Goal: Information Seeking & Learning: Learn about a topic

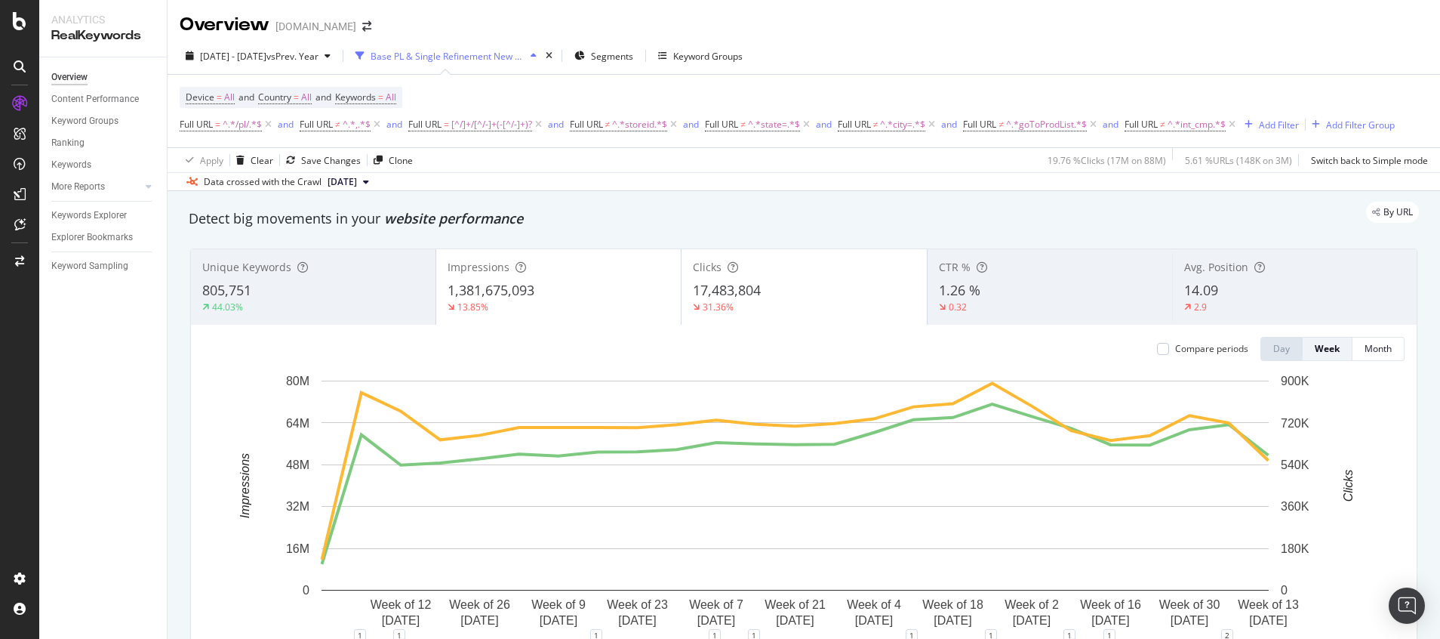
click at [266, 57] on span "2024 Aug. 4th - 2025 Jan. 18th" at bounding box center [233, 56] width 66 height 13
click at [23, 24] on icon at bounding box center [20, 21] width 14 height 18
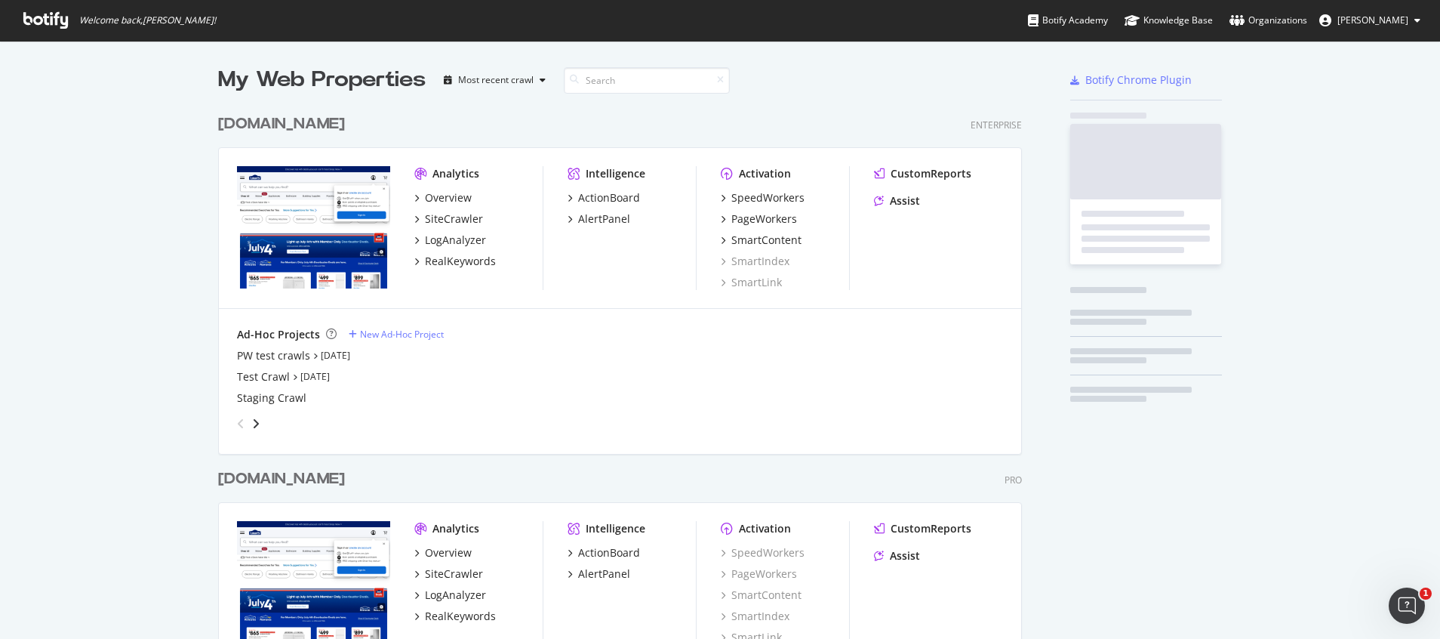
scroll to position [621, 1405]
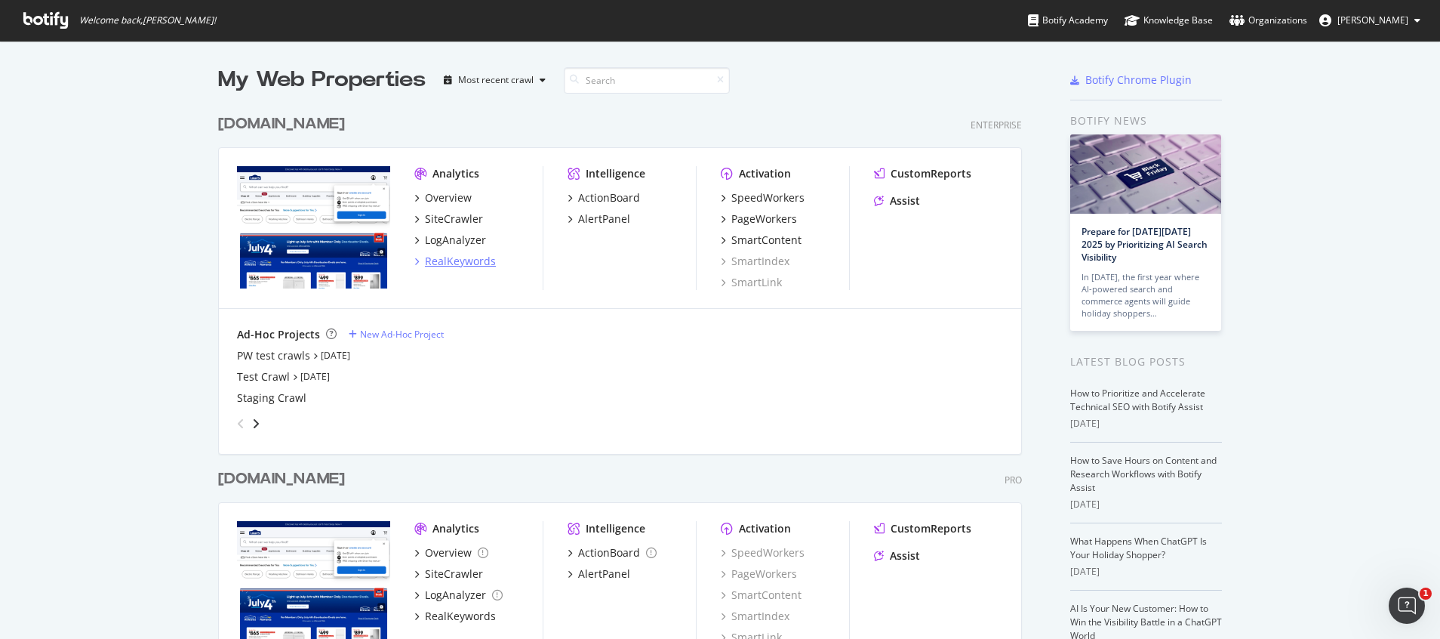
click at [448, 259] on div "RealKeywords" at bounding box center [460, 261] width 71 height 15
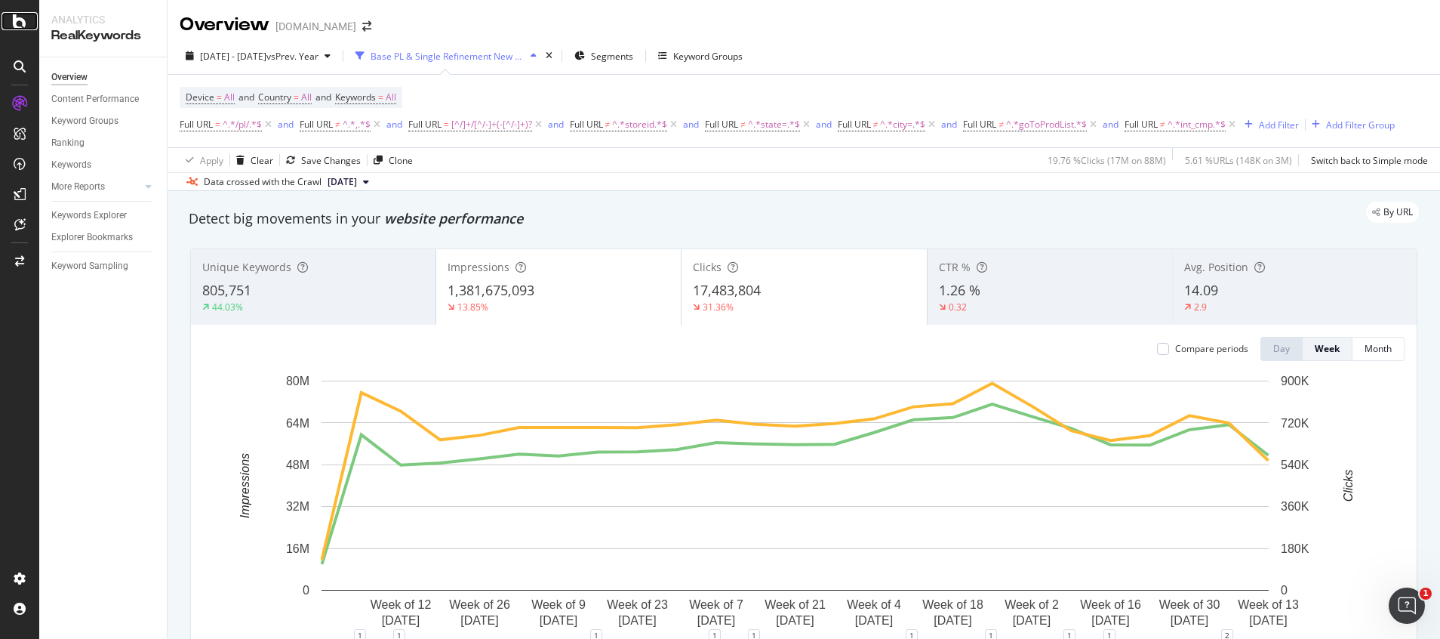
click at [23, 23] on icon at bounding box center [20, 21] width 14 height 18
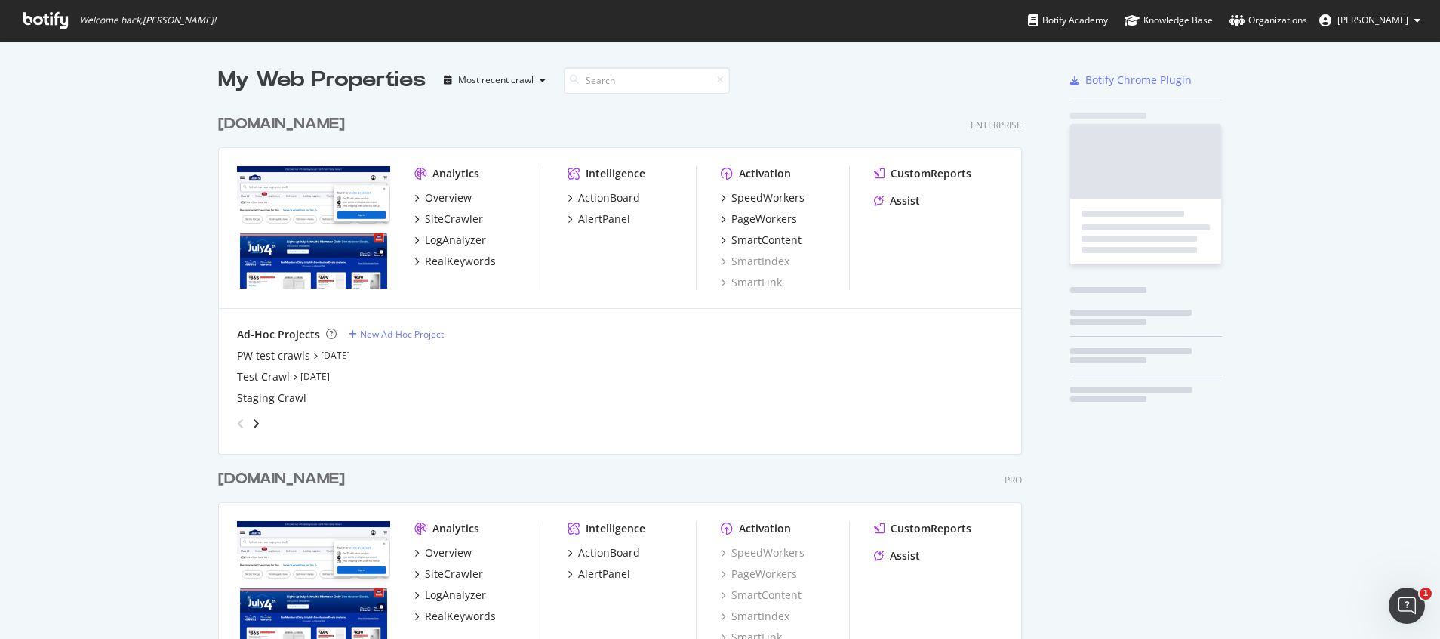
scroll to position [621, 1405]
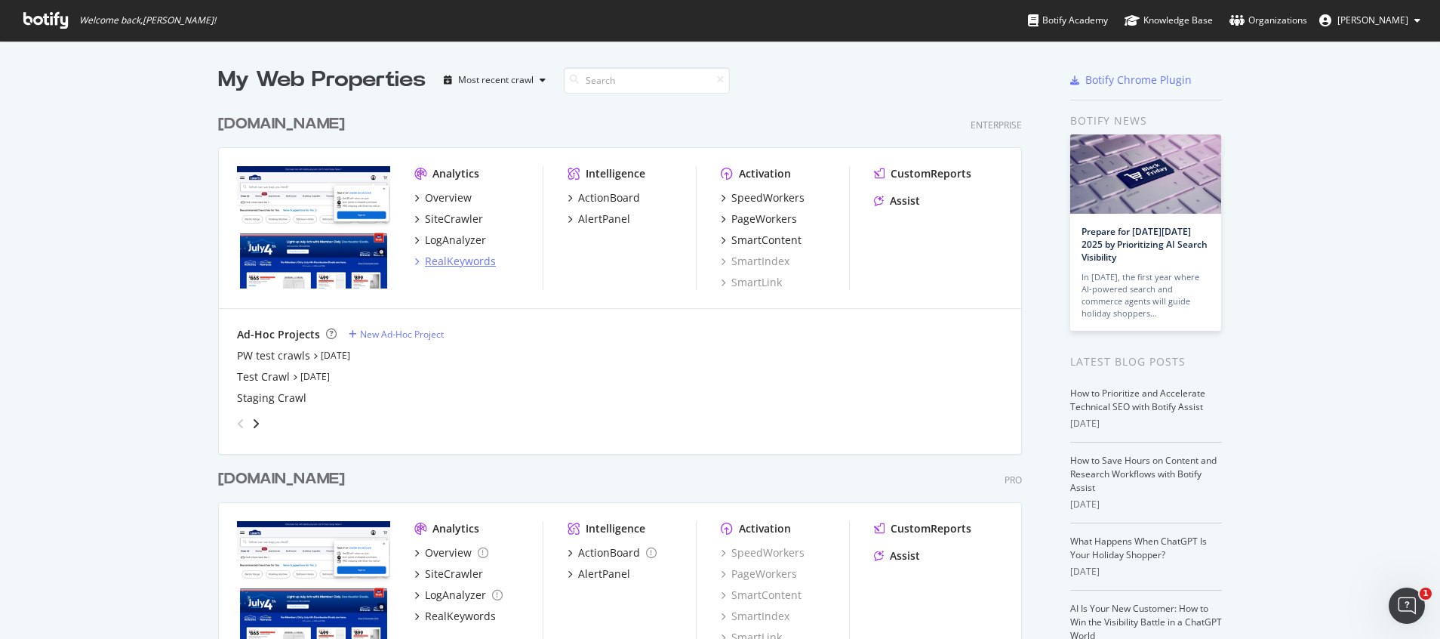
click at [432, 260] on div "RealKeywords" at bounding box center [460, 261] width 71 height 15
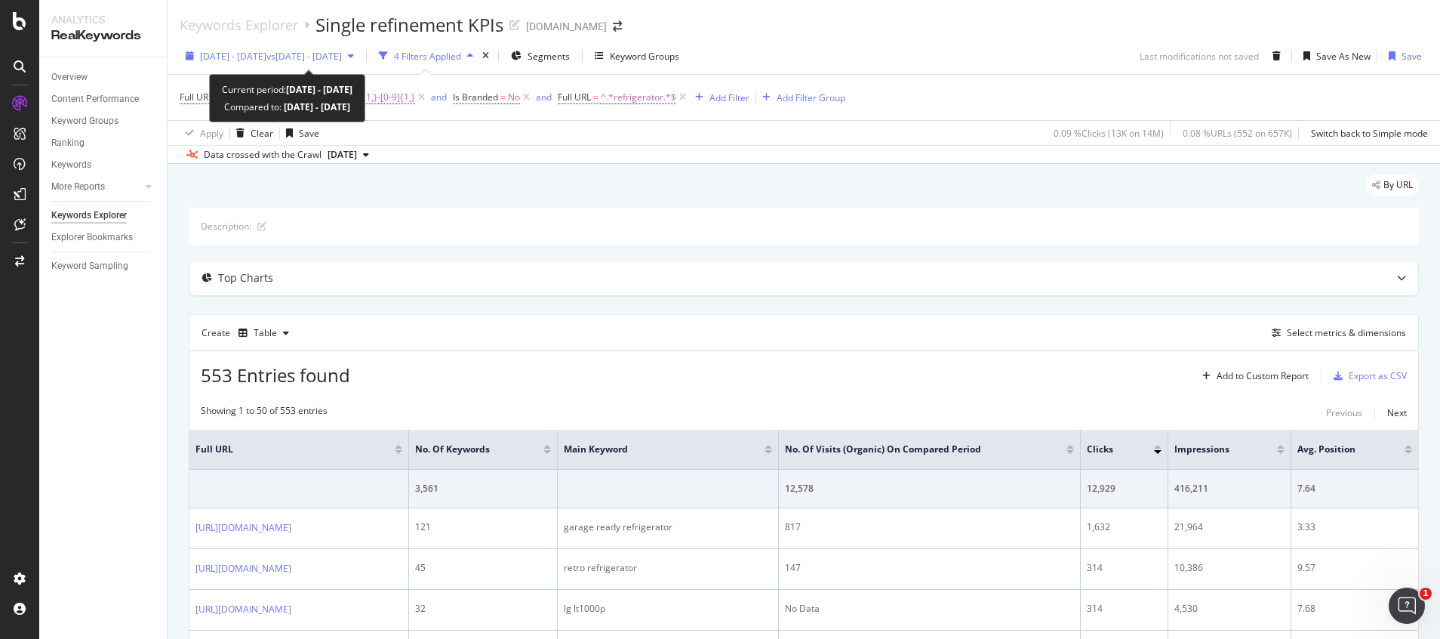
click at [342, 54] on span "vs 2024 Dec. 1st - Dec. 28th" at bounding box center [303, 56] width 75 height 13
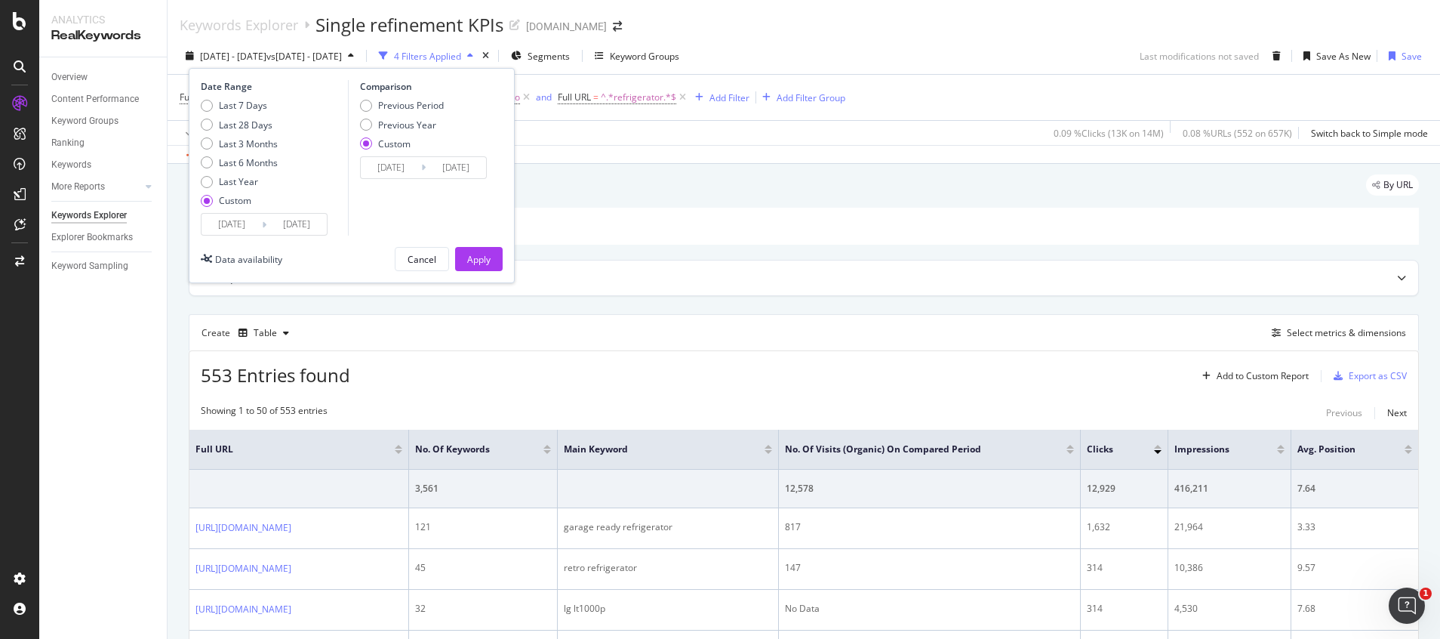
click at [238, 229] on input "2025/02/01" at bounding box center [232, 224] width 60 height 21
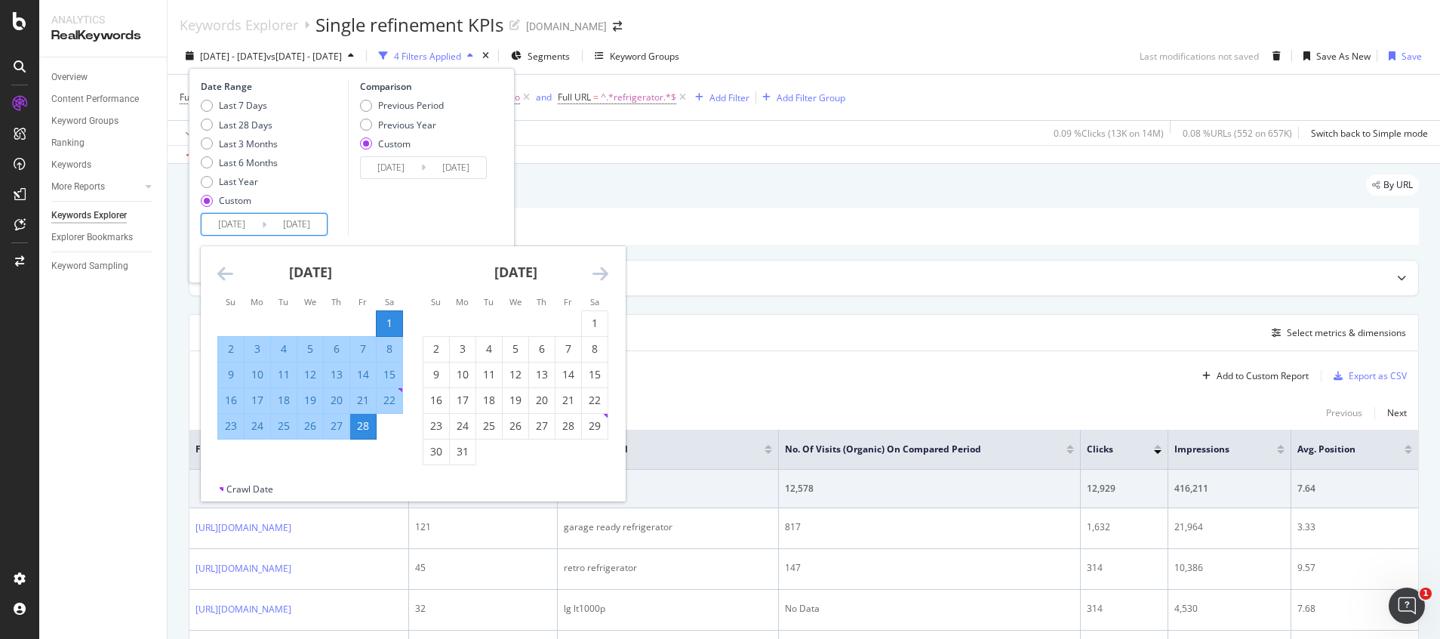
click at [606, 279] on icon "Move forward to switch to the next month." at bounding box center [601, 273] width 16 height 18
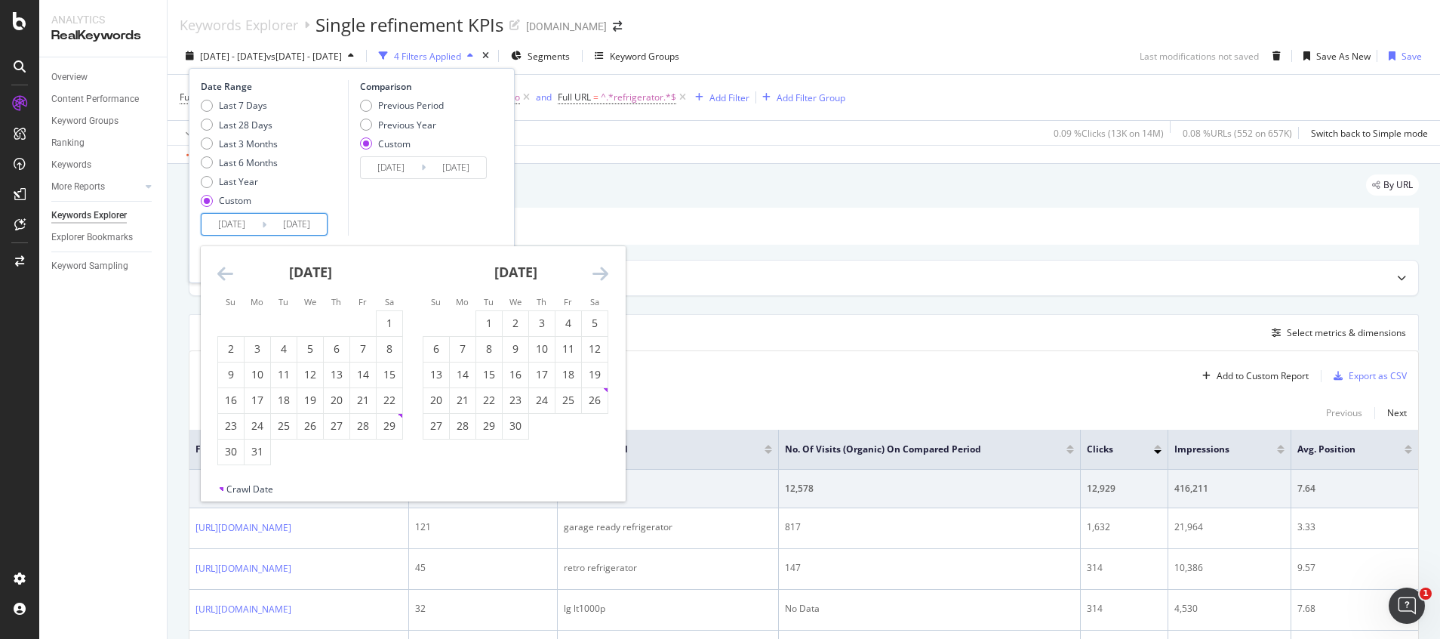
click at [604, 278] on icon "Move forward to switch to the next month." at bounding box center [601, 273] width 16 height 18
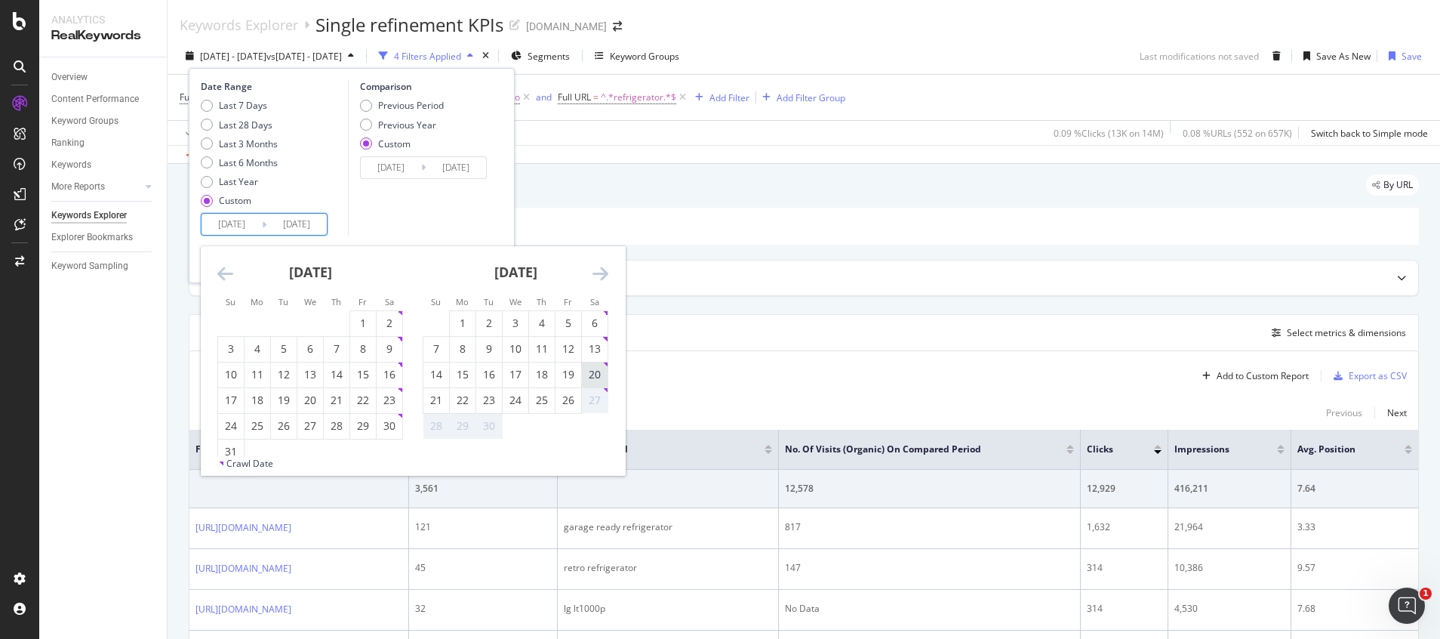
click at [595, 370] on div "20" at bounding box center [595, 374] width 26 height 15
type input "2025/09/20"
click at [565, 406] on div "26" at bounding box center [569, 399] width 26 height 15
type input "2025/09/26"
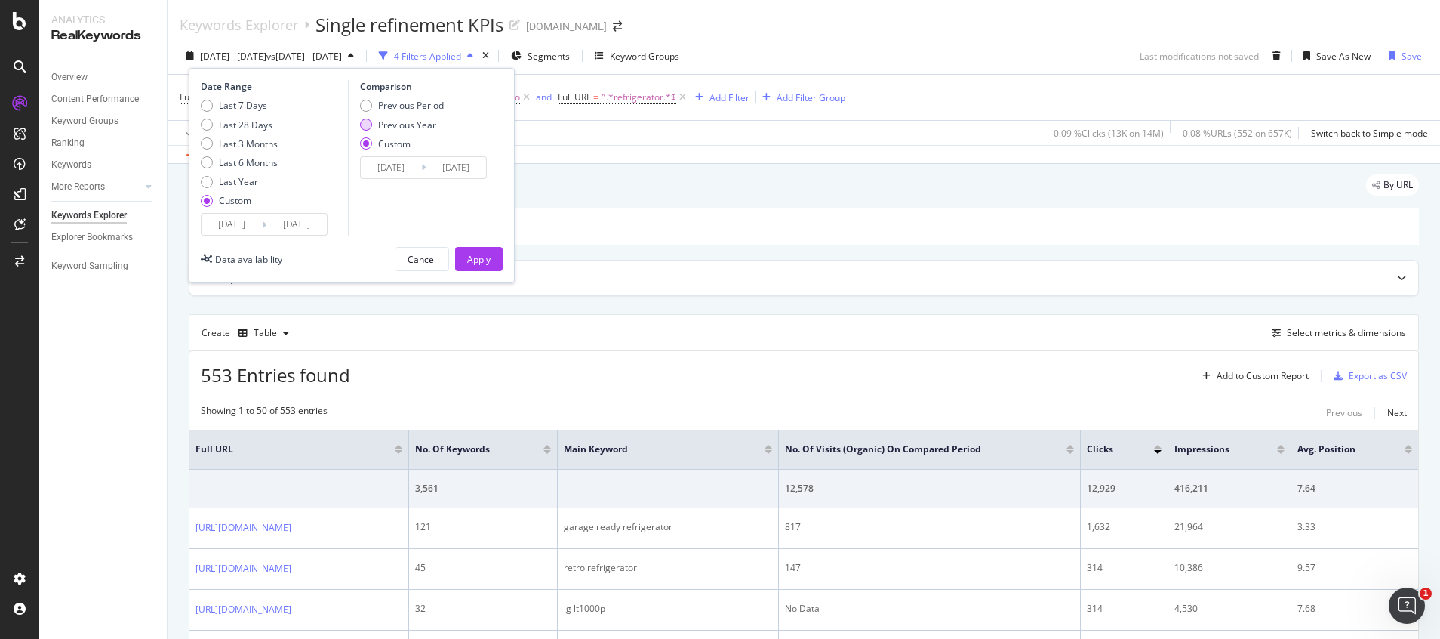
click at [428, 128] on div "Previous Year" at bounding box center [407, 125] width 58 height 13
type input "2024/09/21"
type input "2024/09/27"
click at [482, 259] on div "Apply" at bounding box center [478, 259] width 23 height 13
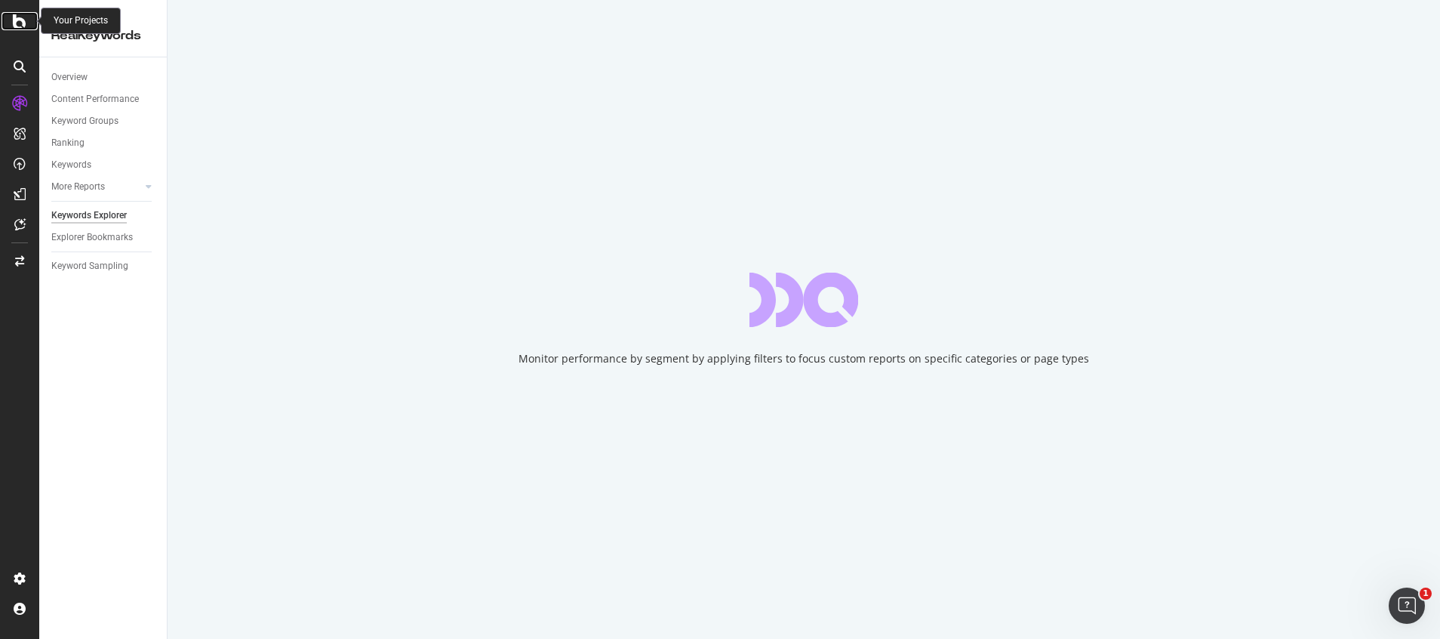
click at [20, 17] on icon at bounding box center [20, 21] width 14 height 18
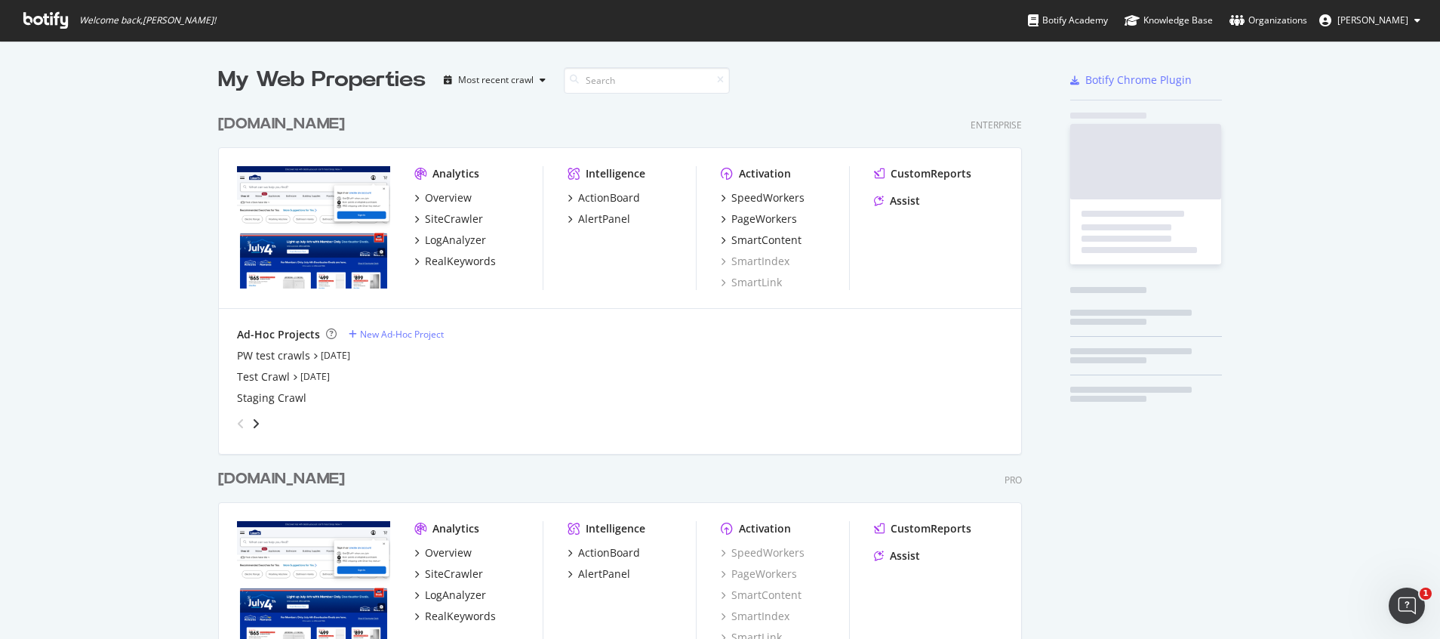
scroll to position [602, 799]
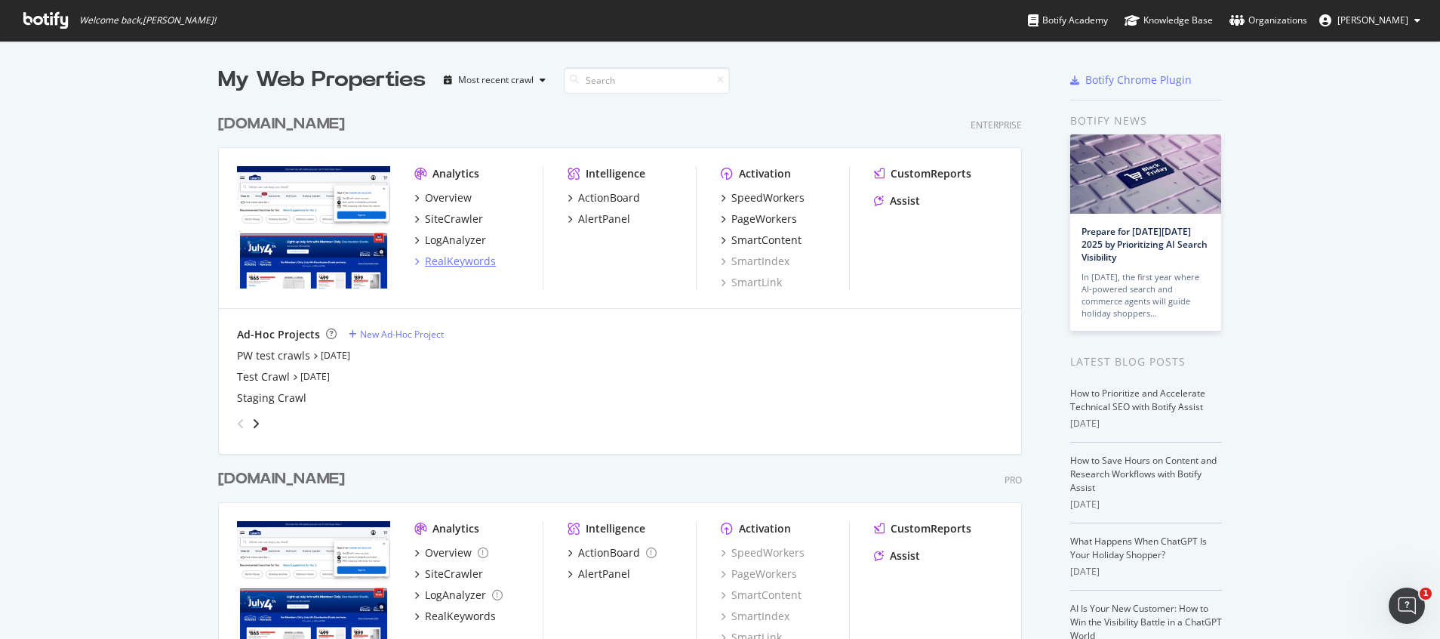
click at [460, 255] on div "RealKeywords" at bounding box center [460, 261] width 71 height 15
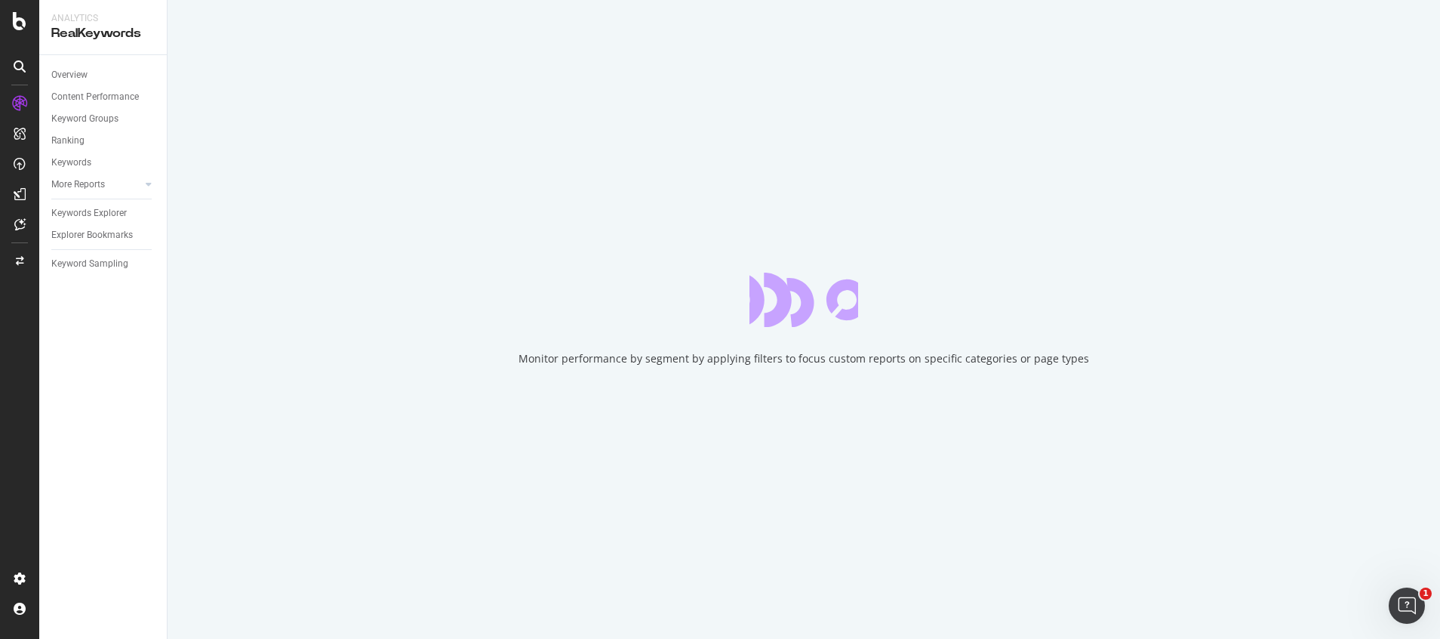
click at [62, 78] on div "Overview" at bounding box center [69, 75] width 36 height 16
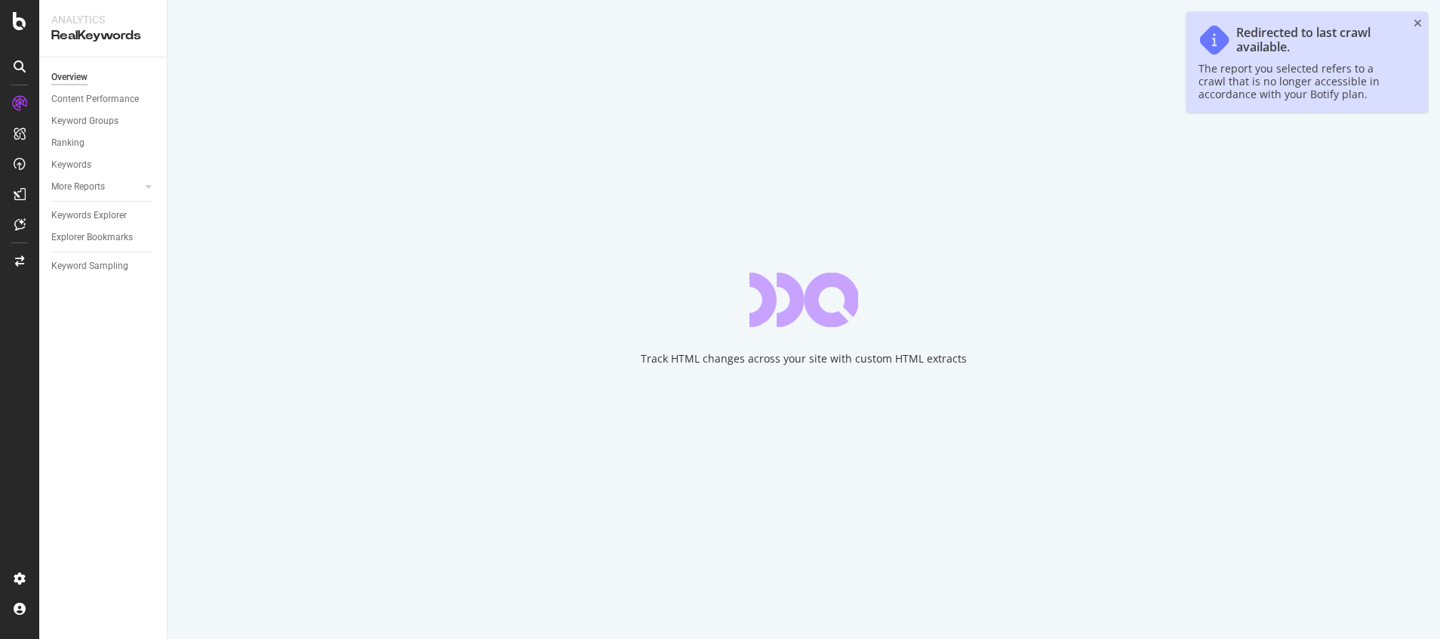
click at [1418, 23] on icon "close toast" at bounding box center [1418, 23] width 8 height 11
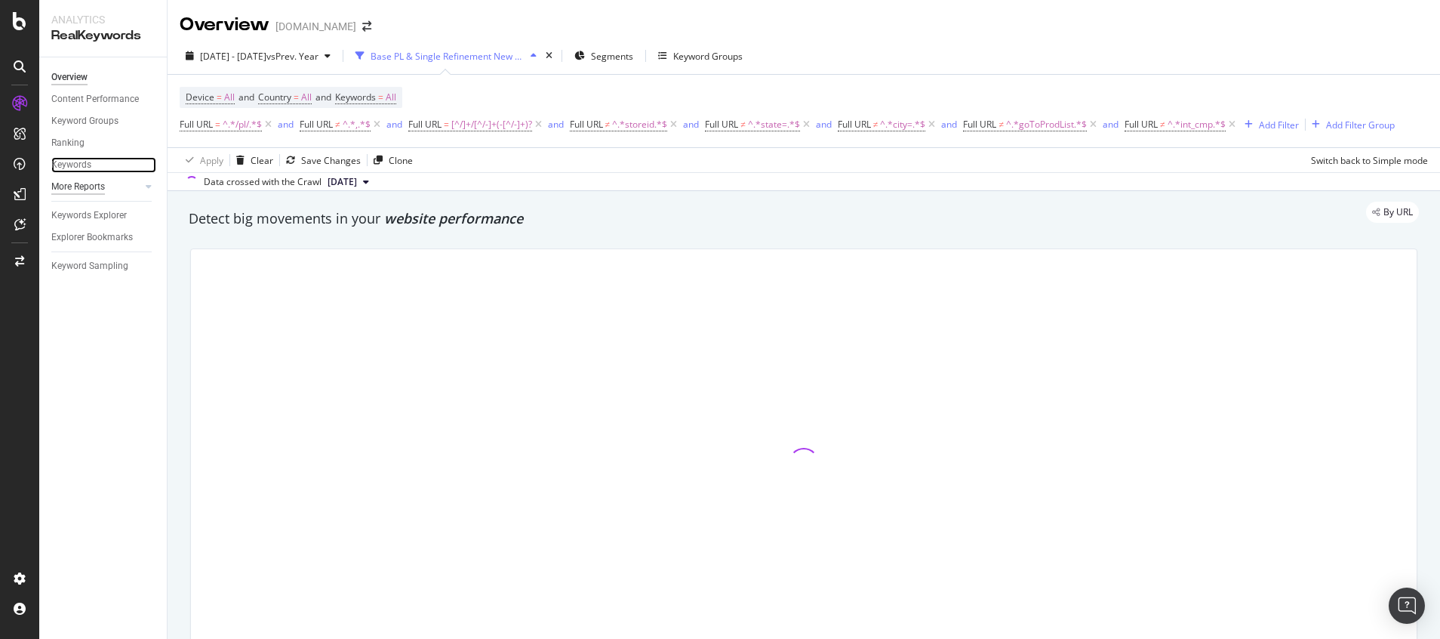
click at [85, 164] on div "Keywords" at bounding box center [71, 165] width 40 height 16
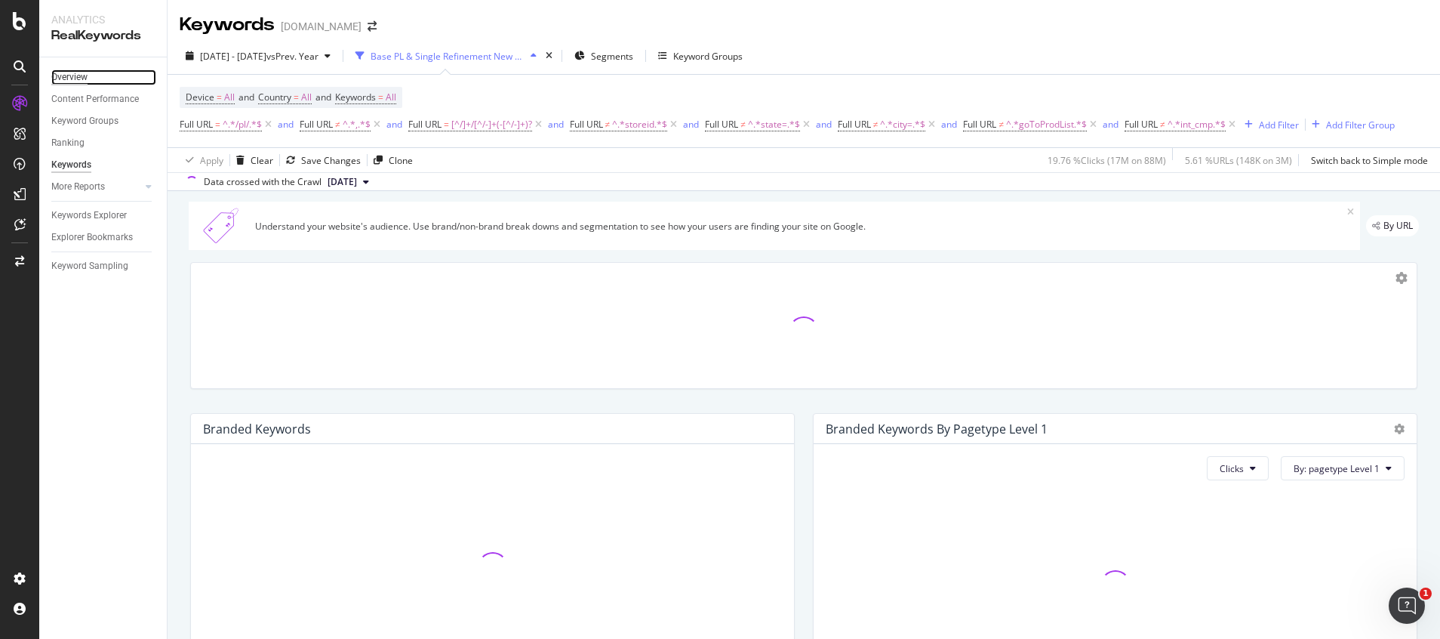
click at [69, 75] on div "Overview" at bounding box center [69, 77] width 36 height 16
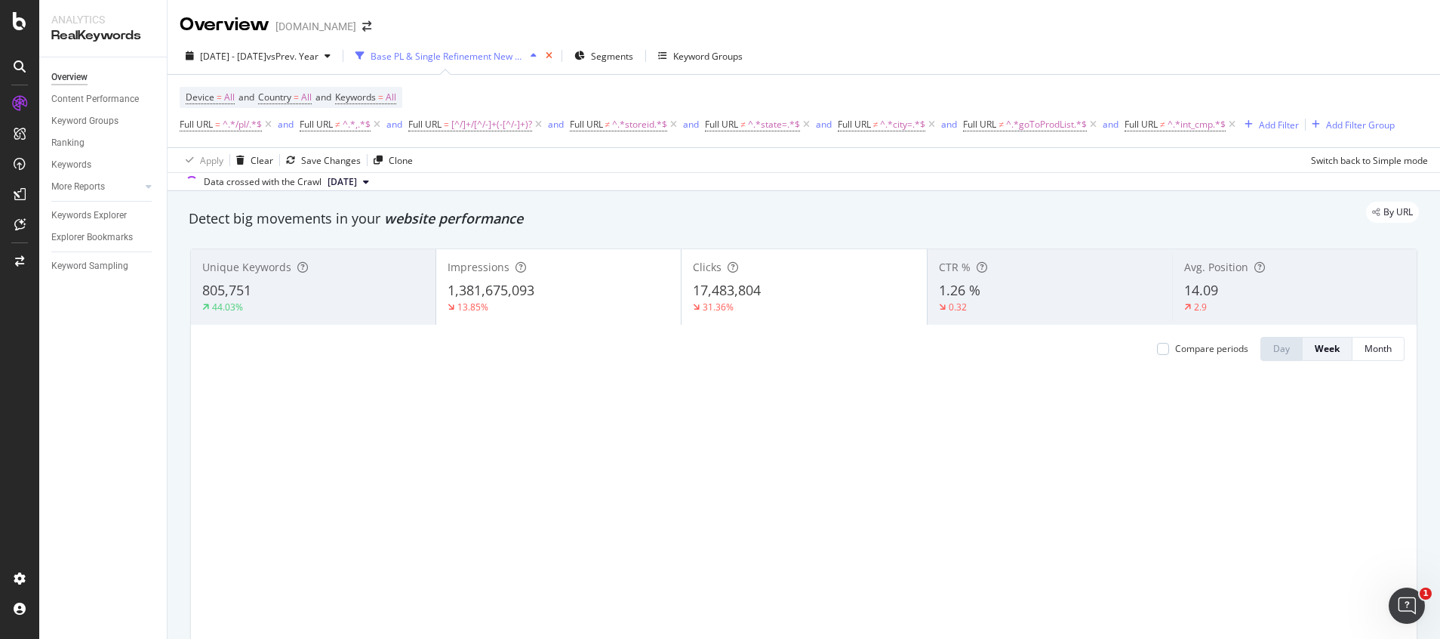
click at [553, 57] on icon "times" at bounding box center [549, 55] width 7 height 9
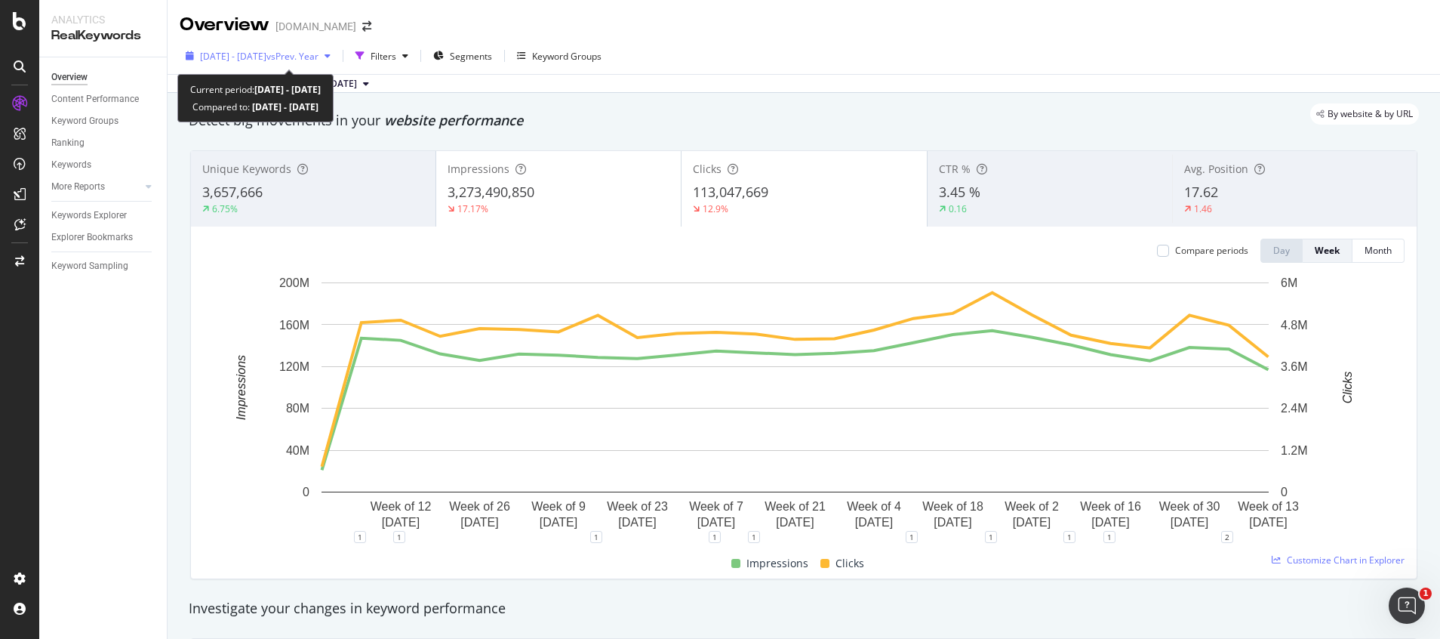
click at [266, 58] on span "[DATE] - [DATE]" at bounding box center [233, 56] width 66 height 13
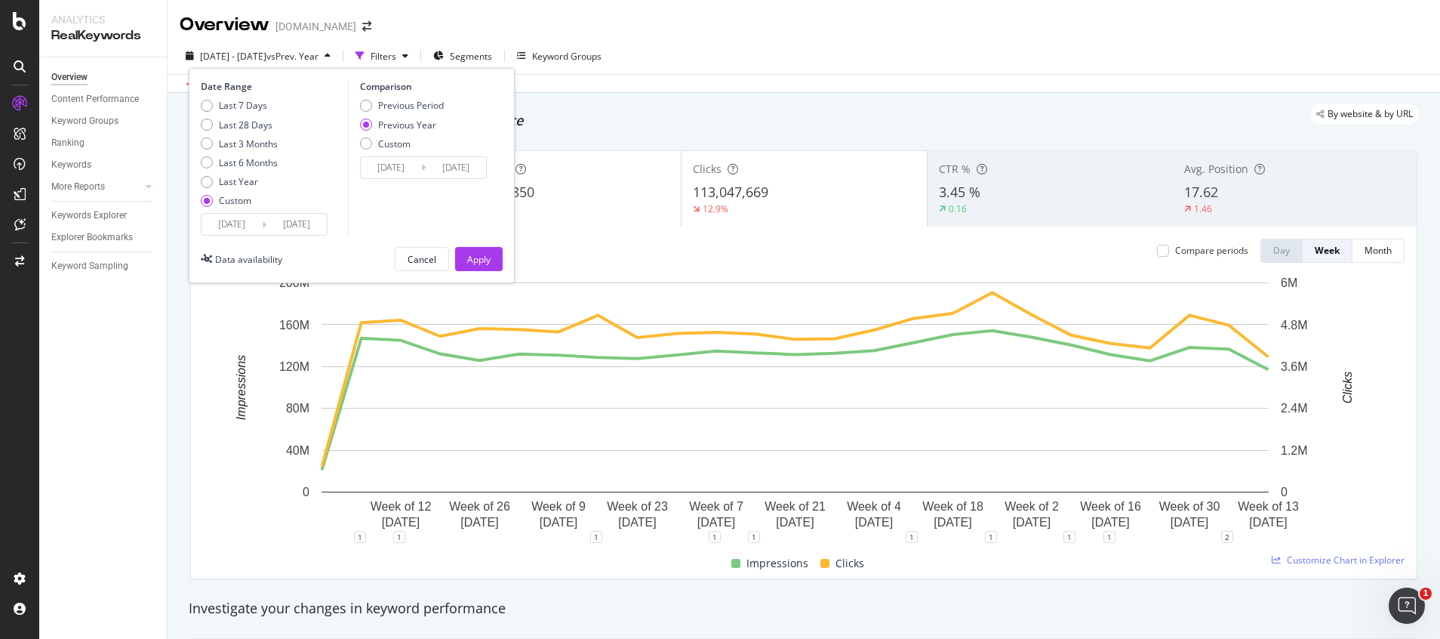
click at [240, 222] on input "2024/08/04" at bounding box center [232, 224] width 60 height 21
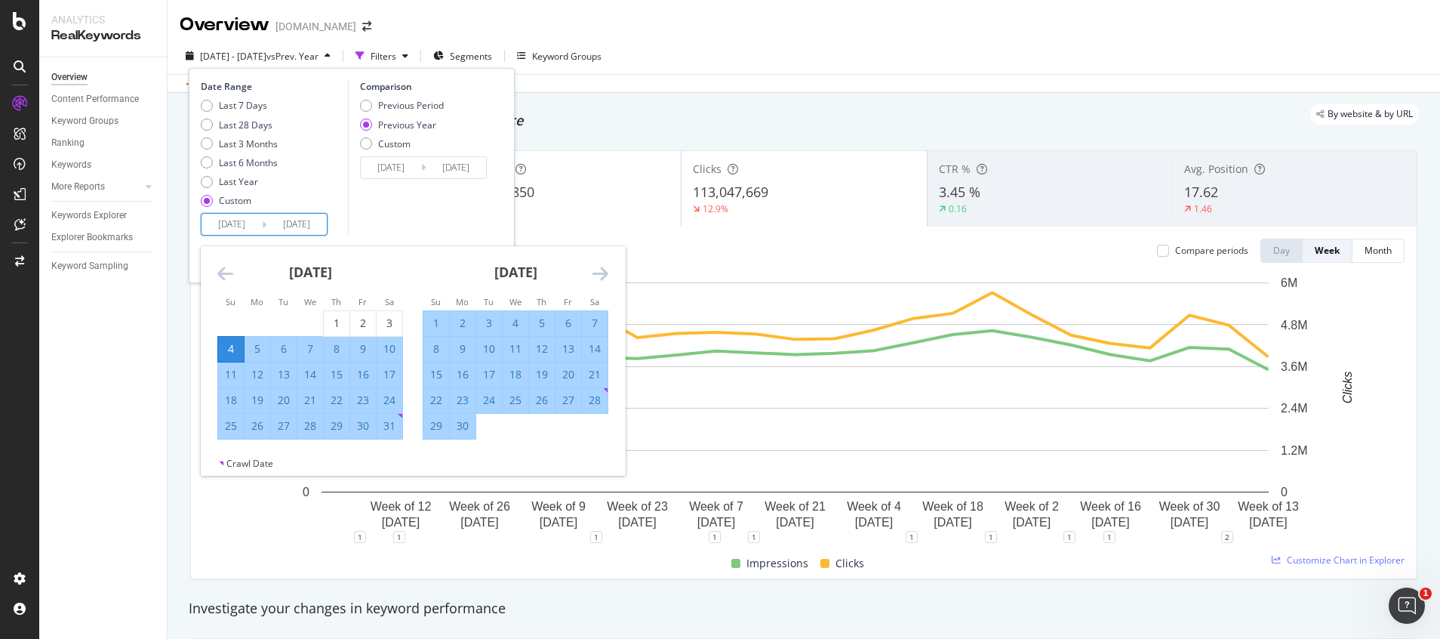
click at [605, 278] on icon "Move forward to switch to the next month." at bounding box center [601, 273] width 16 height 18
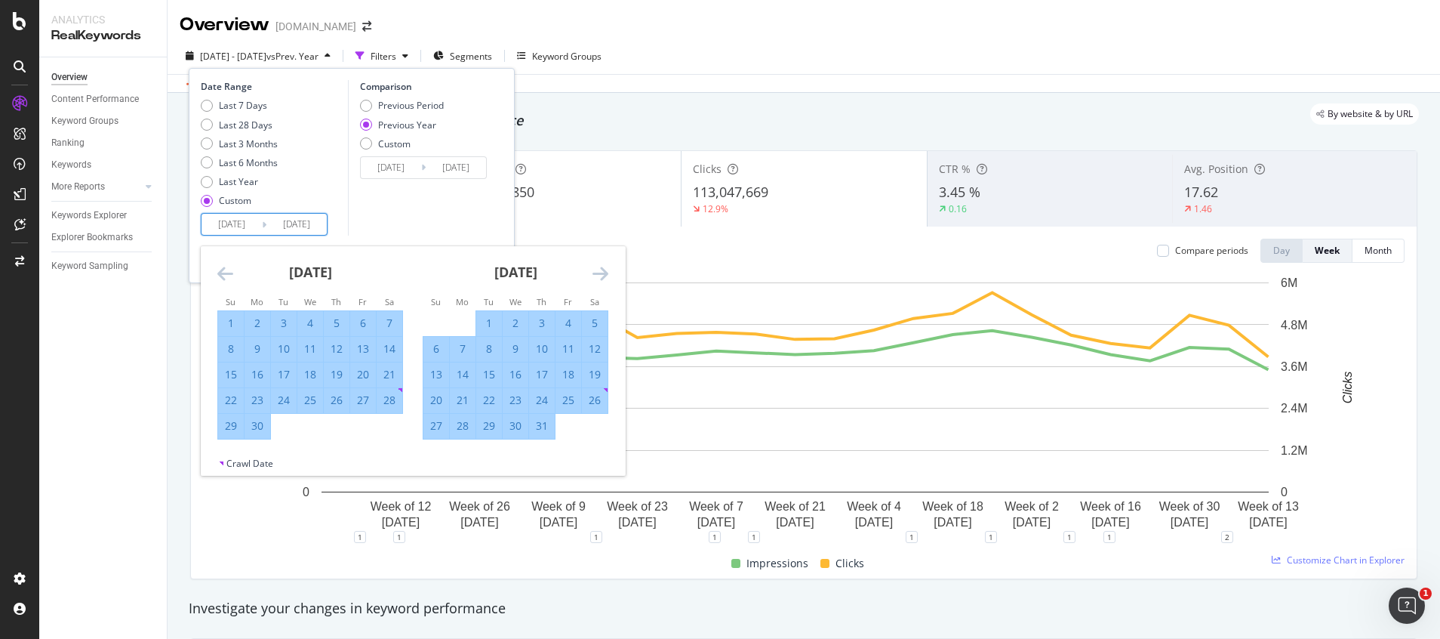
click at [605, 278] on icon "Move forward to switch to the next month." at bounding box center [601, 273] width 16 height 18
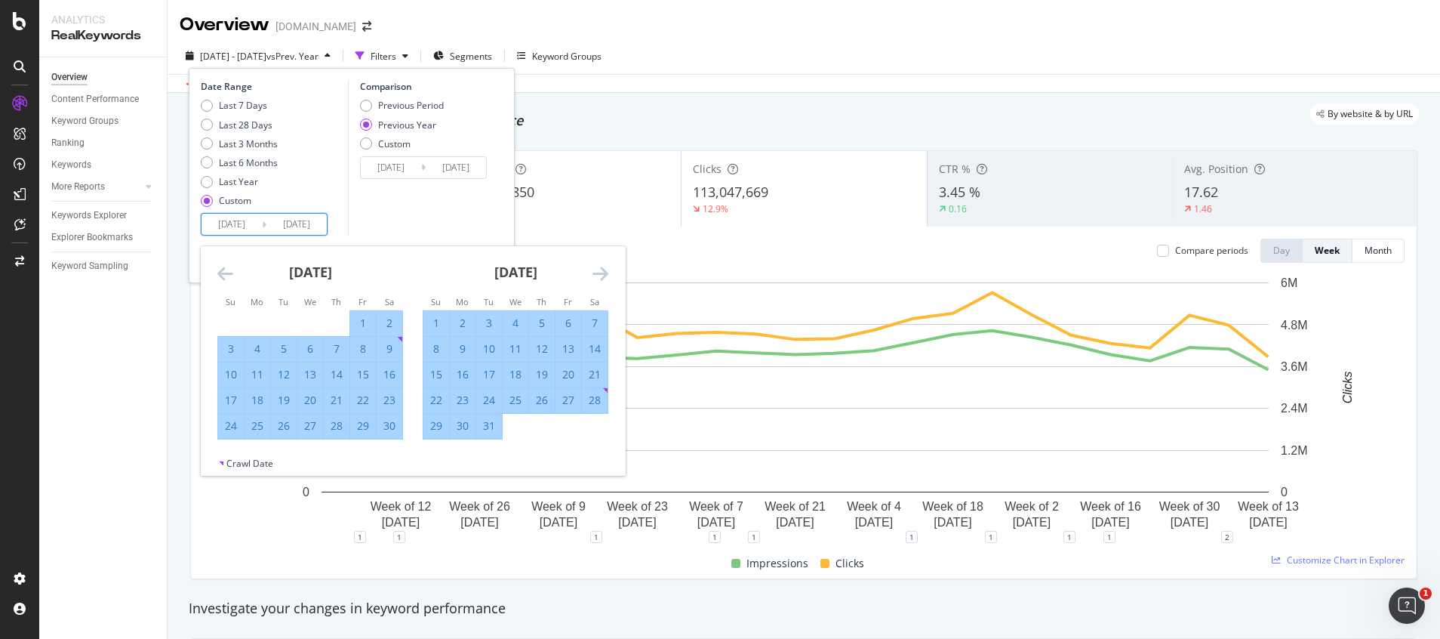
click at [605, 278] on icon "Move forward to switch to the next month." at bounding box center [601, 273] width 16 height 18
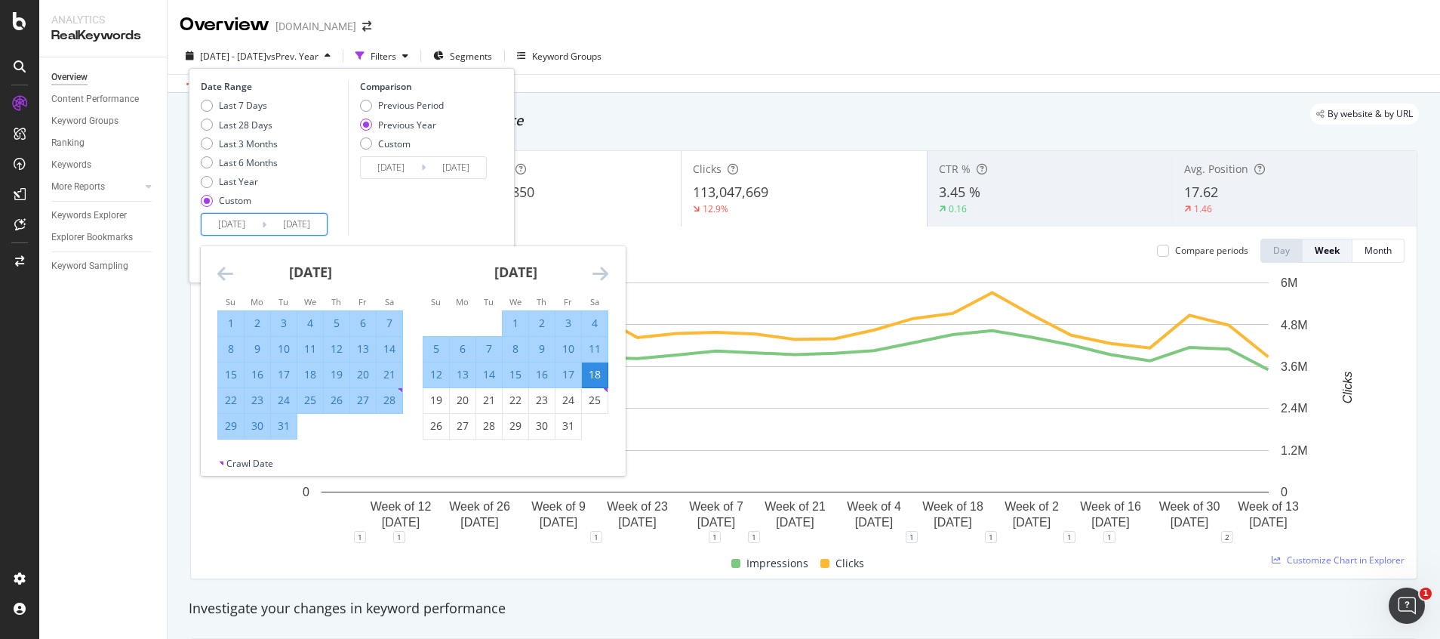
click at [537, 277] on strong "January 2025" at bounding box center [515, 272] width 43 height 18
click at [608, 276] on icon "Move forward to switch to the next month." at bounding box center [601, 273] width 16 height 18
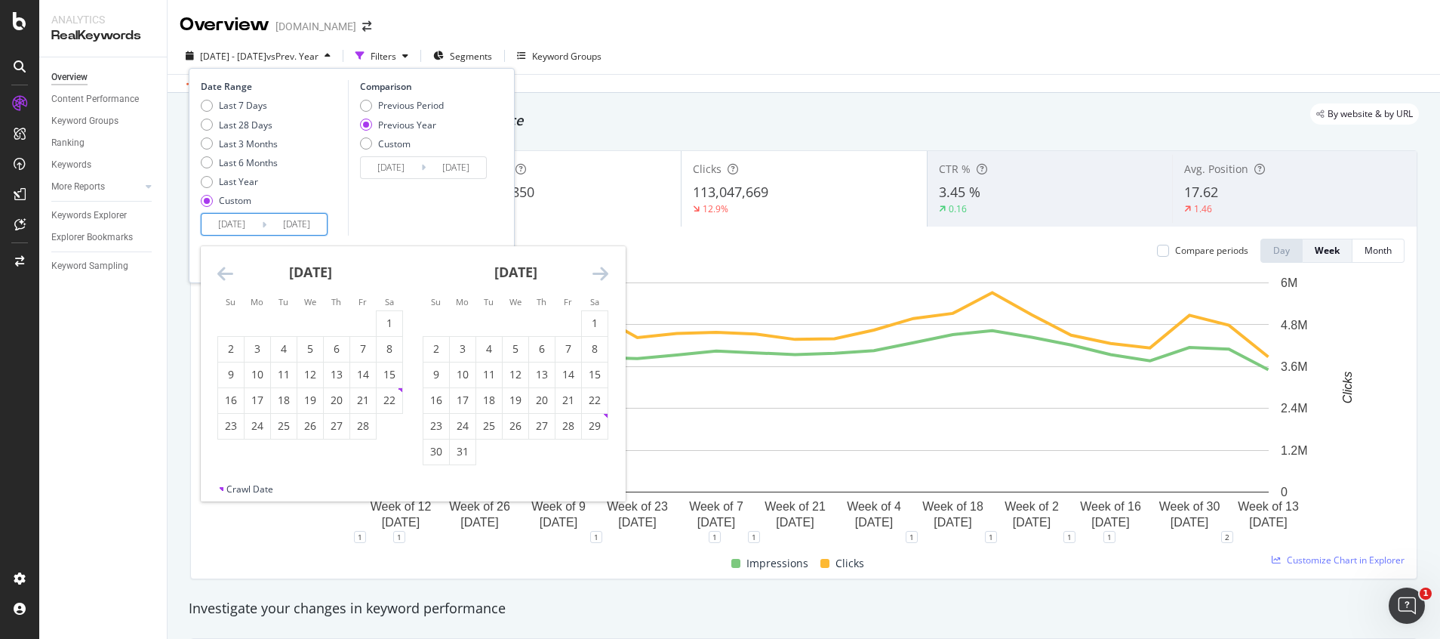
click at [608, 276] on icon "Move forward to switch to the next month." at bounding box center [601, 273] width 16 height 18
click at [601, 275] on icon "Move forward to switch to the next month." at bounding box center [601, 273] width 16 height 18
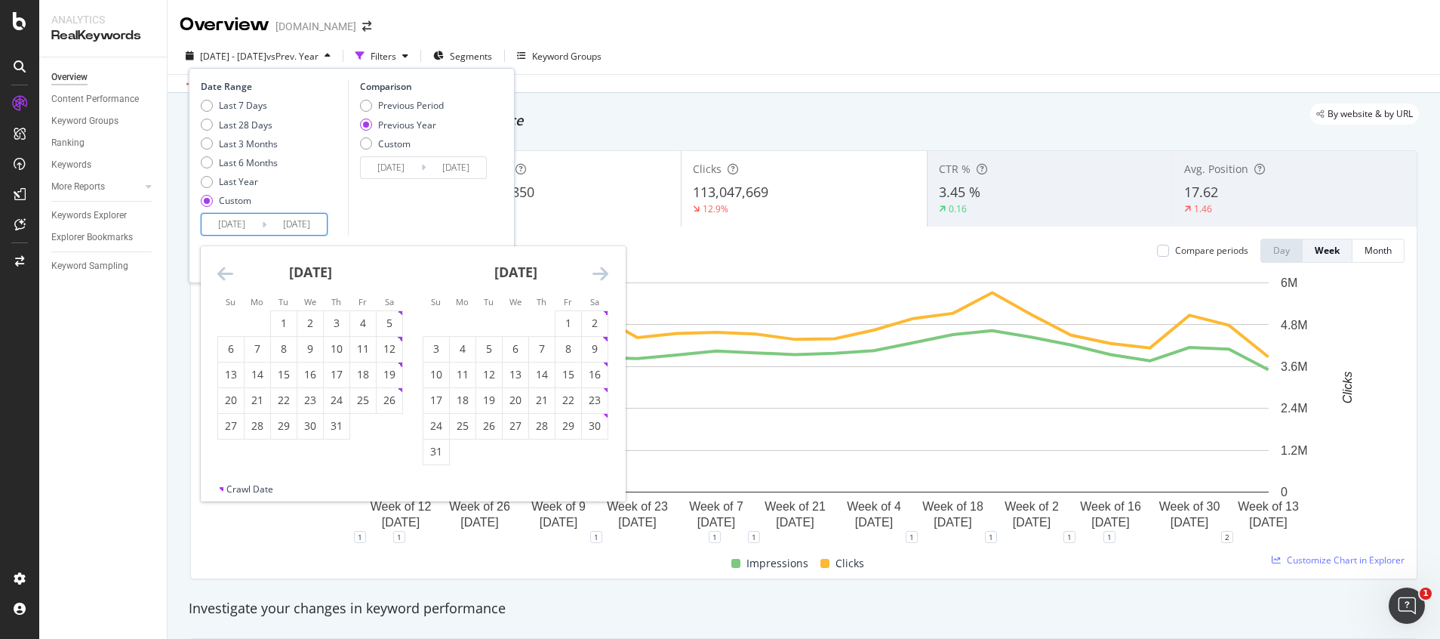
click at [602, 275] on icon "Move forward to switch to the next month." at bounding box center [601, 273] width 16 height 18
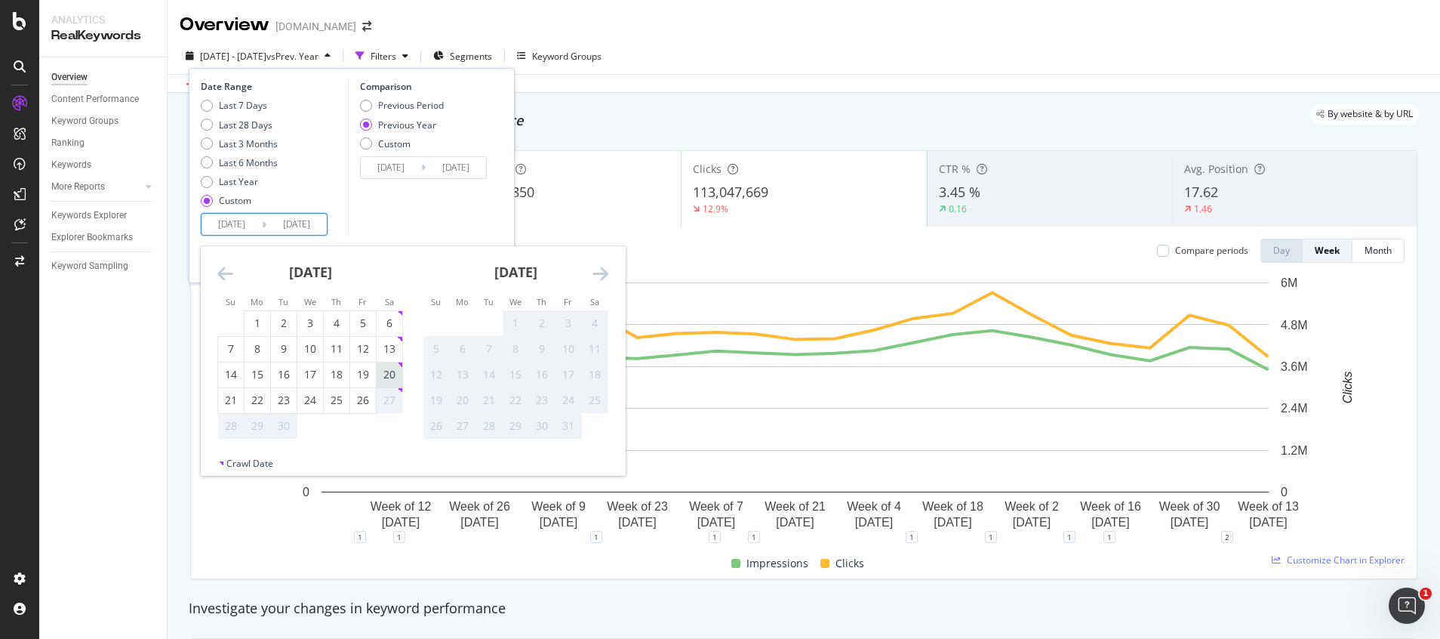
click at [385, 372] on div "20" at bounding box center [390, 374] width 26 height 15
type input "2025/09/20"
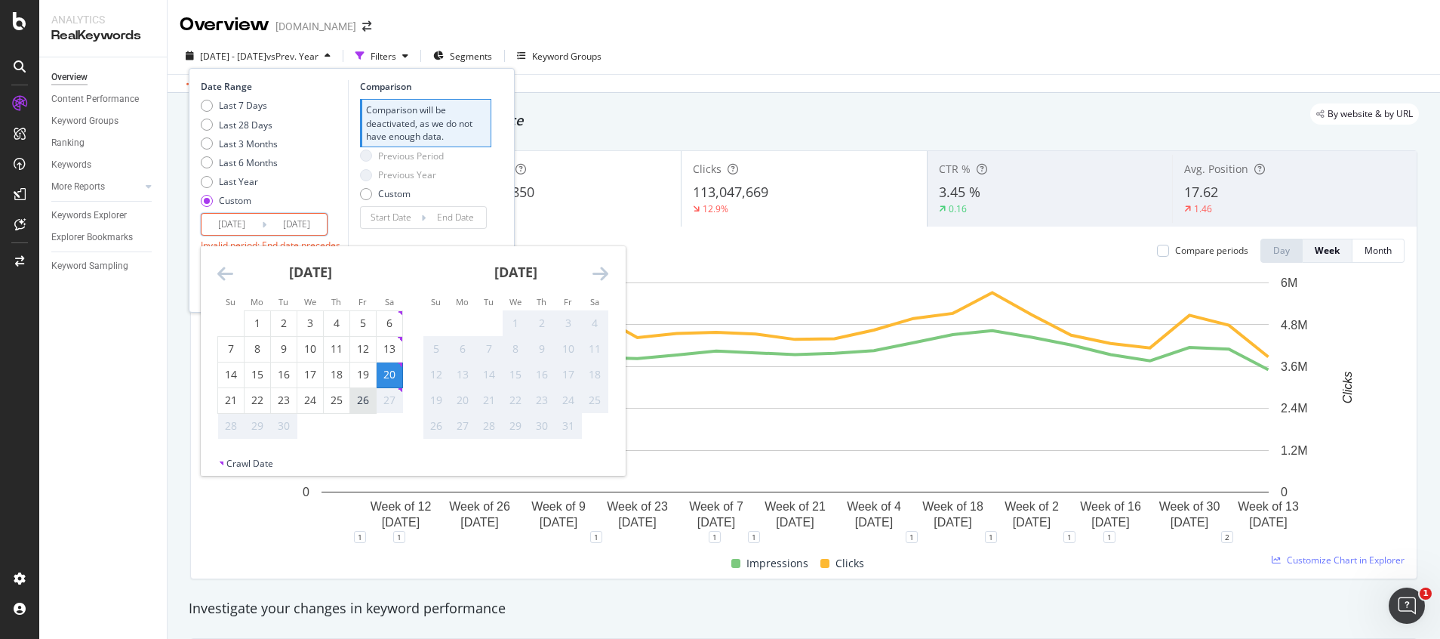
click at [363, 404] on div "26" at bounding box center [363, 399] width 26 height 15
type input "2025/09/26"
type input "2025/09/13"
type input "2025/09/19"
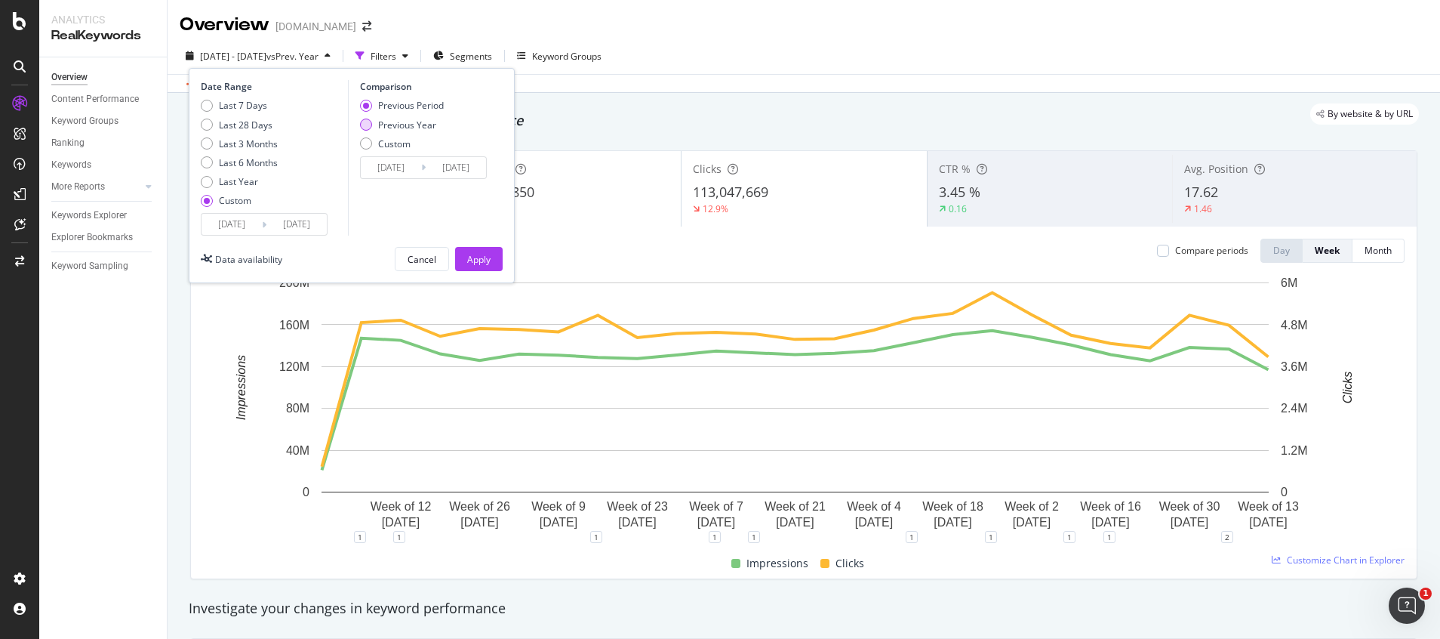
click at [423, 124] on div "Previous Year" at bounding box center [407, 125] width 58 height 13
type input "2024/09/21"
type input "2024/09/27"
click at [487, 258] on div "Apply" at bounding box center [478, 259] width 23 height 13
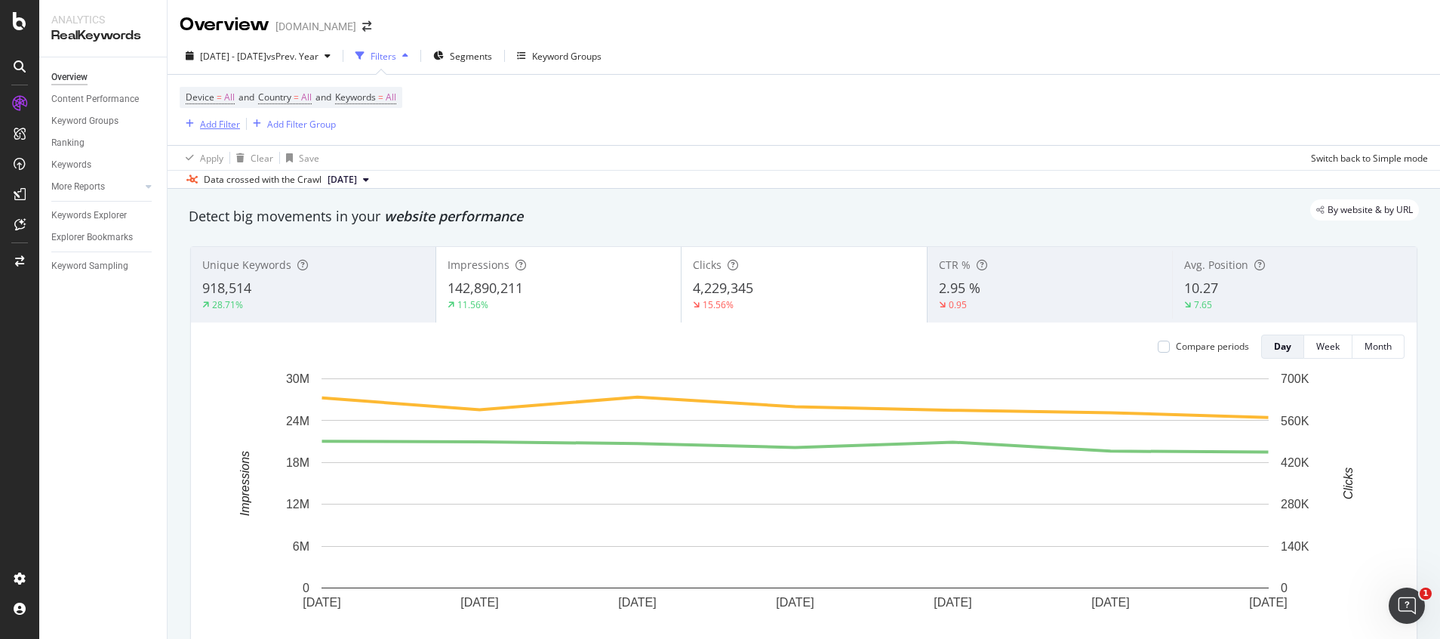
click at [222, 127] on div "Add Filter" at bounding box center [220, 124] width 40 height 13
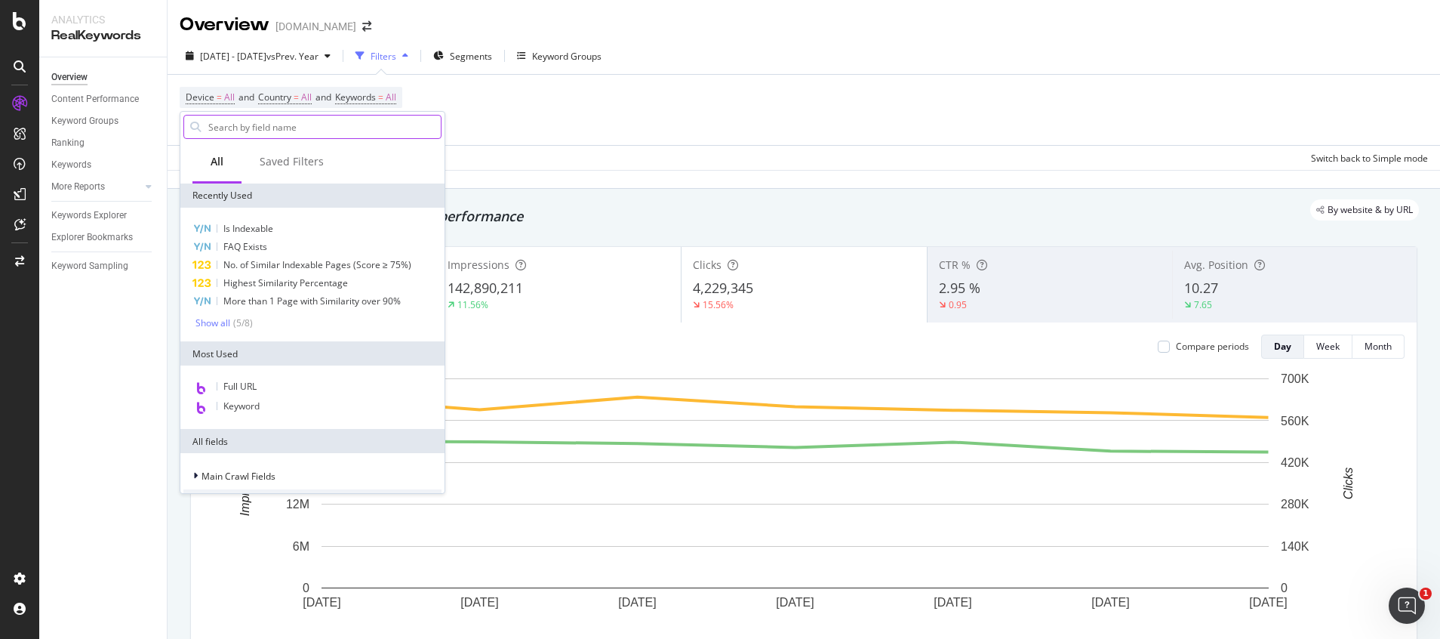
click at [248, 123] on input "text" at bounding box center [324, 126] width 234 height 23
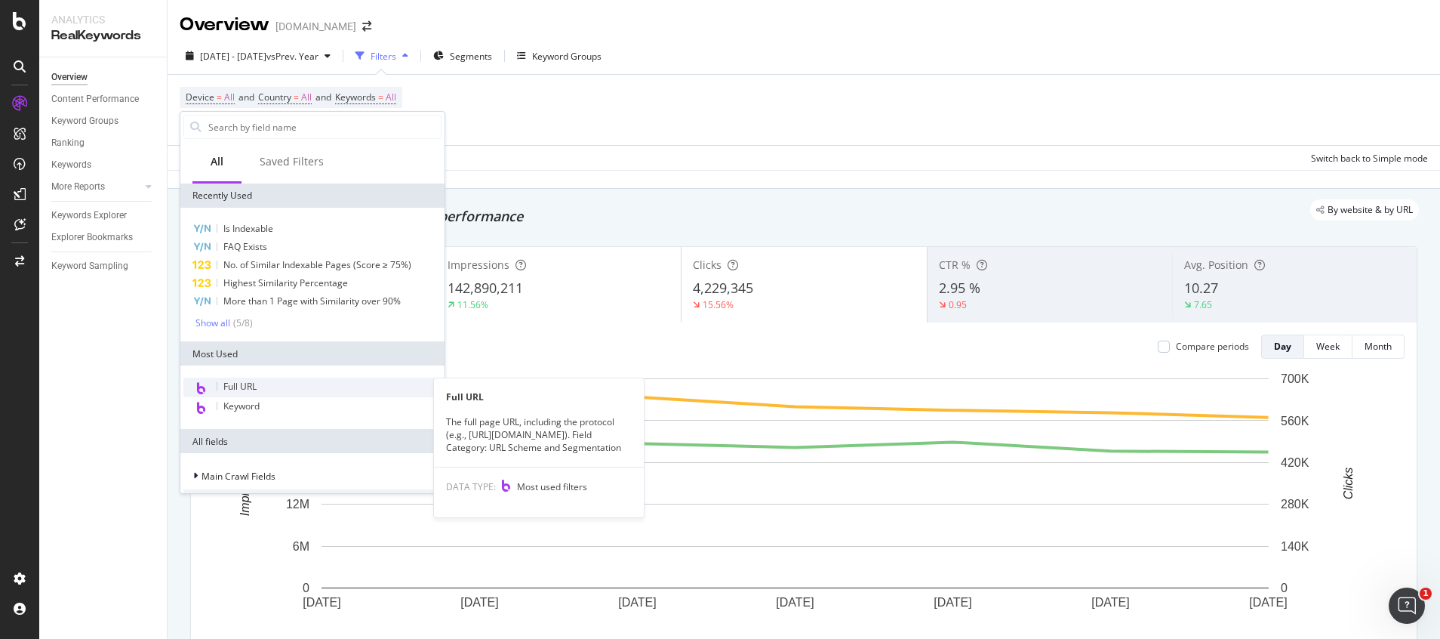
click at [222, 384] on div "Full URL" at bounding box center [312, 387] width 258 height 20
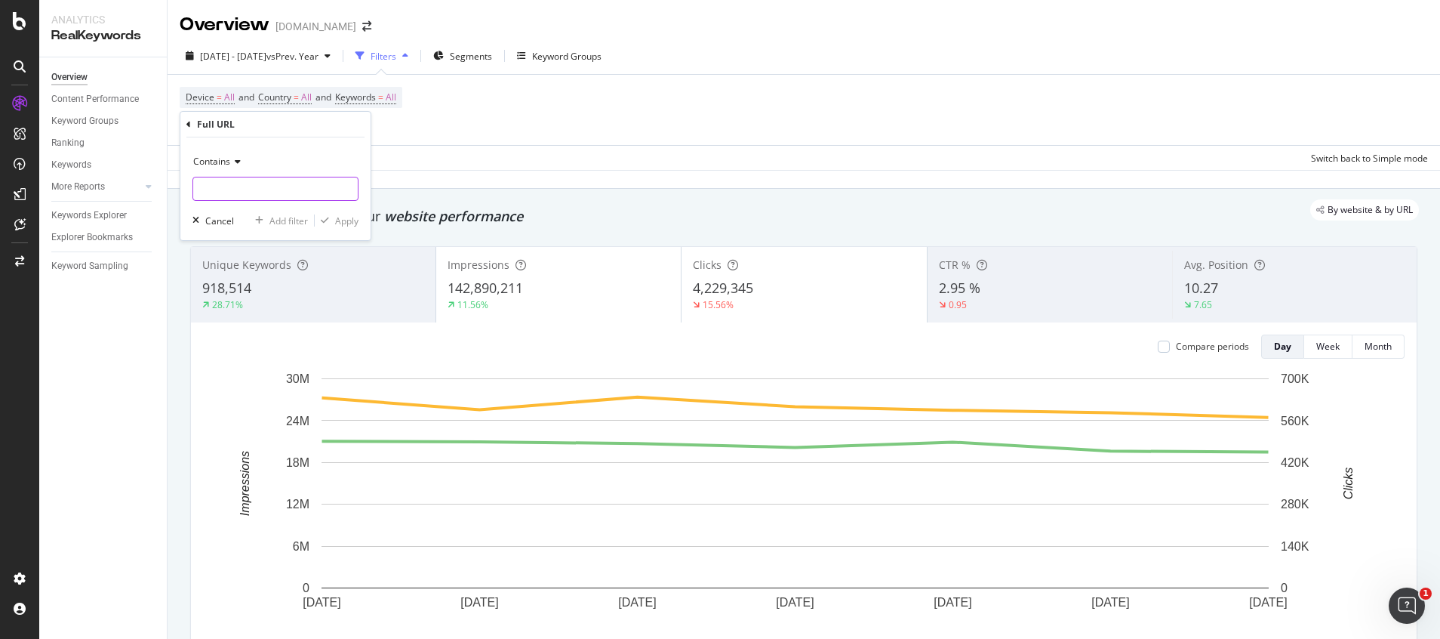
click at [265, 192] on input "text" at bounding box center [275, 189] width 165 height 24
type input "/store/"
click at [335, 220] on div "Apply" at bounding box center [346, 220] width 23 height 13
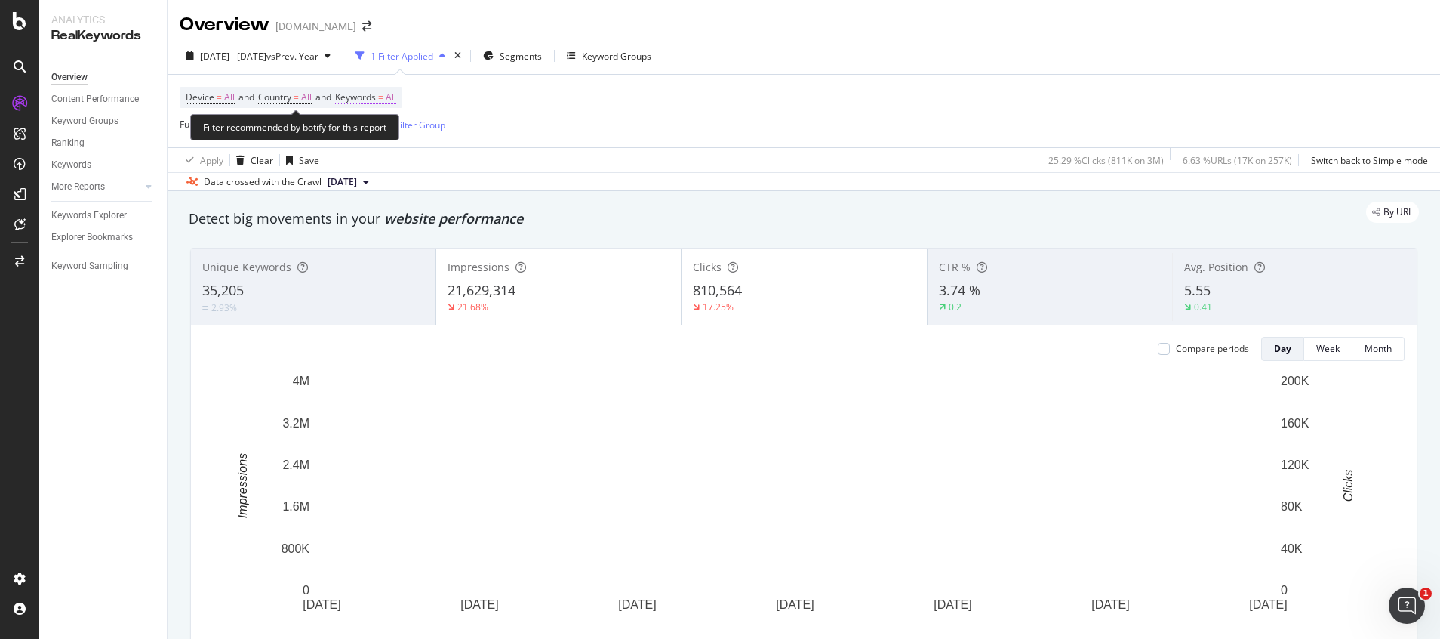
click at [396, 99] on span "All" at bounding box center [391, 97] width 11 height 21
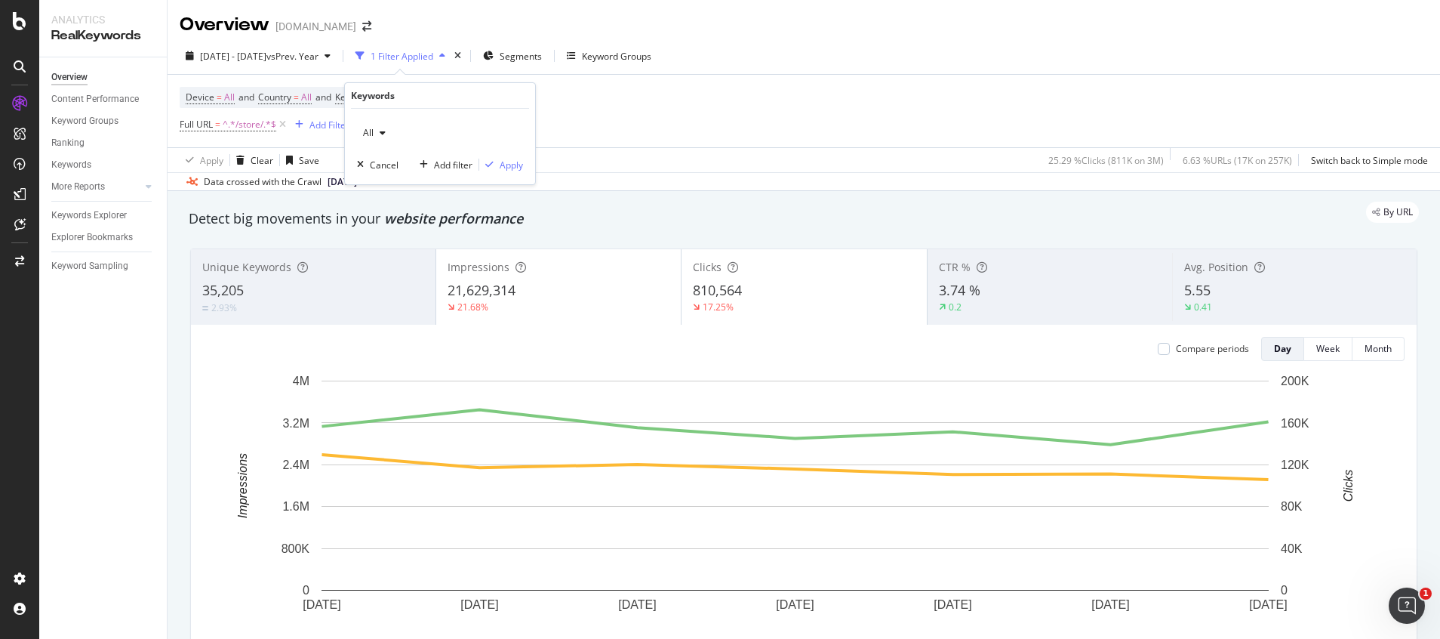
click at [359, 138] on span "All" at bounding box center [365, 132] width 17 height 13
click at [380, 162] on span "Non-Branded" at bounding box center [447, 163] width 154 height 14
click at [503, 165] on div "Apply" at bounding box center [511, 165] width 23 height 13
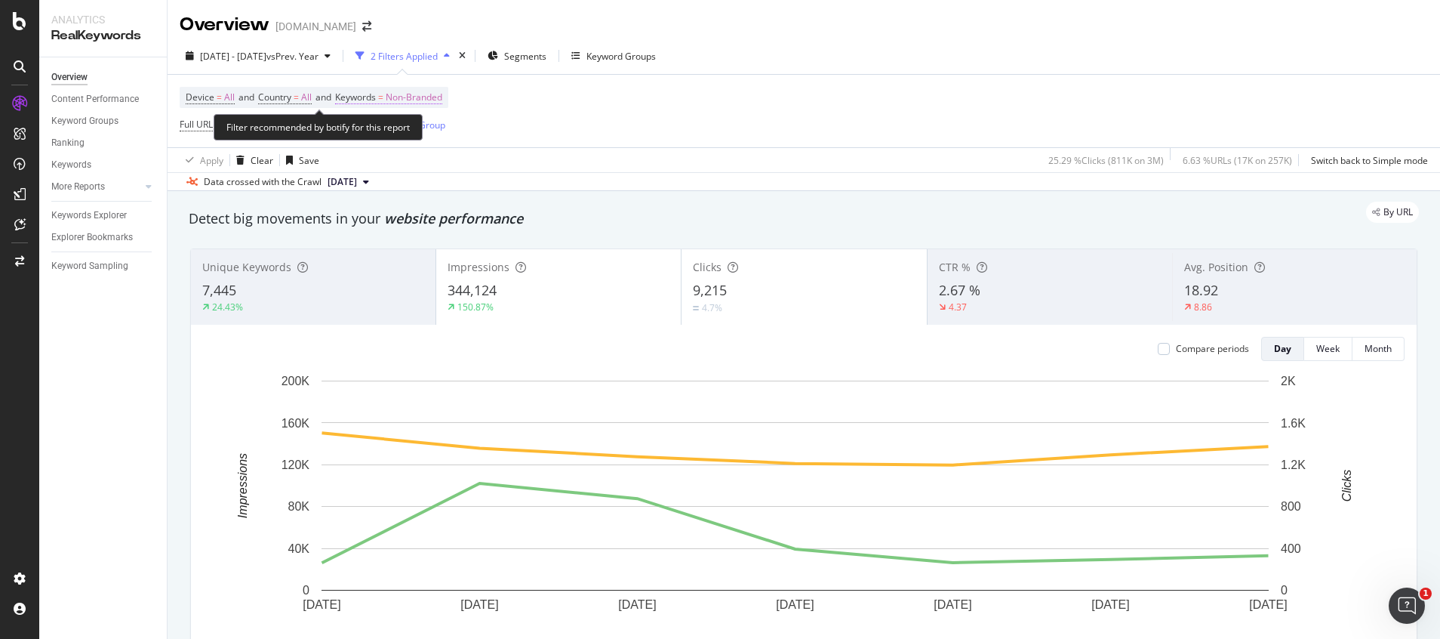
click at [434, 99] on span "Non-Branded" at bounding box center [414, 97] width 57 height 21
click at [423, 134] on div "button" at bounding box center [429, 132] width 18 height 9
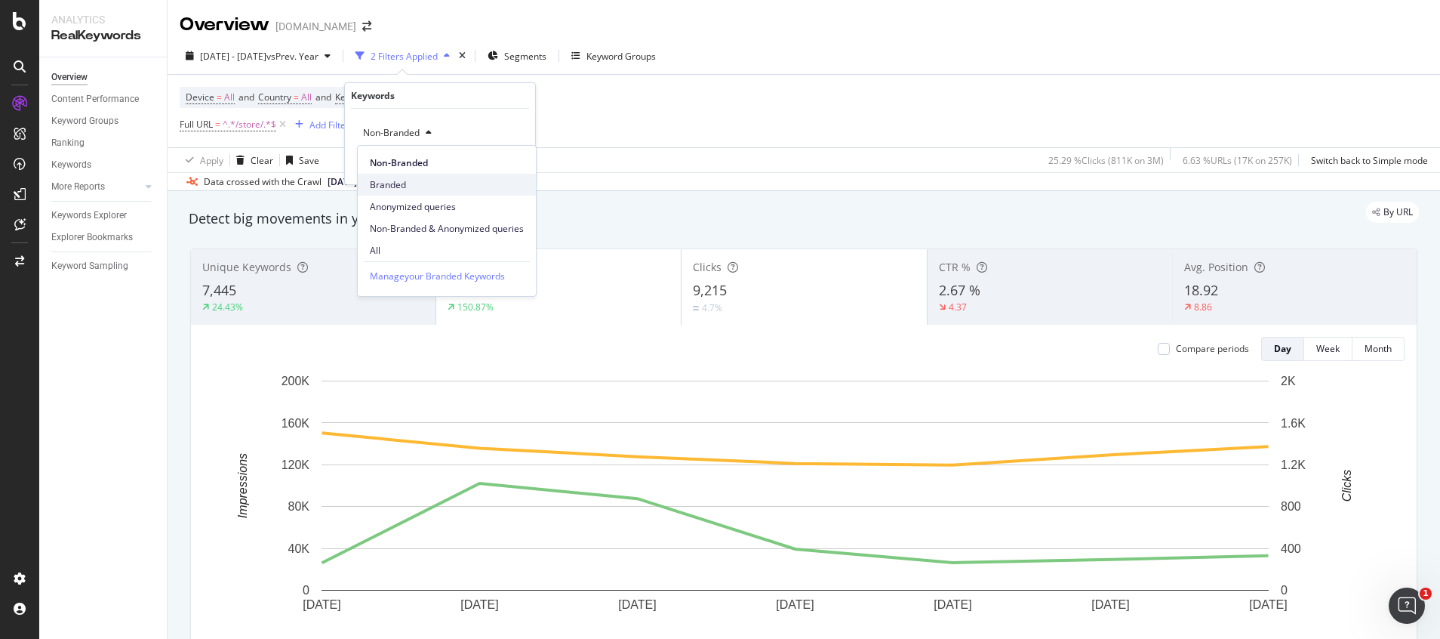
click at [413, 186] on span "Branded" at bounding box center [447, 185] width 154 height 14
click at [500, 166] on div "Apply" at bounding box center [511, 165] width 23 height 13
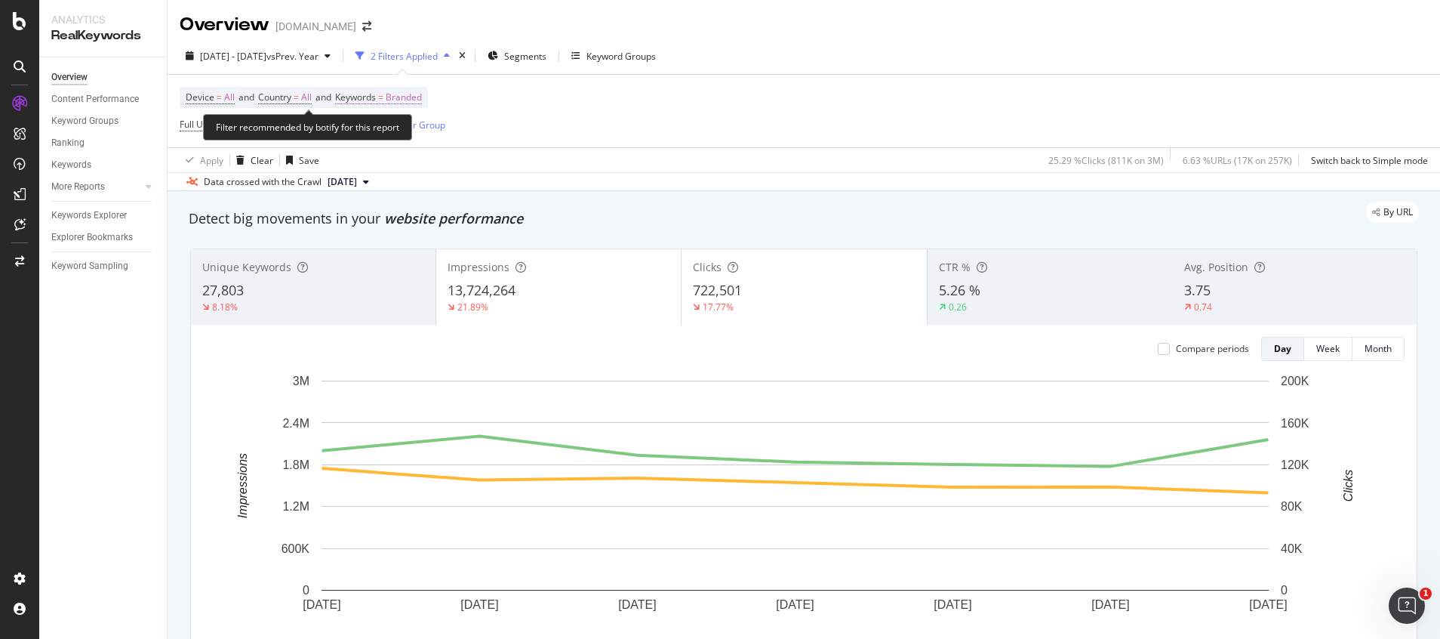
click at [422, 91] on span "Branded" at bounding box center [404, 97] width 36 height 21
click at [403, 130] on div "button" at bounding box center [408, 132] width 18 height 9
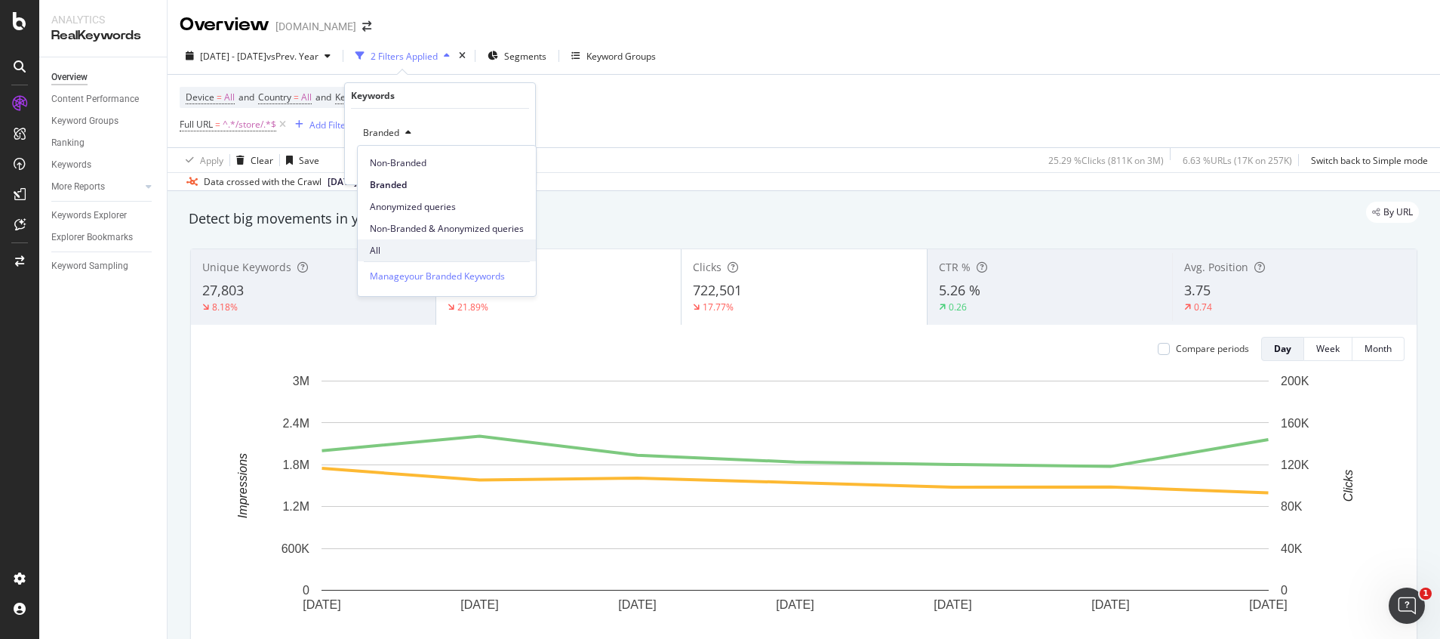
click at [384, 247] on span "All" at bounding box center [447, 251] width 154 height 14
click at [511, 159] on div "Apply" at bounding box center [511, 165] width 23 height 13
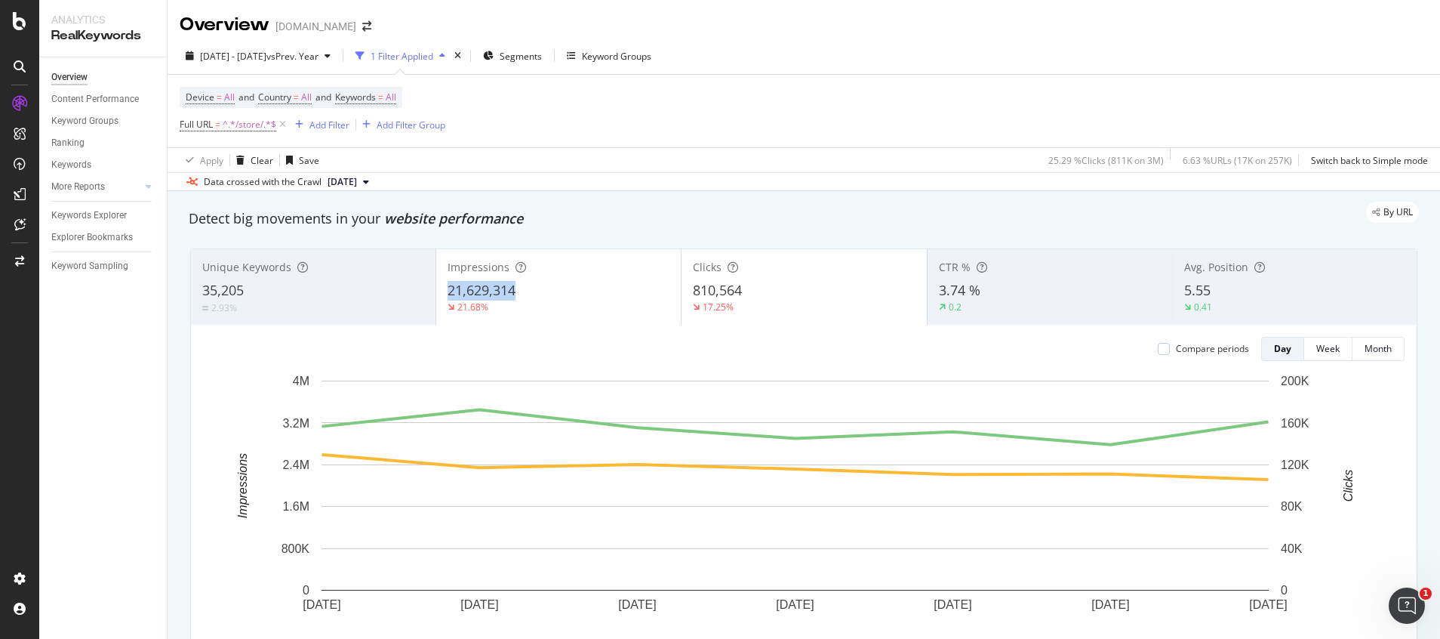
copy span "21,629,314"
drag, startPoint x: 438, startPoint y: 286, endPoint x: 518, endPoint y: 288, distance: 80.0
click at [518, 288] on div "Impressions 21,629,314 21.68%" at bounding box center [558, 287] width 245 height 68
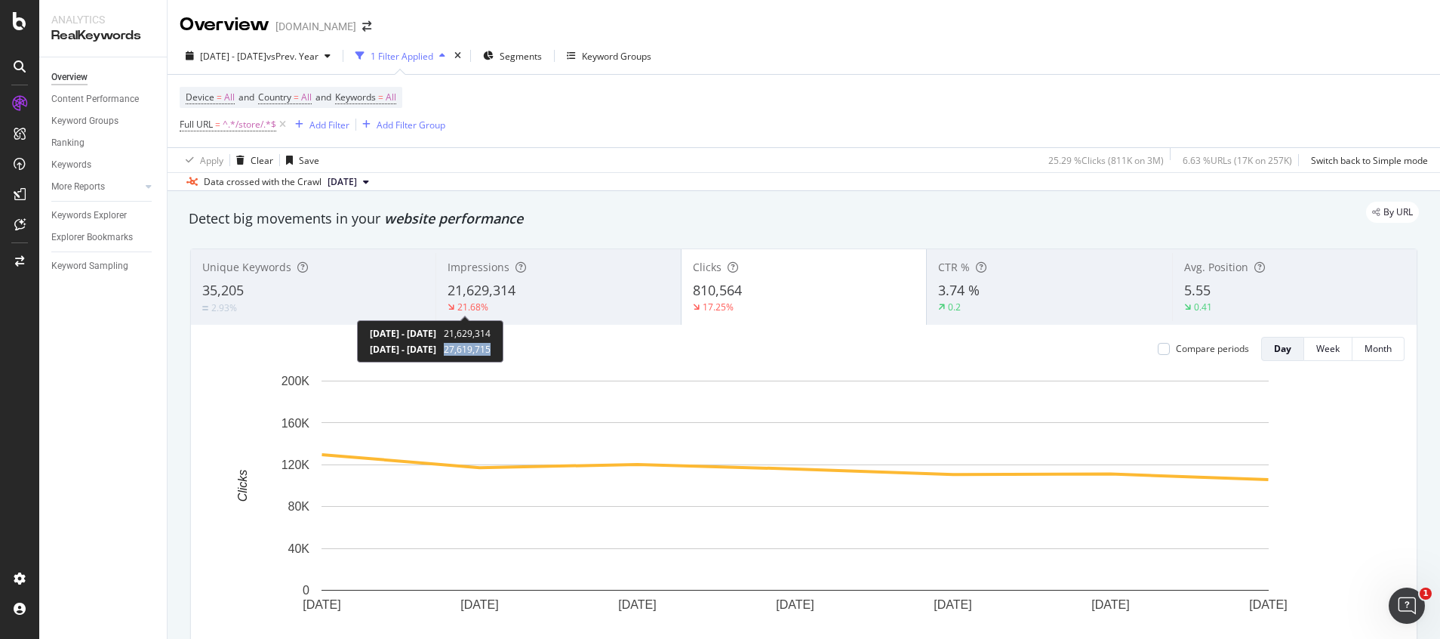
copy span "27,619,715"
drag, startPoint x: 513, startPoint y: 350, endPoint x: 562, endPoint y: 350, distance: 49.8
click at [503, 350] on div "2025 Sep. 20th - 2025 Sep. 26th 21,629,314 2024 Sep. 21st - 2024 Sep. 27th 27,6…" at bounding box center [430, 341] width 146 height 42
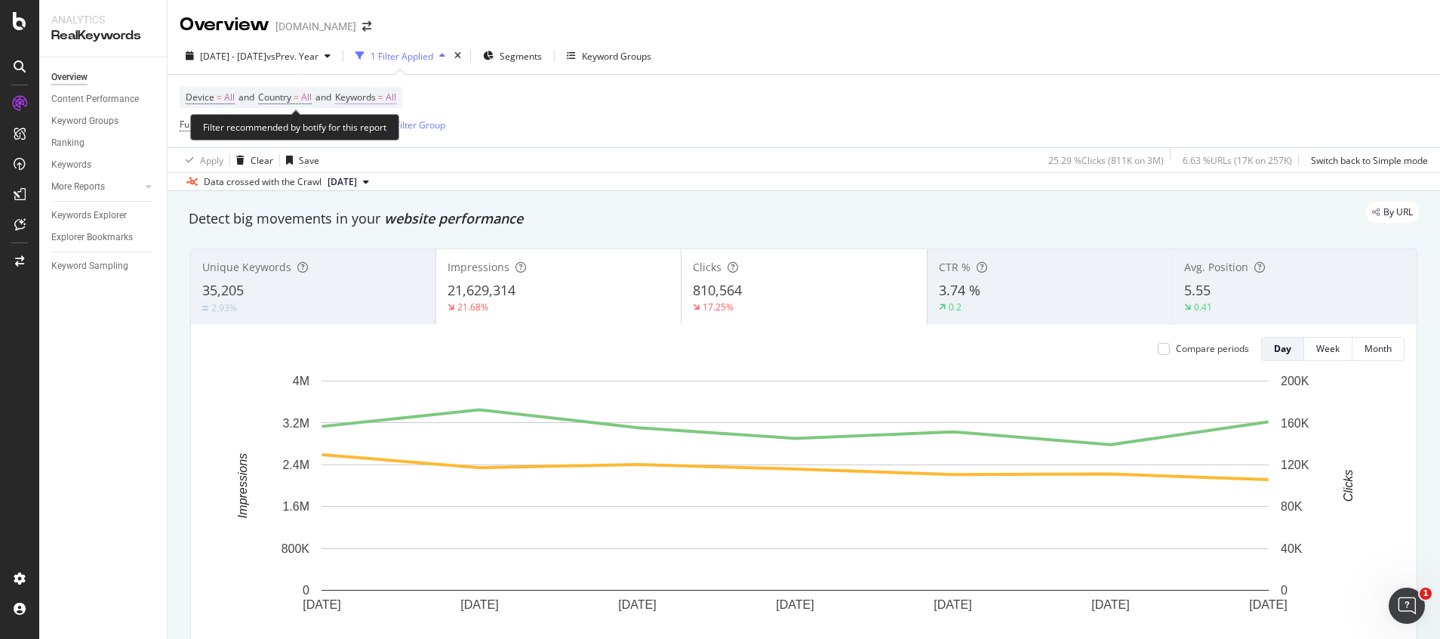
click at [371, 91] on span "Keywords" at bounding box center [355, 97] width 41 height 13
click at [386, 136] on div "button" at bounding box center [383, 132] width 18 height 9
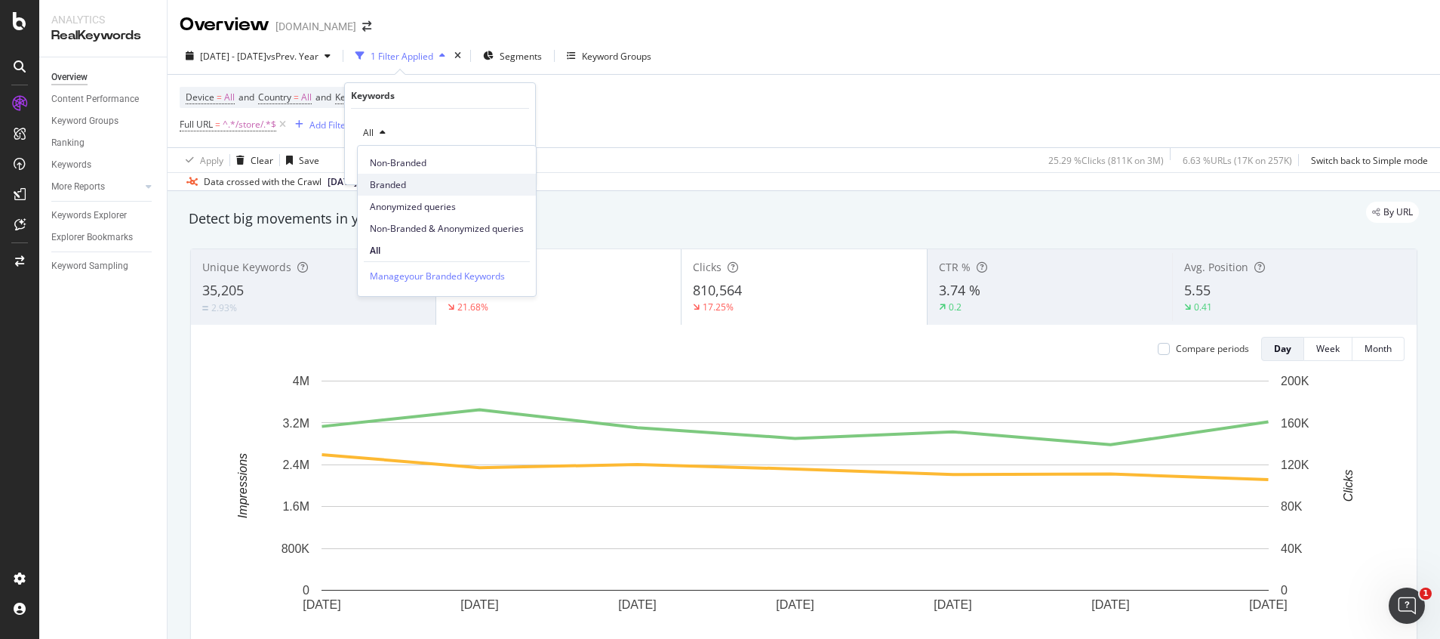
click at [387, 191] on span "Branded" at bounding box center [447, 185] width 154 height 14
click at [516, 168] on div "Apply" at bounding box center [511, 165] width 23 height 13
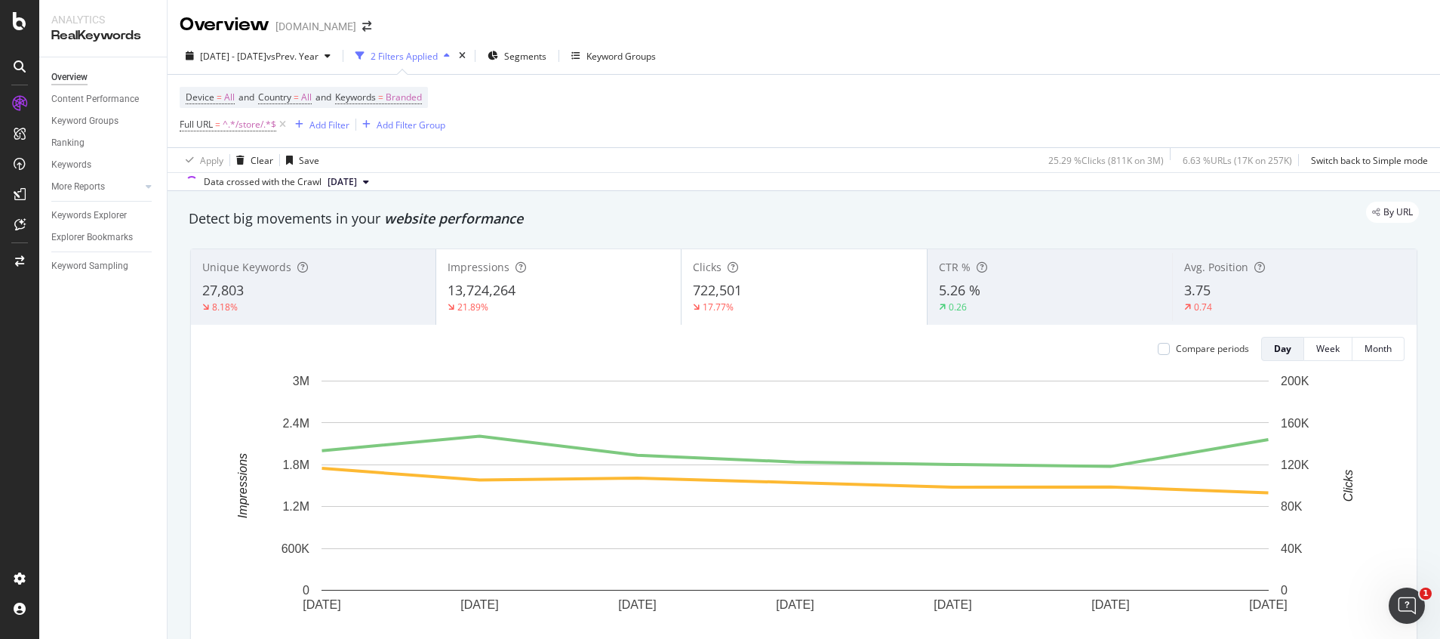
drag, startPoint x: 442, startPoint y: 288, endPoint x: 739, endPoint y: 115, distance: 344.0
click at [739, 115] on div "Device = All and Country = All and Keywords = Branded Full URL = ^.*/store/.*$ …" at bounding box center [804, 111] width 1248 height 72
click at [512, 291] on div "Impressions 13,724,264 21.89%" at bounding box center [558, 287] width 245 height 68
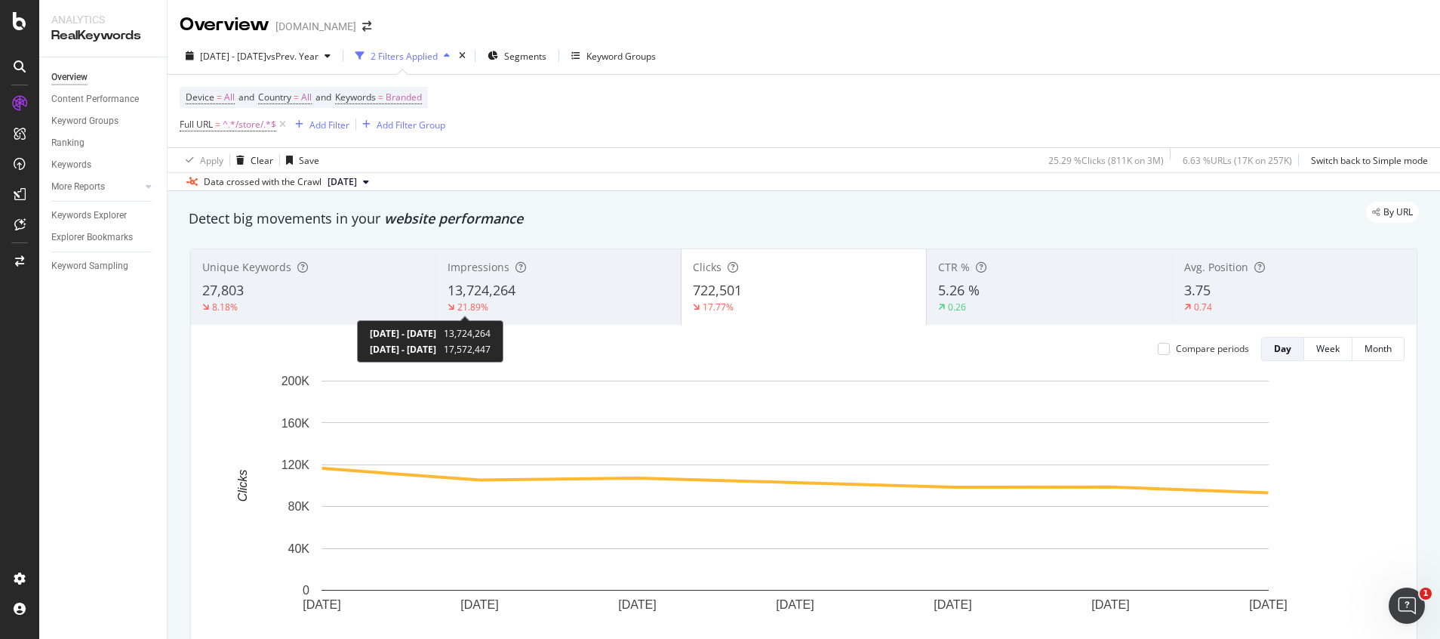
copy div "17,572,447"
drag, startPoint x: 509, startPoint y: 350, endPoint x: 571, endPoint y: 355, distance: 62.1
click at [503, 355] on div "2025 Sep. 20th - 2025 Sep. 26th 13,724,264 2024 Sep. 21st - 2024 Sep. 27th 17,5…" at bounding box center [430, 341] width 146 height 42
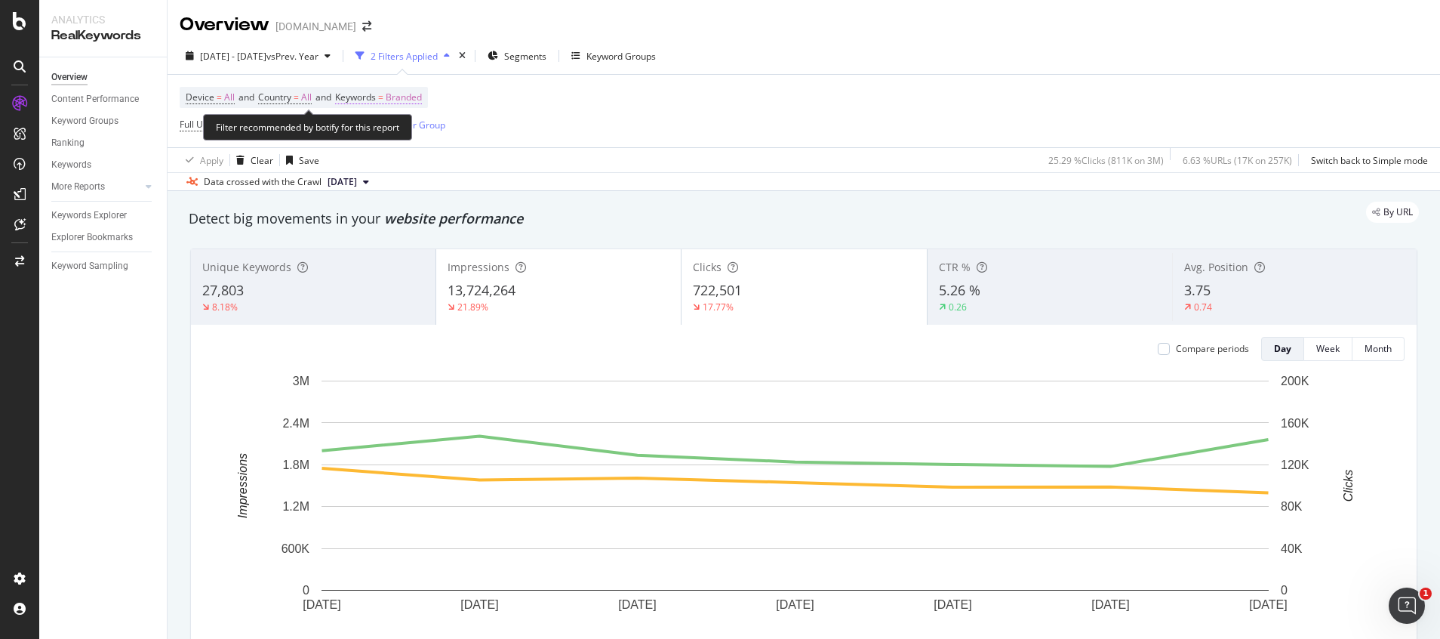
click at [376, 100] on span "Keywords" at bounding box center [355, 97] width 41 height 13
click at [396, 140] on div "Branded" at bounding box center [387, 133] width 60 height 23
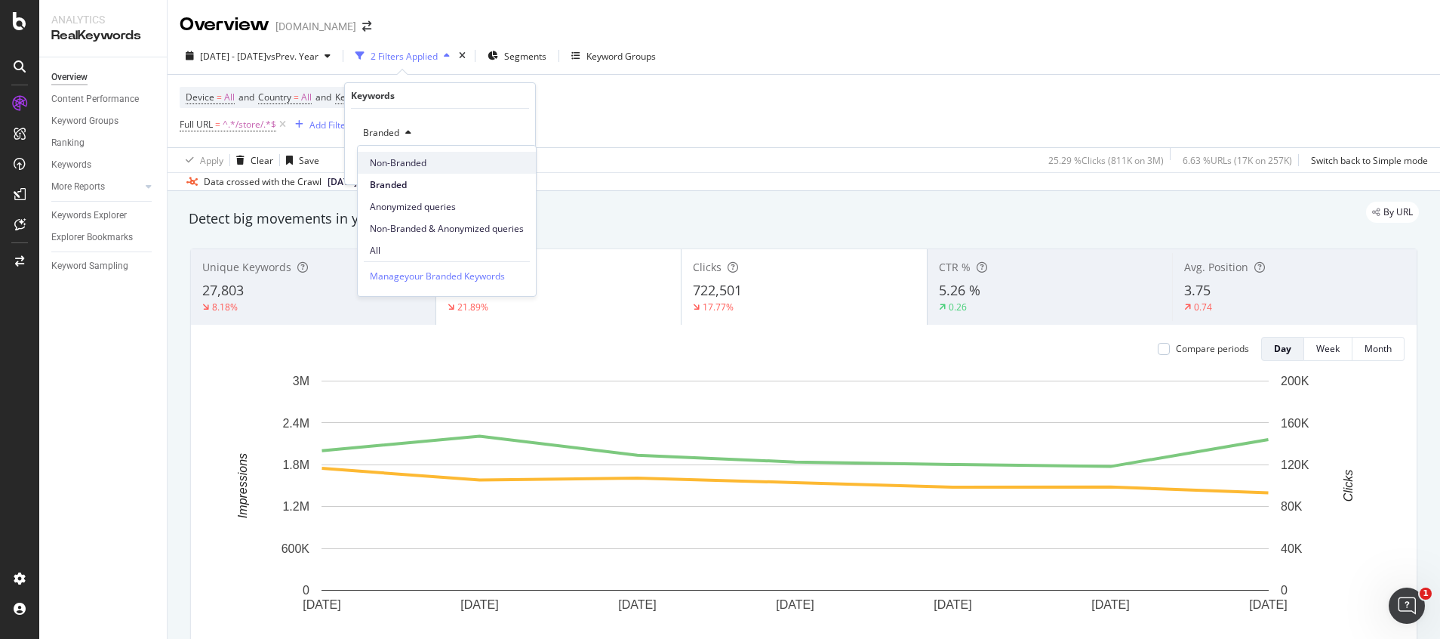
click at [403, 156] on span "Non-Branded" at bounding box center [447, 163] width 154 height 14
click at [513, 162] on div "Apply" at bounding box center [511, 165] width 23 height 13
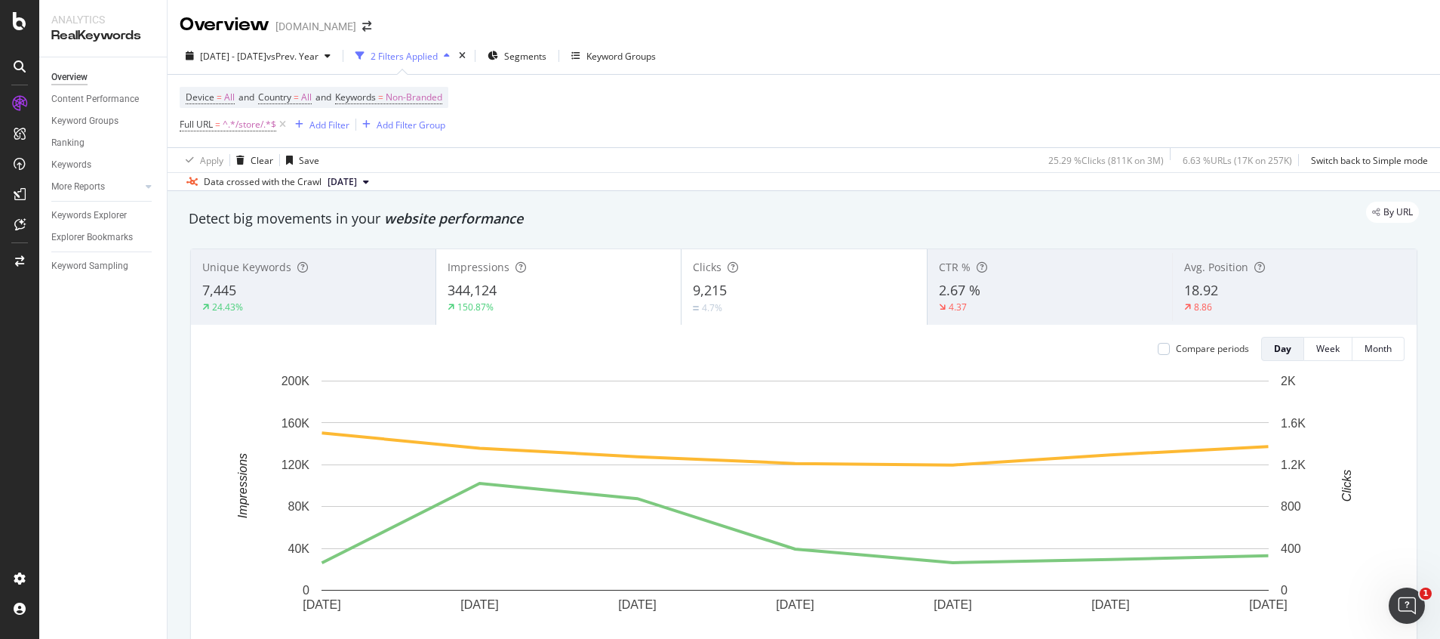
drag, startPoint x: 500, startPoint y: 288, endPoint x: 867, endPoint y: 71, distance: 426.0
click at [867, 71] on div "2025 Sep. 20th - Sep. 26th vs Prev. Year 2 Filters Applied Segments Keyword Gro…" at bounding box center [804, 59] width 1273 height 30
copy span "344,124"
drag, startPoint x: 439, startPoint y: 291, endPoint x: 496, endPoint y: 293, distance: 56.6
click at [496, 293] on div "Impressions 344,124 150.87%" at bounding box center [558, 287] width 245 height 68
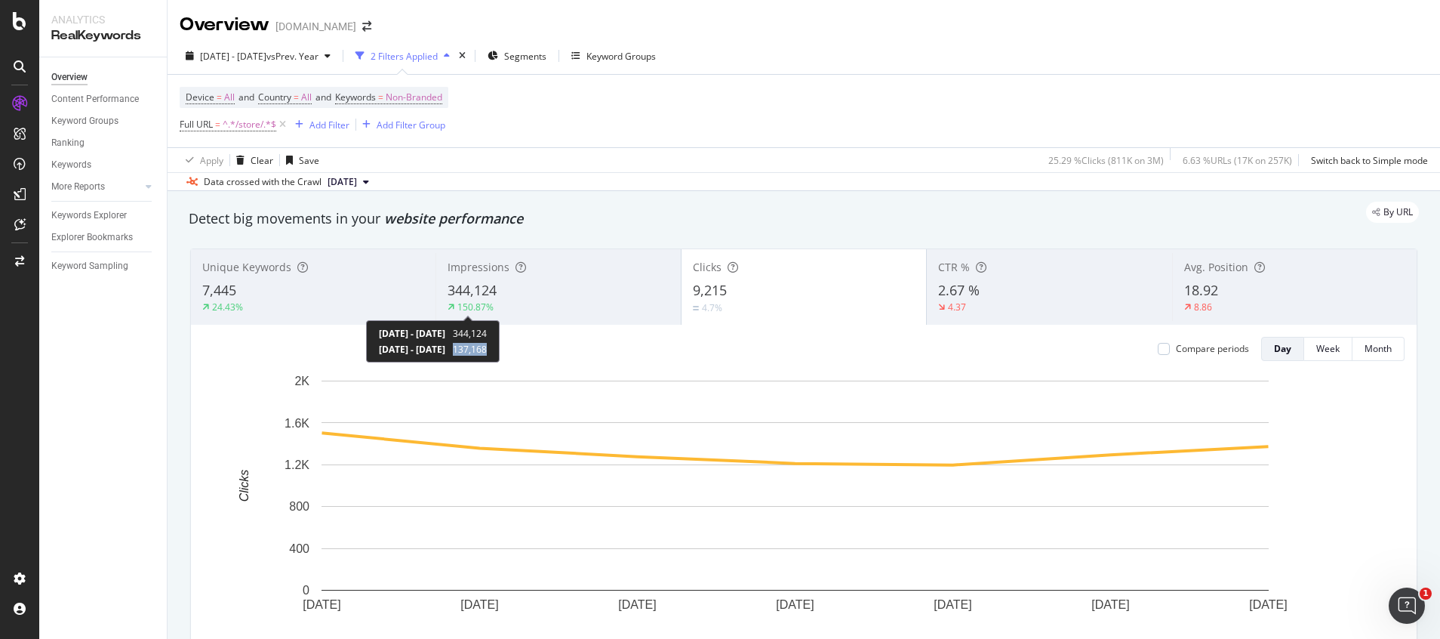
copy span "137,168"
drag, startPoint x: 519, startPoint y: 352, endPoint x: 565, endPoint y: 352, distance: 46.0
click at [500, 352] on div "2025 Sep. 20th - 2025 Sep. 26th 344,124 2024 Sep. 21st - 2024 Sep. 27th 137,168" at bounding box center [433, 341] width 134 height 42
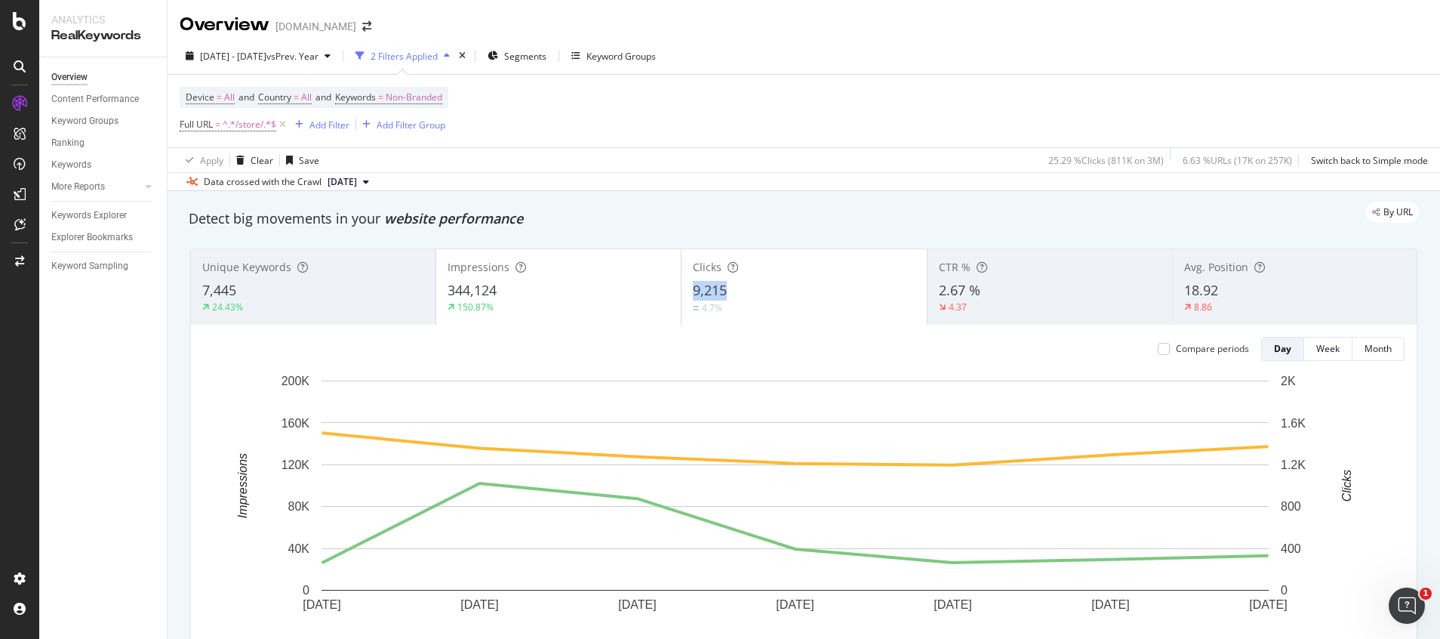
copy span "9,215"
drag, startPoint x: 682, startPoint y: 291, endPoint x: 720, endPoint y: 294, distance: 37.9
click at [720, 294] on div "Clicks 9,215 4.7%" at bounding box center [804, 287] width 245 height 68
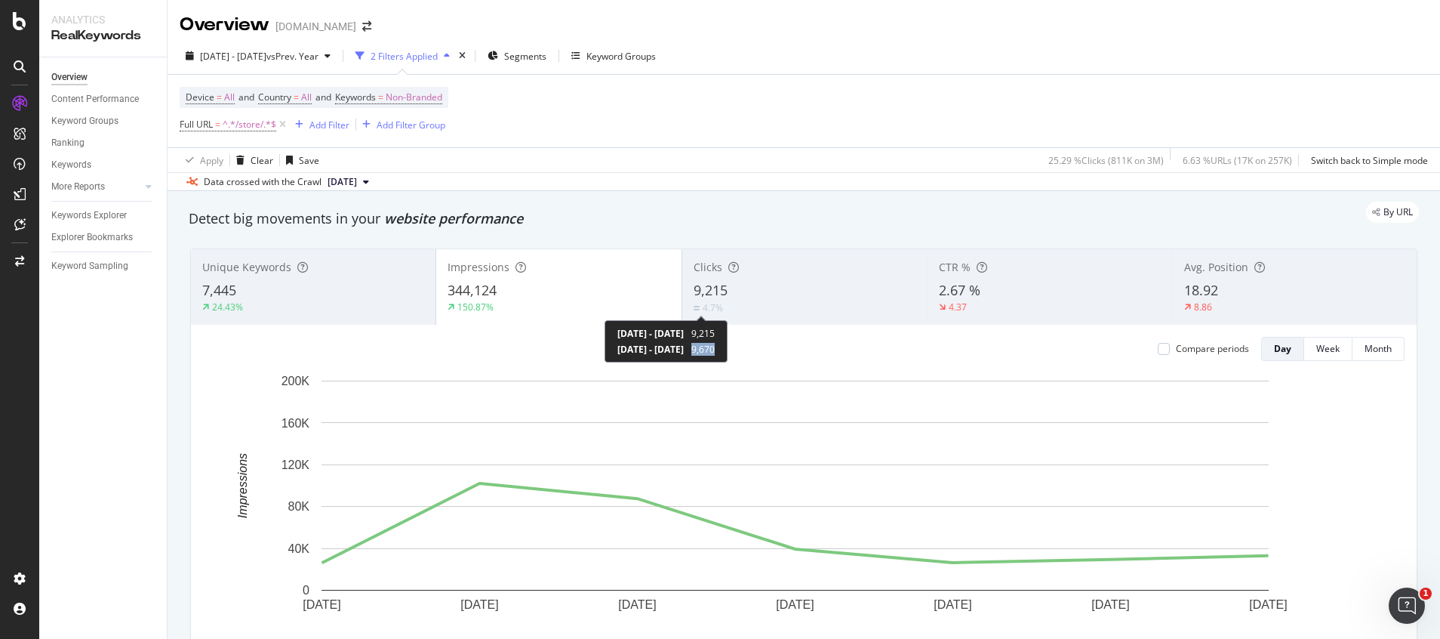
copy span "9,670"
drag, startPoint x: 758, startPoint y: 356, endPoint x: 789, endPoint y: 354, distance: 31.0
click at [728, 354] on div "2025 Sep. 20th - 2025 Sep. 26th 9,215 2024 Sep. 21st - 2024 Sep. 27th 9,670" at bounding box center [666, 341] width 123 height 42
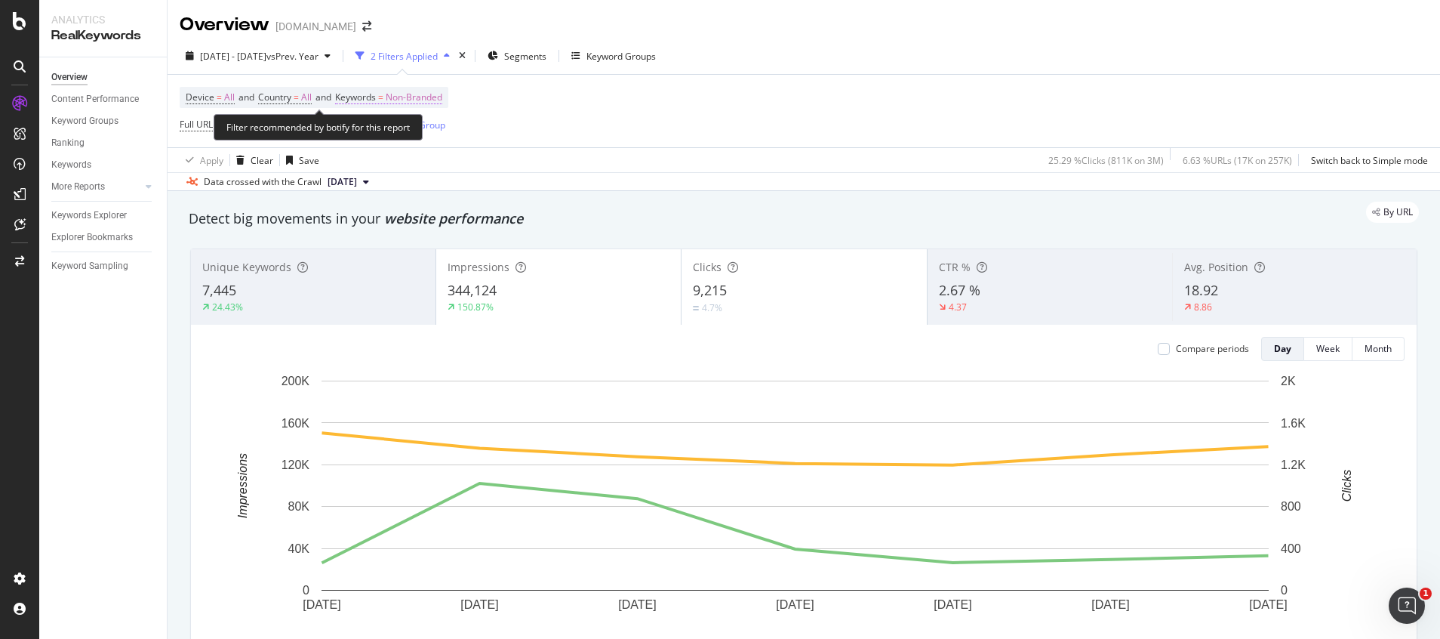
click at [440, 102] on span "Non-Branded" at bounding box center [414, 97] width 57 height 21
click at [418, 134] on span "Non-Branded" at bounding box center [388, 132] width 63 height 13
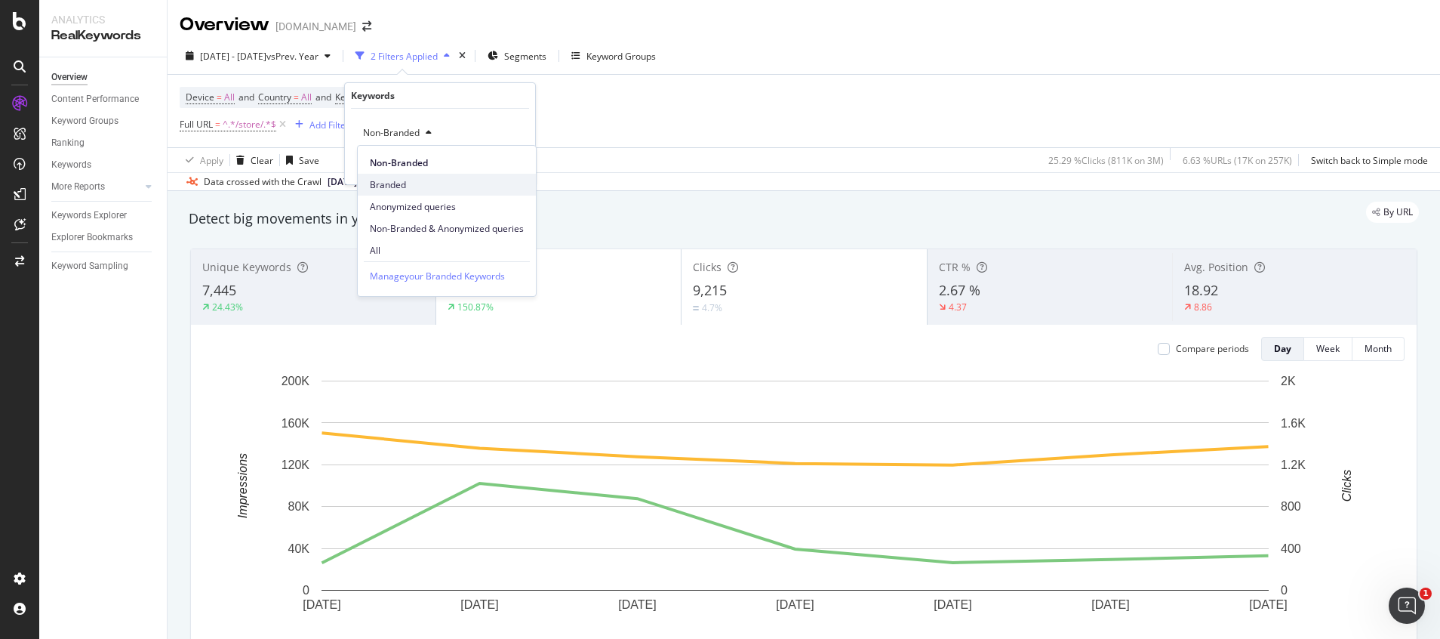
click at [403, 188] on span "Branded" at bounding box center [447, 185] width 154 height 14
click at [517, 162] on div "Apply" at bounding box center [511, 165] width 23 height 13
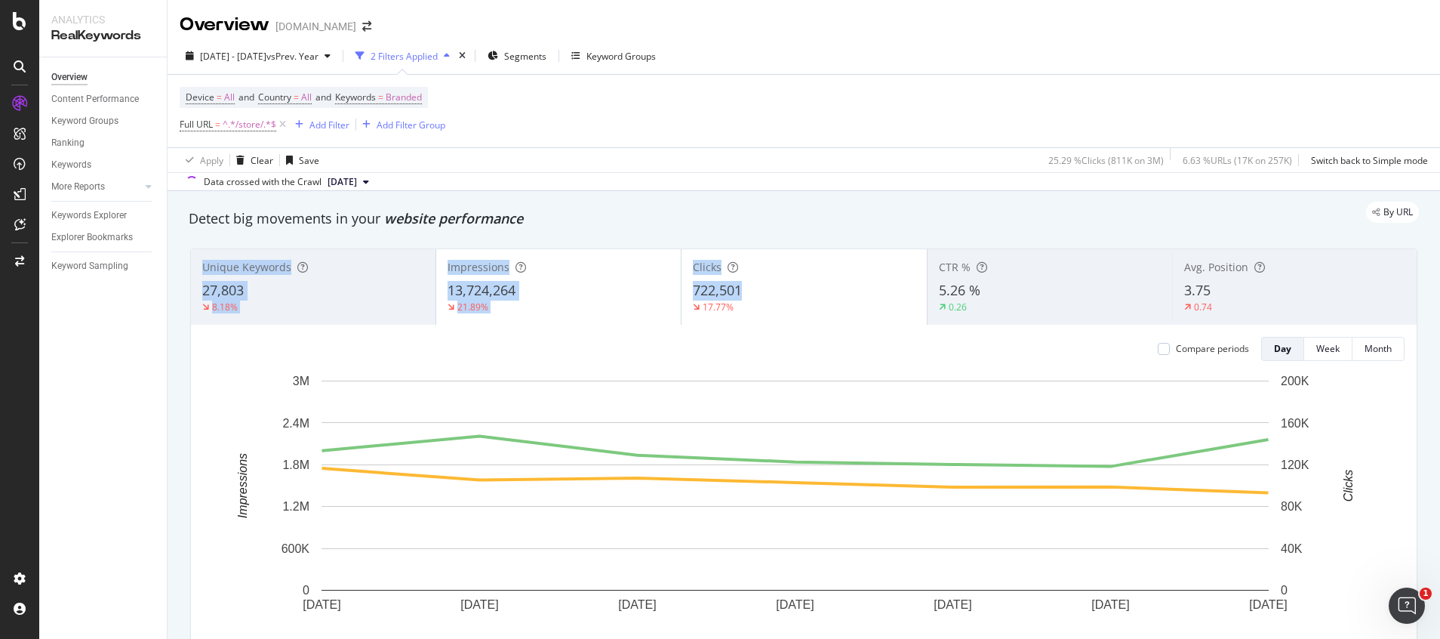
drag, startPoint x: 737, startPoint y: 286, endPoint x: 796, endPoint y: 168, distance: 132.7
click at [840, 67] on div "2025 Sep. 20th - Sep. 26th vs Prev. Year 2 Filters Applied Segments Keyword Gro…" at bounding box center [804, 59] width 1273 height 30
click at [802, 69] on div "2025 Sep. 20th - Sep. 26th vs Prev. Year 2 Filters Applied Segments Keyword Gro…" at bounding box center [804, 114] width 1273 height 153
drag, startPoint x: 802, startPoint y: 69, endPoint x: 686, endPoint y: 126, distance: 128.9
click at [697, 128] on div "Device = All and Country = All and Keywords = Branded Full URL = ^.*/store/.*$ …" at bounding box center [804, 111] width 1248 height 72
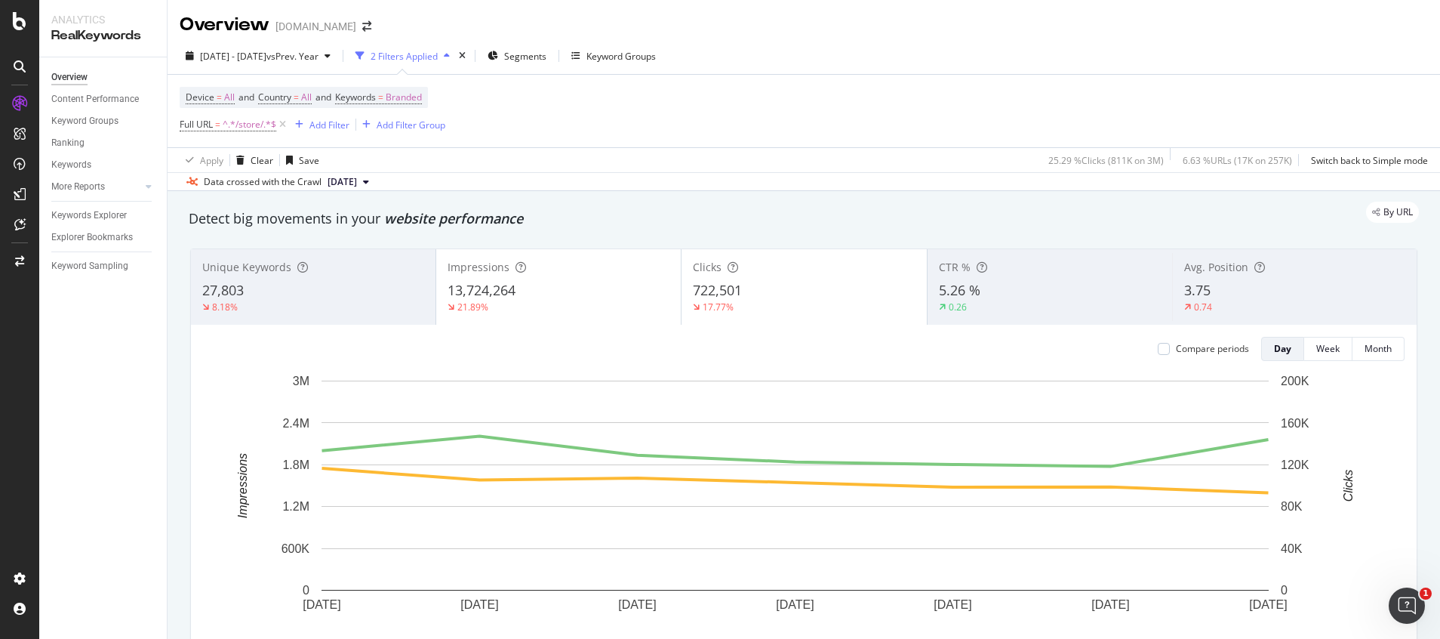
click at [877, 24] on div "Overview www.lowes.com" at bounding box center [804, 19] width 1273 height 38
copy span "722,501"
drag, startPoint x: 681, startPoint y: 291, endPoint x: 744, endPoint y: 288, distance: 63.5
click at [744, 288] on div "Clicks 722,501 17.77%" at bounding box center [804, 287] width 245 height 68
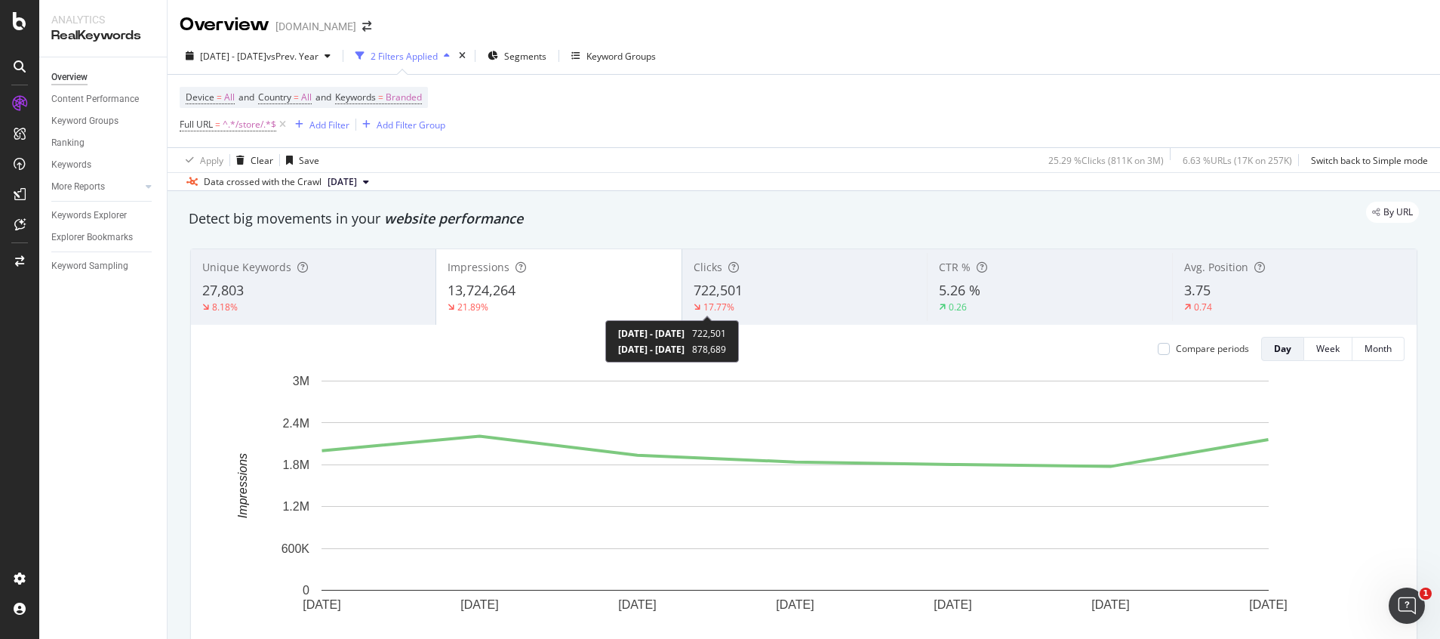
drag, startPoint x: 760, startPoint y: 351, endPoint x: 797, endPoint y: 349, distance: 37.1
click at [739, 349] on div "2025 Sep. 20th - 2025 Sep. 26th 722,501 2024 Sep. 21st - 2024 Sep. 27th 878,689" at bounding box center [672, 341] width 134 height 42
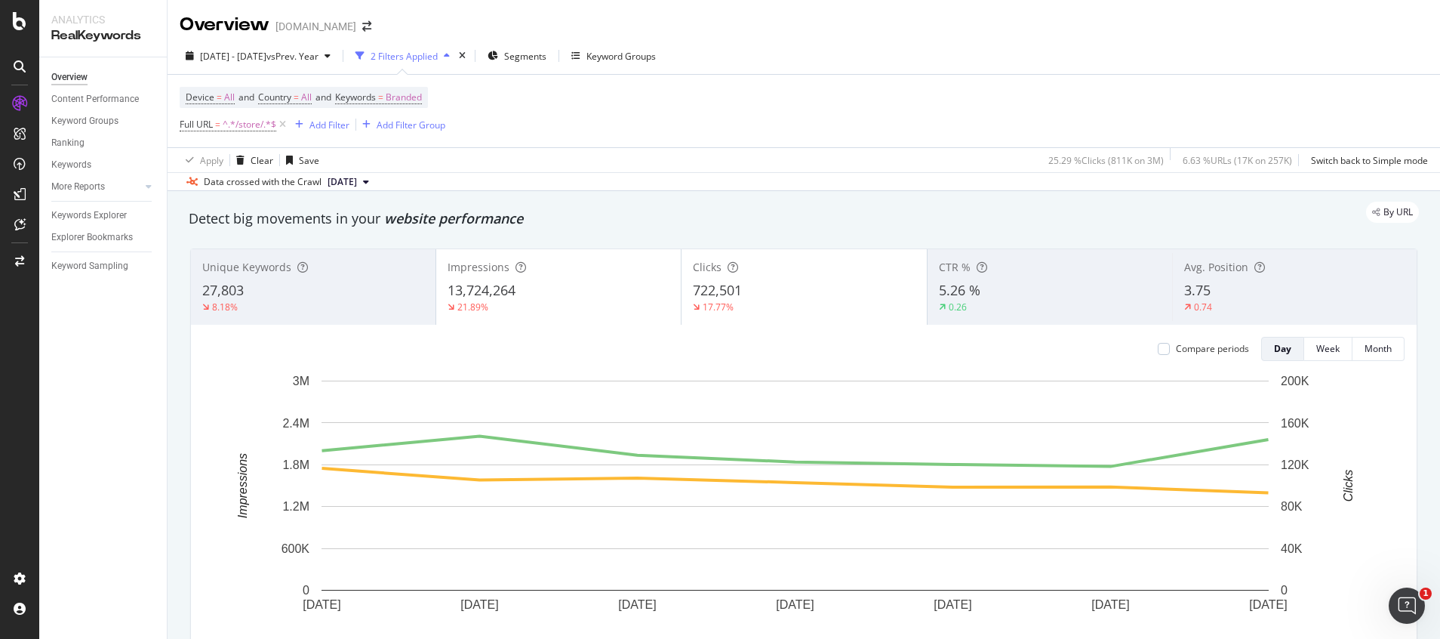
click at [792, 137] on div "Device = All and Country = All and Keywords = Branded Full URL = ^.*/store/.*$ …" at bounding box center [804, 111] width 1248 height 72
copy span "878,689"
drag, startPoint x: 761, startPoint y: 345, endPoint x: 795, endPoint y: 353, distance: 35.0
click at [726, 353] on div "2024 Sep. 21st - 2024 Sep. 27th 878,689" at bounding box center [672, 349] width 108 height 13
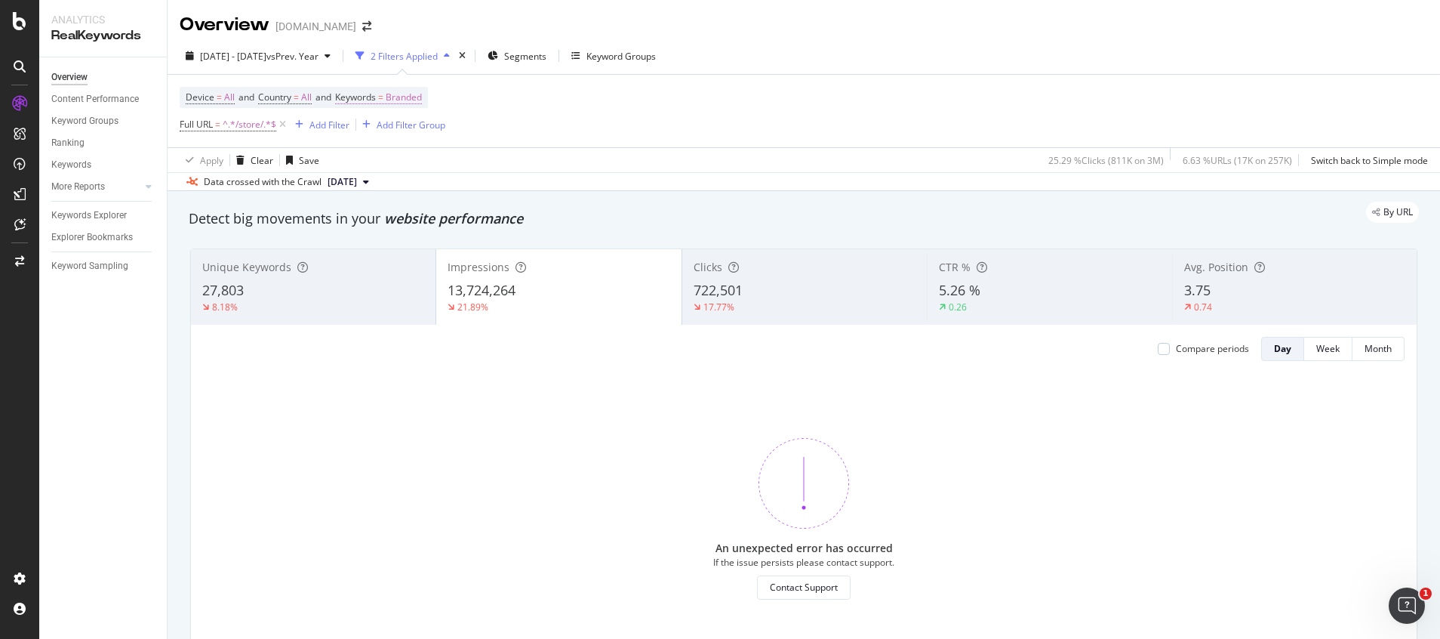
click at [404, 108] on span "Branded" at bounding box center [404, 97] width 36 height 21
click at [412, 128] on div "button" at bounding box center [408, 132] width 18 height 9
click at [387, 255] on span "All" at bounding box center [447, 251] width 154 height 14
click at [519, 167] on div "Apply" at bounding box center [511, 165] width 23 height 13
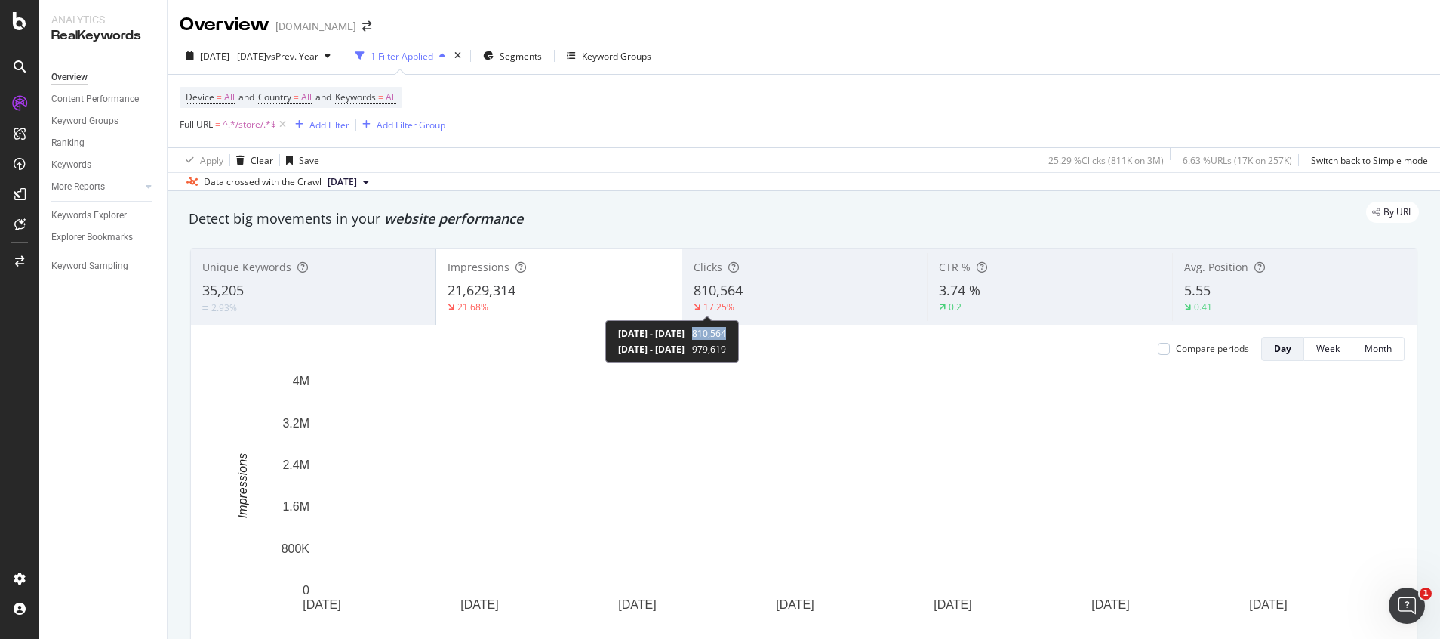
copy span "810,564"
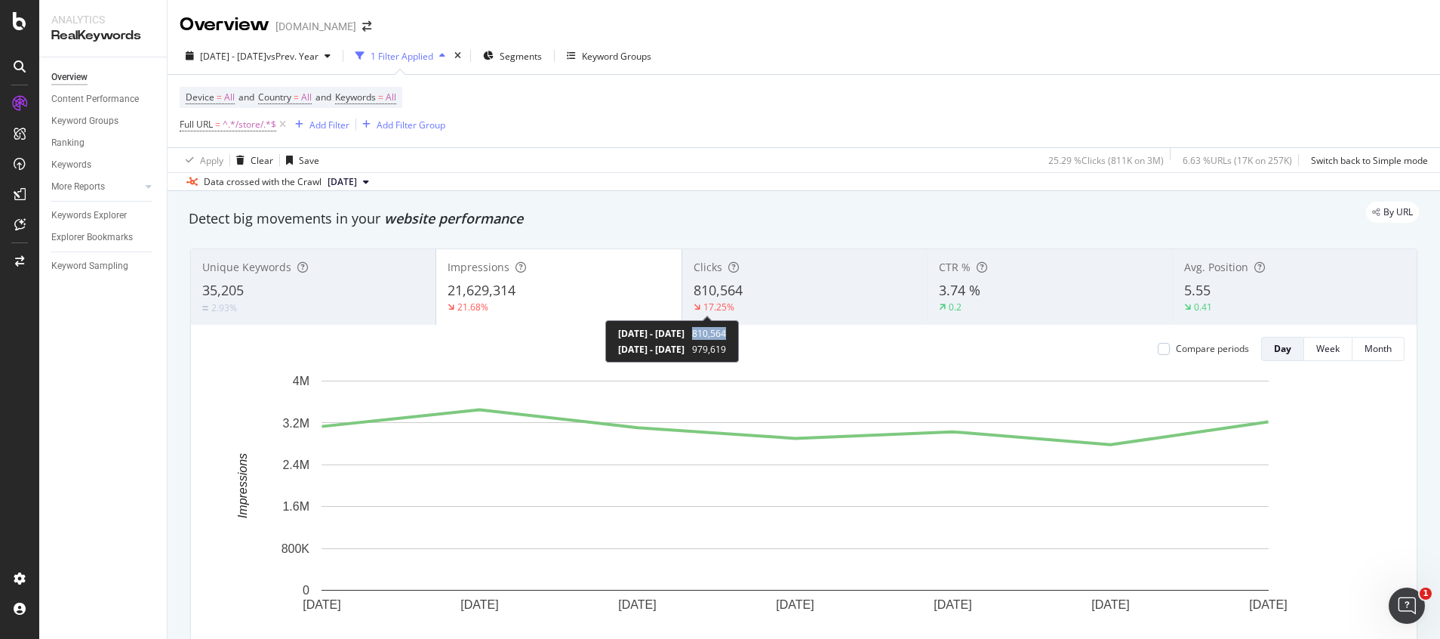
drag, startPoint x: 759, startPoint y: 334, endPoint x: 796, endPoint y: 334, distance: 37.7
click at [739, 334] on div "2025 Sep. 20th - 2025 Sep. 26th 810,564 2024 Sep. 21st - 2024 Sep. 27th 979,619" at bounding box center [672, 341] width 134 height 42
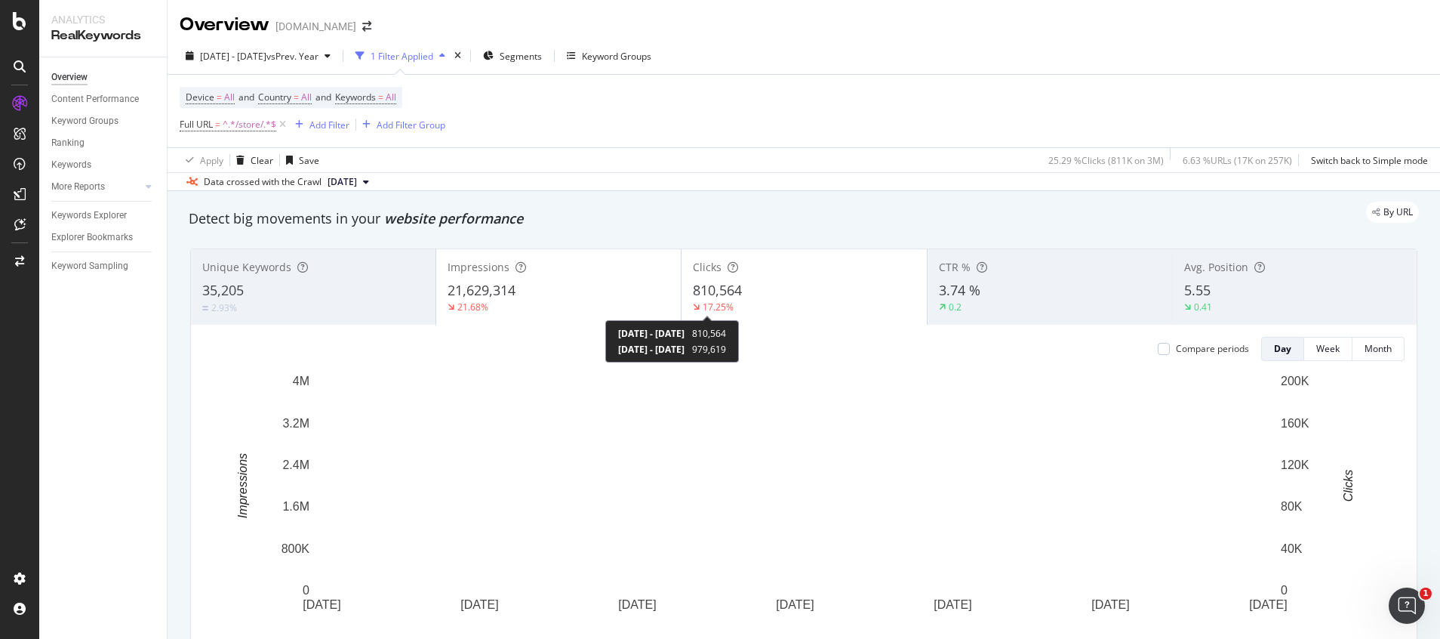
drag, startPoint x: 756, startPoint y: 334, endPoint x: 798, endPoint y: 333, distance: 41.5
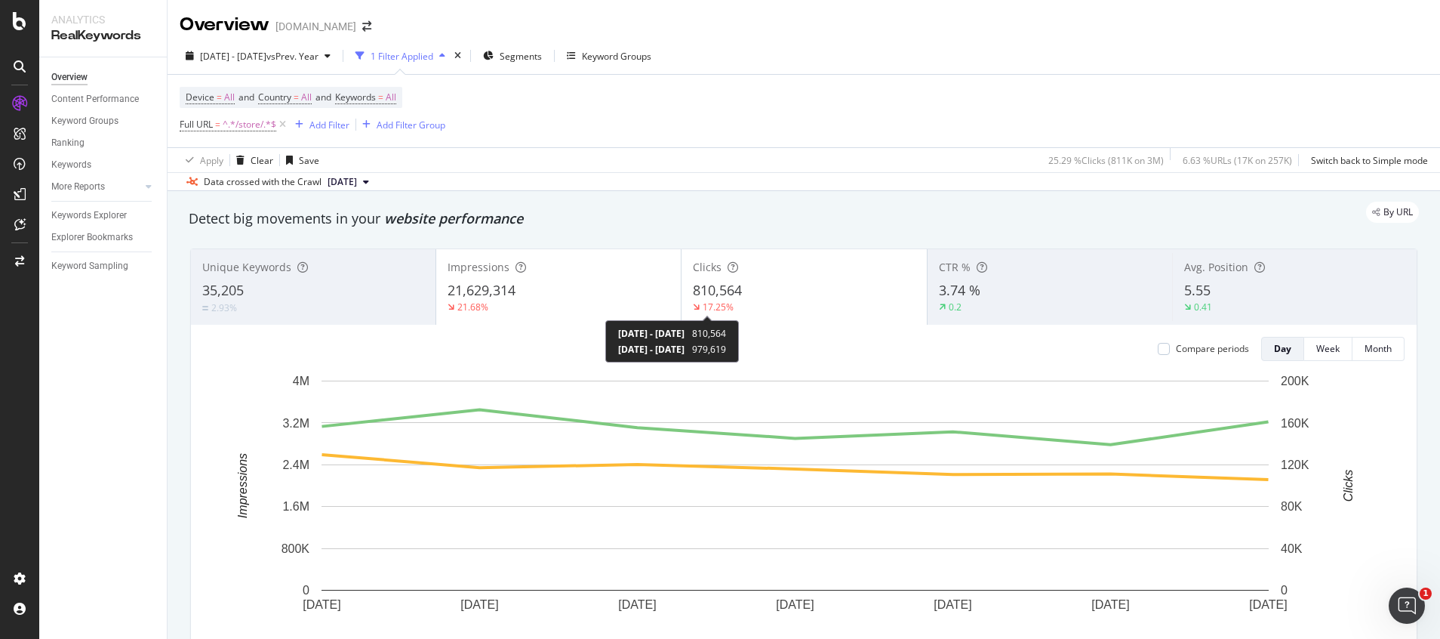
click at [739, 333] on div "2025 Sep. 20th - 2025 Sep. 26th 810,564 2024 Sep. 21st - 2024 Sep. 27th 979,619" at bounding box center [672, 341] width 134 height 42
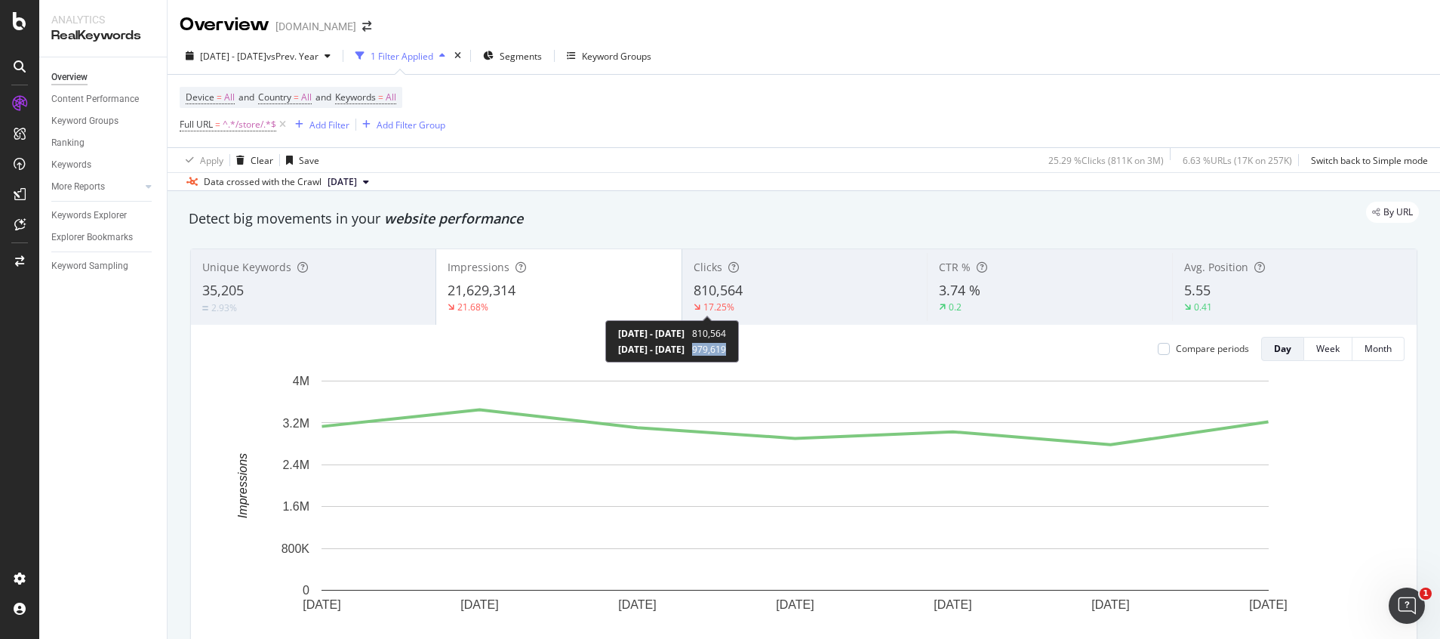
drag, startPoint x: 760, startPoint y: 347, endPoint x: 797, endPoint y: 349, distance: 37.0
click at [739, 349] on div "2025 Sep. 20th - 2025 Sep. 26th 810,564 2024 Sep. 21st - 2024 Sep. 27th 979,619" at bounding box center [672, 341] width 134 height 42
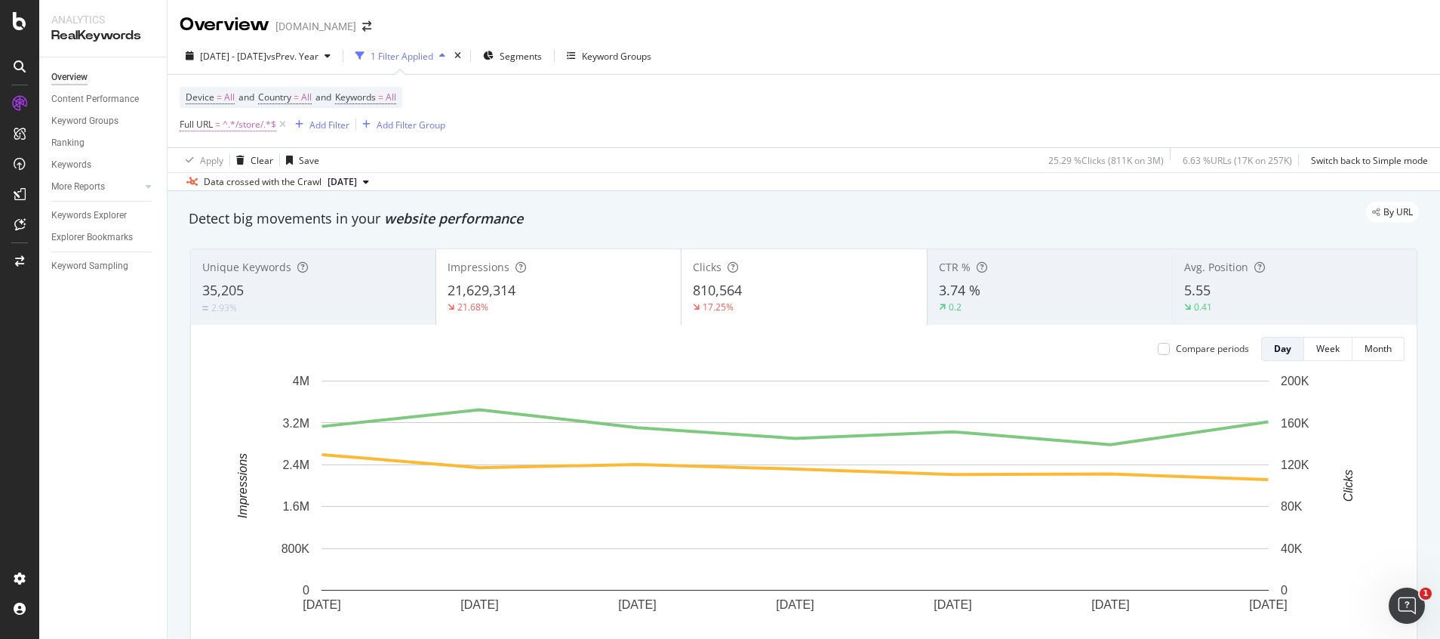
click at [241, 128] on span "^.*/store/.*$" at bounding box center [250, 124] width 54 height 21
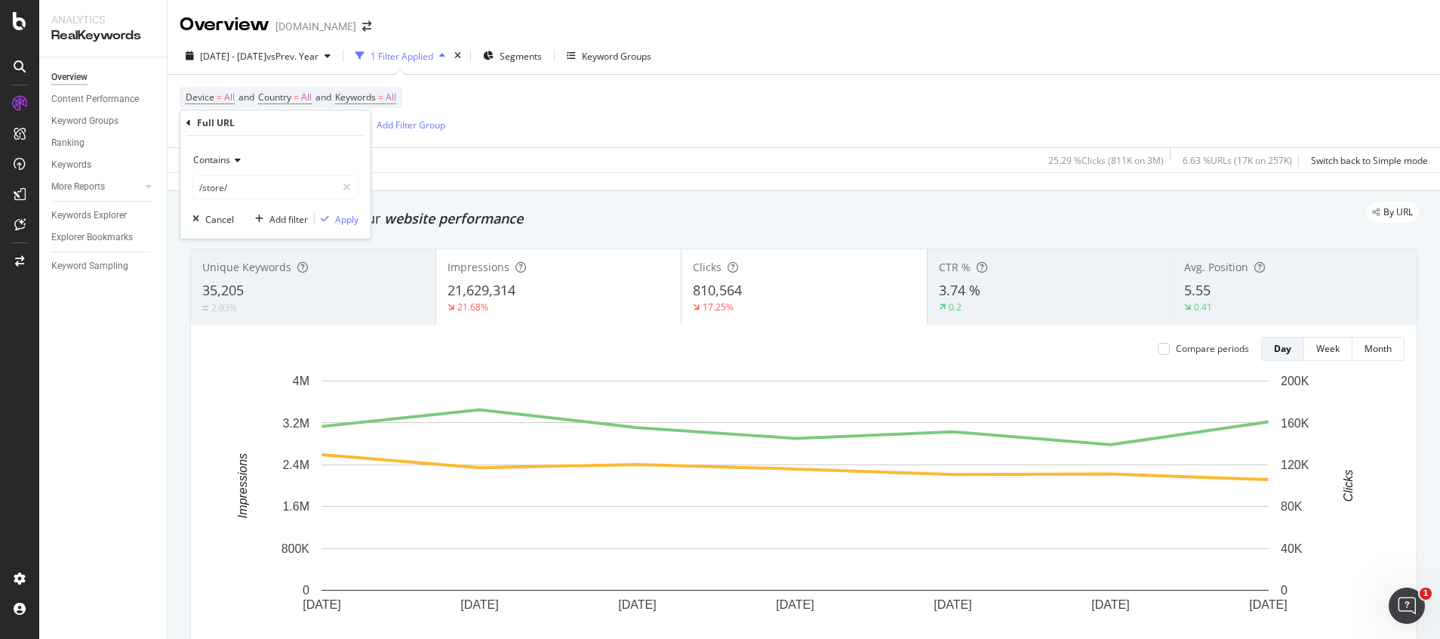
click at [228, 163] on span "Contains" at bounding box center [211, 159] width 37 height 13
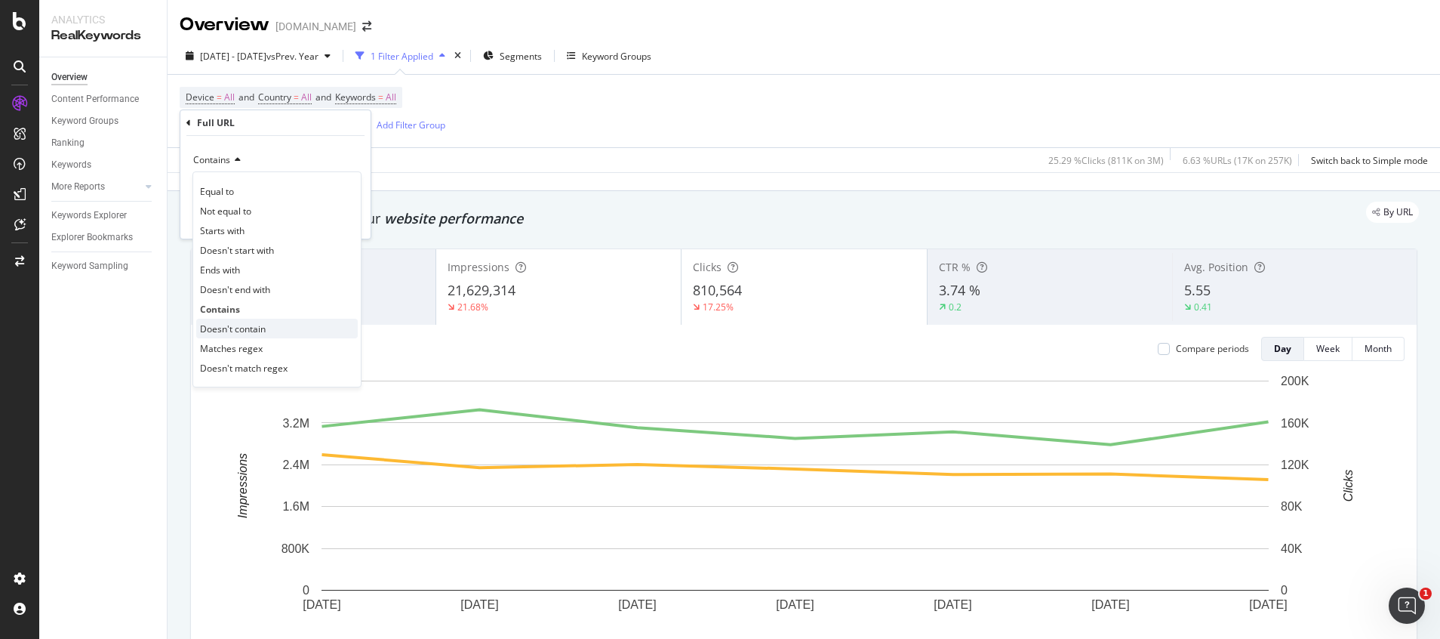
click at [239, 332] on span "Doesn't contain" at bounding box center [233, 328] width 66 height 13
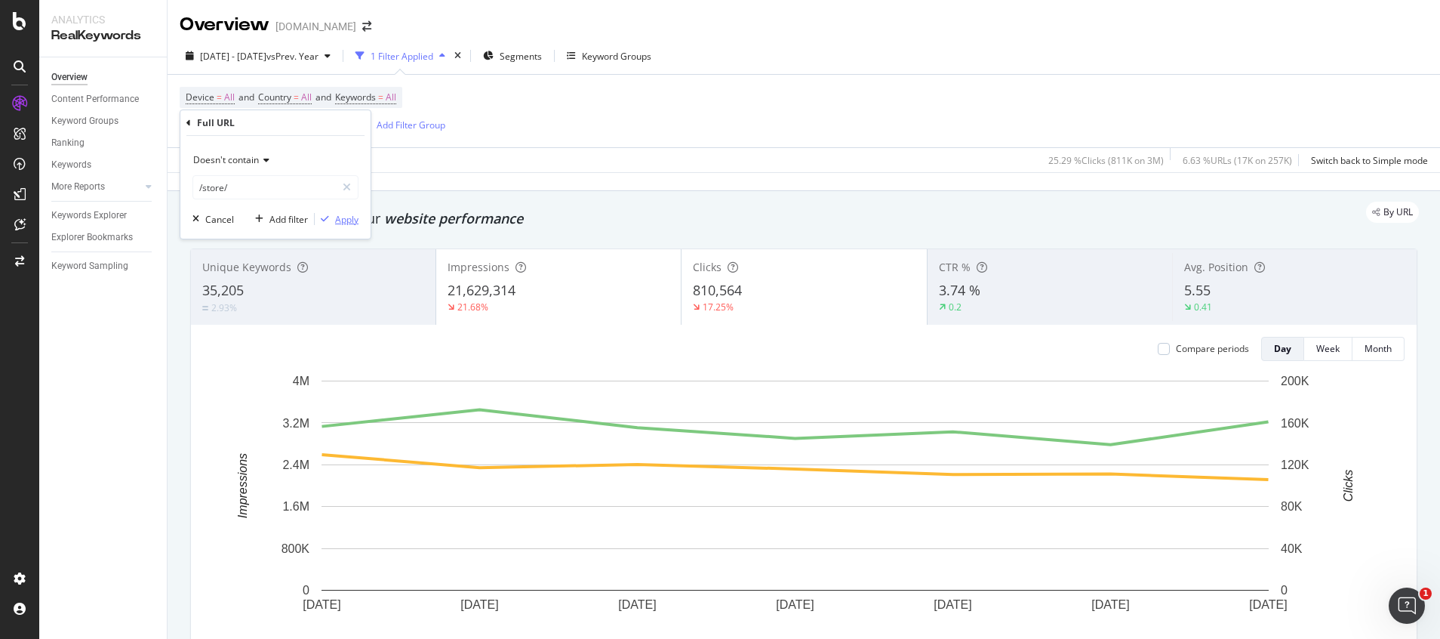
click at [341, 223] on div "Apply" at bounding box center [346, 219] width 23 height 13
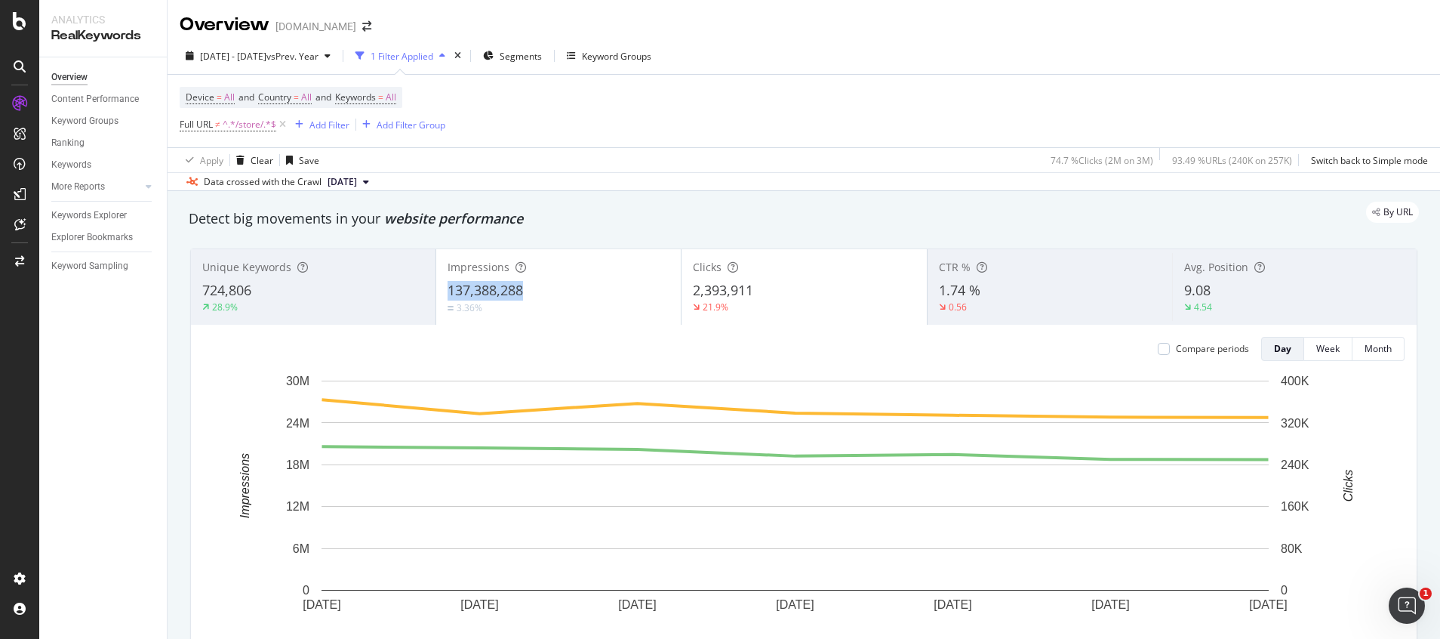
drag, startPoint x: 440, startPoint y: 294, endPoint x: 543, endPoint y: 294, distance: 102.7
click at [543, 294] on div "Impressions 137,388,288 3.36%" at bounding box center [558, 287] width 245 height 68
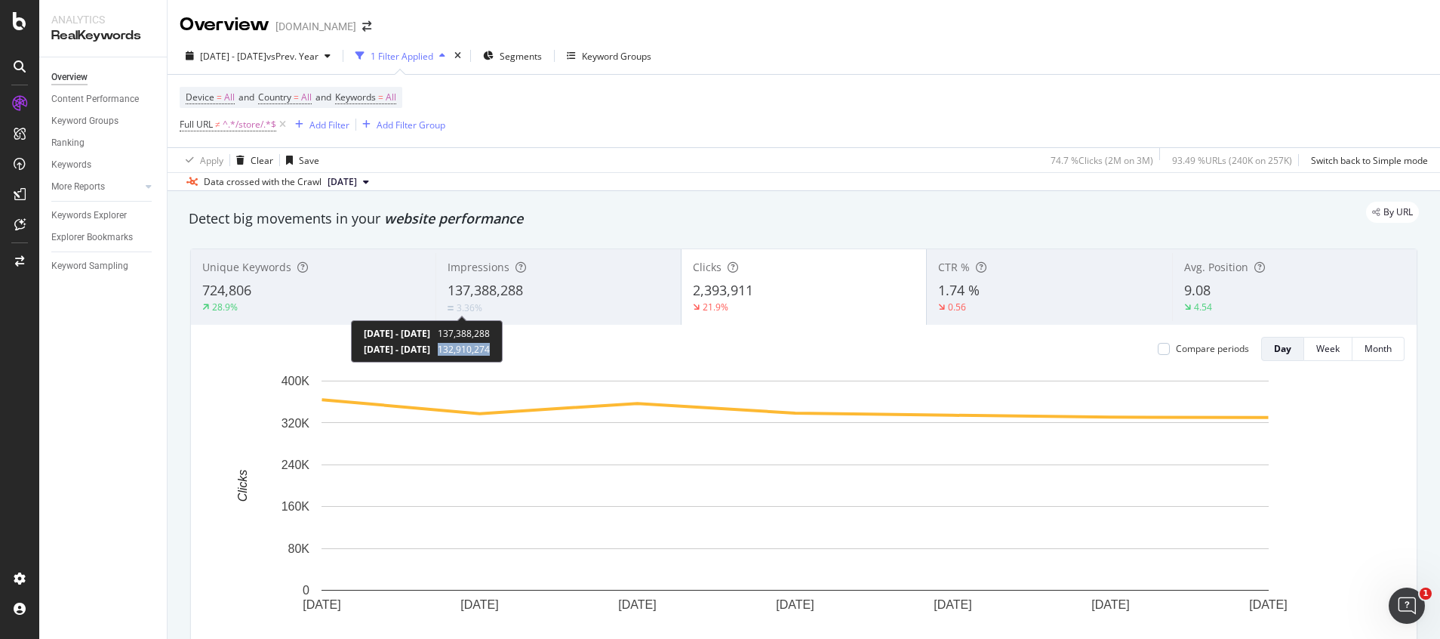
drag, startPoint x: 507, startPoint y: 352, endPoint x: 561, endPoint y: 352, distance: 53.6
click at [503, 352] on div "2025 Sep. 20th - 2025 Sep. 26th 137,388,288 2024 Sep. 21st - 2024 Sep. 27th 132…" at bounding box center [427, 341] width 152 height 42
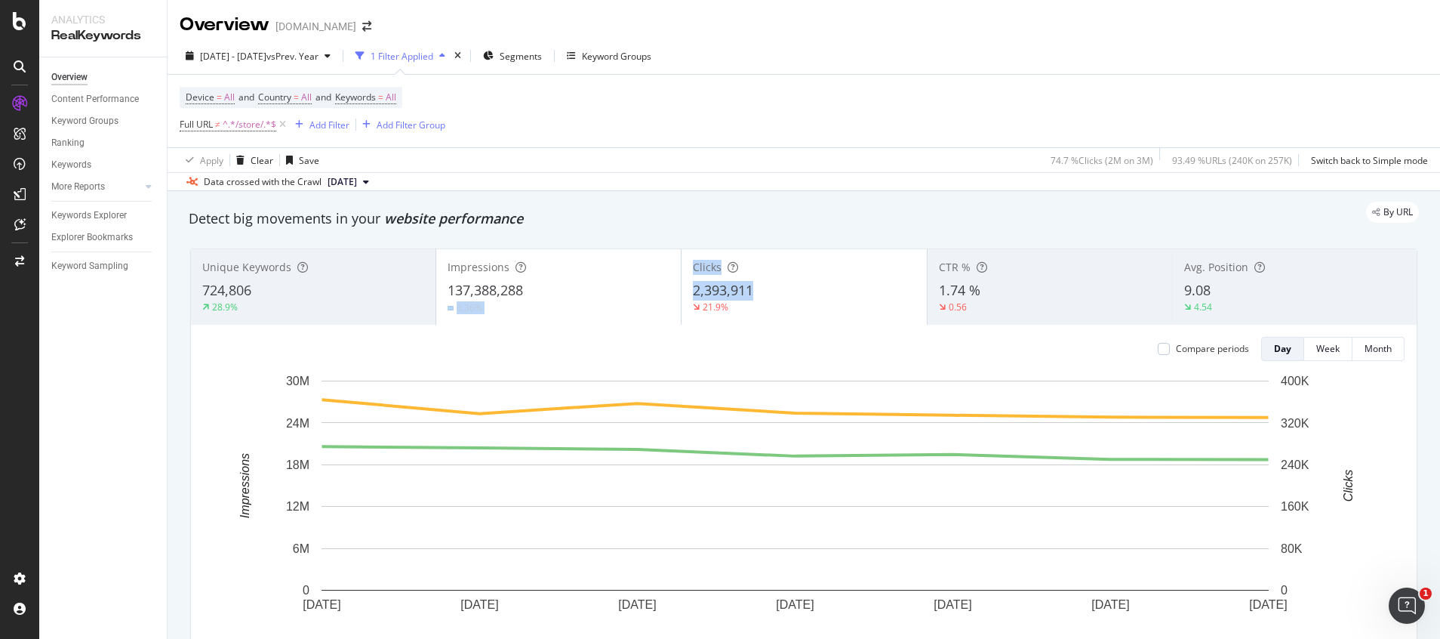
drag, startPoint x: 673, startPoint y: 291, endPoint x: 750, endPoint y: 287, distance: 77.8
click at [750, 287] on div "Unique Keywords 724,806 28.9% Impressions 137,388,288 3.36% Clicks 2,393,911 21…" at bounding box center [804, 286] width 1226 height 75
drag, startPoint x: 750, startPoint y: 287, endPoint x: 724, endPoint y: 226, distance: 66.6
click at [747, 92] on div "Device = All and Country = All and Keywords = All Full URL ≠ ^.*/store/.*$ Add …" at bounding box center [804, 111] width 1248 height 72
drag, startPoint x: 681, startPoint y: 291, endPoint x: 753, endPoint y: 291, distance: 71.7
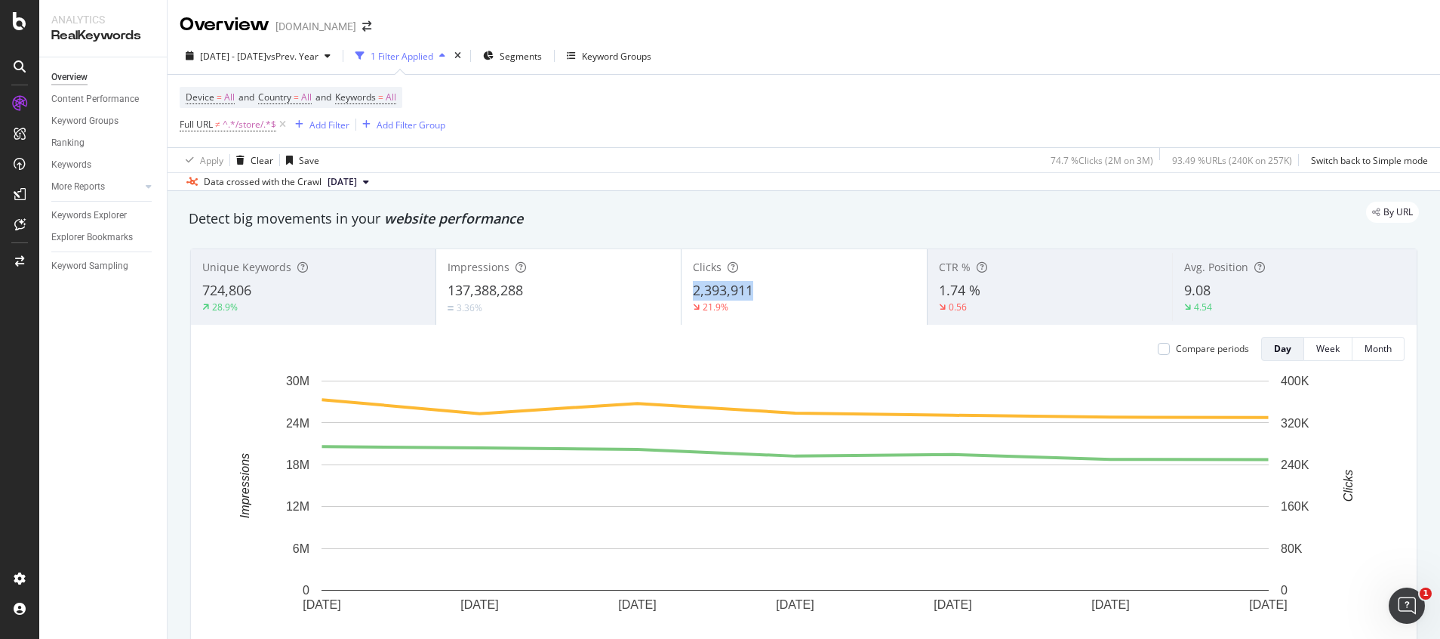
click at [753, 291] on div "Clicks 2,393,911 21.9%" at bounding box center [804, 287] width 245 height 68
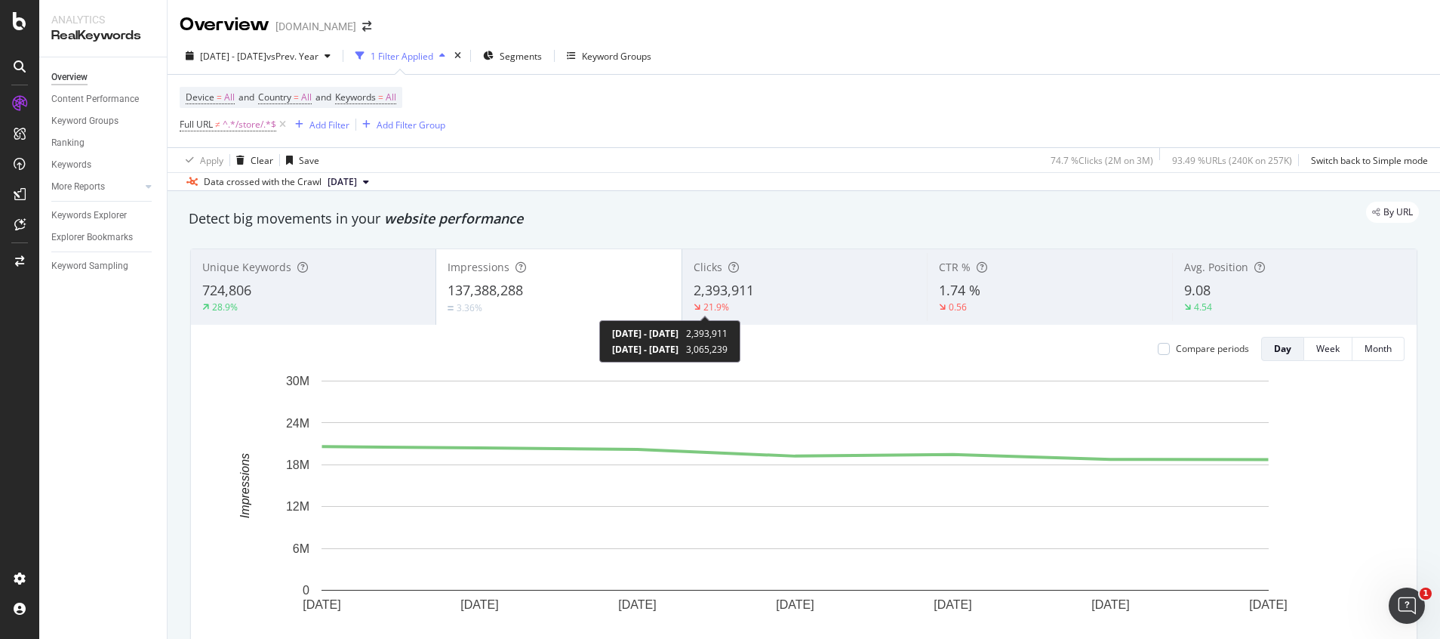
drag, startPoint x: 750, startPoint y: 348, endPoint x: 804, endPoint y: 352, distance: 54.5
click at [740, 352] on div "2025 Sep. 20th - 2025 Sep. 26th 2,393,911 2024 Sep. 21st - 2024 Sep. 27th 3,065…" at bounding box center [669, 341] width 141 height 42
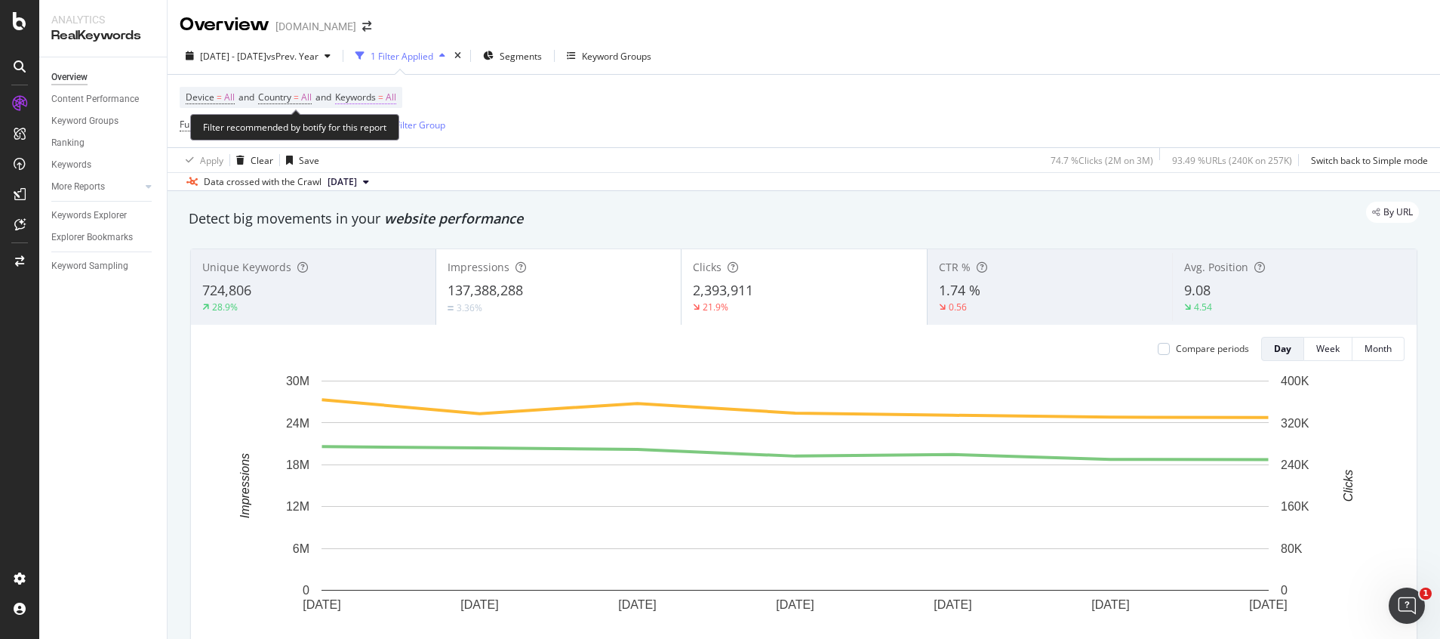
click at [383, 97] on span "=" at bounding box center [380, 97] width 5 height 13
click at [369, 131] on span "All" at bounding box center [365, 132] width 17 height 13
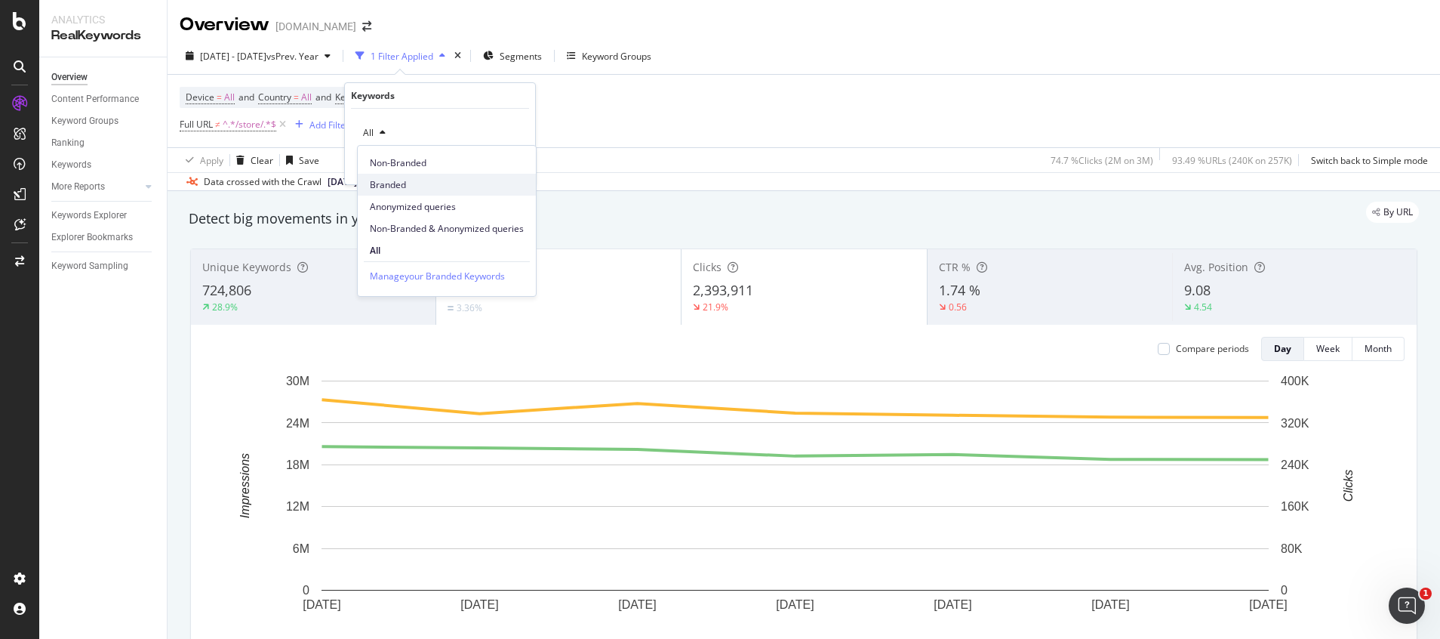
click at [395, 180] on span "Branded" at bounding box center [447, 185] width 154 height 14
click at [515, 171] on div "Apply" at bounding box center [511, 165] width 23 height 13
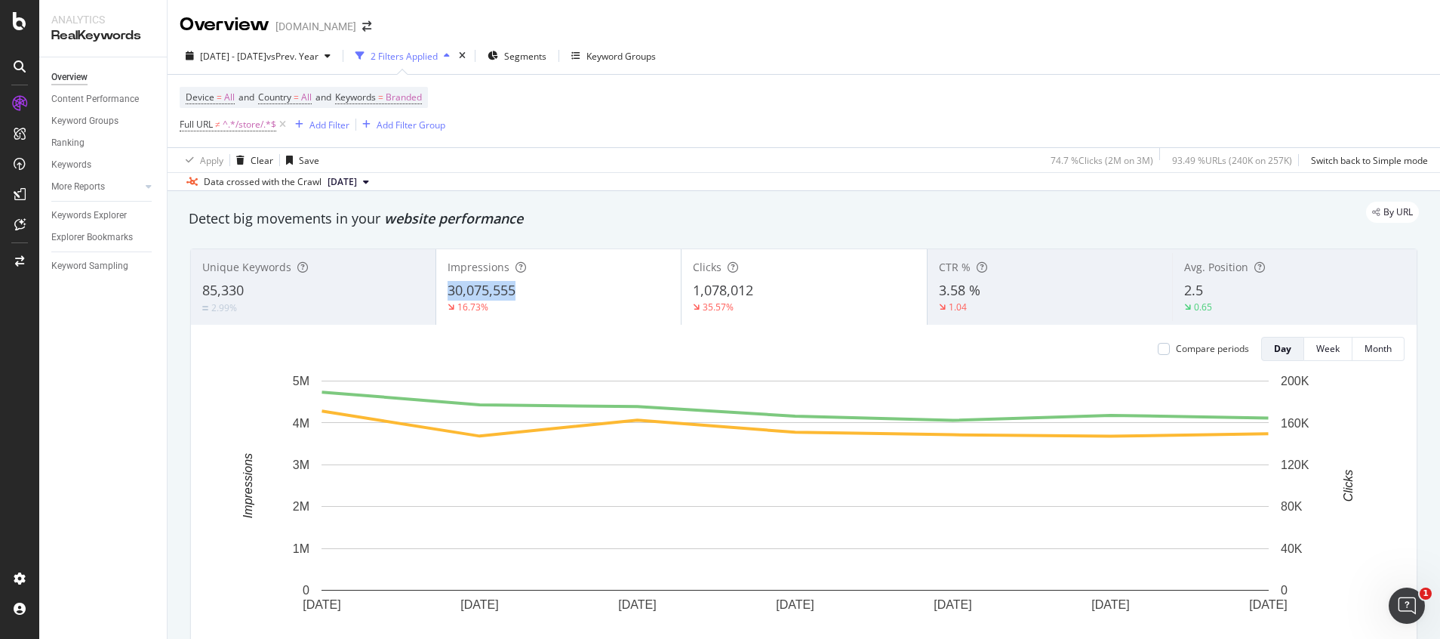
drag, startPoint x: 443, startPoint y: 289, endPoint x: 520, endPoint y: 288, distance: 77.0
click at [520, 288] on div "Impressions 30,075,555 16.73%" at bounding box center [558, 287] width 245 height 68
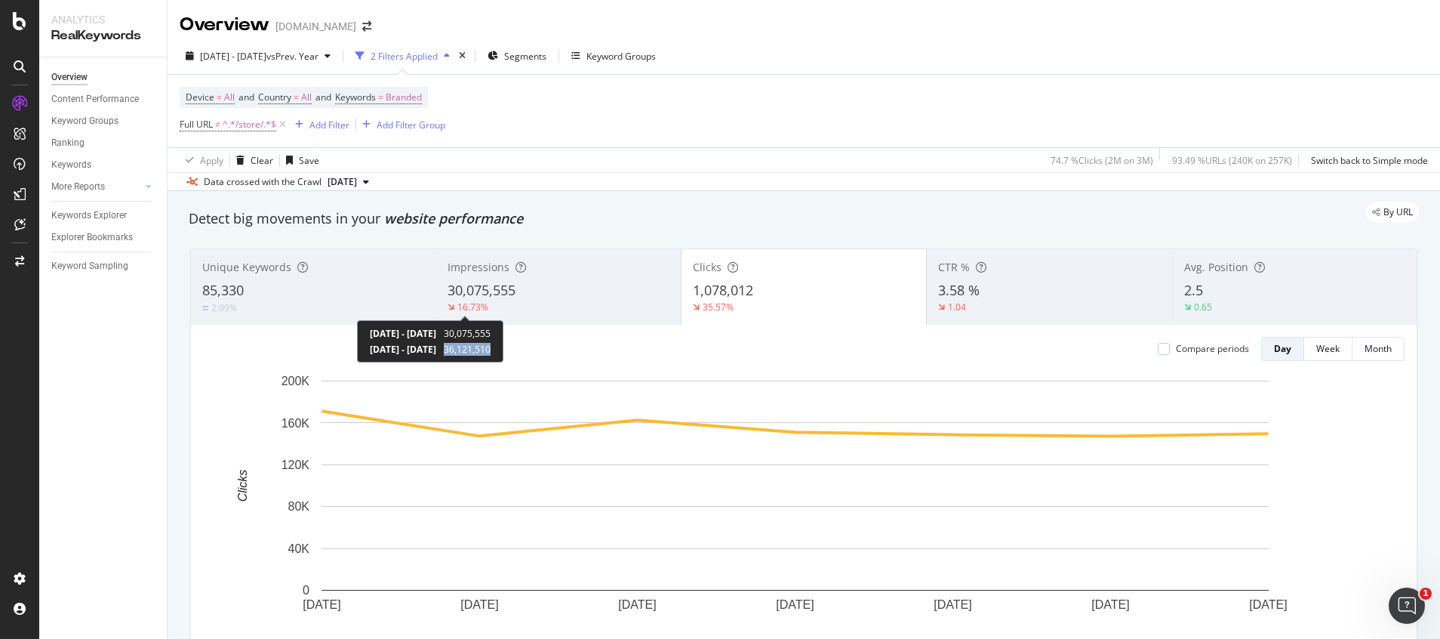
drag, startPoint x: 549, startPoint y: 352, endPoint x: 558, endPoint y: 352, distance: 9.1
click at [491, 352] on div "2024 Sep. 21st - 2024 Sep. 27th 36,121,510" at bounding box center [430, 349] width 121 height 13
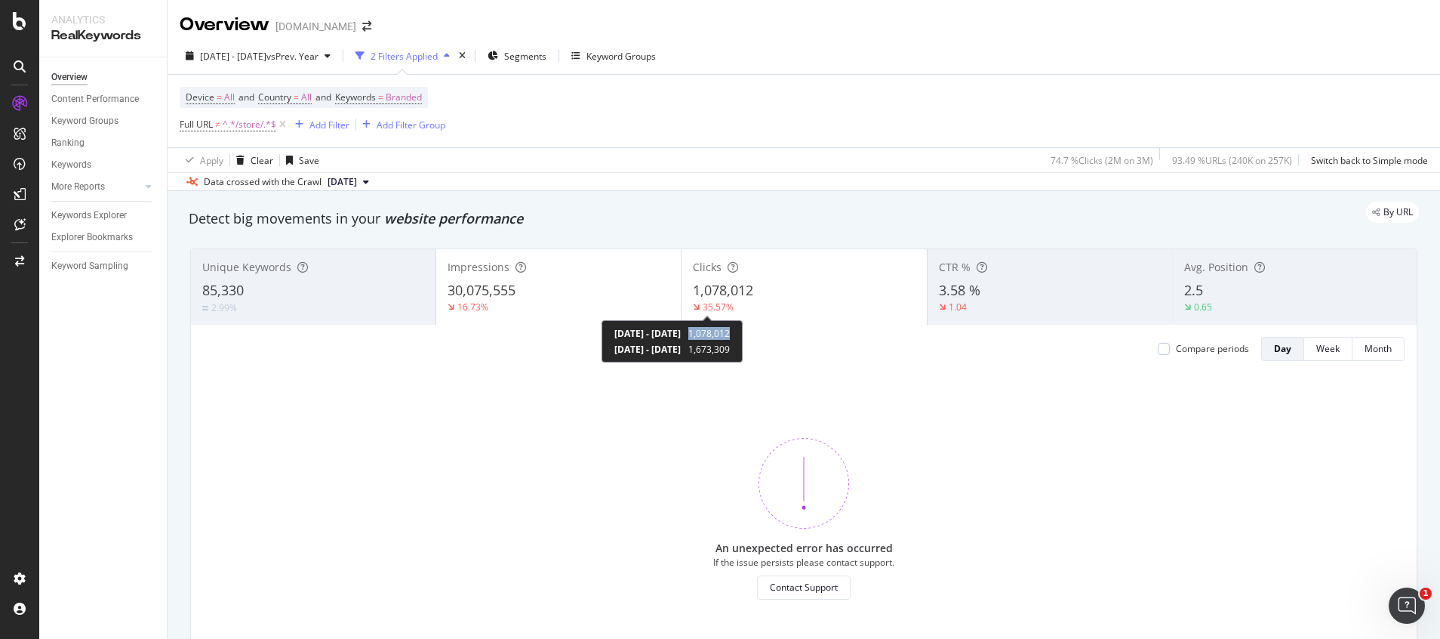
drag, startPoint x: 756, startPoint y: 332, endPoint x: 811, endPoint y: 332, distance: 55.1
click at [743, 332] on div "2025 Sep. 20th - 2025 Sep. 26th 1,078,012 2024 Sep. 21st - 2024 Sep. 27th 1,673…" at bounding box center [672, 341] width 141 height 42
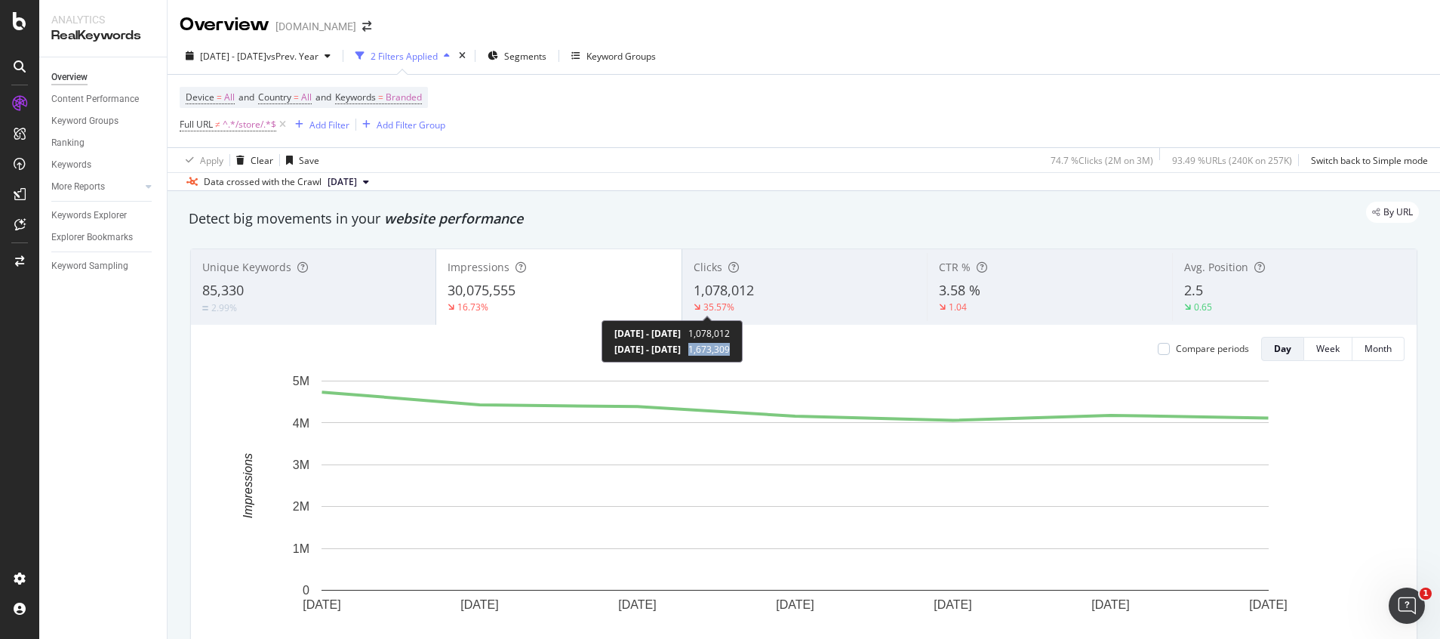
drag, startPoint x: 756, startPoint y: 349, endPoint x: 802, endPoint y: 351, distance: 46.1
click at [743, 351] on div "2025 Sep. 20th - 2025 Sep. 26th 1,078,012 2024 Sep. 21st - 2024 Sep. 27th 1,673…" at bounding box center [672, 341] width 141 height 42
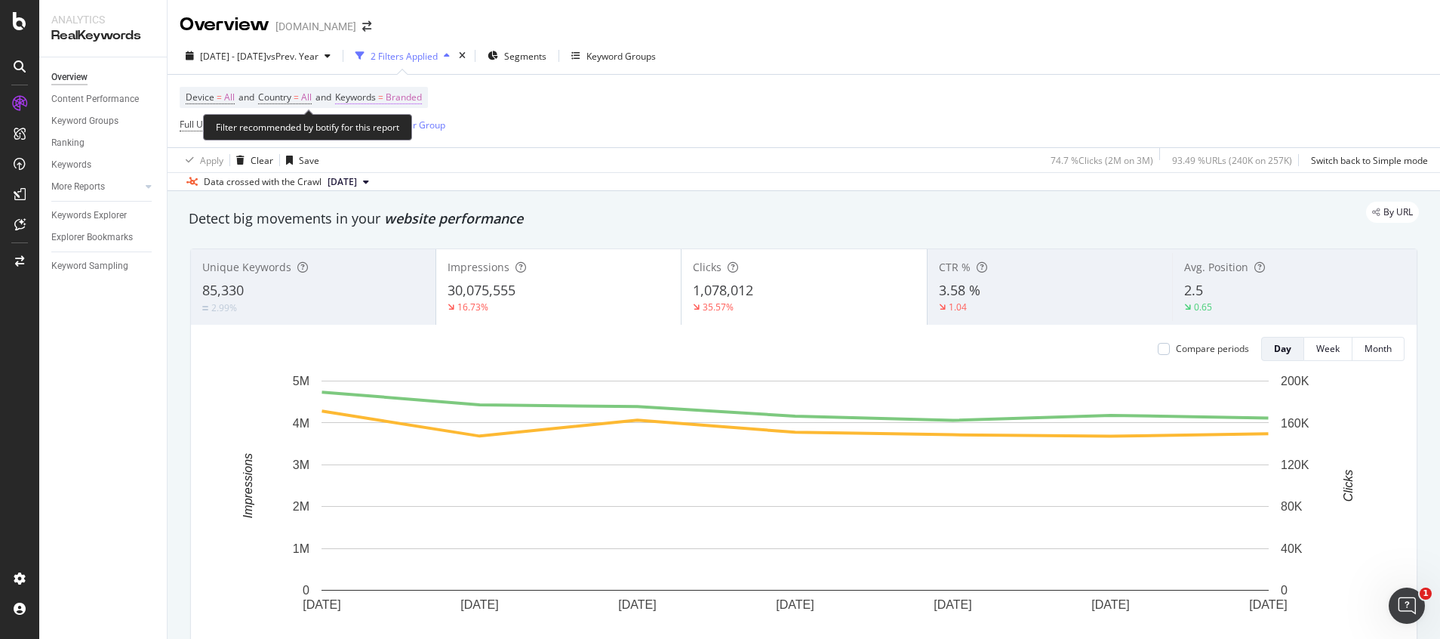
click at [402, 94] on span "Branded" at bounding box center [404, 97] width 36 height 21
click at [385, 142] on div "Branded" at bounding box center [387, 133] width 60 height 23
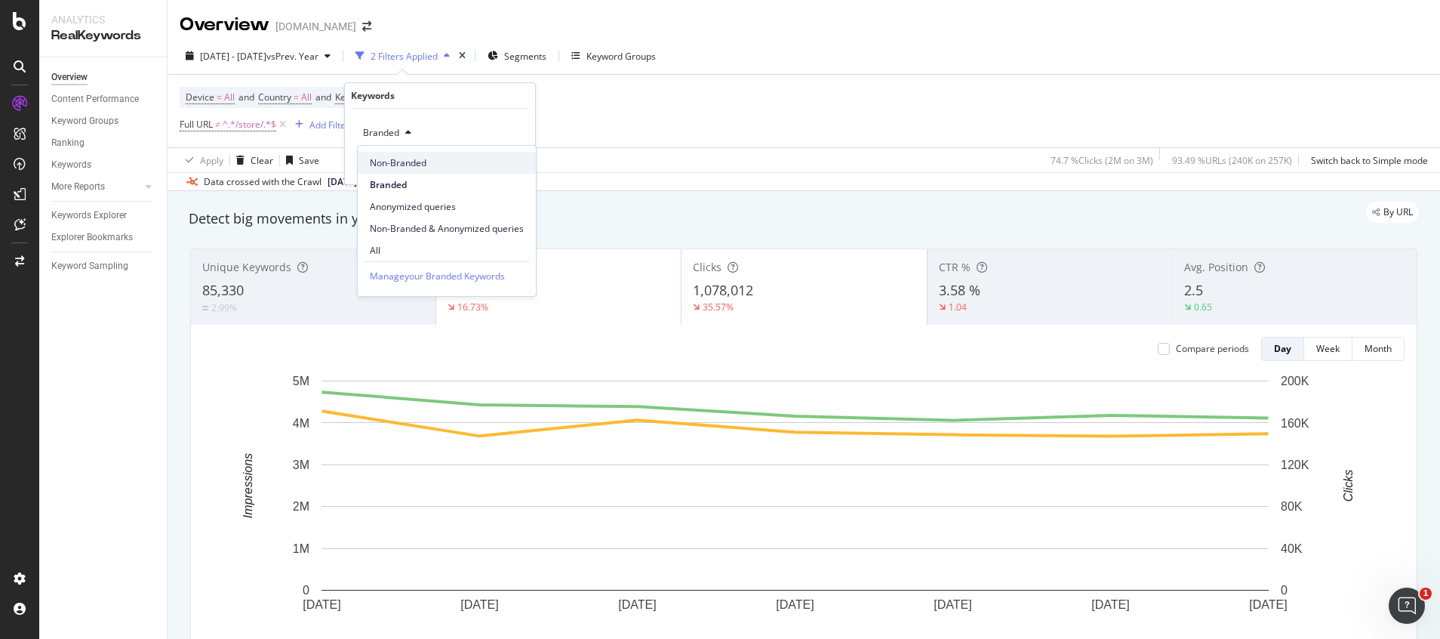
click at [411, 159] on span "Non-Branded" at bounding box center [447, 163] width 154 height 14
click at [512, 166] on div "Apply" at bounding box center [511, 165] width 23 height 13
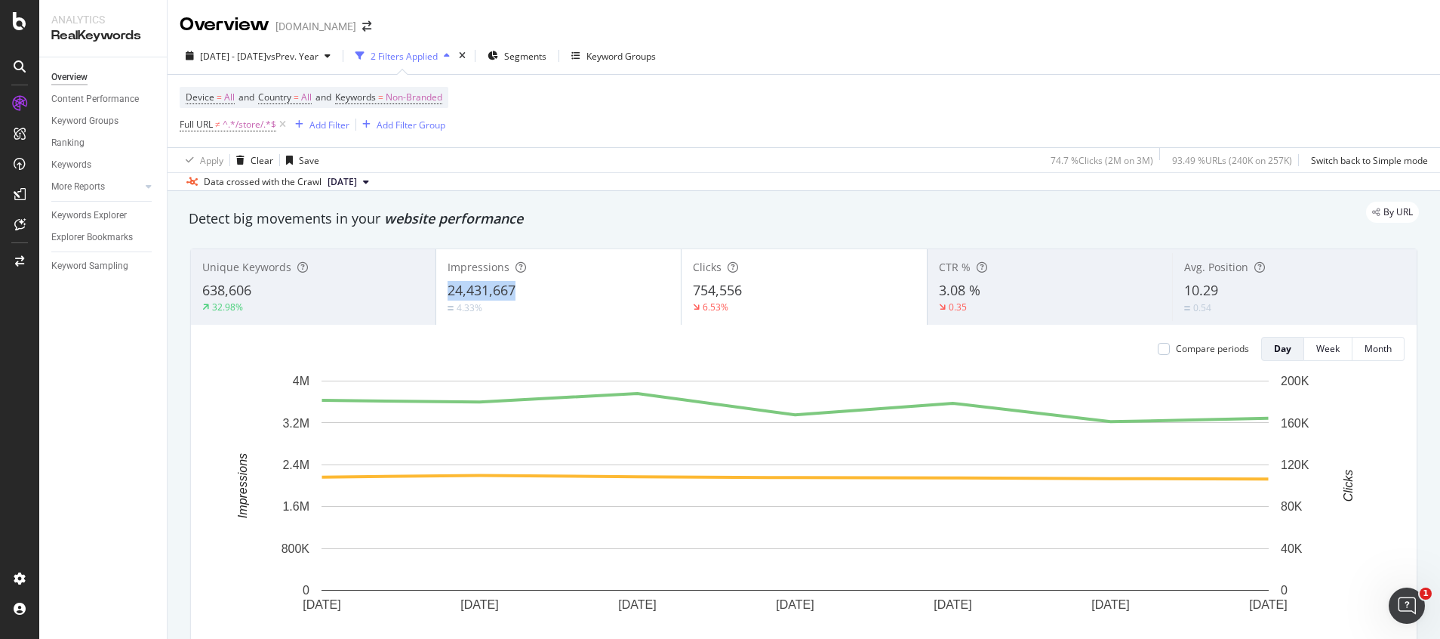
drag, startPoint x: 440, startPoint y: 288, endPoint x: 528, endPoint y: 288, distance: 88.3
click at [528, 288] on div "Impressions 24,431,667 4.33%" at bounding box center [558, 287] width 245 height 68
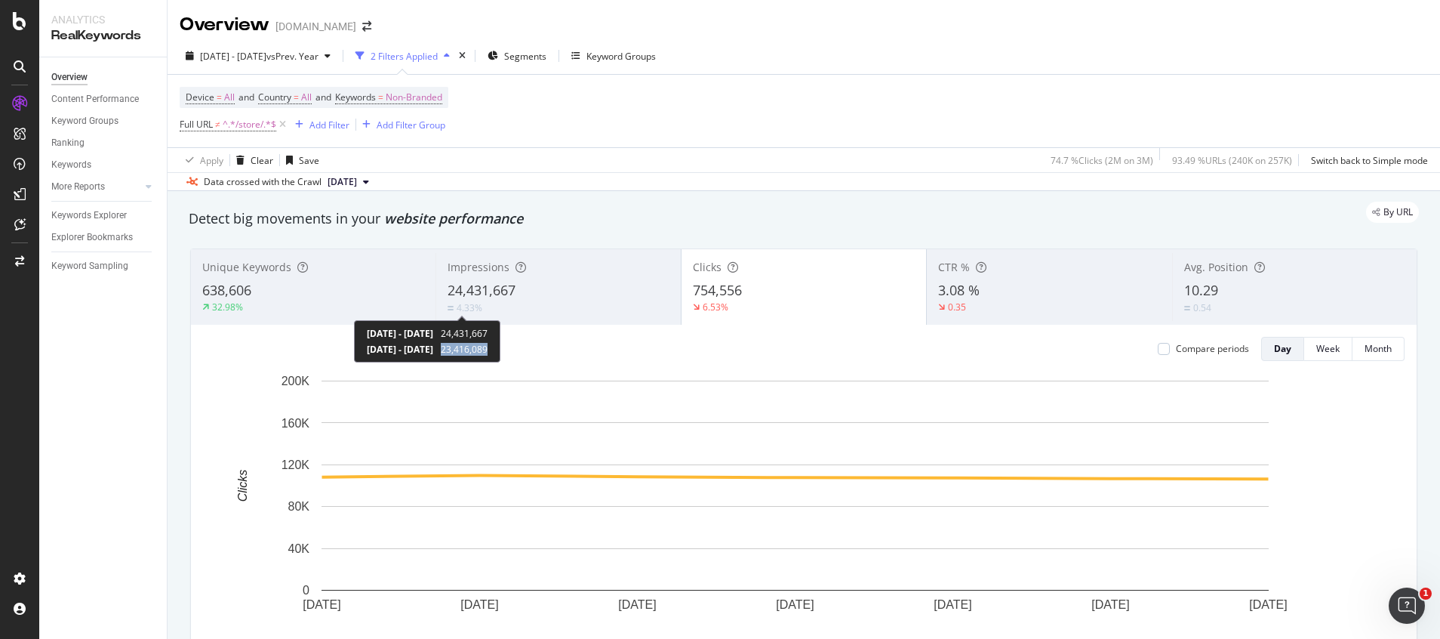
drag, startPoint x: 511, startPoint y: 346, endPoint x: 562, endPoint y: 349, distance: 51.4
click at [500, 349] on div "2025 Sep. 20th - 2025 Sep. 26th 24,431,667 2024 Sep. 21st - 2024 Sep. 27th 23,4…" at bounding box center [427, 341] width 146 height 42
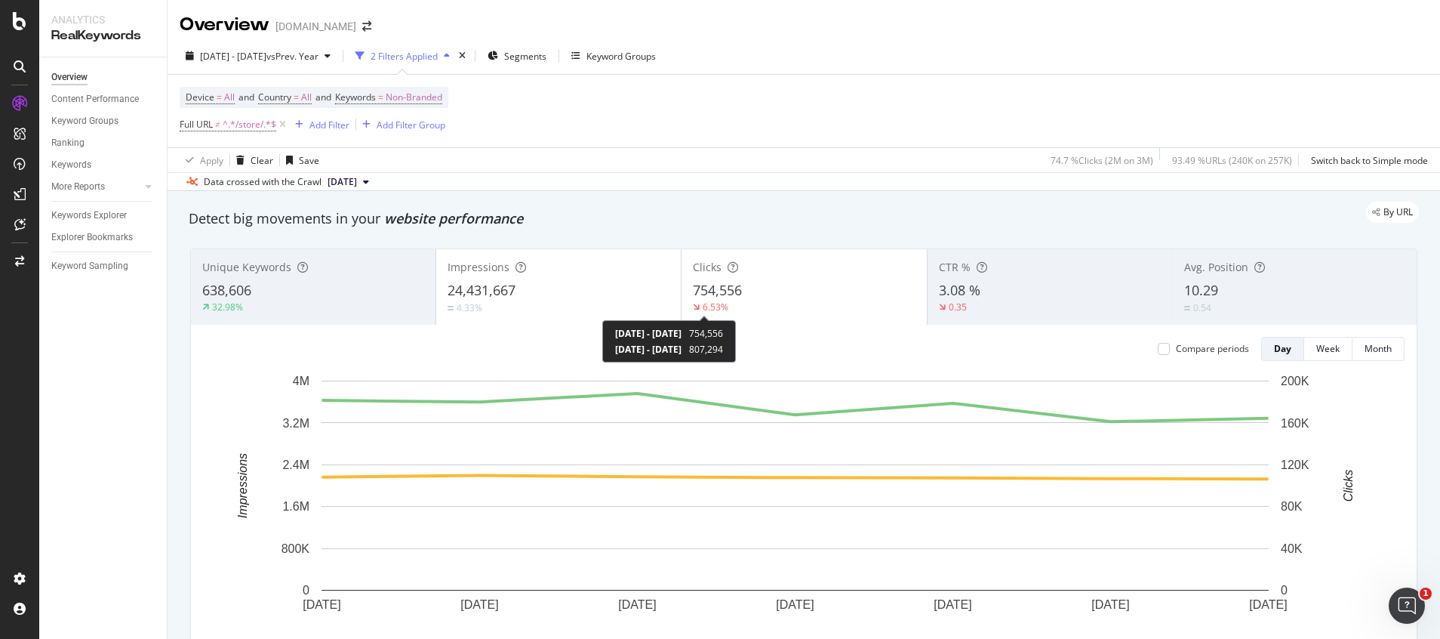
drag, startPoint x: 754, startPoint y: 330, endPoint x: 798, endPoint y: 332, distance: 43.8
click at [736, 332] on div "2025 Sep. 20th - 2025 Sep. 26th 754,556 2024 Sep. 21st - 2024 Sep. 27th 807,294" at bounding box center [669, 341] width 134 height 42
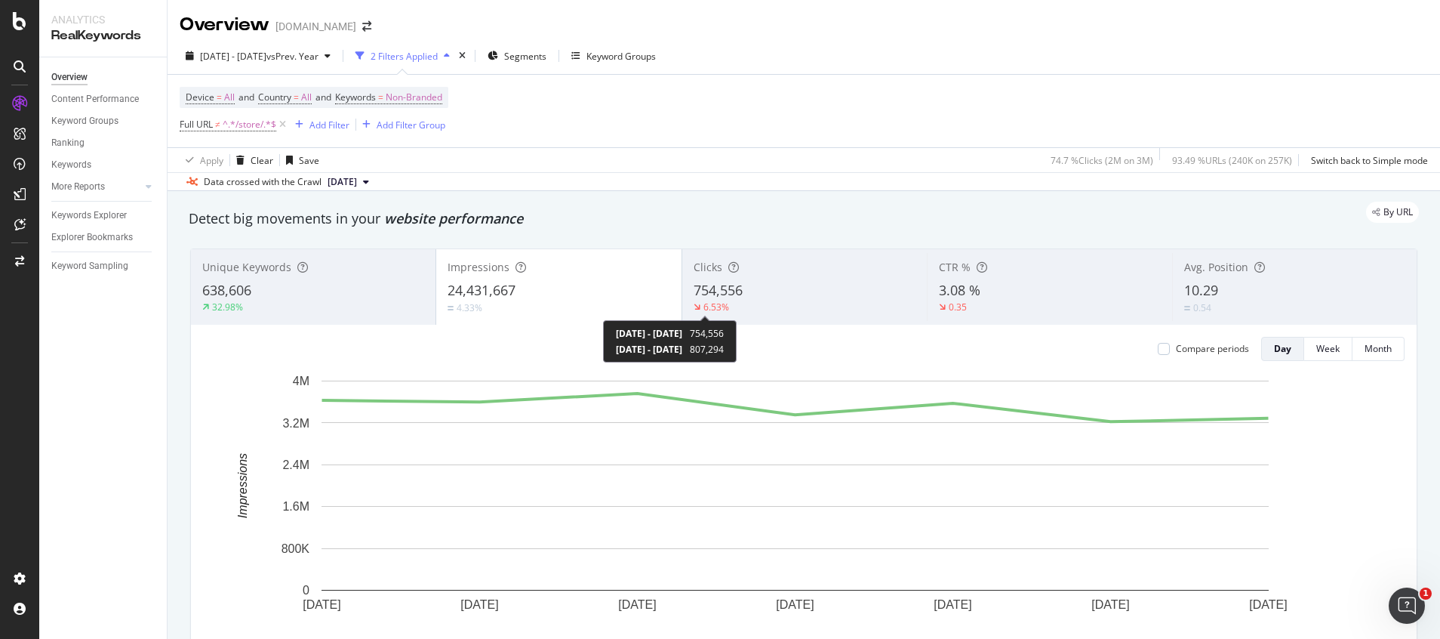
drag, startPoint x: 755, startPoint y: 348, endPoint x: 799, endPoint y: 352, distance: 44.7
click at [737, 352] on div "2025 Sep. 20th - 2025 Sep. 26th 754,556 2024 Sep. 21st - 2024 Sep. 27th 807,294" at bounding box center [670, 341] width 134 height 42
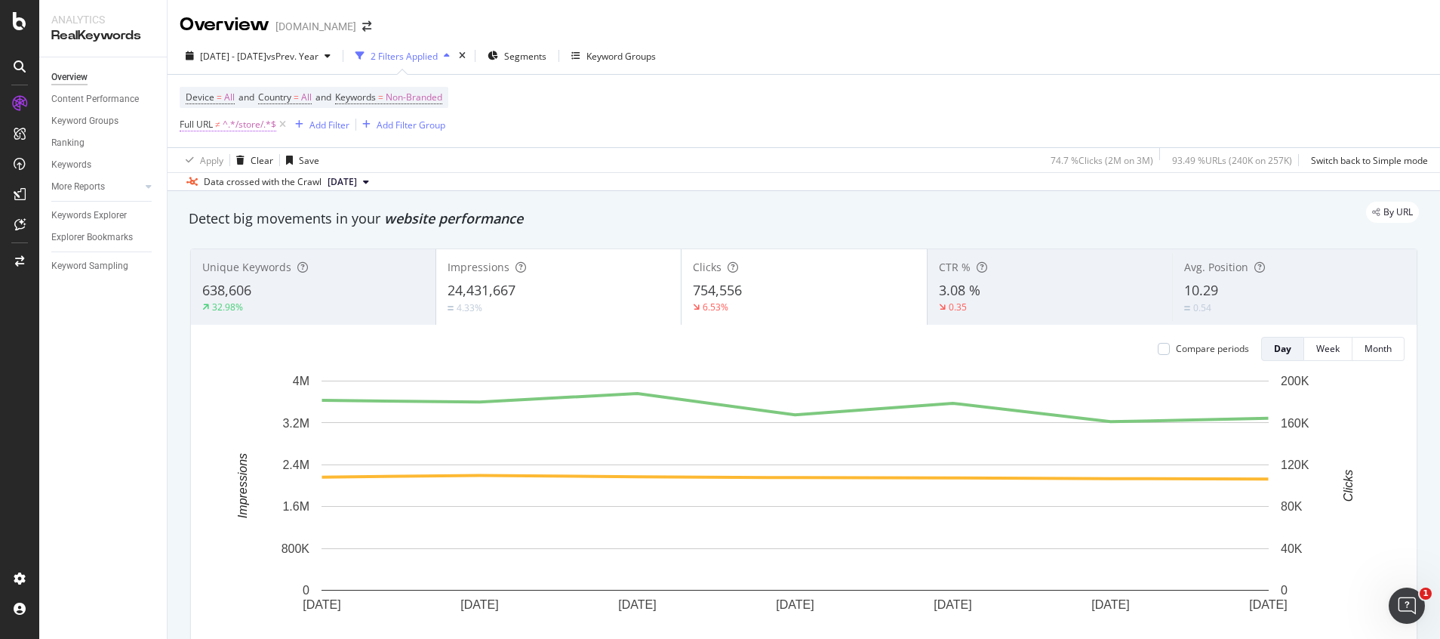
click at [244, 122] on span "^.*/store/.*$" at bounding box center [250, 124] width 54 height 21
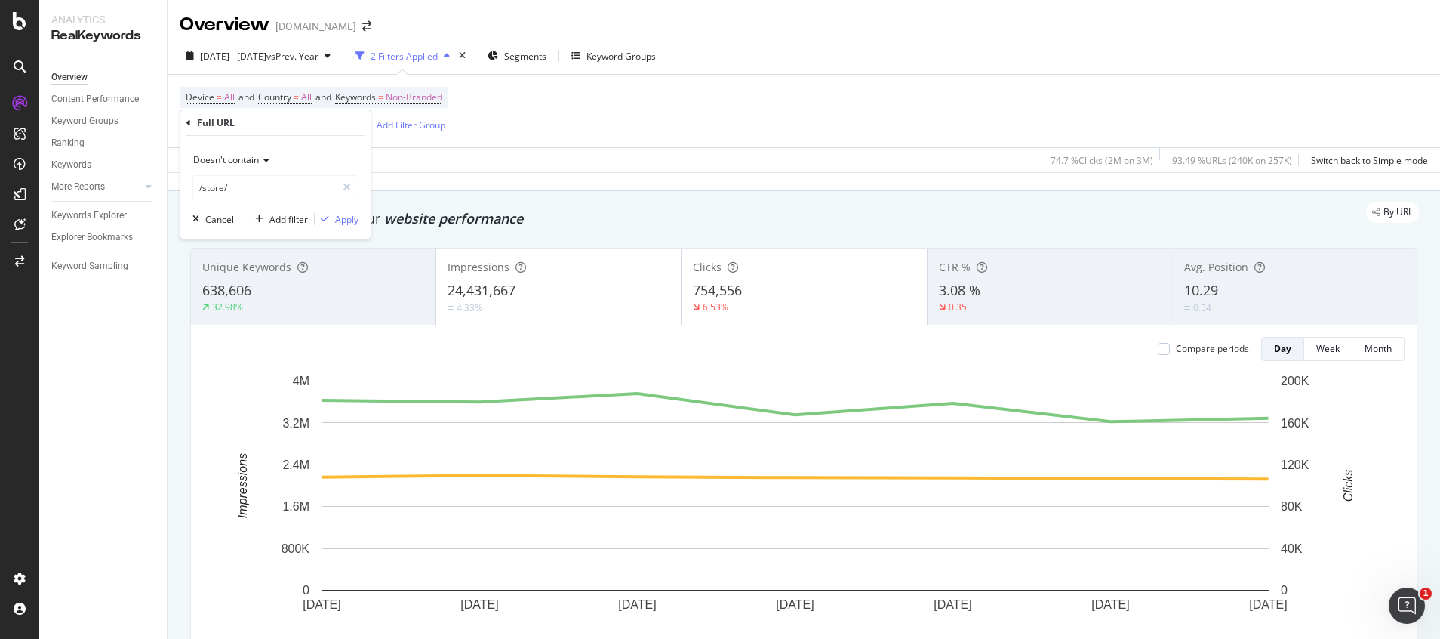
click at [238, 161] on span "Doesn't contain" at bounding box center [226, 159] width 66 height 13
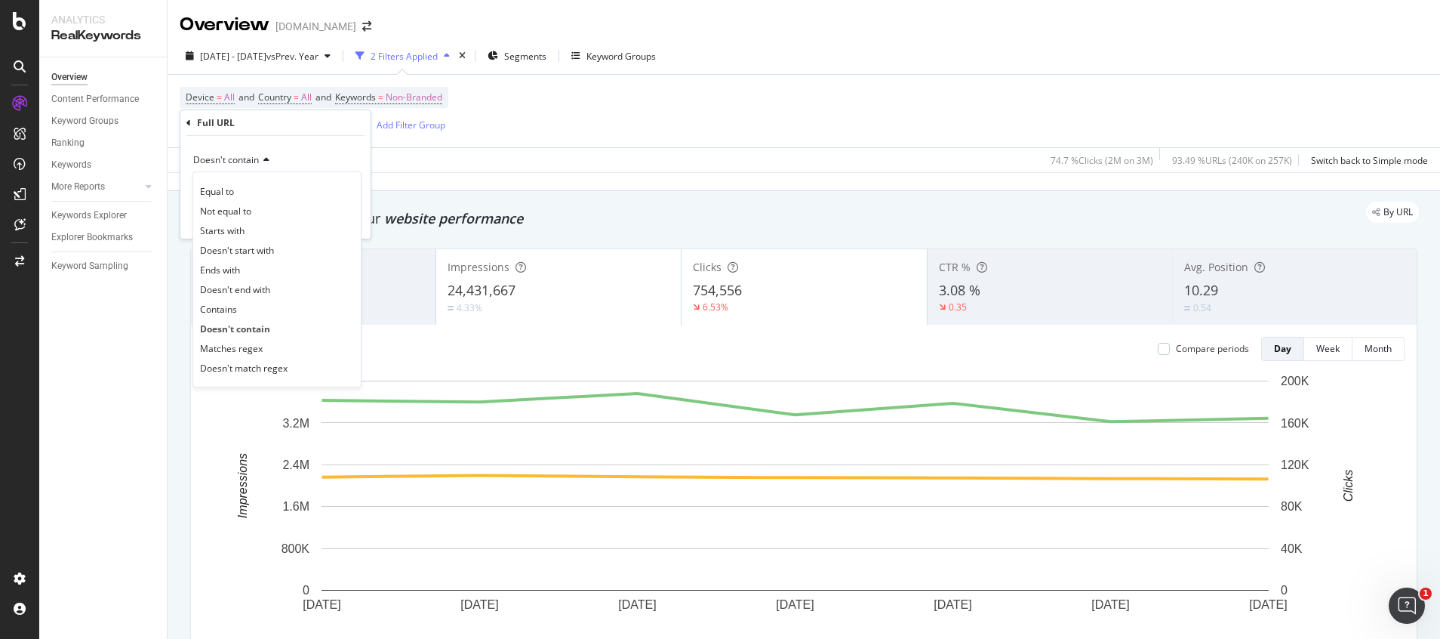
click at [229, 309] on span "Contains" at bounding box center [218, 309] width 37 height 13
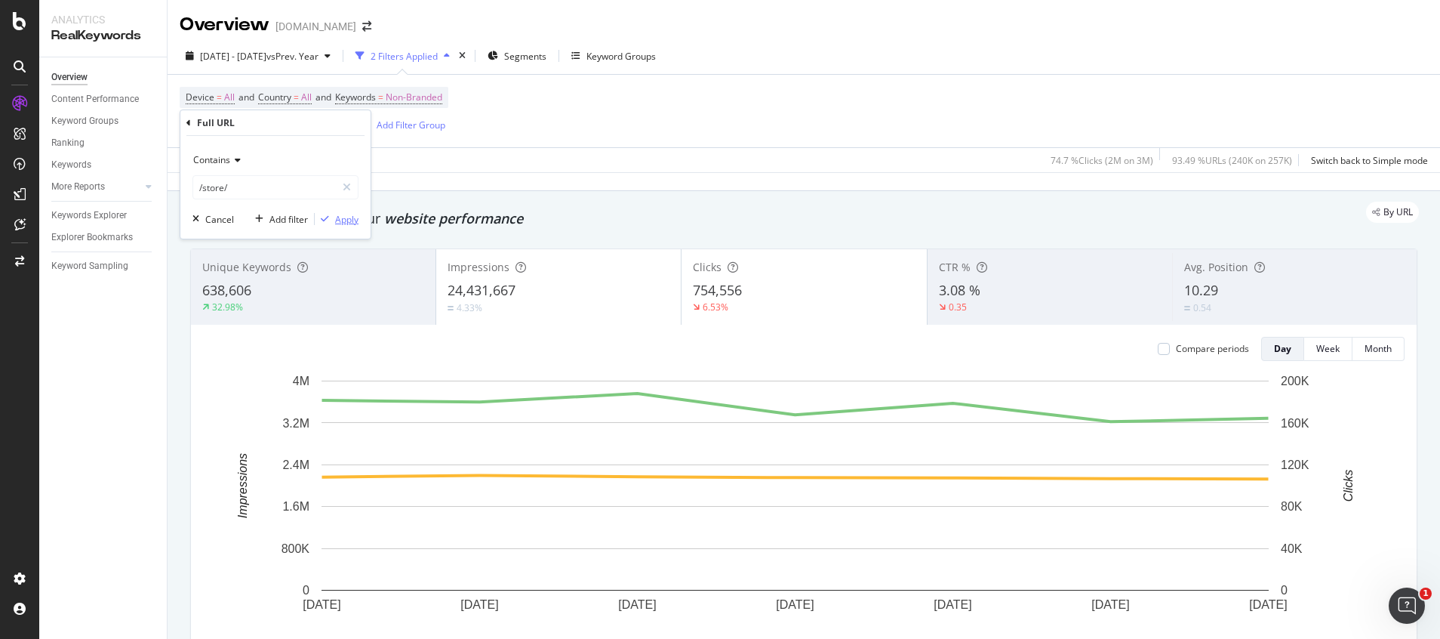
click at [355, 219] on div "Apply" at bounding box center [346, 219] width 23 height 13
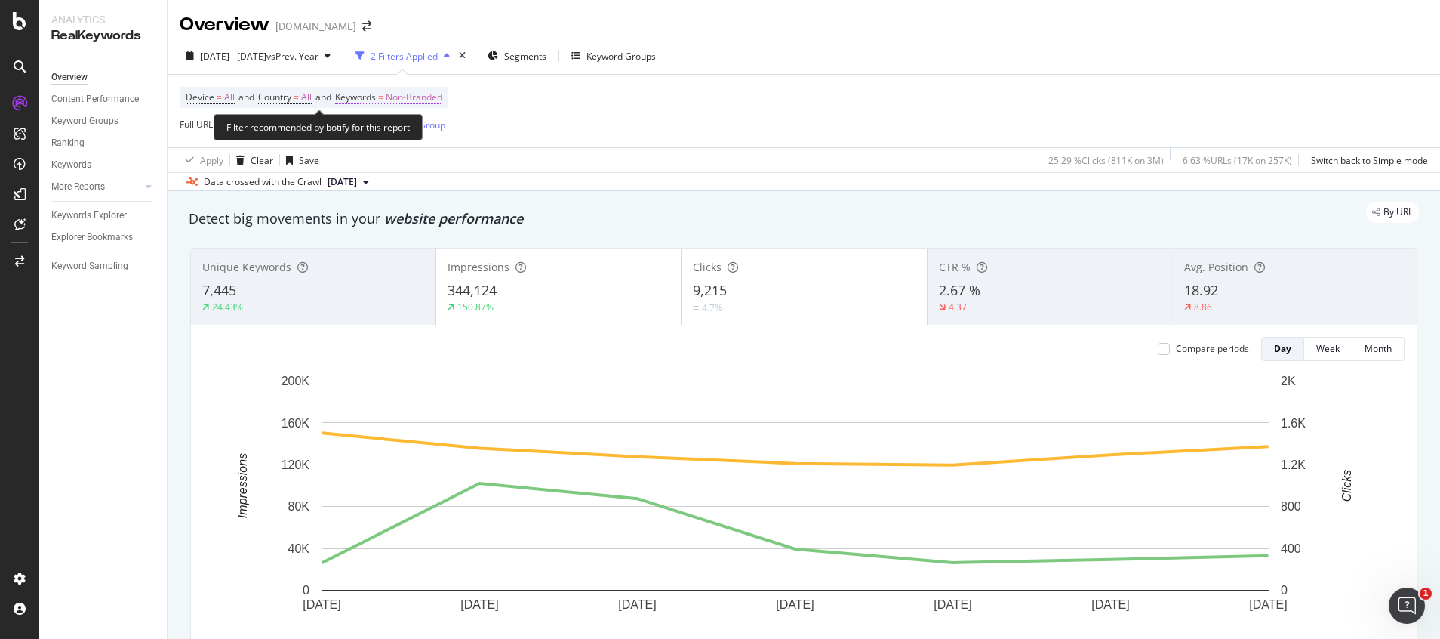
click at [403, 95] on span "Non-Branded" at bounding box center [414, 97] width 57 height 21
click at [402, 139] on div "Non-Branded" at bounding box center [397, 133] width 81 height 23
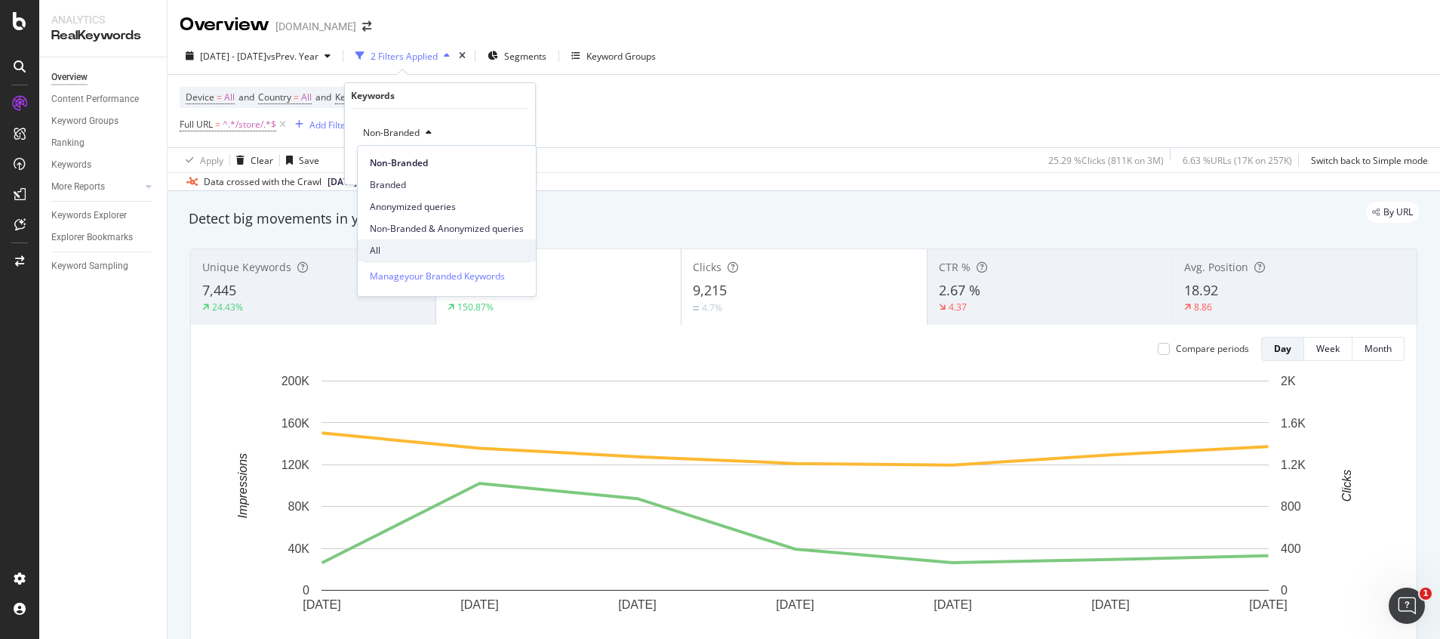
click at [392, 247] on span "All" at bounding box center [447, 251] width 154 height 14
click at [513, 170] on div "Apply" at bounding box center [511, 165] width 23 height 13
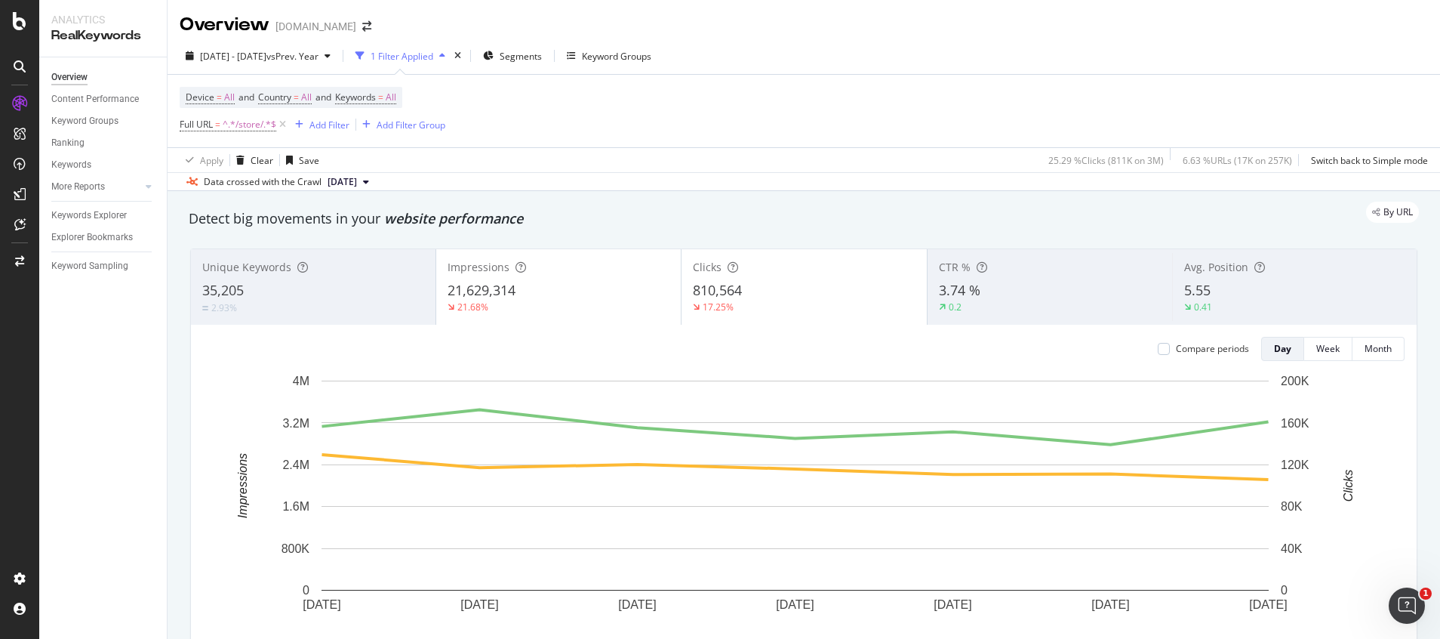
click at [392, 105] on span "Device = All and Country = All and Keywords = All" at bounding box center [291, 97] width 211 height 21
click at [383, 102] on span "=" at bounding box center [380, 97] width 5 height 13
click at [385, 133] on icon "button" at bounding box center [383, 132] width 6 height 9
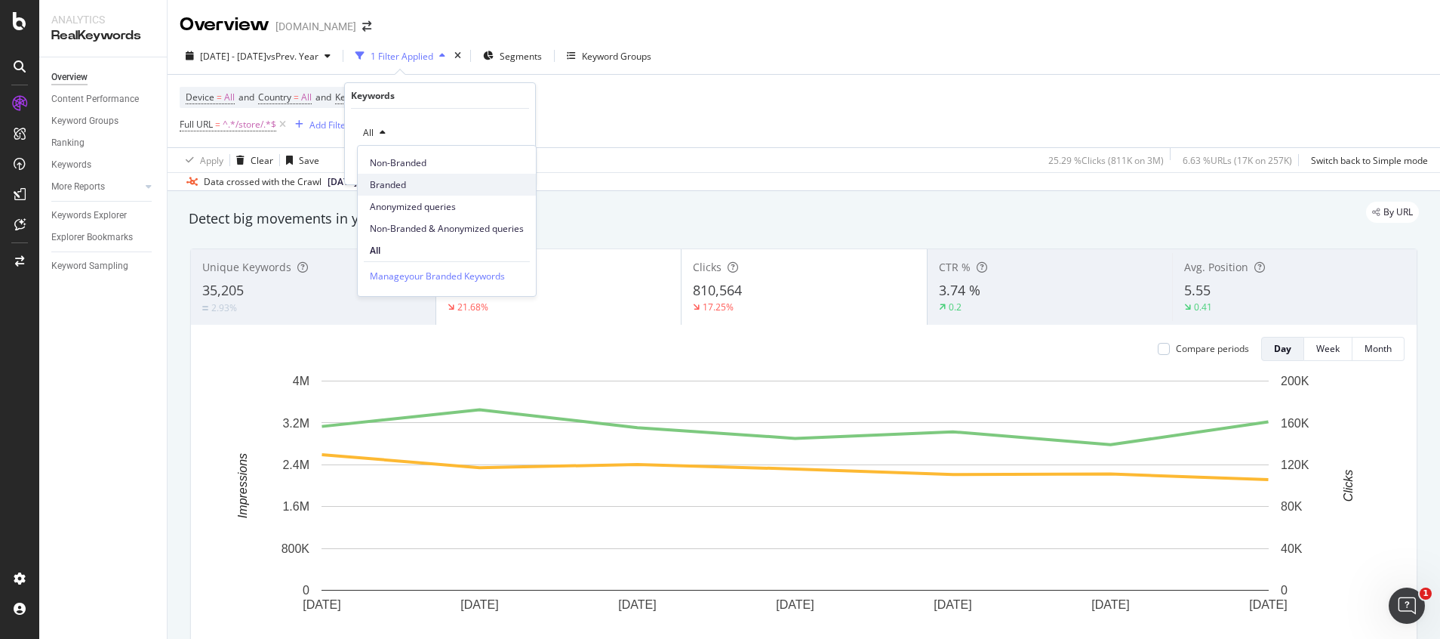
click at [395, 183] on span "Branded" at bounding box center [447, 185] width 154 height 14
click at [517, 161] on div "Apply" at bounding box center [511, 165] width 23 height 13
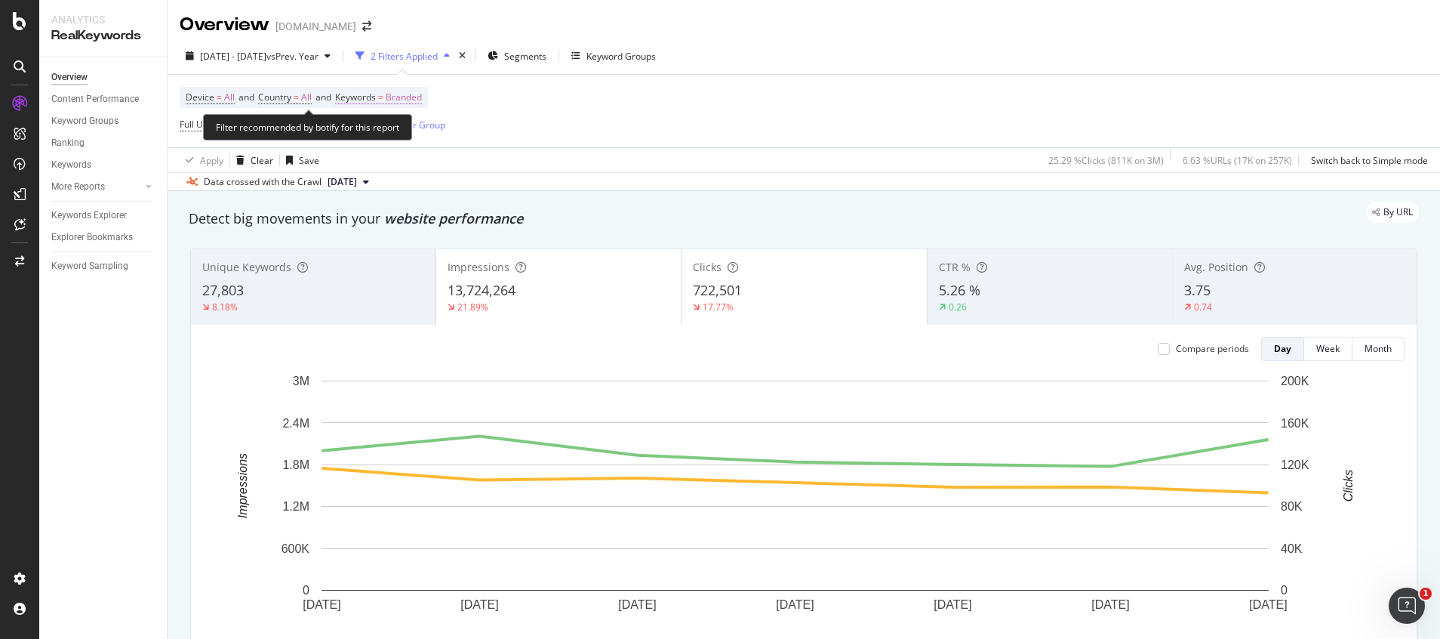
click at [415, 97] on span "Branded" at bounding box center [404, 97] width 36 height 21
click at [396, 119] on div "Branded Cancel Add filter Apply" at bounding box center [440, 146] width 190 height 75
click at [395, 125] on div "Branded" at bounding box center [387, 133] width 60 height 23
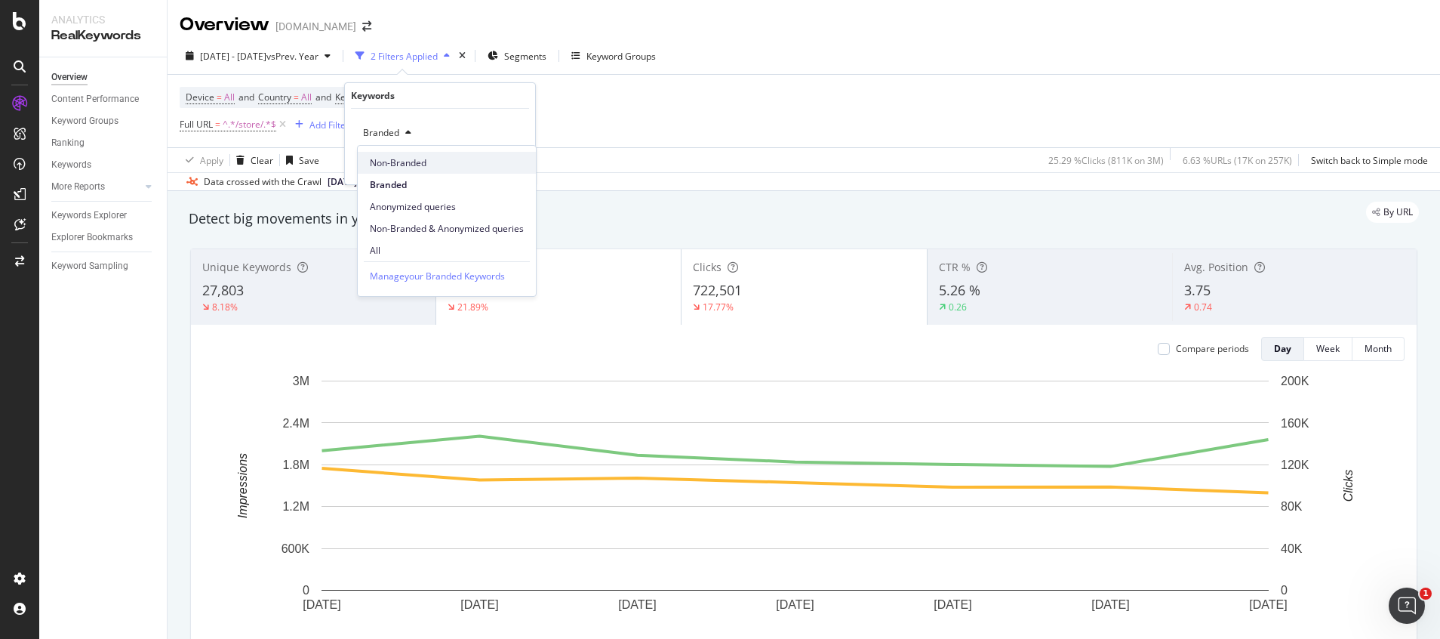
click at [399, 159] on span "Non-Branded" at bounding box center [447, 163] width 154 height 14
click at [504, 168] on div "Apply" at bounding box center [511, 165] width 23 height 13
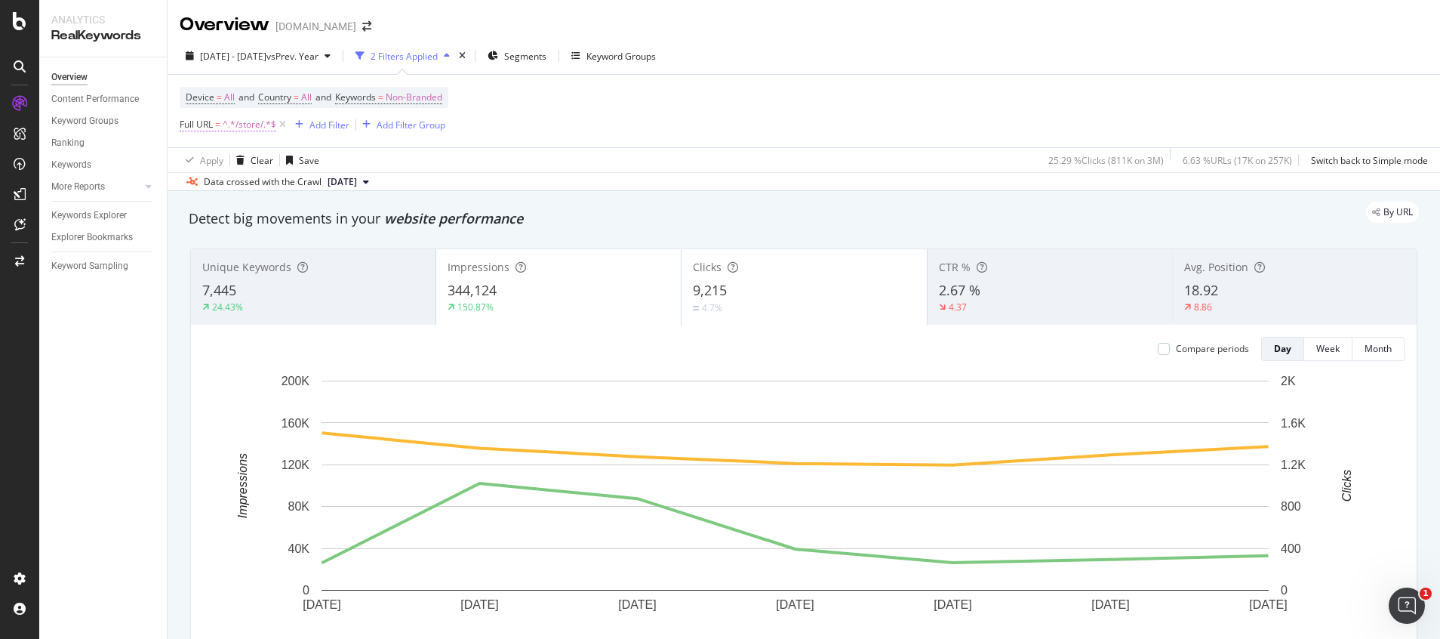
click at [229, 121] on span "^.*/store/.*$" at bounding box center [250, 124] width 54 height 21
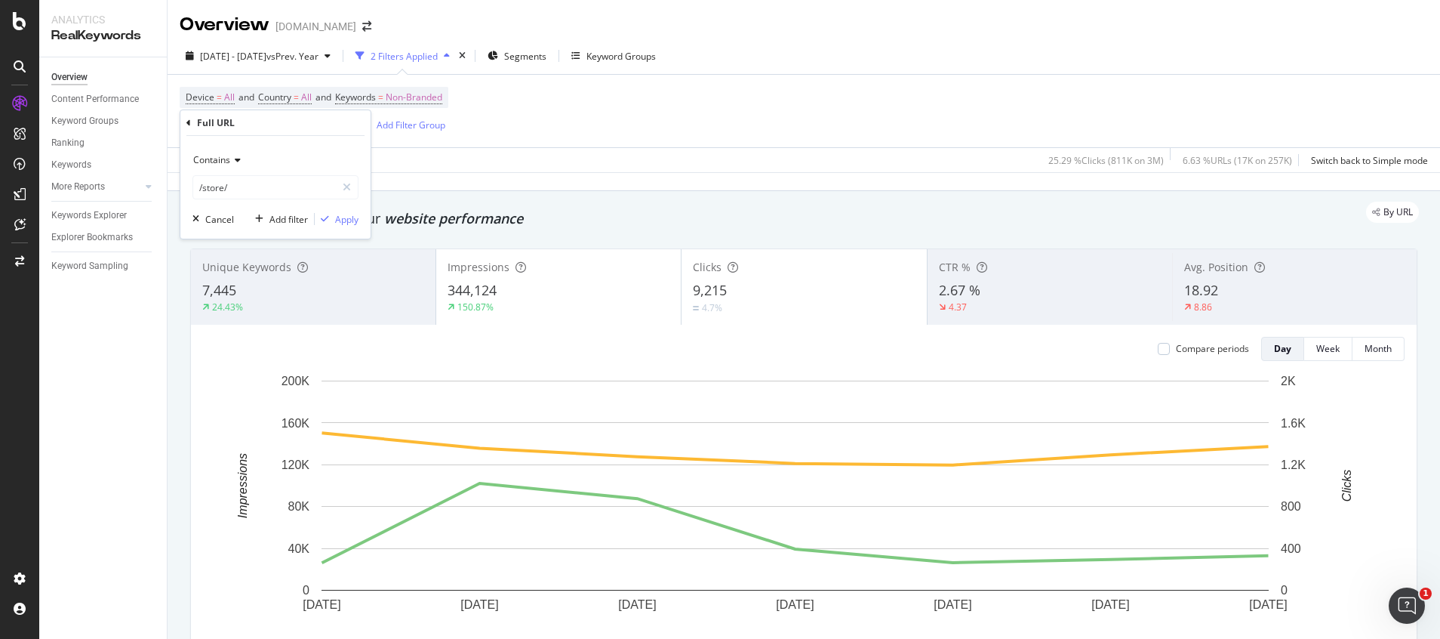
click at [222, 163] on span "Contains" at bounding box center [211, 159] width 37 height 13
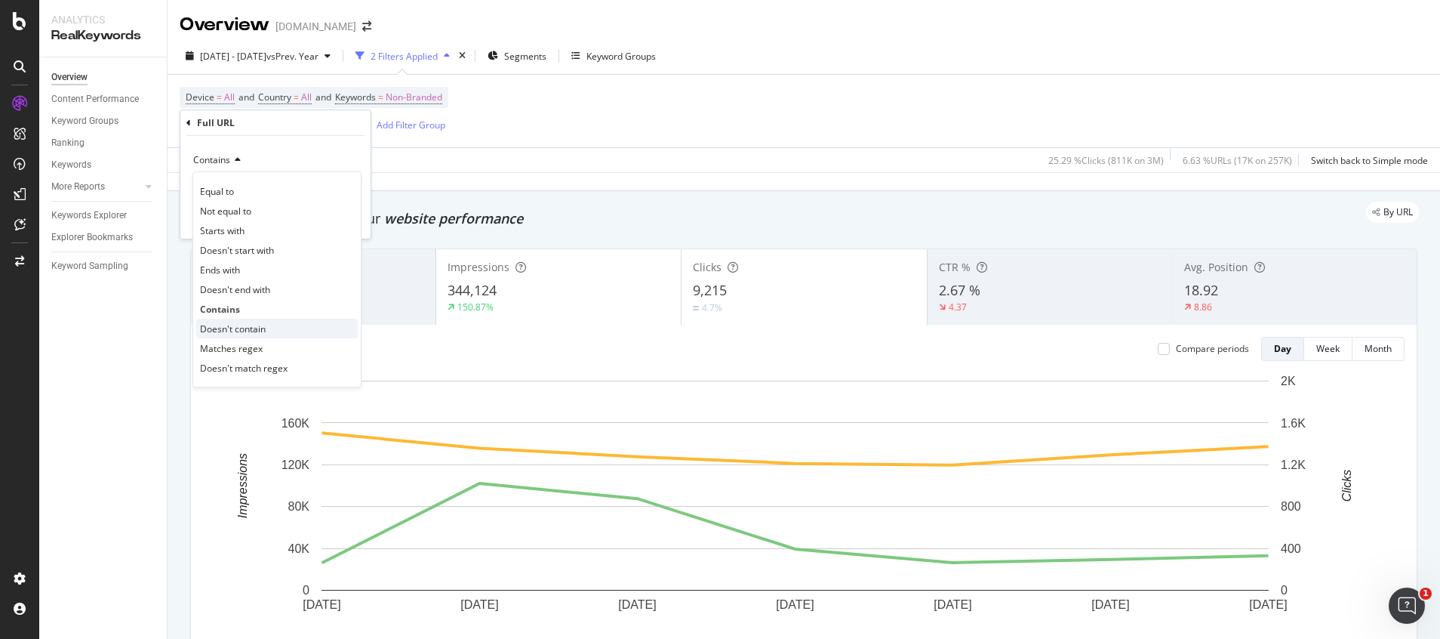
click at [240, 325] on span "Doesn't contain" at bounding box center [233, 328] width 66 height 13
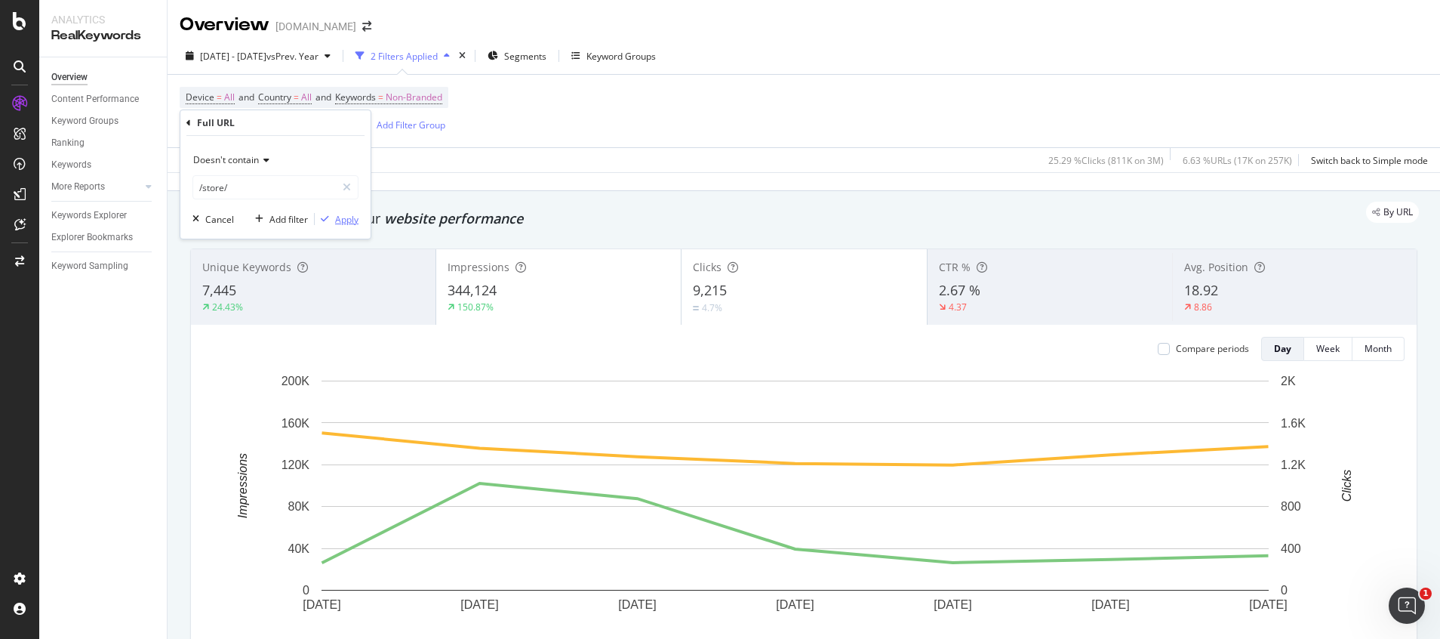
click at [355, 223] on div "Apply" at bounding box center [346, 219] width 23 height 13
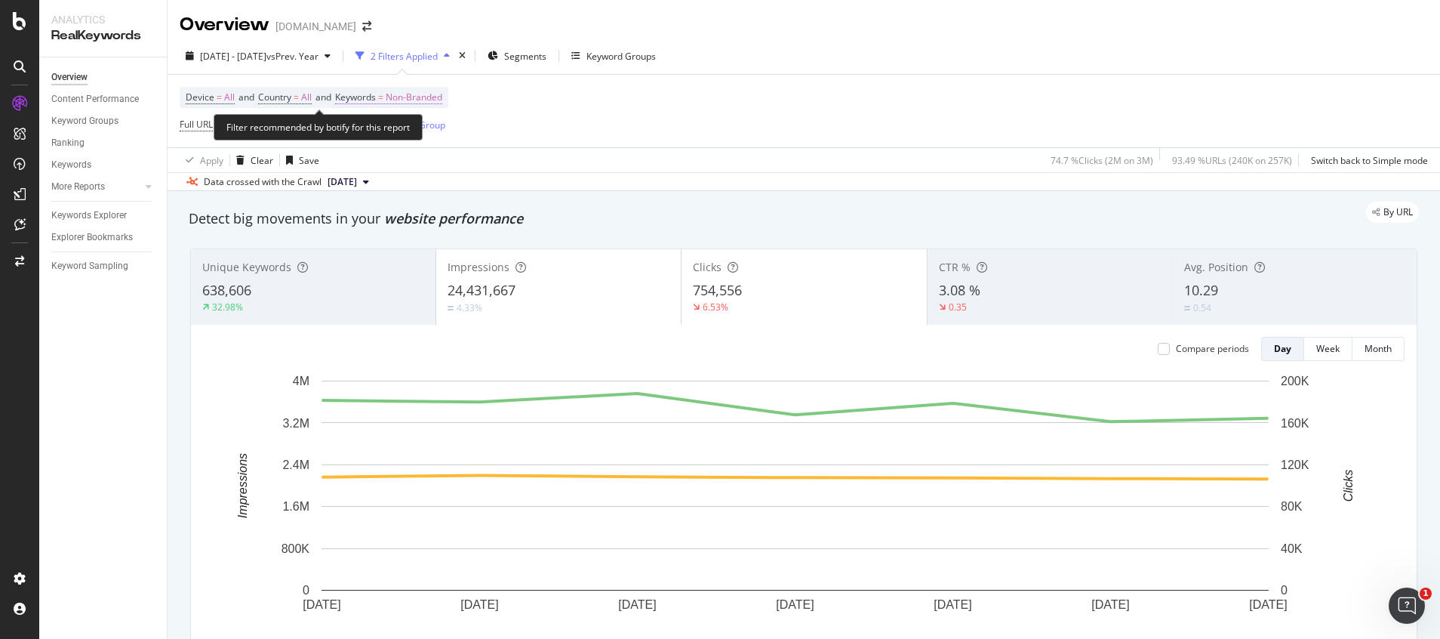
click at [420, 97] on span "Non-Branded" at bounding box center [414, 97] width 57 height 21
click at [386, 140] on div "Non-Branded" at bounding box center [397, 133] width 81 height 23
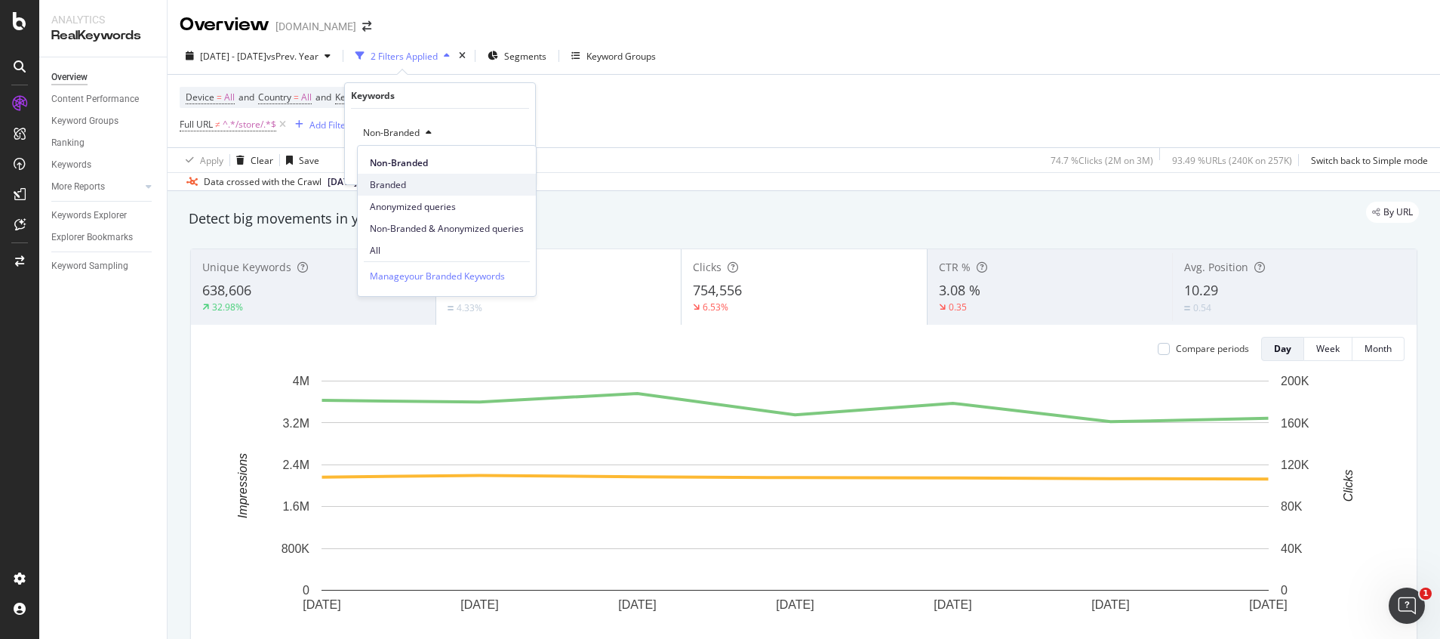
click at [396, 182] on span "Branded" at bounding box center [447, 185] width 154 height 14
click at [496, 168] on div "button" at bounding box center [489, 164] width 20 height 9
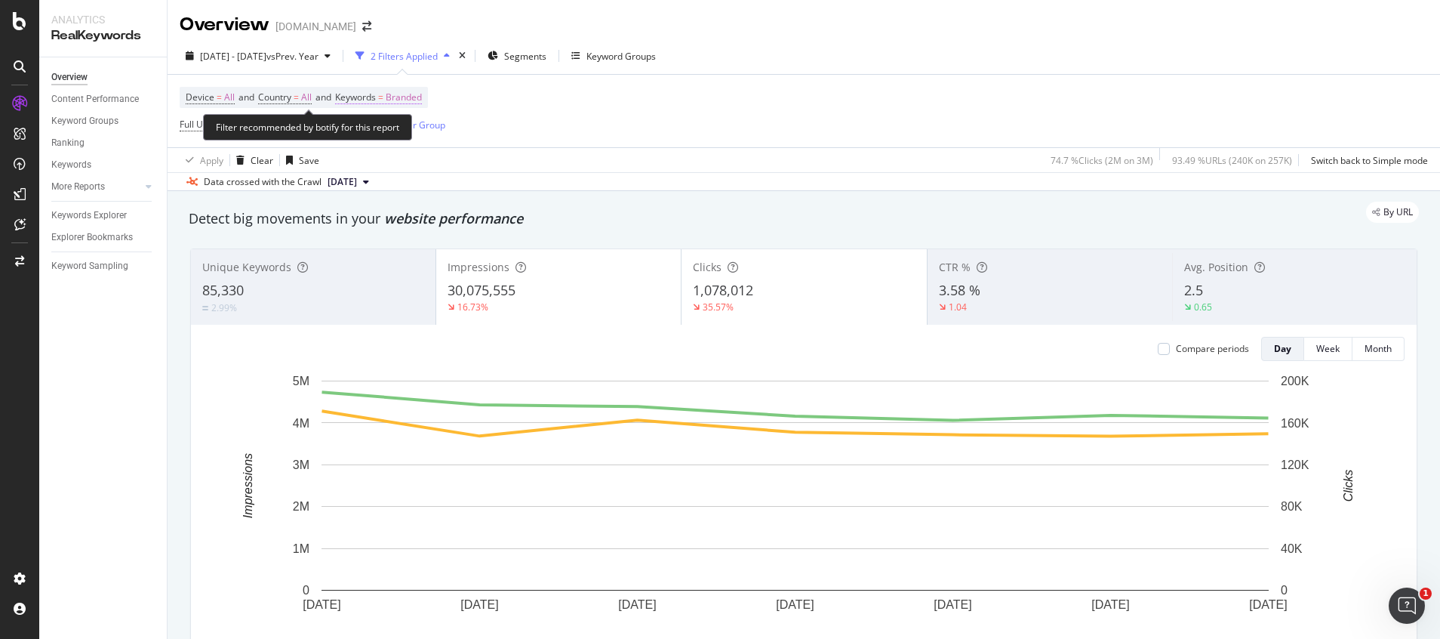
click at [409, 97] on span "Branded" at bounding box center [404, 97] width 36 height 21
click at [377, 130] on span "Branded" at bounding box center [378, 132] width 42 height 13
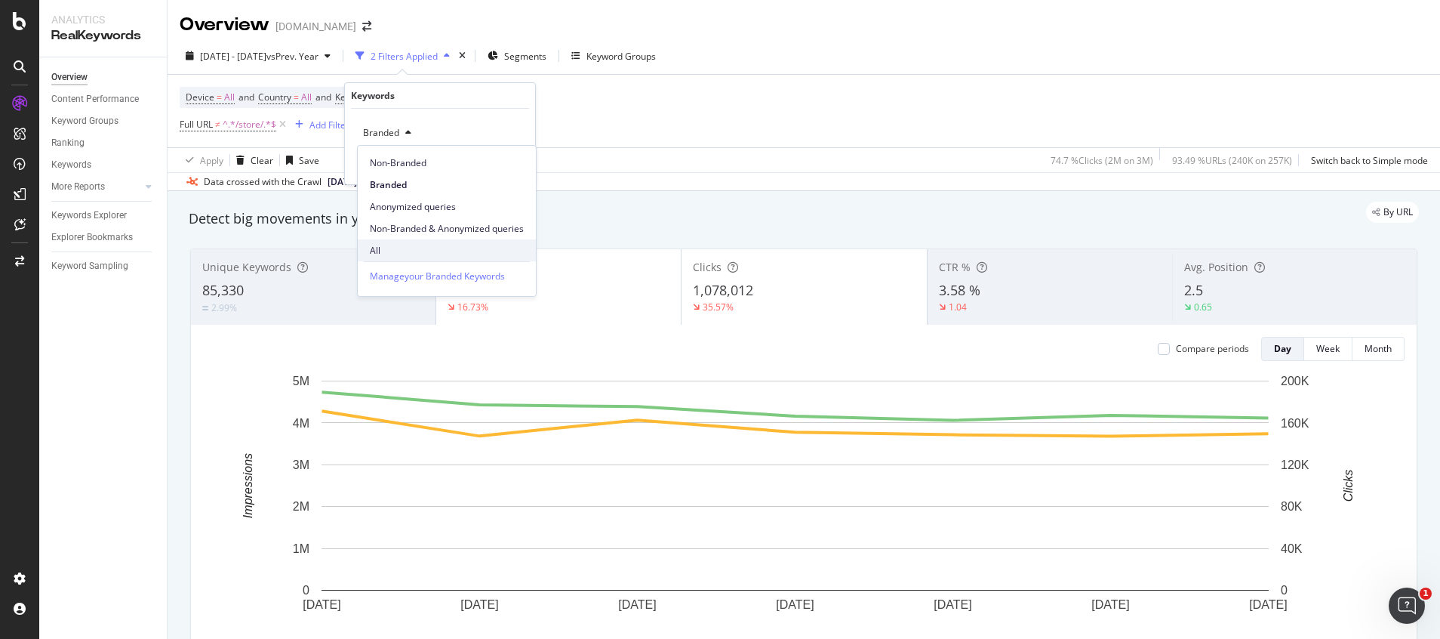
click at [386, 251] on span "All" at bounding box center [447, 251] width 154 height 14
click at [517, 171] on div "Apply" at bounding box center [501, 165] width 44 height 14
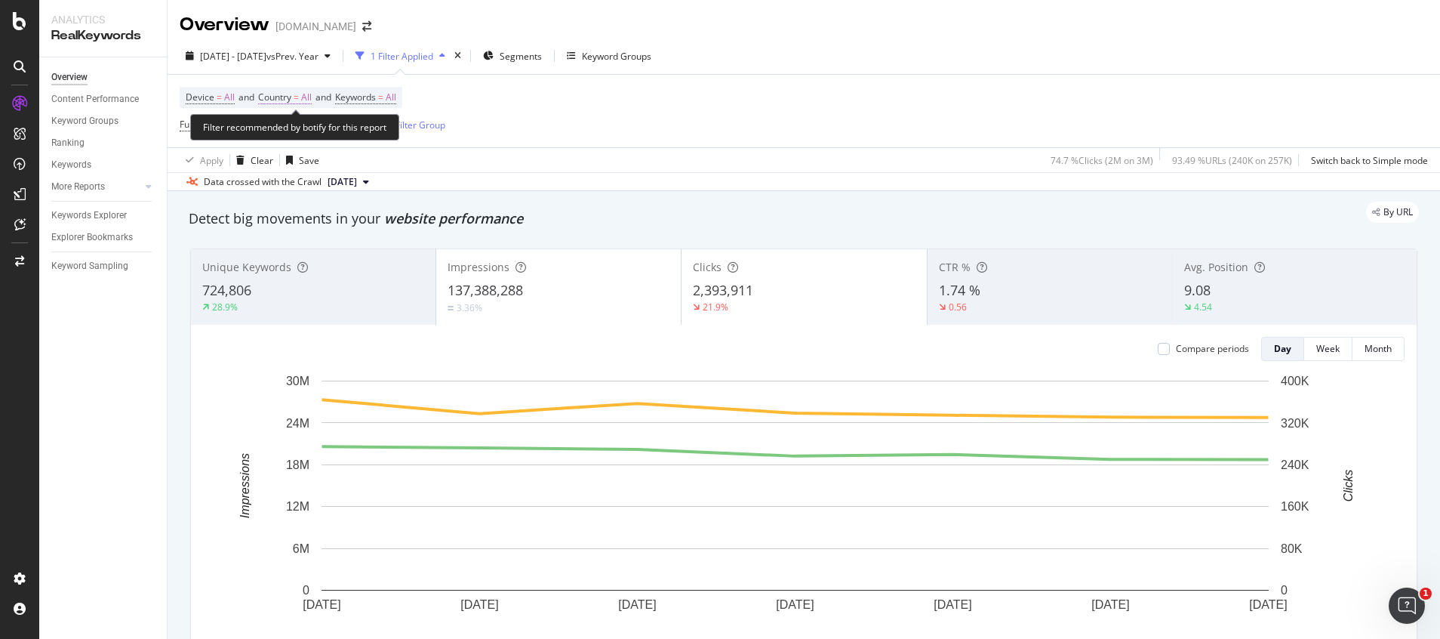
click at [306, 98] on span "All" at bounding box center [306, 97] width 11 height 21
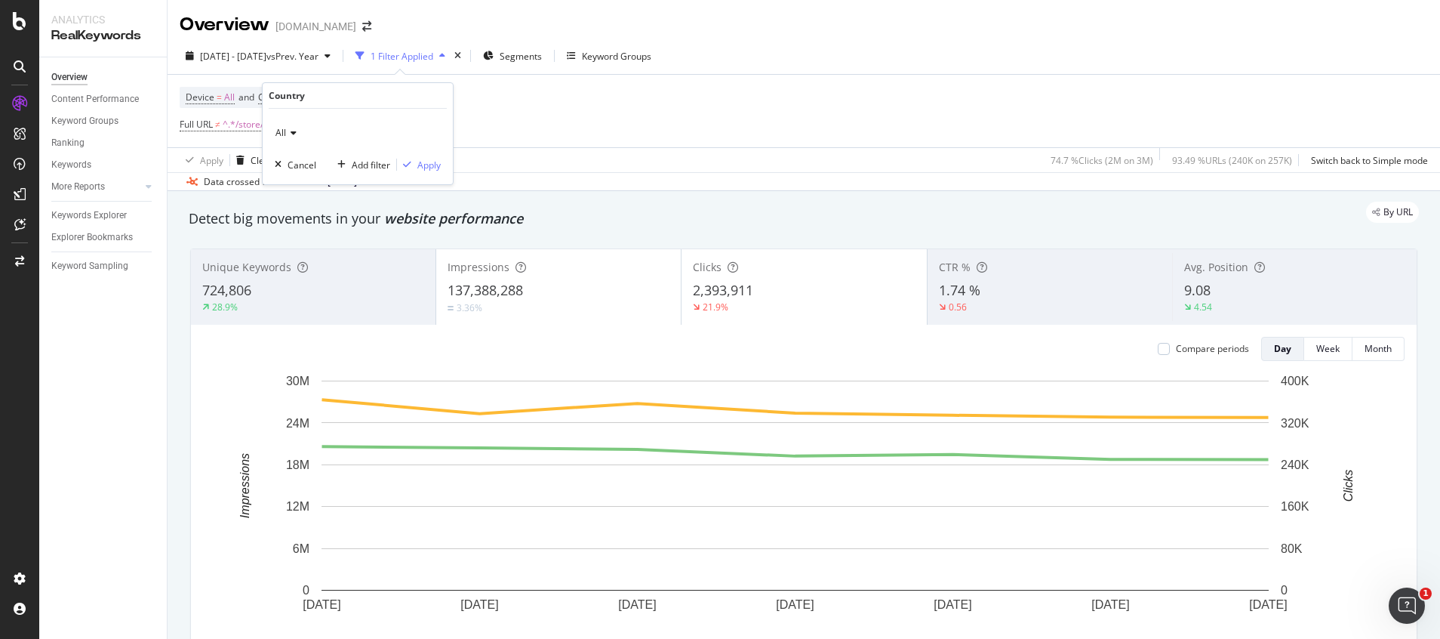
click at [300, 128] on div "All" at bounding box center [358, 133] width 166 height 24
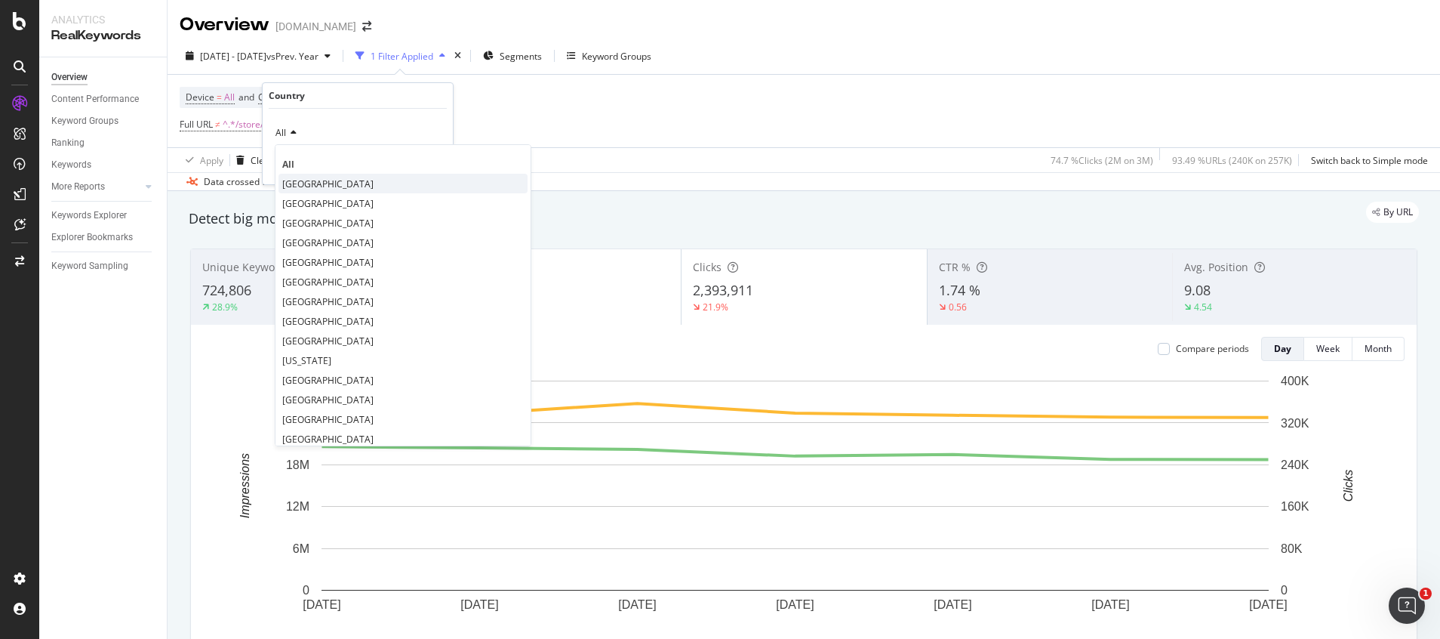
click at [331, 183] on span "[GEOGRAPHIC_DATA]" at bounding box center [327, 183] width 91 height 13
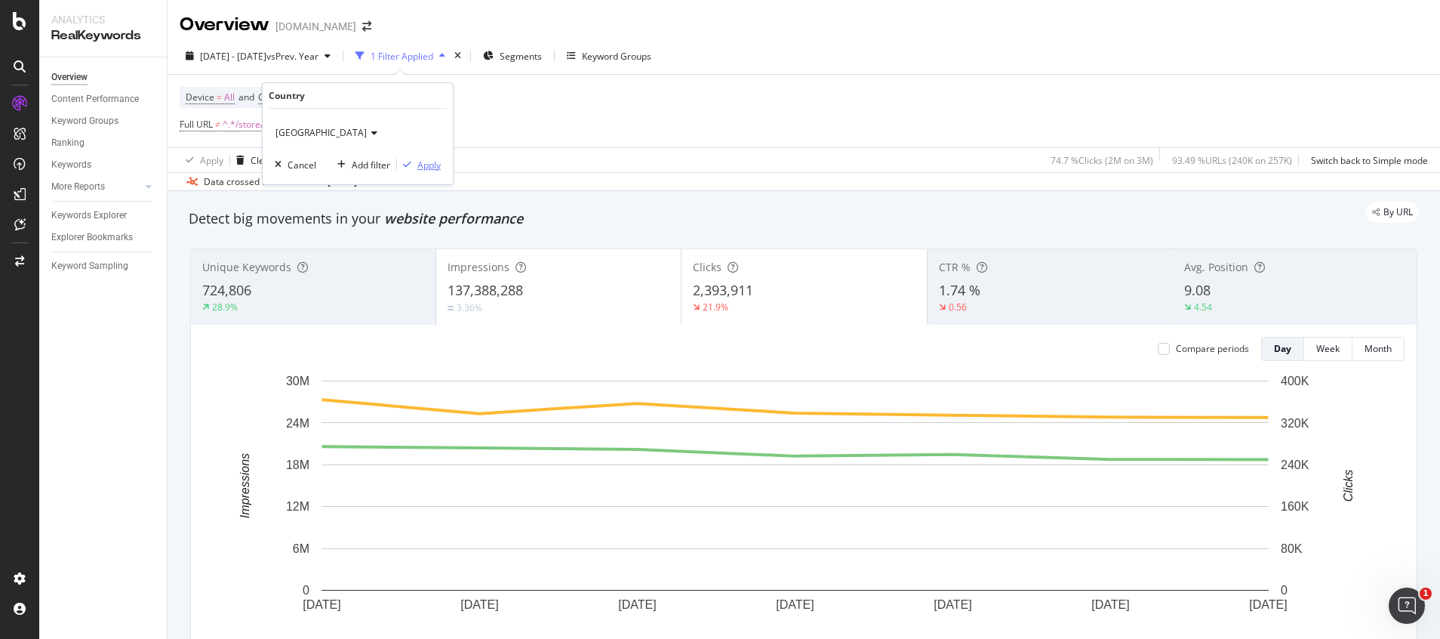
click at [423, 168] on div "Apply" at bounding box center [428, 165] width 23 height 13
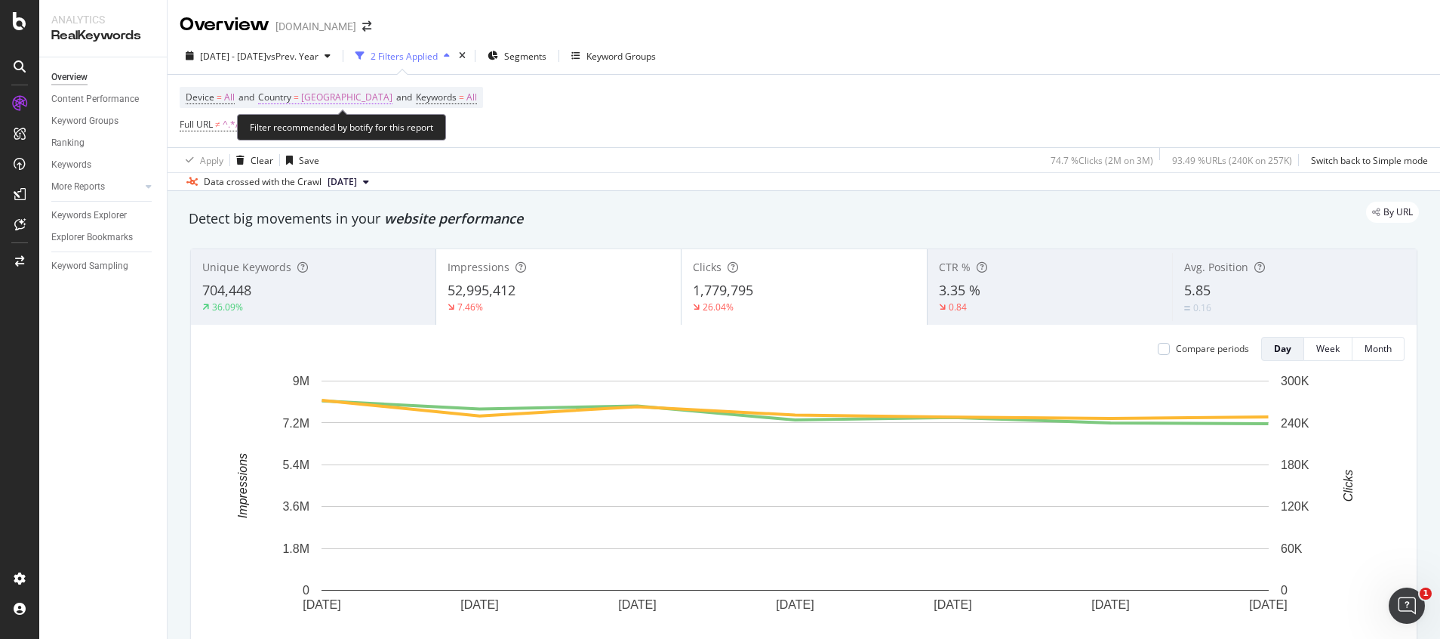
click at [392, 99] on span "[GEOGRAPHIC_DATA]" at bounding box center [346, 97] width 91 height 21
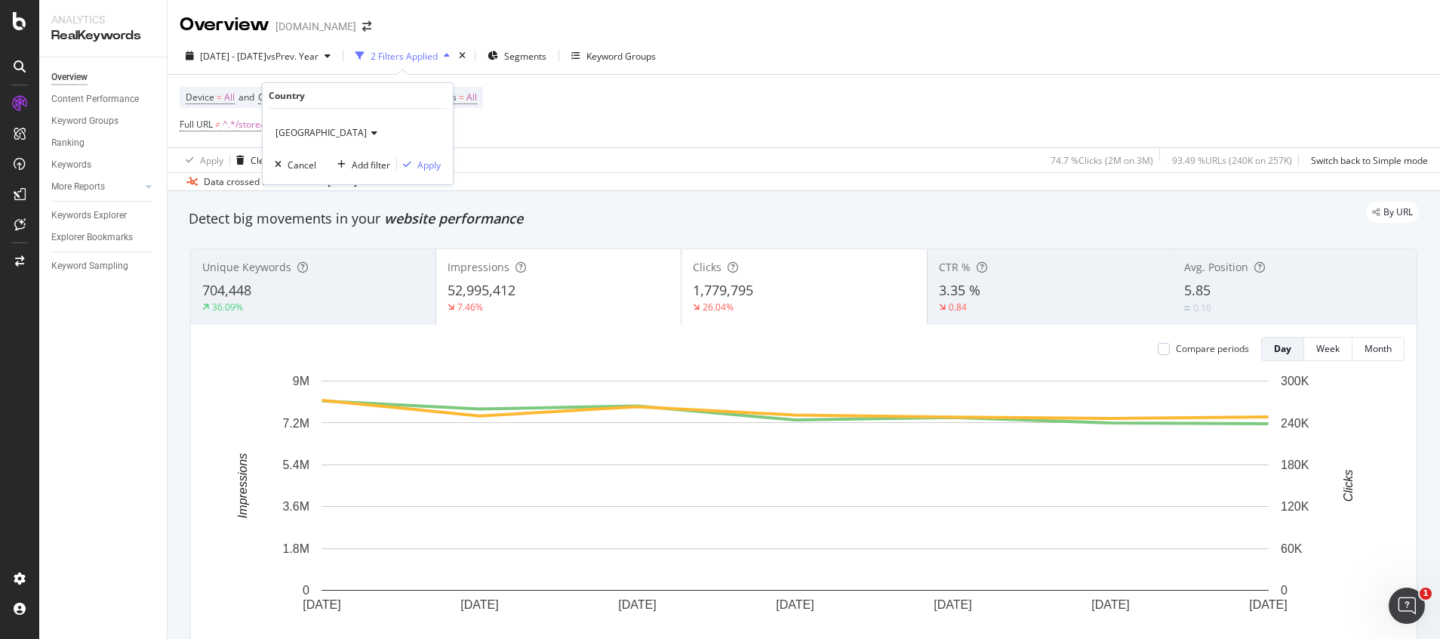
click at [340, 131] on span "[GEOGRAPHIC_DATA]" at bounding box center [321, 132] width 91 height 13
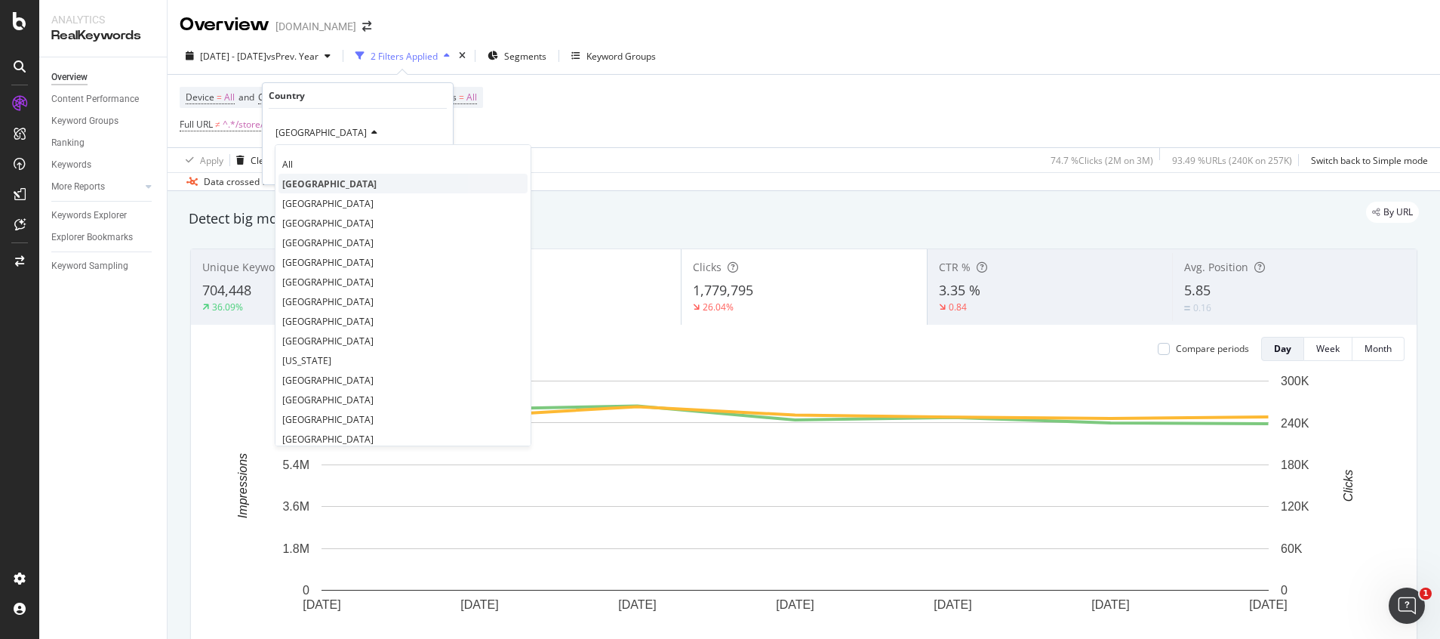
click at [314, 186] on span "[GEOGRAPHIC_DATA]" at bounding box center [329, 183] width 94 height 13
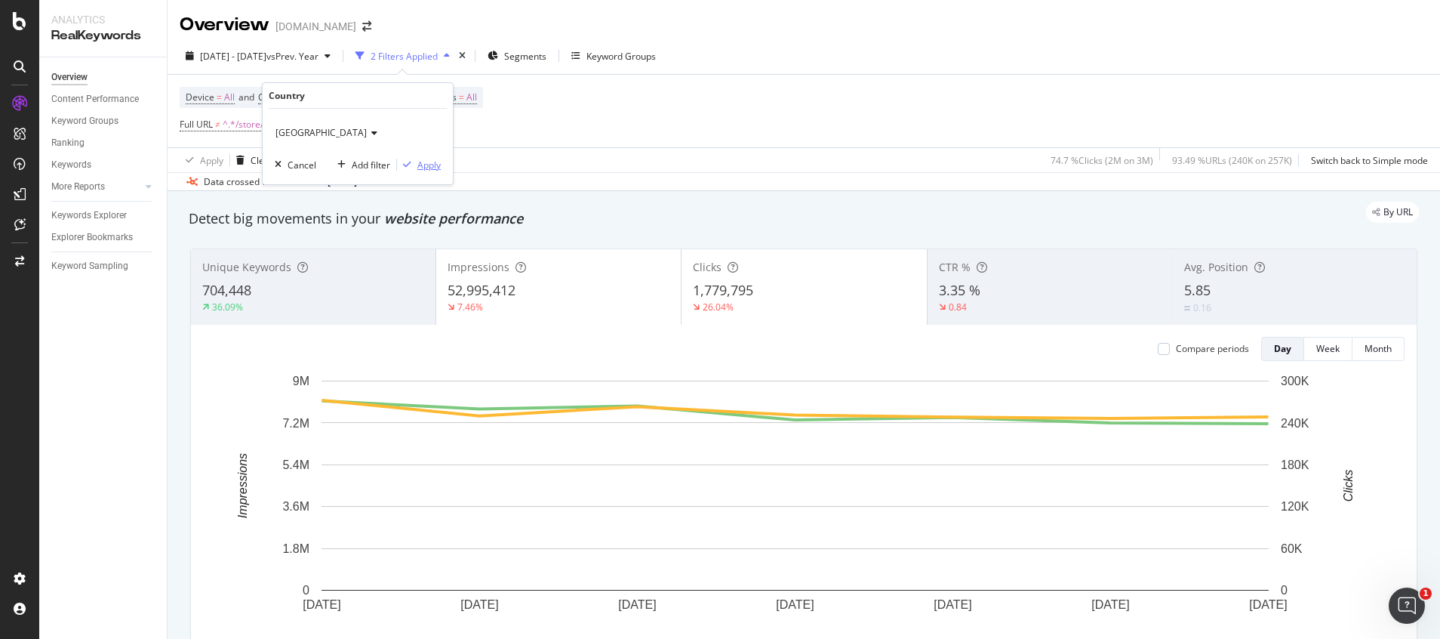
click at [425, 163] on div "Apply" at bounding box center [428, 165] width 23 height 13
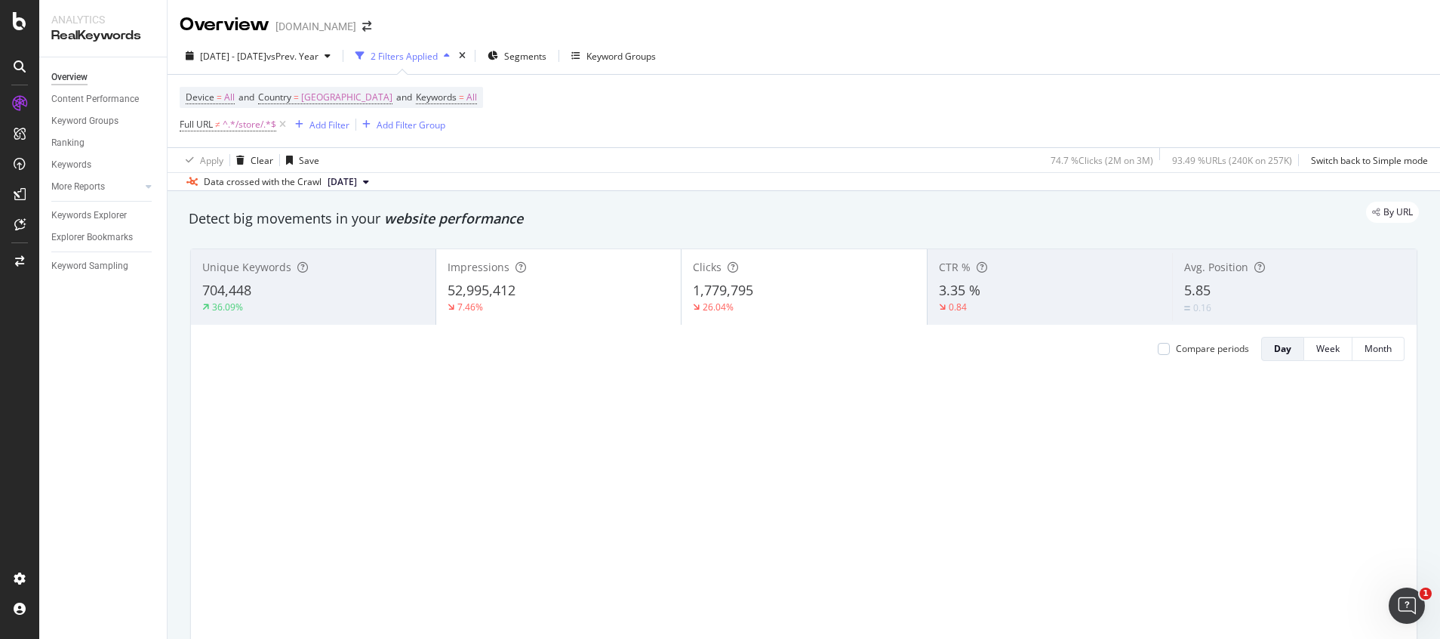
click at [427, 168] on div "Apply Clear Save 74.7 % Clicks ( 2M on 3M ) 93.49 % URLs ( 240K on 257K ) Switc…" at bounding box center [804, 159] width 1273 height 25
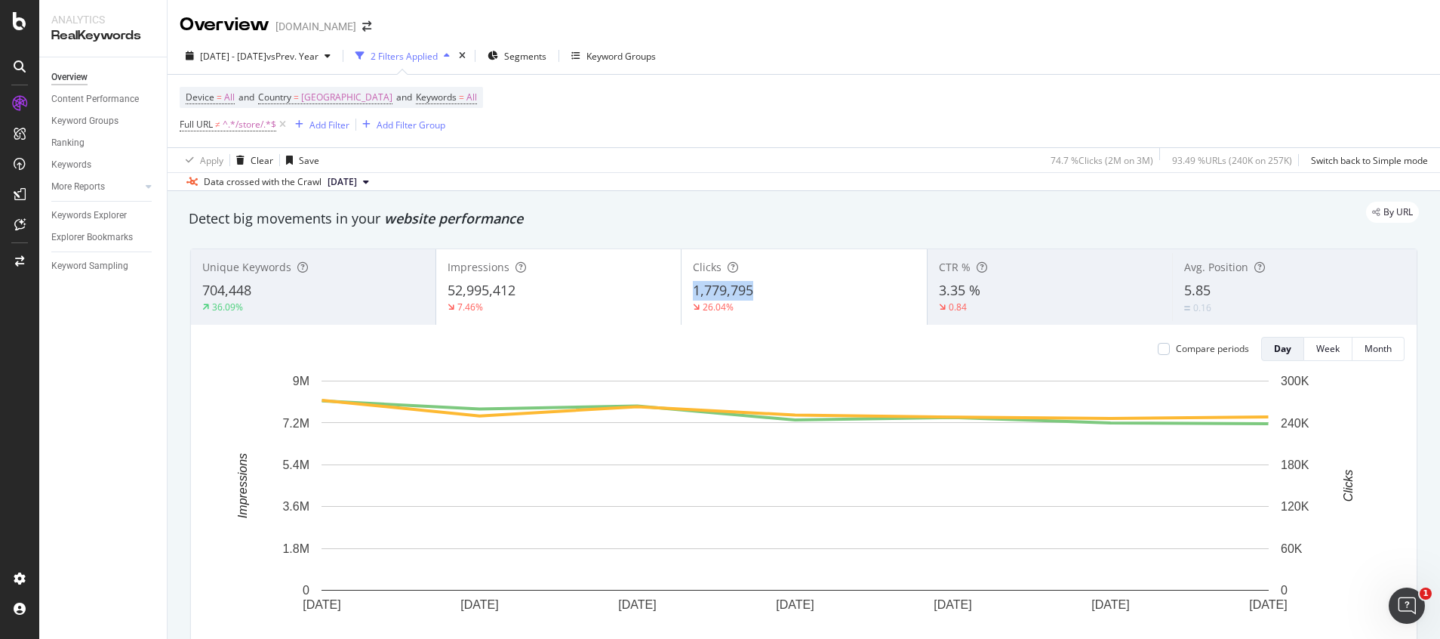
drag, startPoint x: 685, startPoint y: 294, endPoint x: 758, endPoint y: 294, distance: 73.2
click at [758, 294] on div "Clicks 1,779,795 26.04%" at bounding box center [804, 287] width 245 height 68
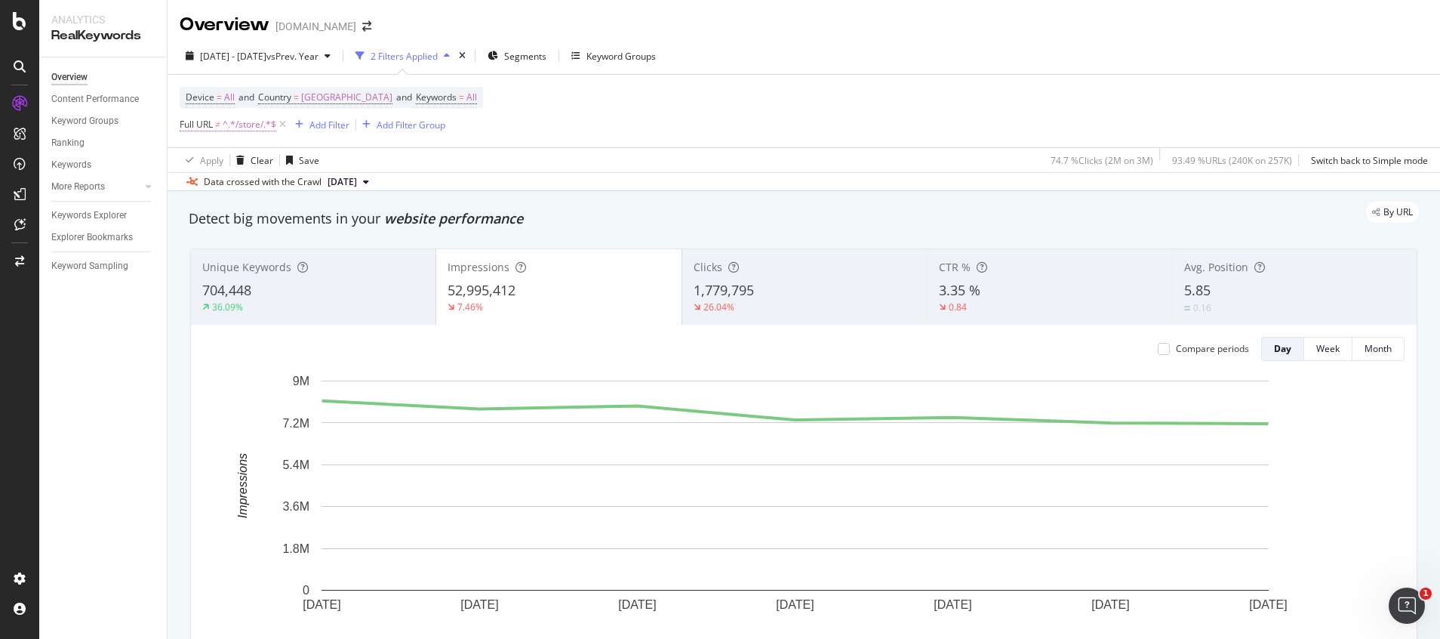
click at [263, 124] on span "^.*/store/.*$" at bounding box center [250, 124] width 54 height 21
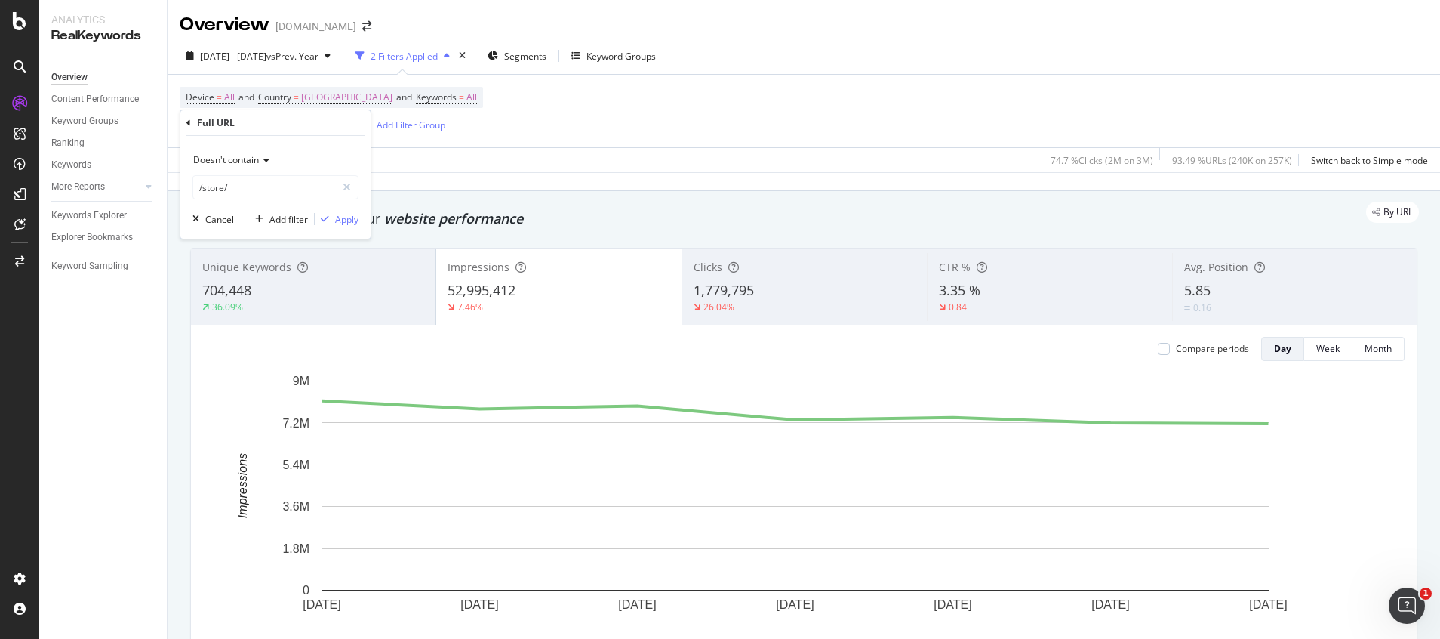
click at [248, 158] on span "Doesn't contain" at bounding box center [226, 159] width 66 height 13
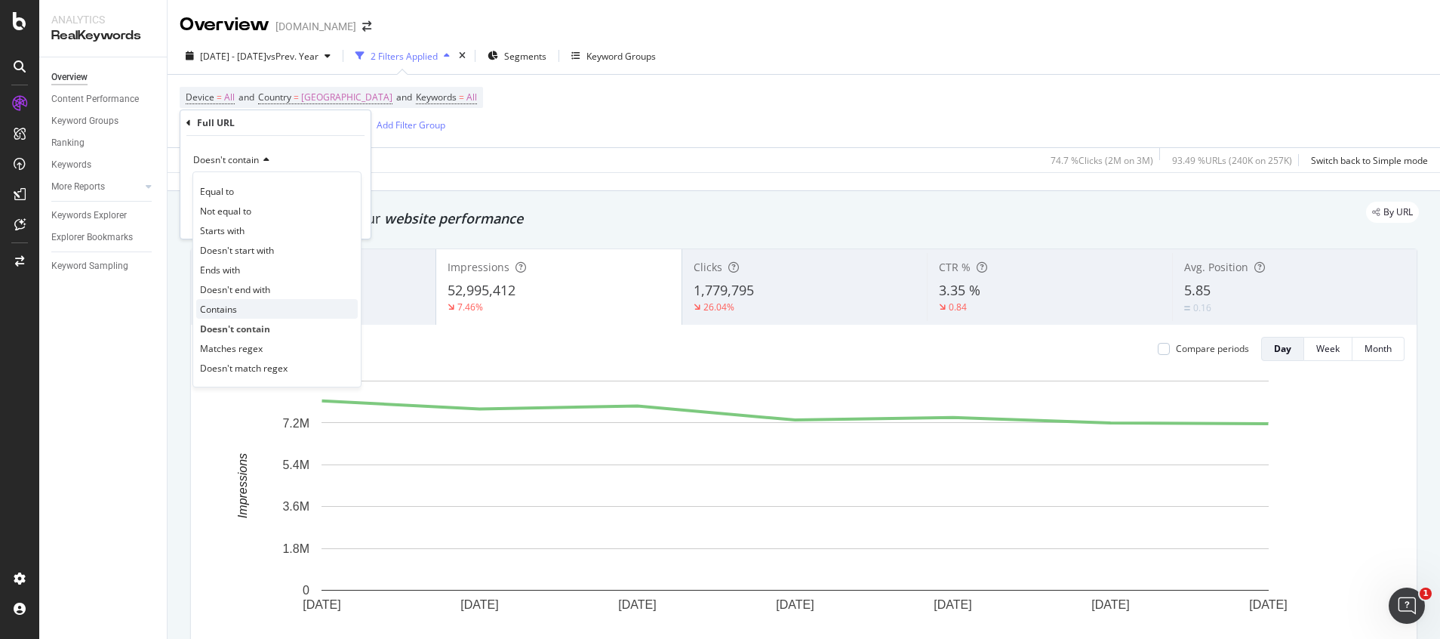
click at [227, 312] on span "Contains" at bounding box center [218, 309] width 37 height 13
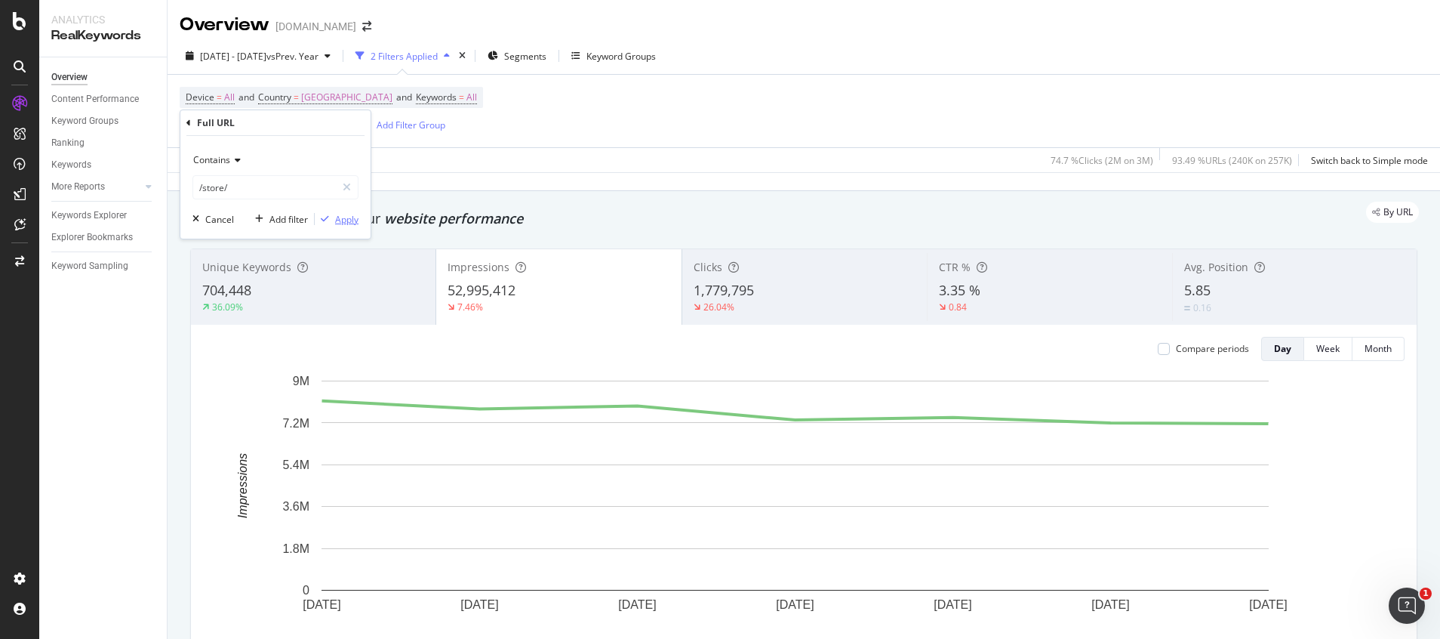
click at [349, 217] on div "Apply" at bounding box center [346, 219] width 23 height 13
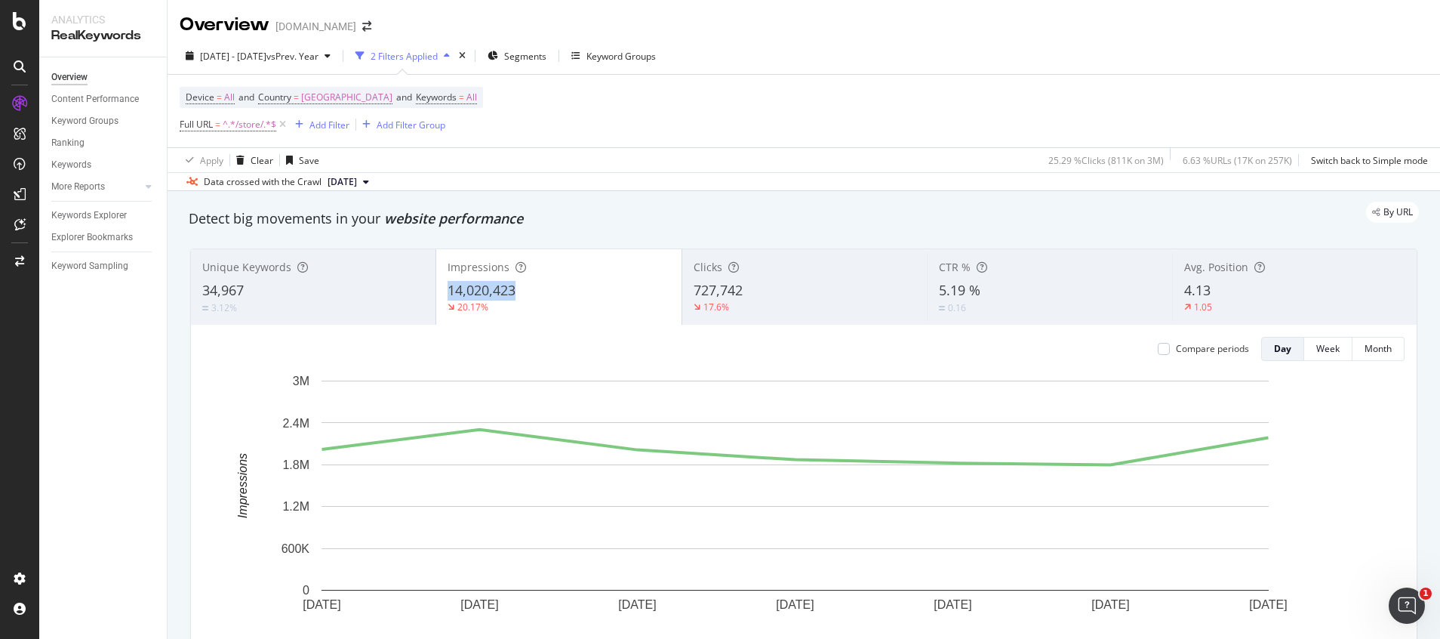
copy span "14,020,423"
drag, startPoint x: 444, startPoint y: 292, endPoint x: 513, endPoint y: 290, distance: 68.7
click at [513, 290] on span "14,020,423" at bounding box center [482, 290] width 68 height 18
copy div "17,562,878"
drag, startPoint x: 507, startPoint y: 349, endPoint x: 571, endPoint y: 349, distance: 63.4
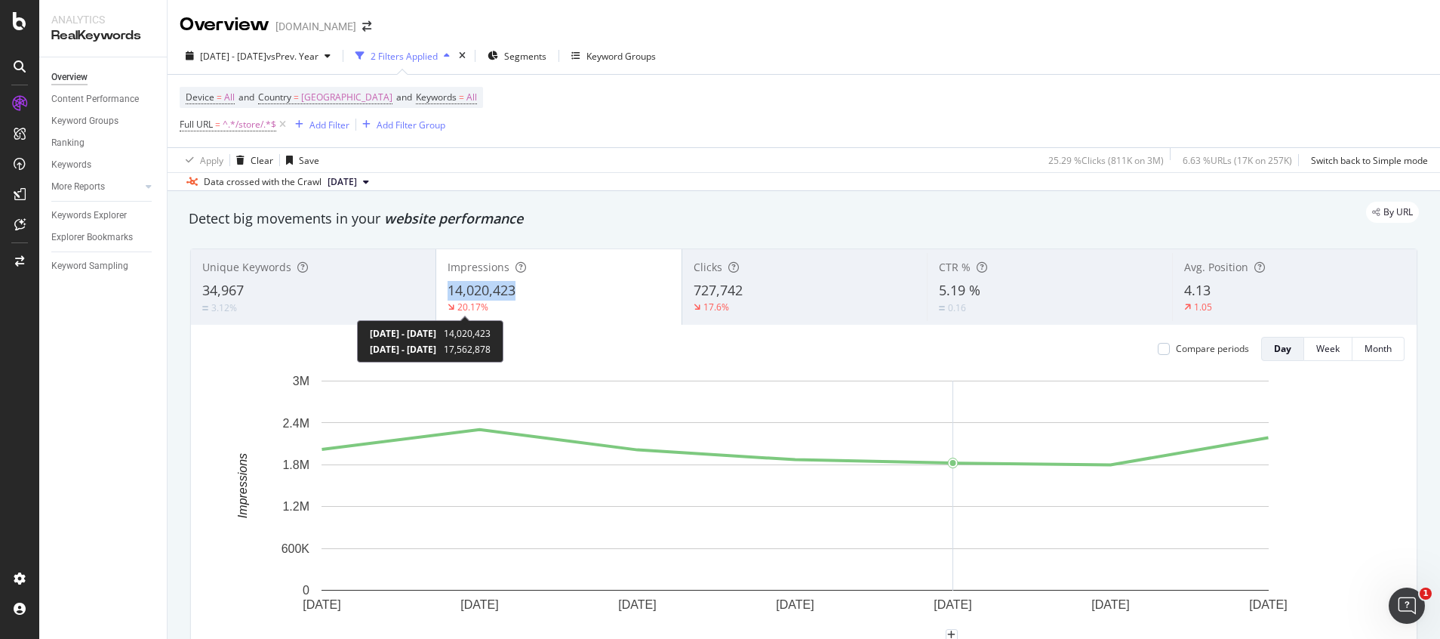
click at [503, 349] on div "[DATE] - [DATE] 14,020,423 [DATE] - [DATE] 17,562,878" at bounding box center [430, 341] width 146 height 42
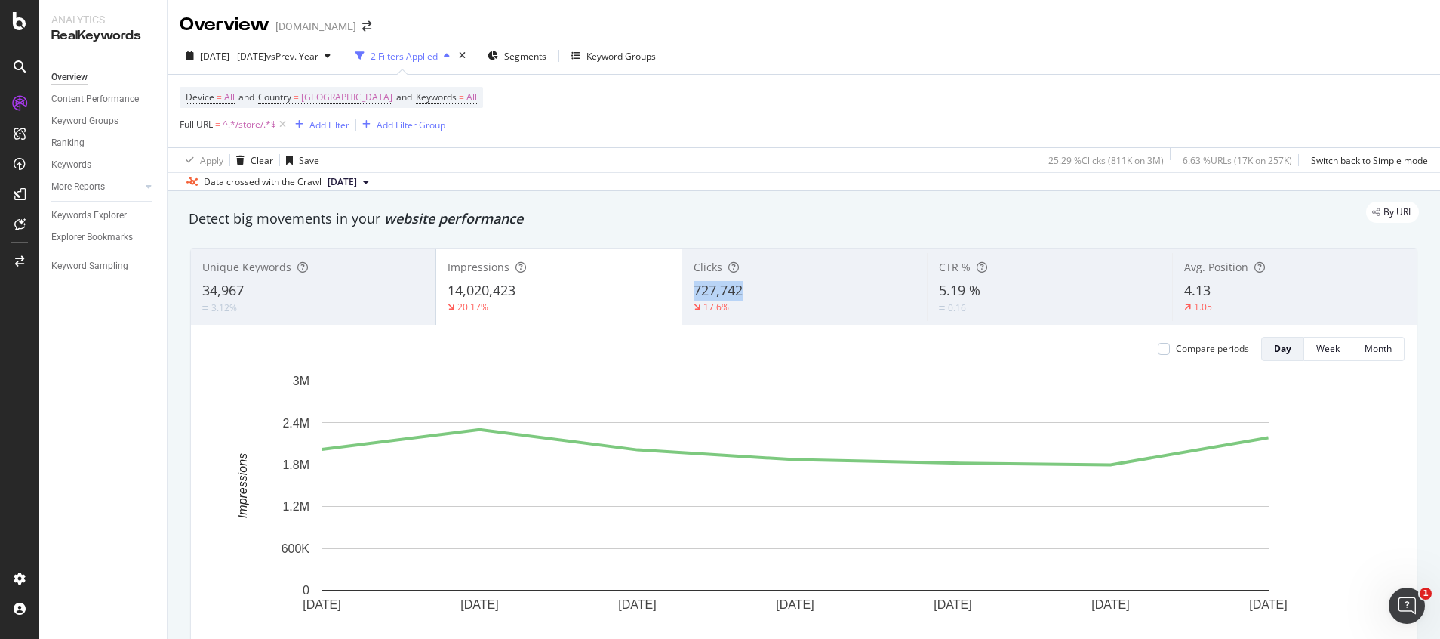
copy span "727,742"
drag, startPoint x: 687, startPoint y: 291, endPoint x: 735, endPoint y: 291, distance: 48.3
click at [735, 291] on span "727,742" at bounding box center [718, 290] width 49 height 18
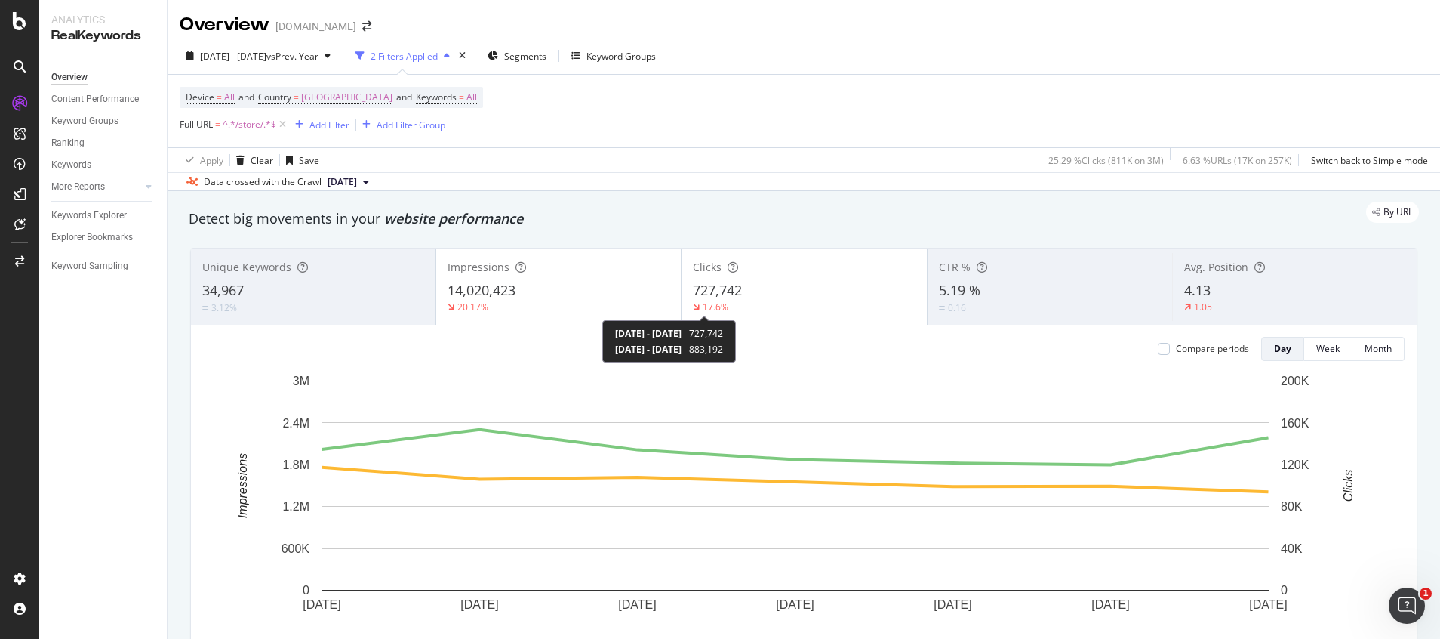
copy div "883,192"
drag, startPoint x: 753, startPoint y: 342, endPoint x: 794, endPoint y: 350, distance: 41.6
click at [736, 350] on div "2025 Sep. 20th - 2025 Sep. 26th 727,742 2024 Sep. 21st - 2024 Sep. 27th 883,192" at bounding box center [669, 341] width 134 height 42
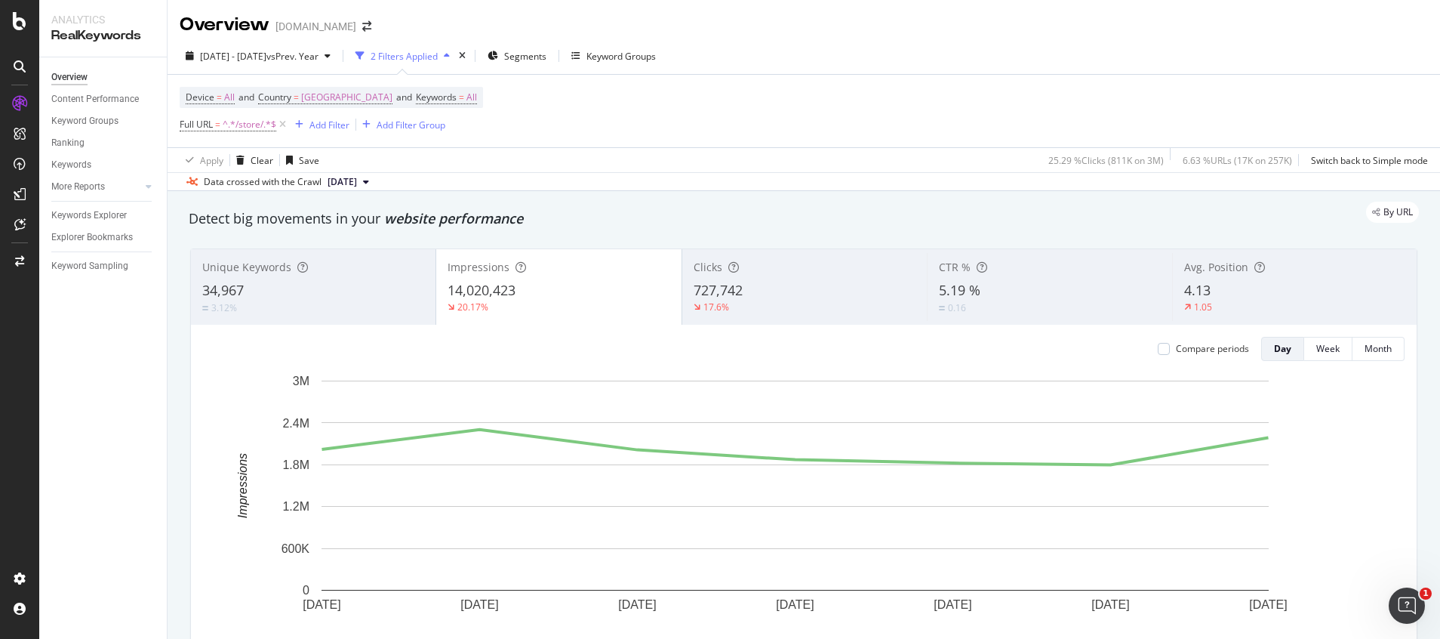
click at [483, 95] on div "Device = All and Country = United States of America and Keywords = All" at bounding box center [331, 97] width 303 height 21
click at [477, 97] on span "All" at bounding box center [471, 97] width 11 height 21
click at [478, 134] on icon "button" at bounding box center [477, 132] width 6 height 9
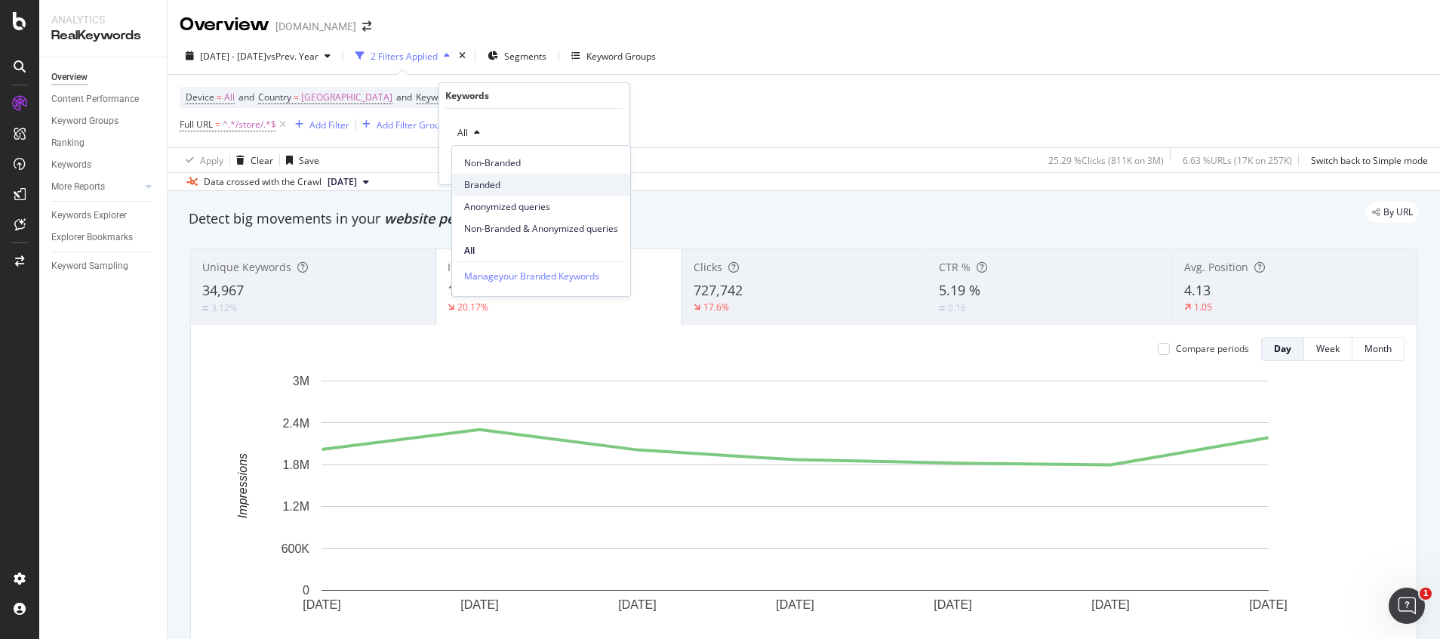
click at [487, 182] on span "Branded" at bounding box center [541, 185] width 154 height 14
click at [599, 171] on div "Apply" at bounding box center [605, 165] width 23 height 13
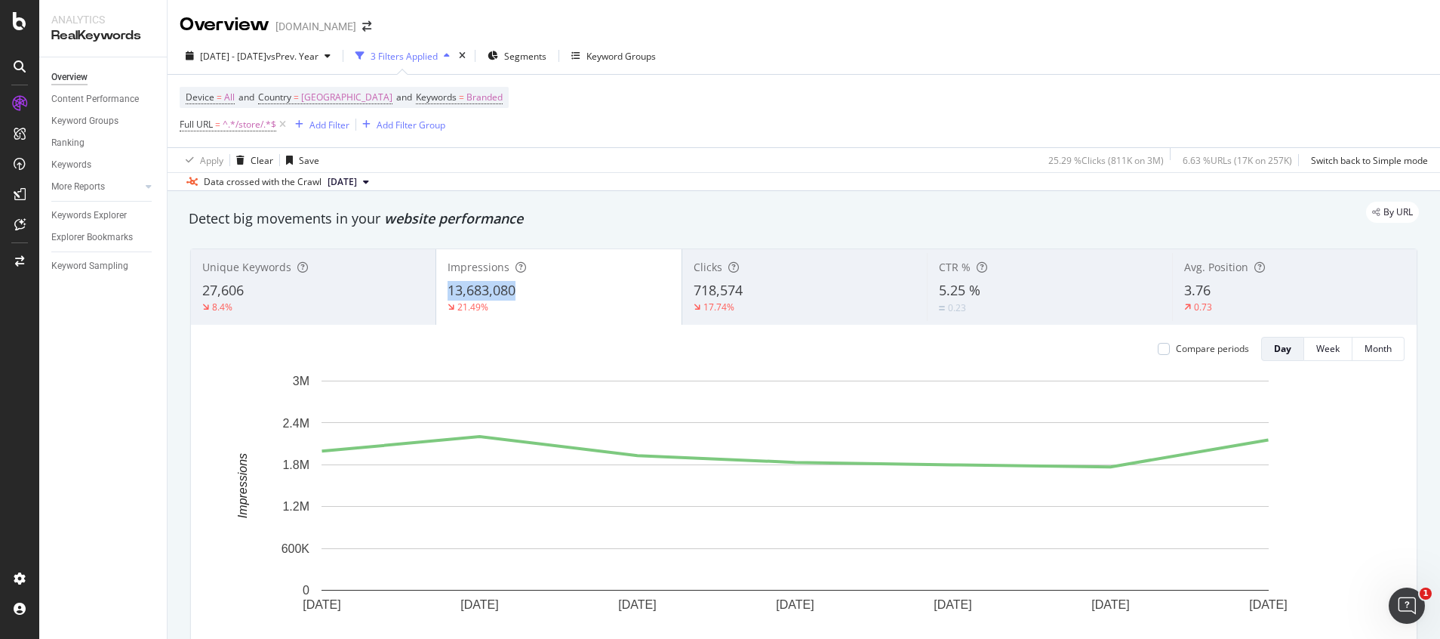
drag, startPoint x: 464, startPoint y: 289, endPoint x: 526, endPoint y: 288, distance: 61.9
click at [526, 288] on div "Impressions 13,683,080 21.49%" at bounding box center [558, 287] width 245 height 68
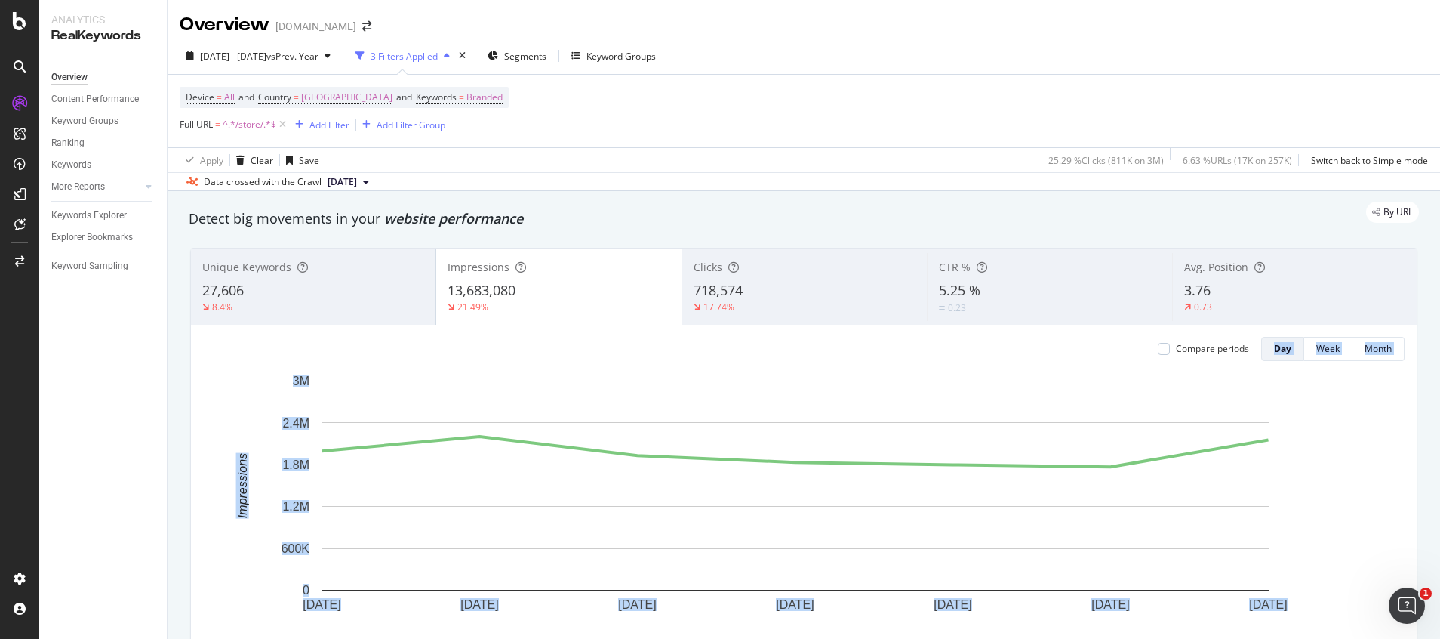
copy div "Compare periods Day Week Month 20 Sep. 2025 21 Sep. 2025 22 Sep. 2025 23 Sep. 2…"
drag, startPoint x: 513, startPoint y: 346, endPoint x: 576, endPoint y: 354, distance: 63.9
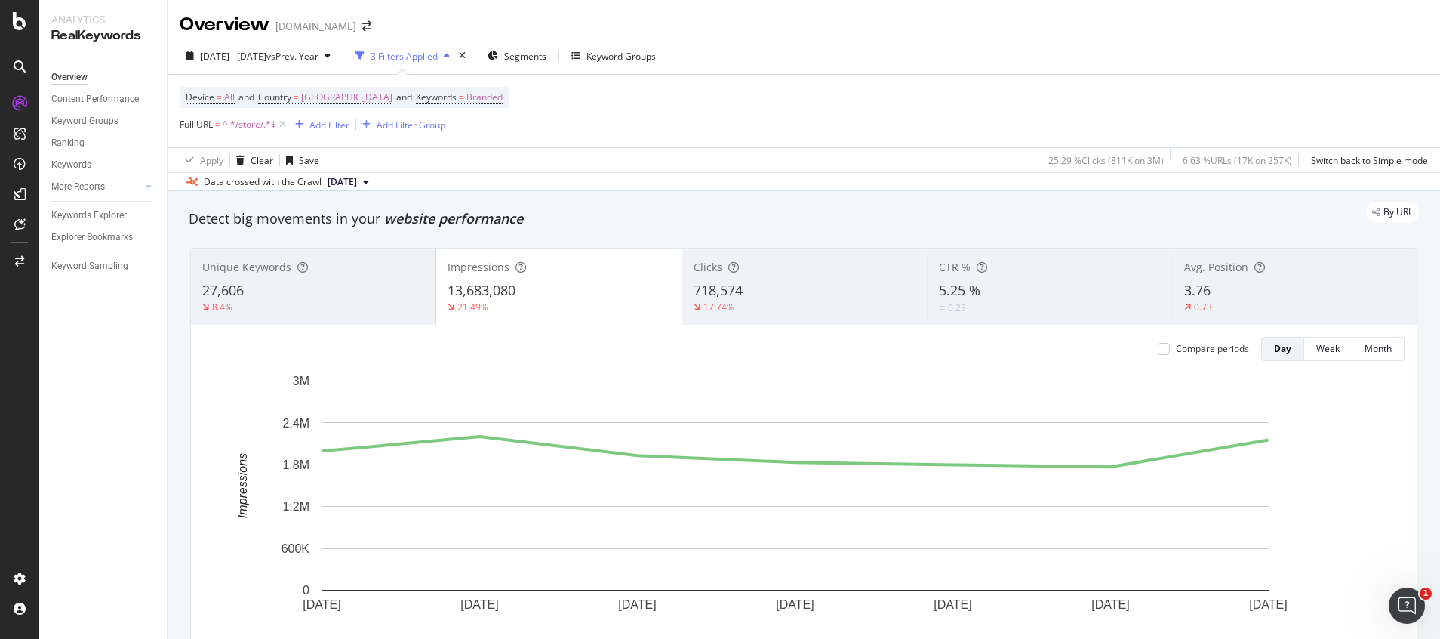
drag, startPoint x: 576, startPoint y: 354, endPoint x: 778, endPoint y: 124, distance: 306.5
click at [778, 124] on div "Device = All and Country = United States of America and Keywords = Branded Full…" at bounding box center [804, 111] width 1248 height 72
copy div "17,430,074"
drag, startPoint x: 508, startPoint y: 352, endPoint x: 568, endPoint y: 347, distance: 60.6
click at [503, 347] on div "2025 Sep. 20th - 2025 Sep. 26th 13,683,080 2024 Sep. 21st - 2024 Sep. 27th 17,4…" at bounding box center [430, 341] width 146 height 42
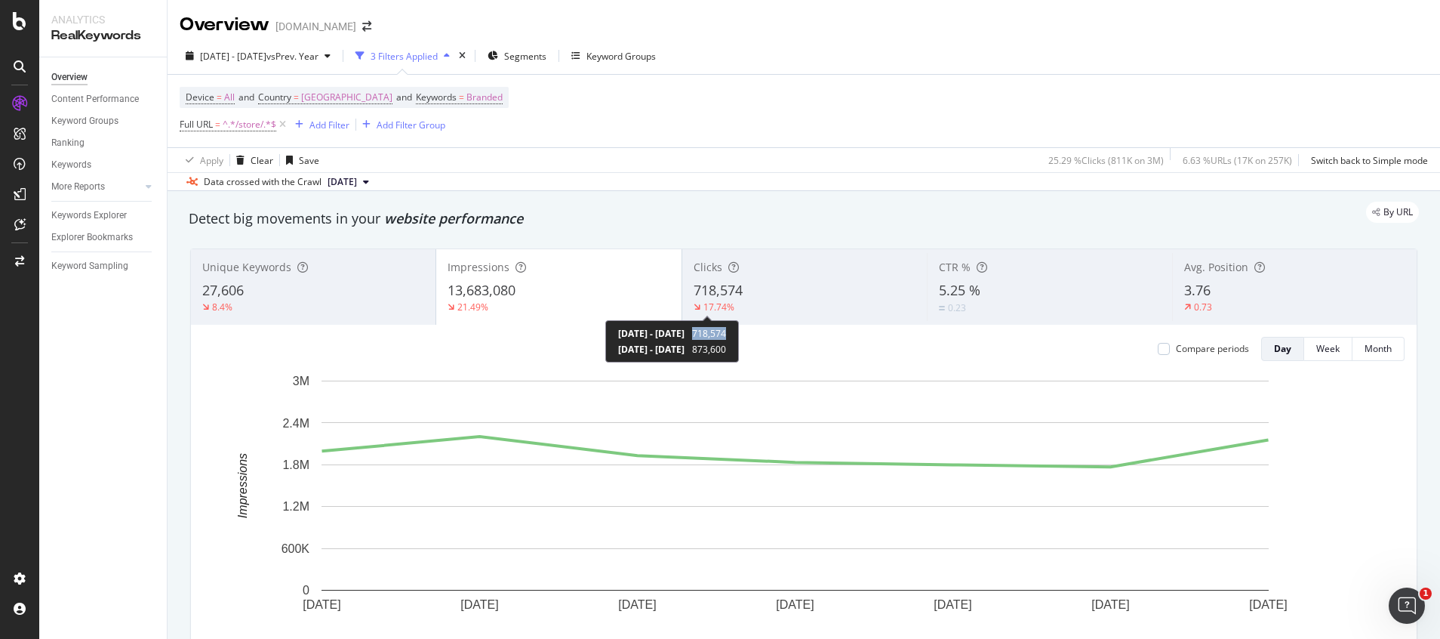
copy span "718,574"
drag, startPoint x: 762, startPoint y: 332, endPoint x: 799, endPoint y: 335, distance: 37.9
click at [739, 335] on div "2025 Sep. 20th - 2025 Sep. 26th 718,574 2024 Sep. 21st - 2024 Sep. 27th 873,600" at bounding box center [672, 341] width 134 height 42
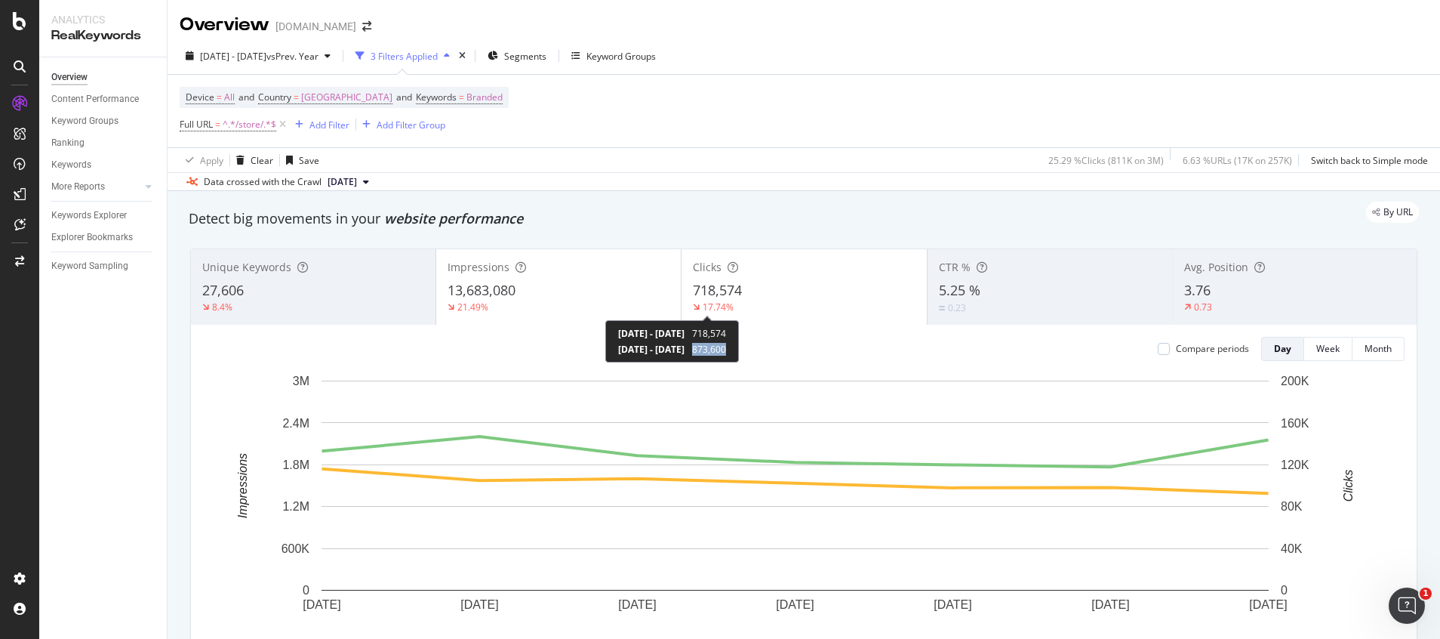
copy span "873,600"
drag, startPoint x: 759, startPoint y: 352, endPoint x: 793, endPoint y: 349, distance: 34.9
click at [726, 349] on div "2024 Sep. 21st - 2024 Sep. 27th 873,600" at bounding box center [672, 349] width 108 height 13
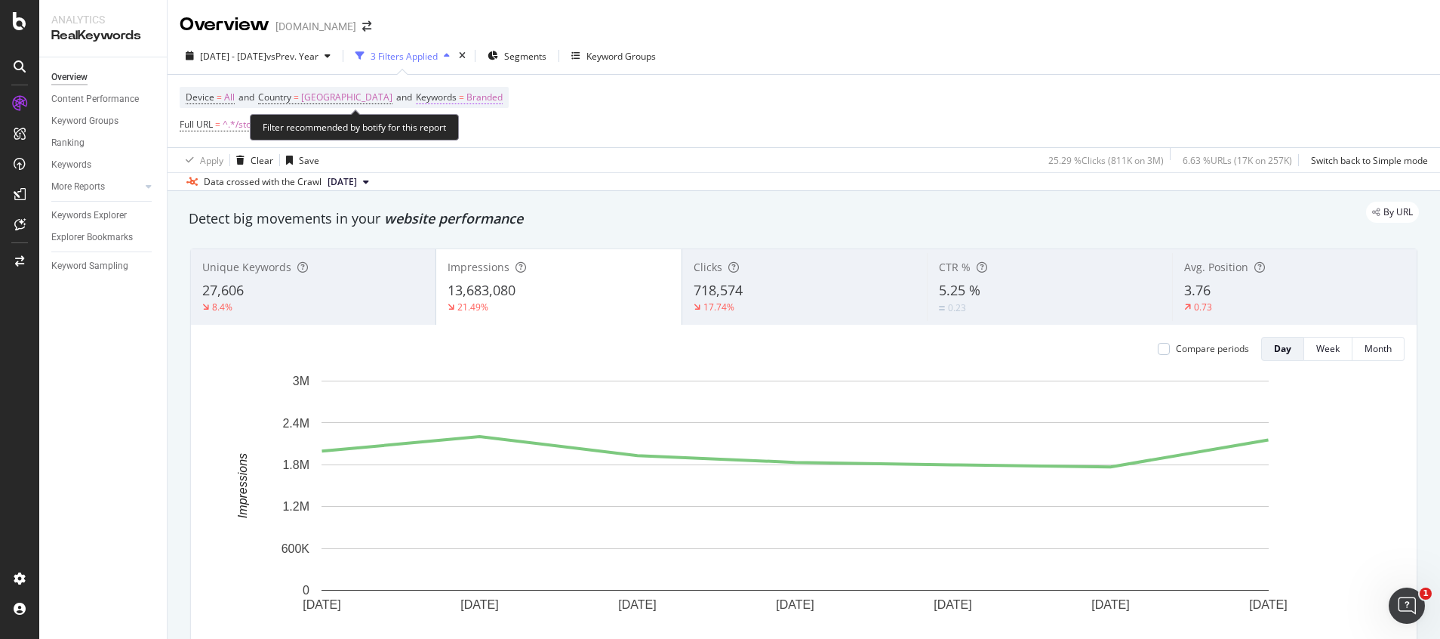
click at [497, 96] on span "Branded" at bounding box center [484, 97] width 36 height 21
click at [485, 131] on span "Branded" at bounding box center [472, 132] width 42 height 13
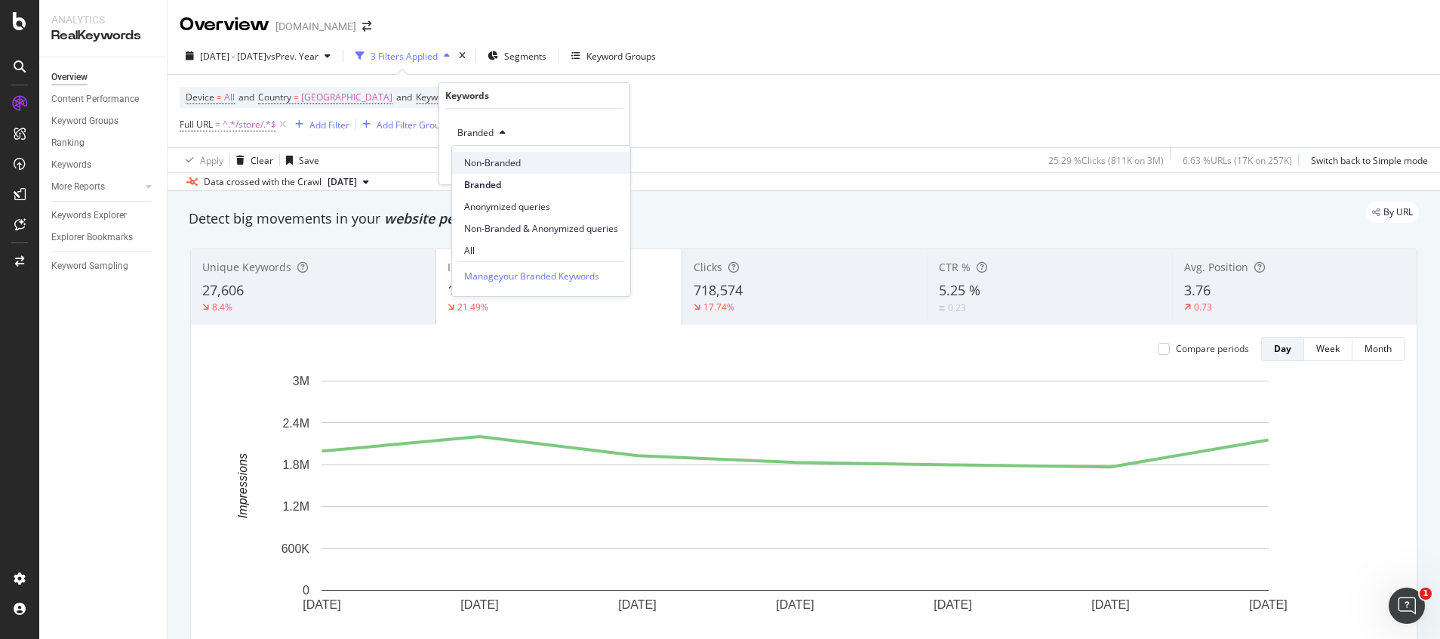
click at [489, 159] on span "Non-Branded" at bounding box center [541, 163] width 154 height 14
click at [608, 165] on div "Apply" at bounding box center [605, 165] width 23 height 13
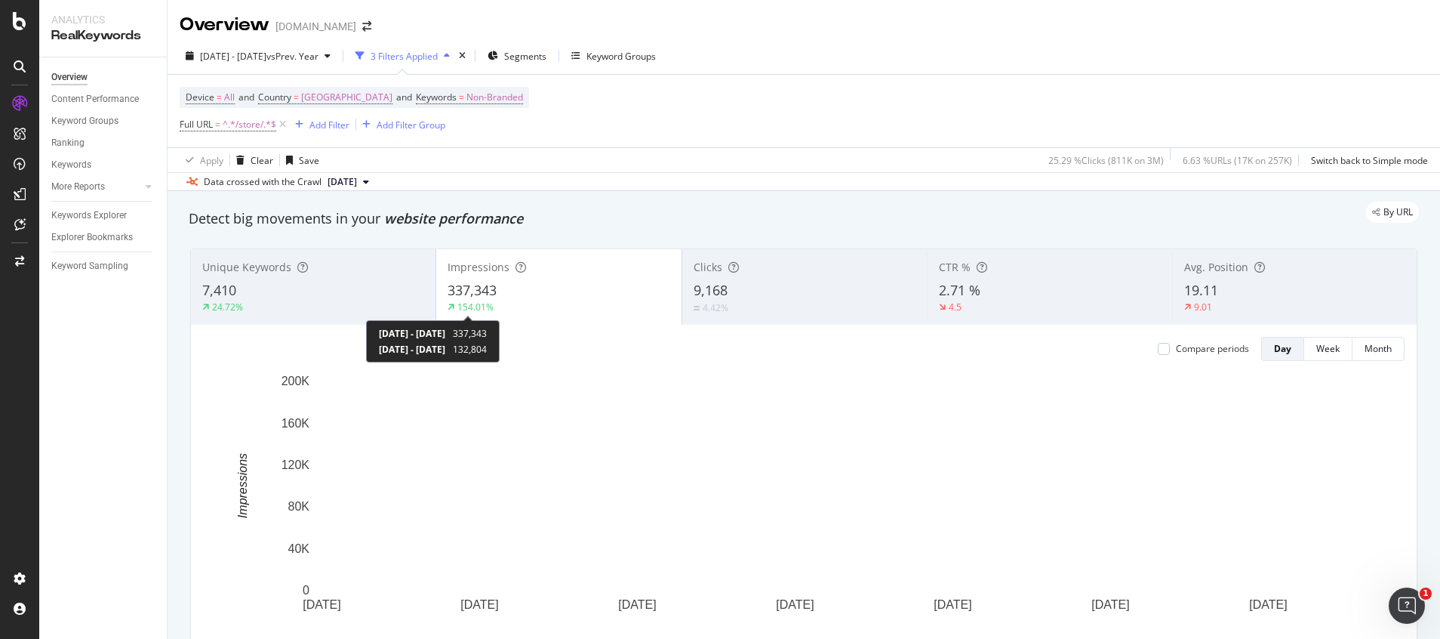
copy div "337,343"
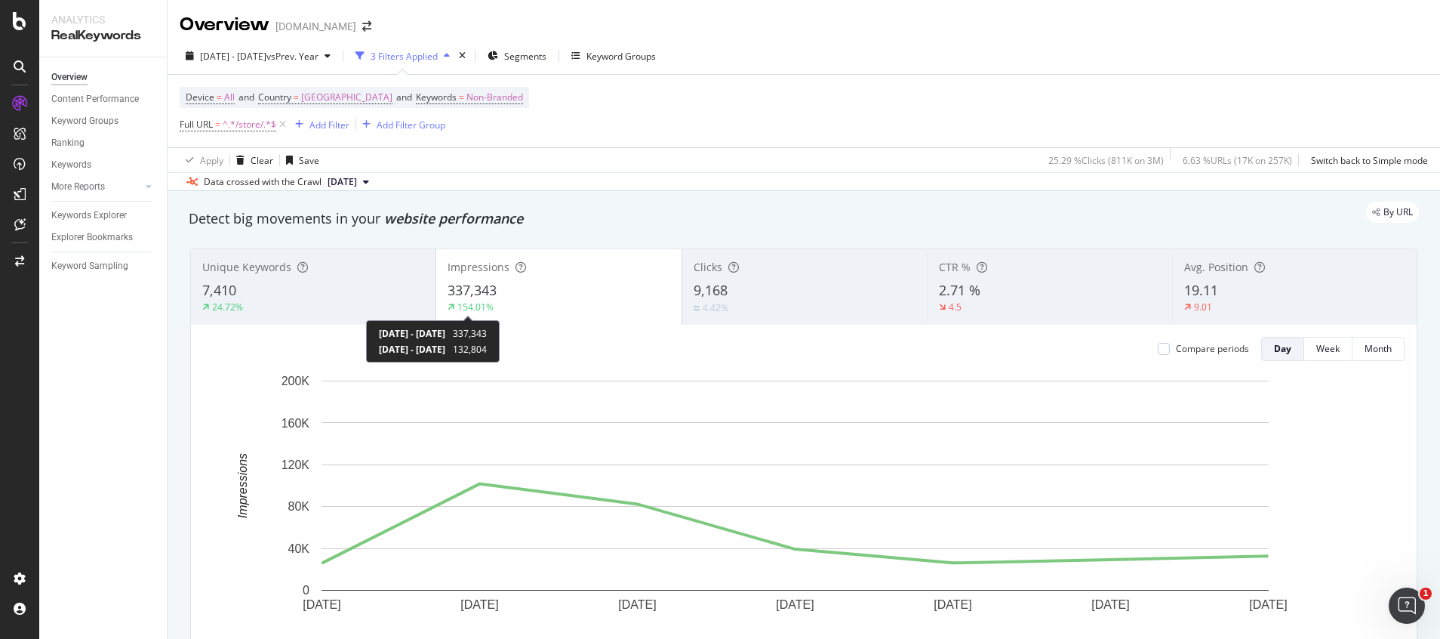
drag, startPoint x: 518, startPoint y: 334, endPoint x: 556, endPoint y: 331, distance: 38.6
click at [487, 331] on div "2025 Sep. 20th - 2025 Sep. 26th 337,343" at bounding box center [433, 333] width 108 height 13
copy span "132,804"
drag, startPoint x: 524, startPoint y: 346, endPoint x: 558, endPoint y: 348, distance: 34.0
click at [500, 348] on div "2025 Sep. 20th - 2025 Sep. 26th 337,343 2024 Sep. 21st - 2024 Sep. 27th 132,804" at bounding box center [433, 341] width 134 height 42
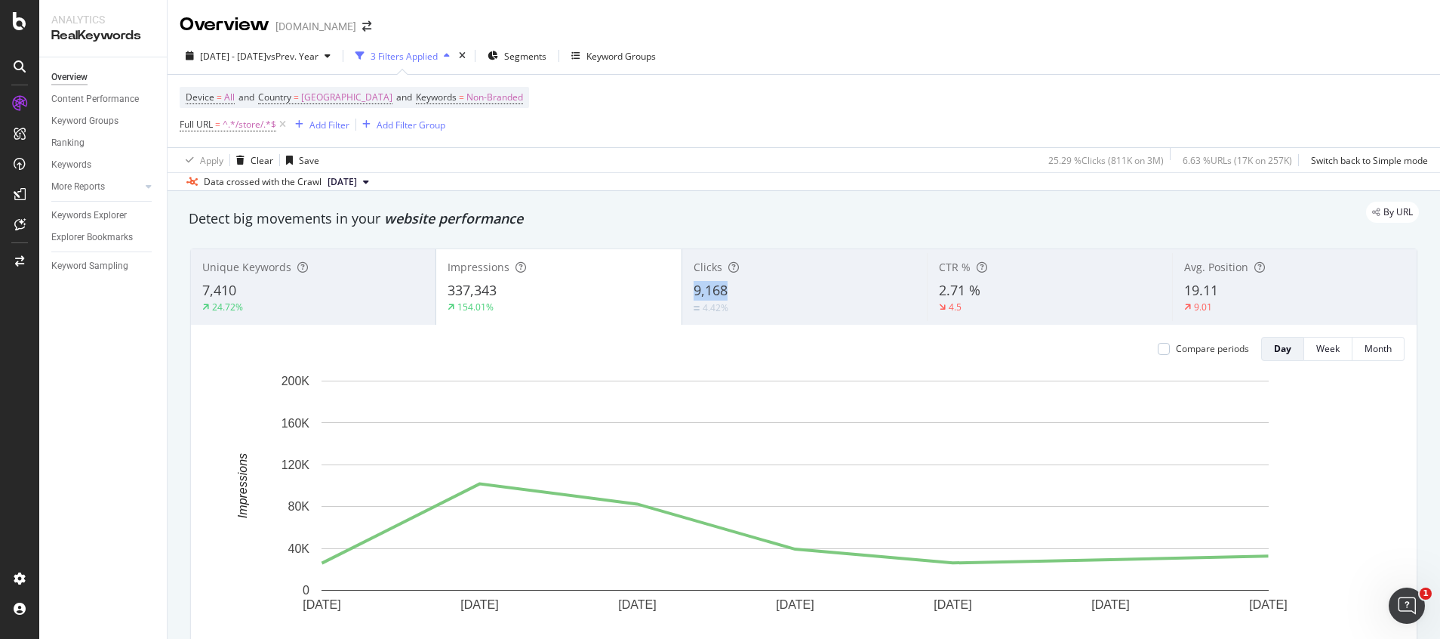
drag, startPoint x: 688, startPoint y: 287, endPoint x: 722, endPoint y: 288, distance: 34.0
click at [722, 288] on div "9,168" at bounding box center [805, 291] width 222 height 20
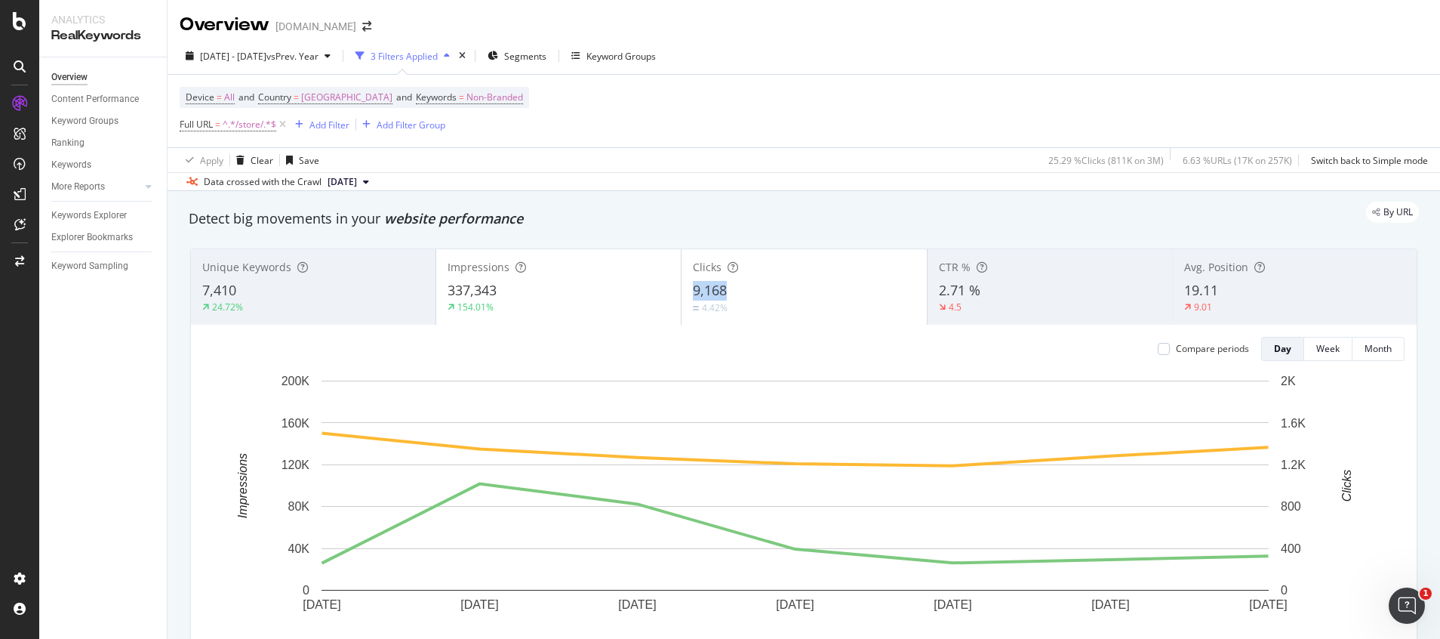
drag, startPoint x: 678, startPoint y: 289, endPoint x: 727, endPoint y: 289, distance: 49.1
click at [727, 289] on div "Clicks 9,168 4.42%" at bounding box center [804, 287] width 245 height 68
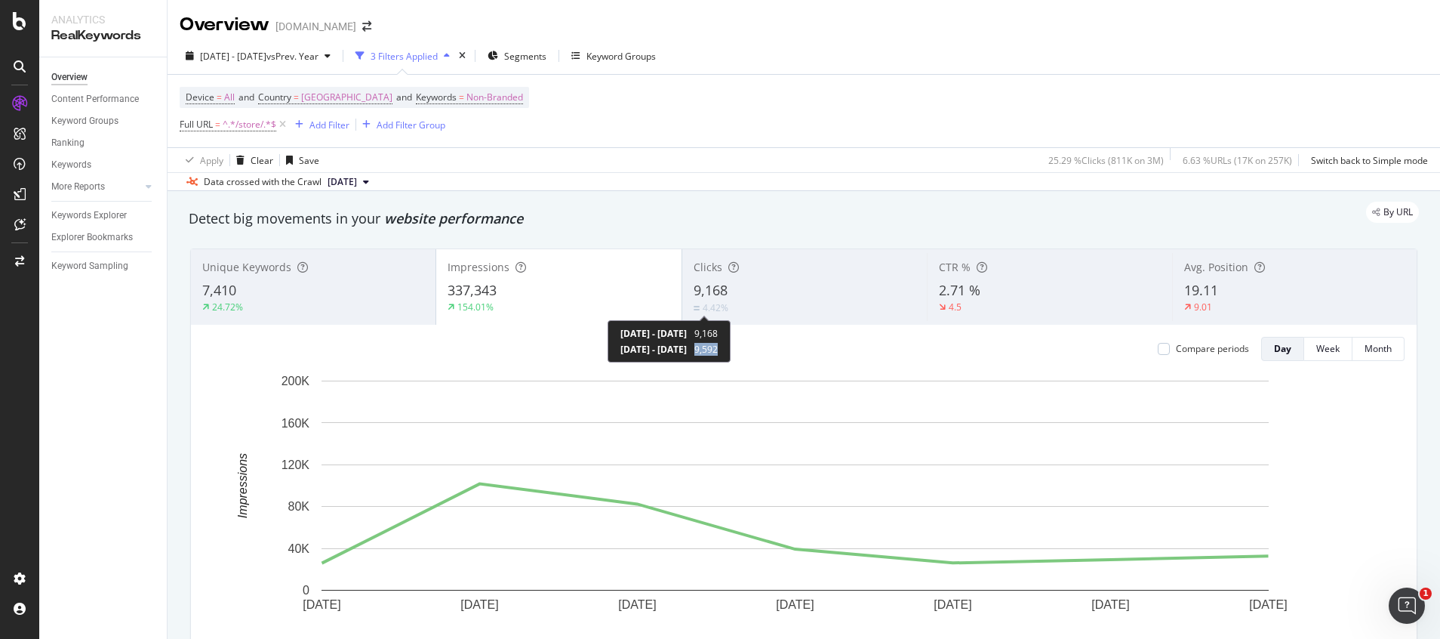
drag, startPoint x: 761, startPoint y: 349, endPoint x: 791, endPoint y: 353, distance: 30.5
click at [731, 353] on div "2025 Sep. 20th - 2025 Sep. 26th 9,168 2024 Sep. 21st - 2024 Sep. 27th 9,592" at bounding box center [669, 341] width 123 height 42
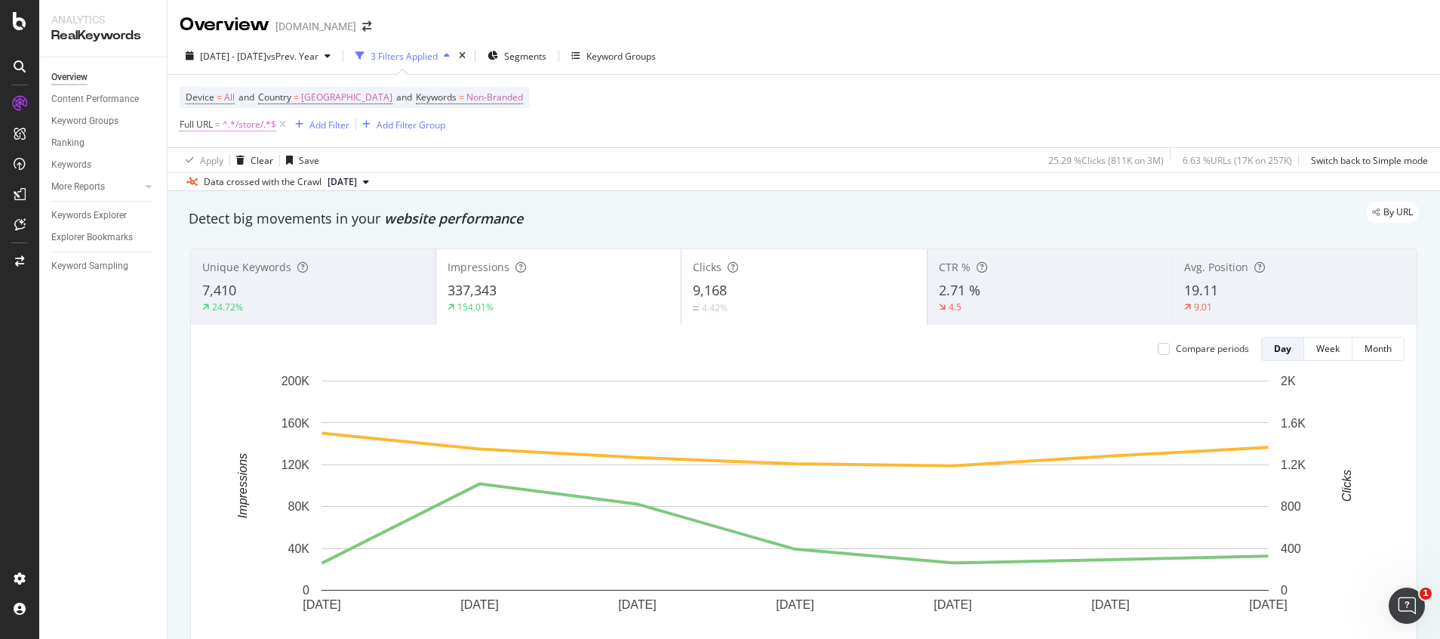
click at [248, 124] on span "^.*/store/.*$" at bounding box center [250, 124] width 54 height 21
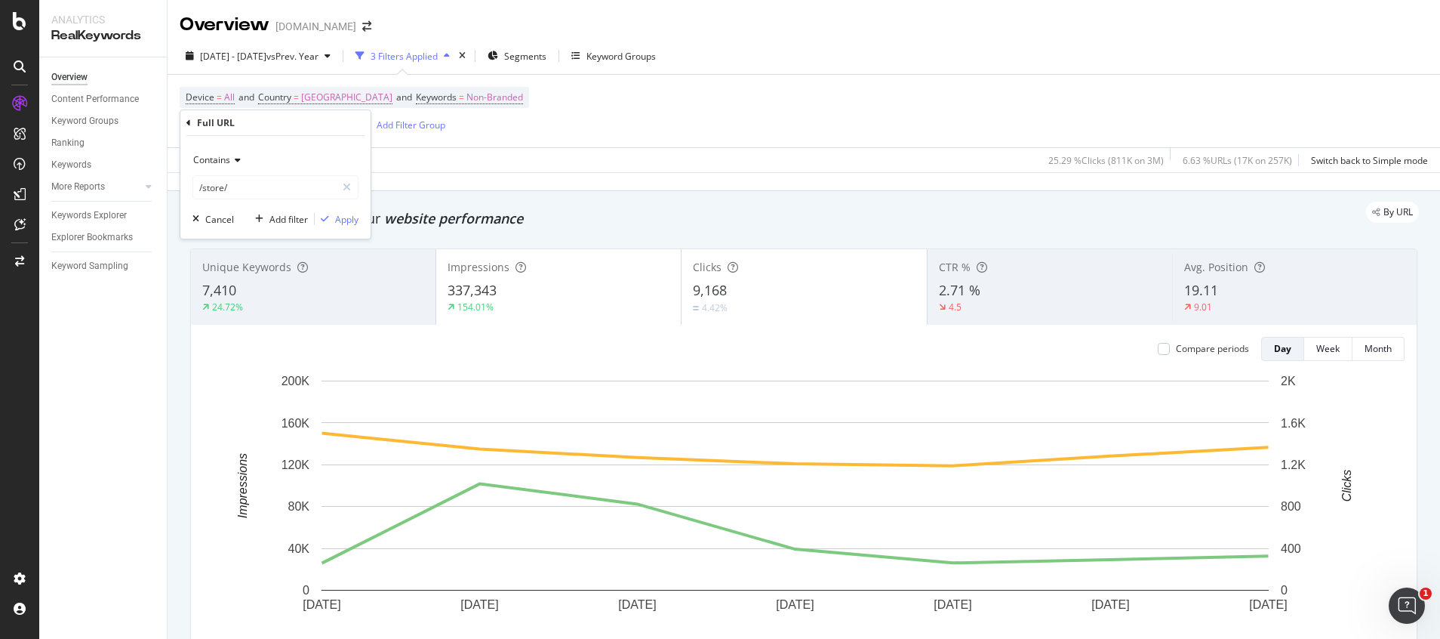
click at [220, 151] on div "Contains" at bounding box center [275, 160] width 166 height 24
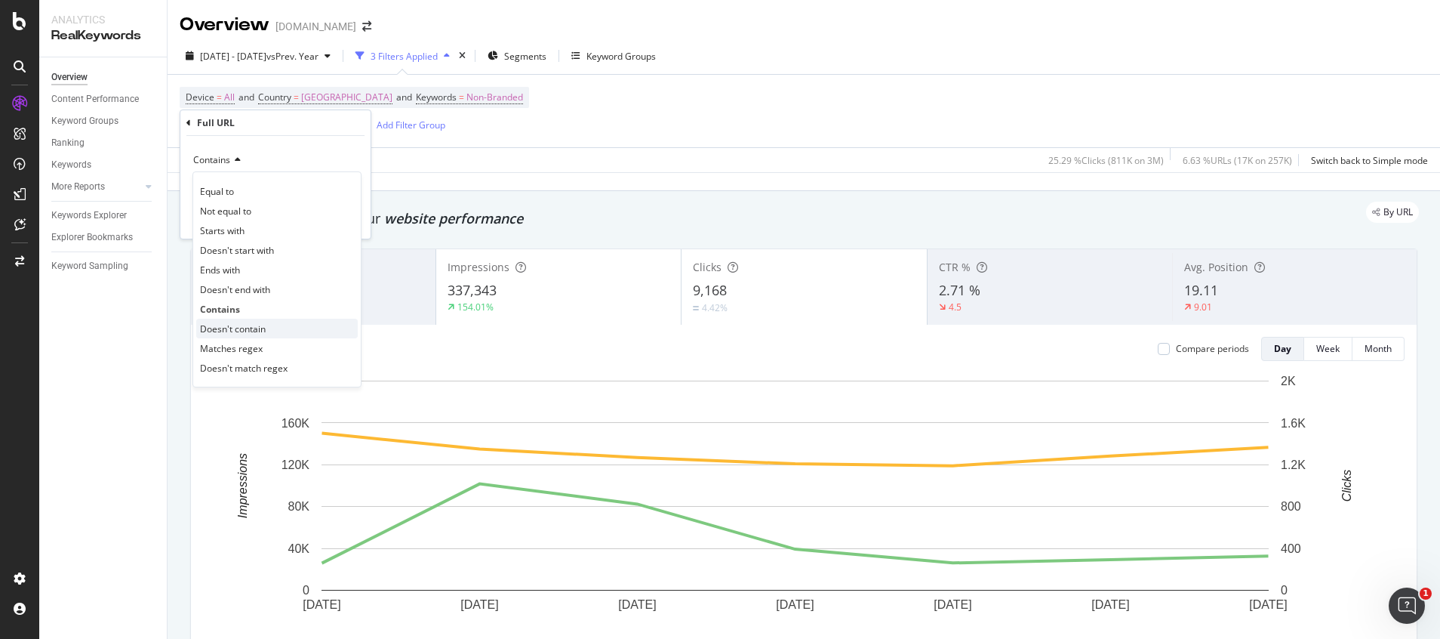
click at [220, 337] on div "Doesn't contain" at bounding box center [277, 329] width 162 height 20
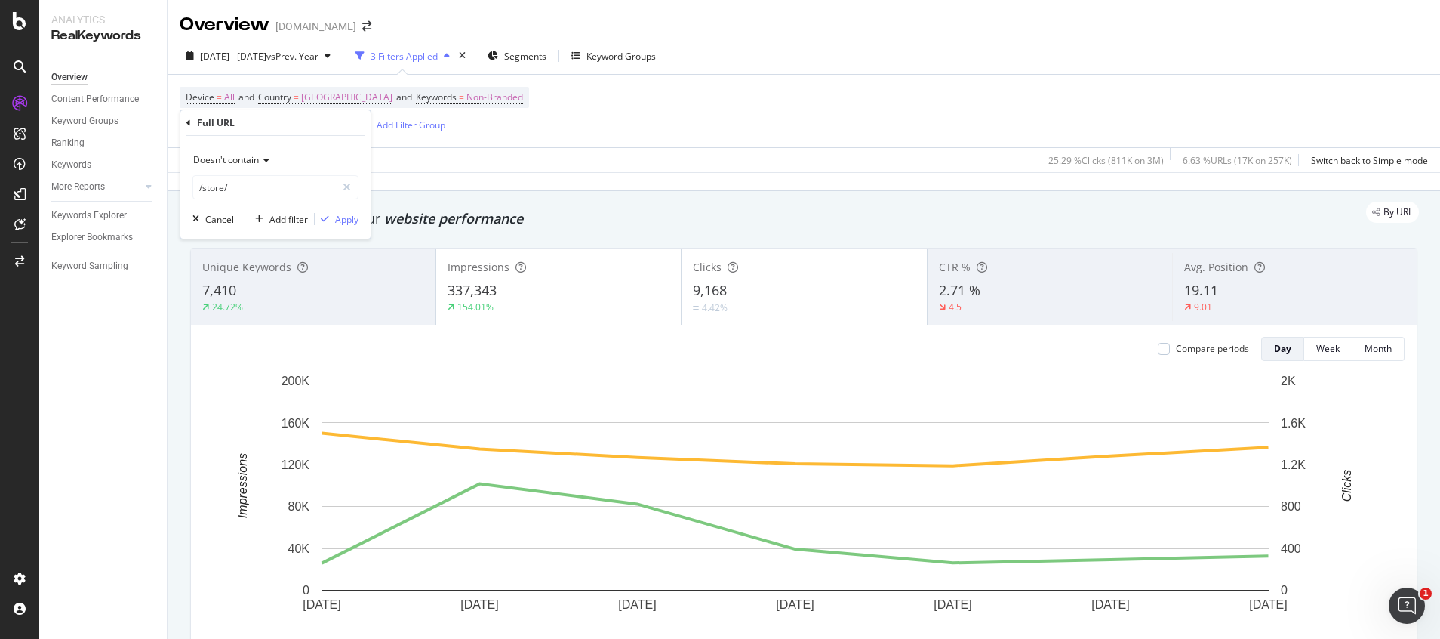
click at [351, 224] on div "Apply" at bounding box center [346, 219] width 23 height 13
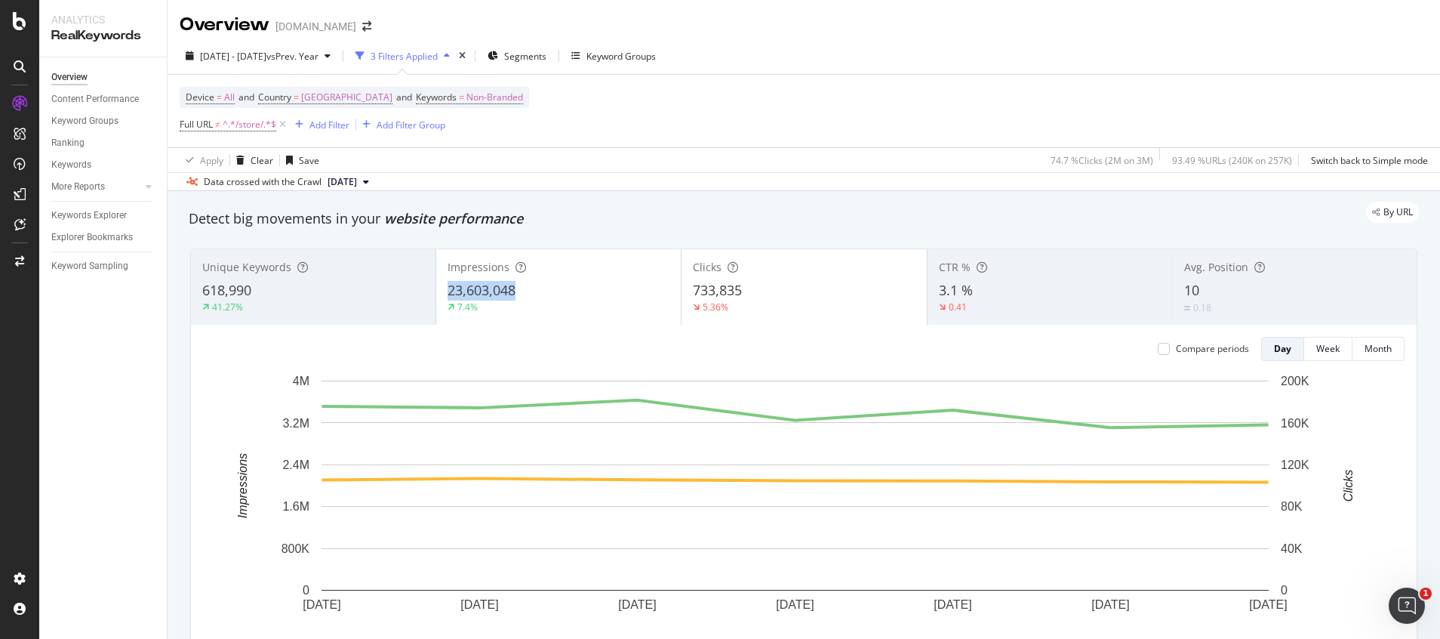
drag, startPoint x: 445, startPoint y: 295, endPoint x: 511, endPoint y: 289, distance: 66.7
click at [511, 289] on span "23,603,048" at bounding box center [482, 290] width 68 height 18
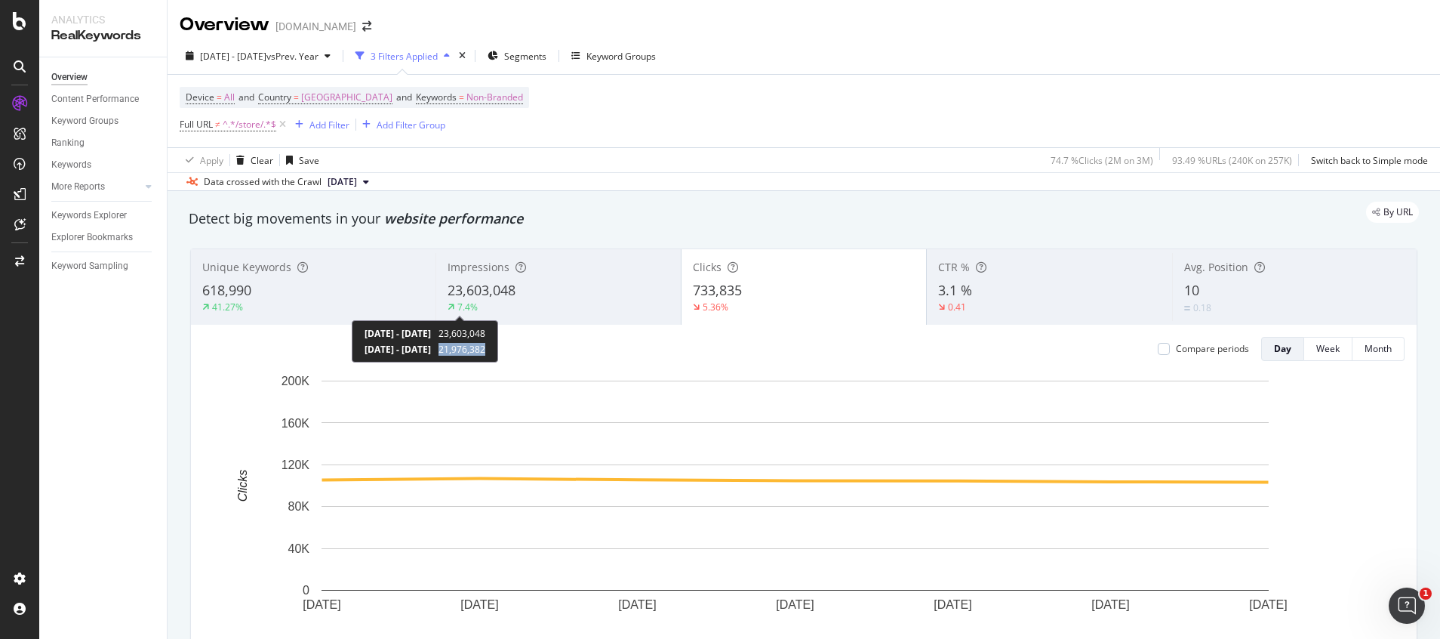
drag, startPoint x: 507, startPoint y: 350, endPoint x: 557, endPoint y: 352, distance: 49.8
click at [498, 352] on div "2025 Sep. 20th - 2025 Sep. 26th 23,603,048 2024 Sep. 21st - 2024 Sep. 27th 21,9…" at bounding box center [425, 341] width 146 height 42
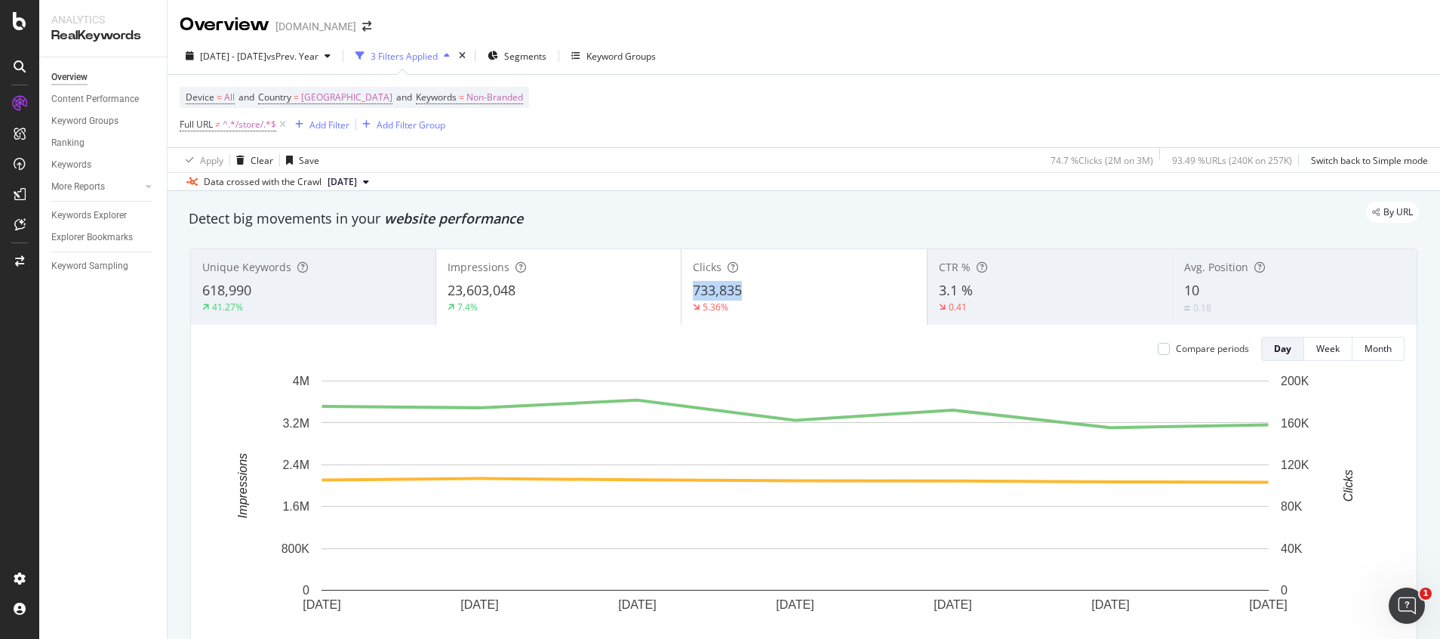
drag, startPoint x: 680, startPoint y: 294, endPoint x: 739, endPoint y: 290, distance: 59.0
click at [739, 290] on div "Clicks 733,835 5.36%" at bounding box center [804, 287] width 245 height 68
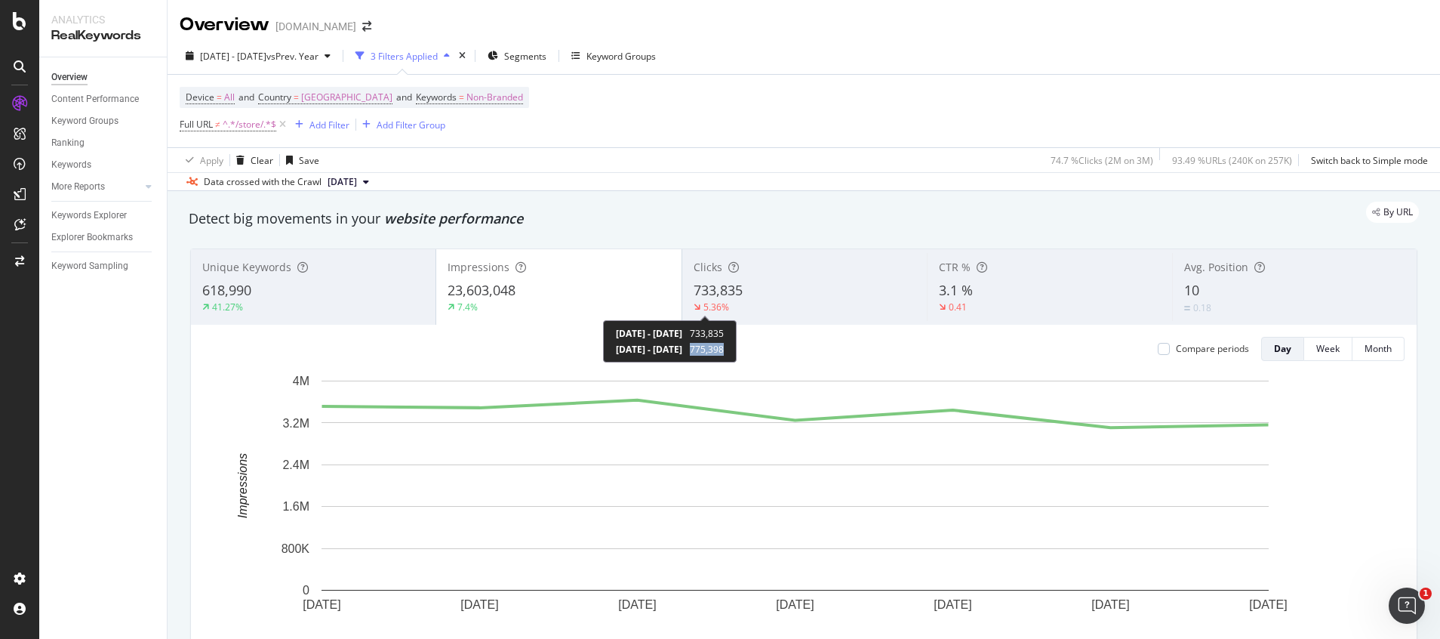
drag, startPoint x: 756, startPoint y: 346, endPoint x: 799, endPoint y: 352, distance: 43.4
click at [737, 352] on div "2025 Sep. 20th - 2025 Sep. 26th 733,835 2024 Sep. 21st - 2024 Sep. 27th 775,398" at bounding box center [670, 341] width 134 height 42
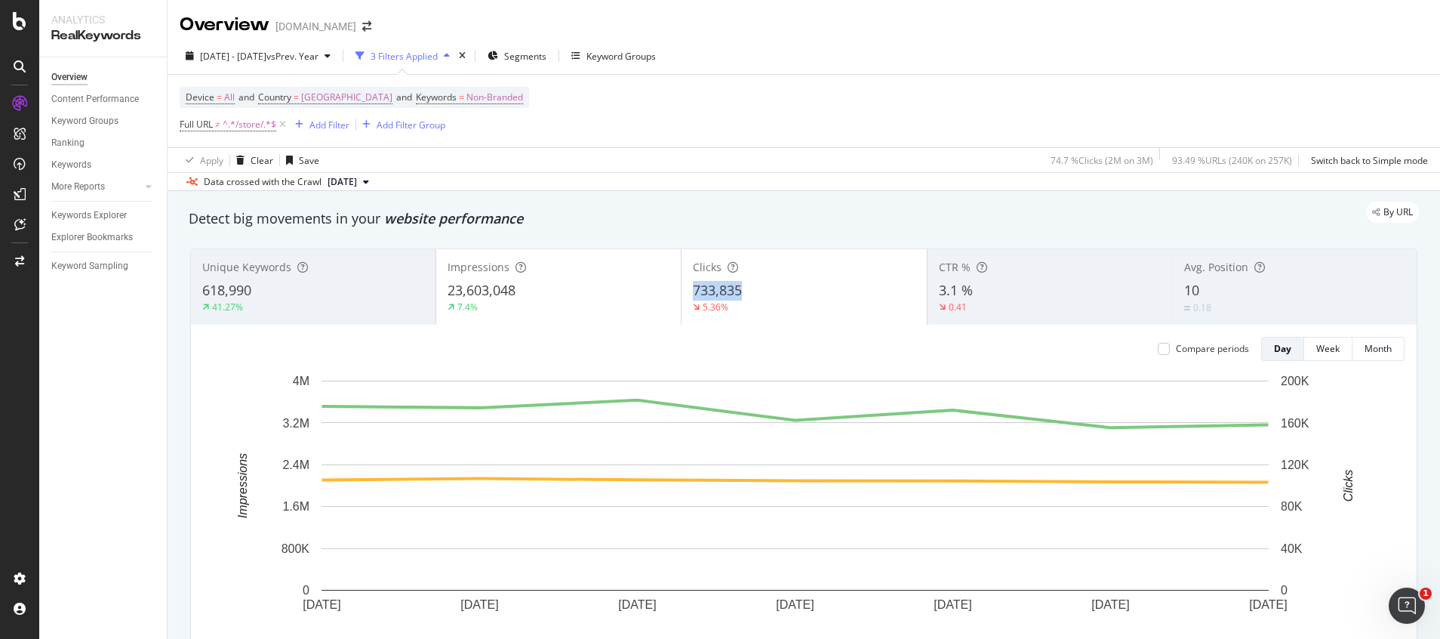
drag, startPoint x: 685, startPoint y: 291, endPoint x: 738, endPoint y: 290, distance: 52.9
click at [738, 290] on div "Clicks 733,835 5.36%" at bounding box center [804, 287] width 245 height 68
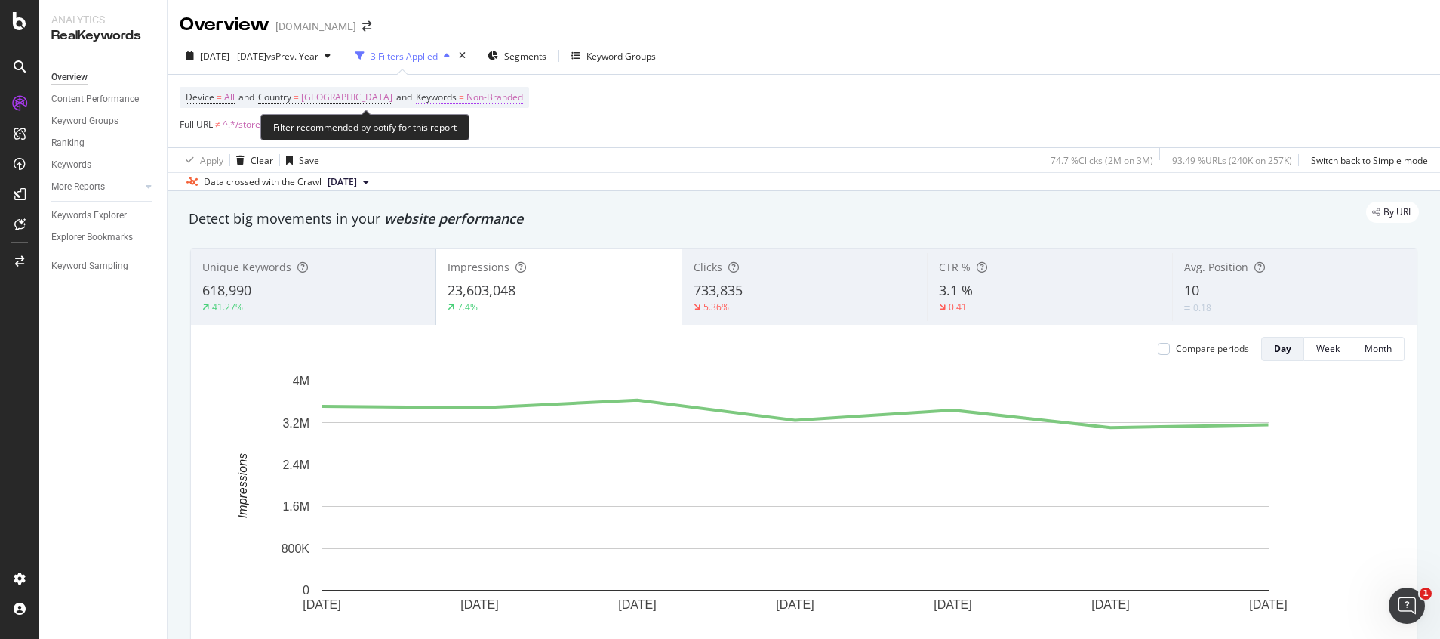
click at [511, 100] on span "Non-Branded" at bounding box center [494, 97] width 57 height 21
click at [505, 134] on span "Non-Branded" at bounding box center [482, 132] width 63 height 13
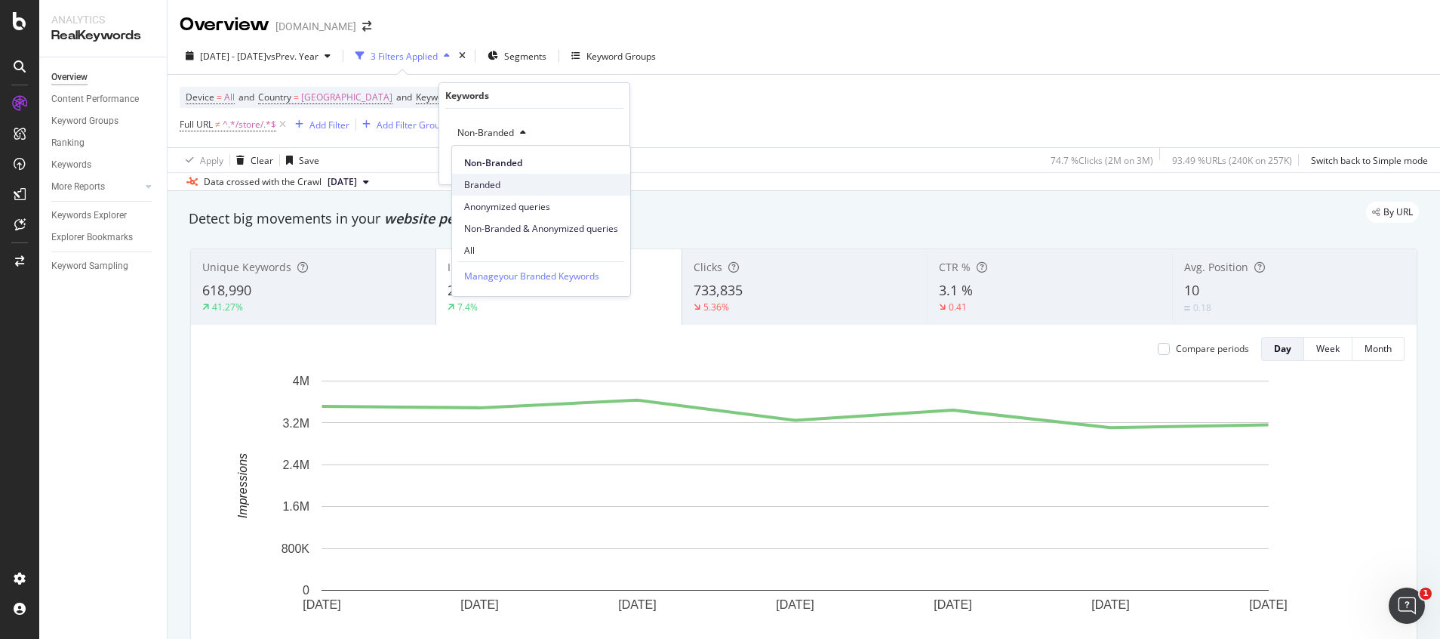
click at [491, 185] on span "Branded" at bounding box center [541, 185] width 154 height 14
click at [616, 157] on button "Apply" at bounding box center [596, 164] width 44 height 15
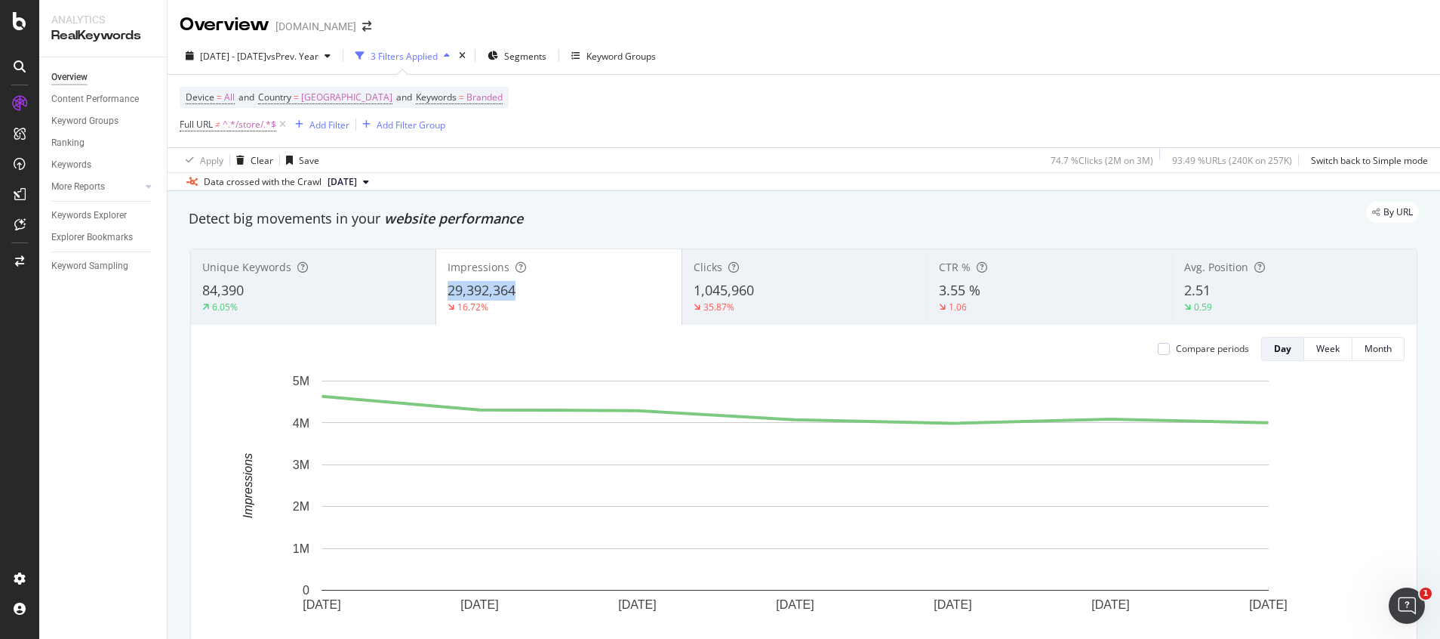
drag, startPoint x: 469, startPoint y: 291, endPoint x: 522, endPoint y: 291, distance: 52.1
click at [521, 291] on div "29,392,364" at bounding box center [559, 291] width 222 height 20
drag, startPoint x: 513, startPoint y: 346, endPoint x: 565, endPoint y: 352, distance: 51.7
click at [503, 352] on div "2025 Sep. 20th - 2025 Sep. 26th 29,392,364 2024 Sep. 21st - 2024 Sep. 27th 35,2…" at bounding box center [430, 341] width 146 height 42
drag, startPoint x: 684, startPoint y: 288, endPoint x: 749, endPoint y: 290, distance: 64.9
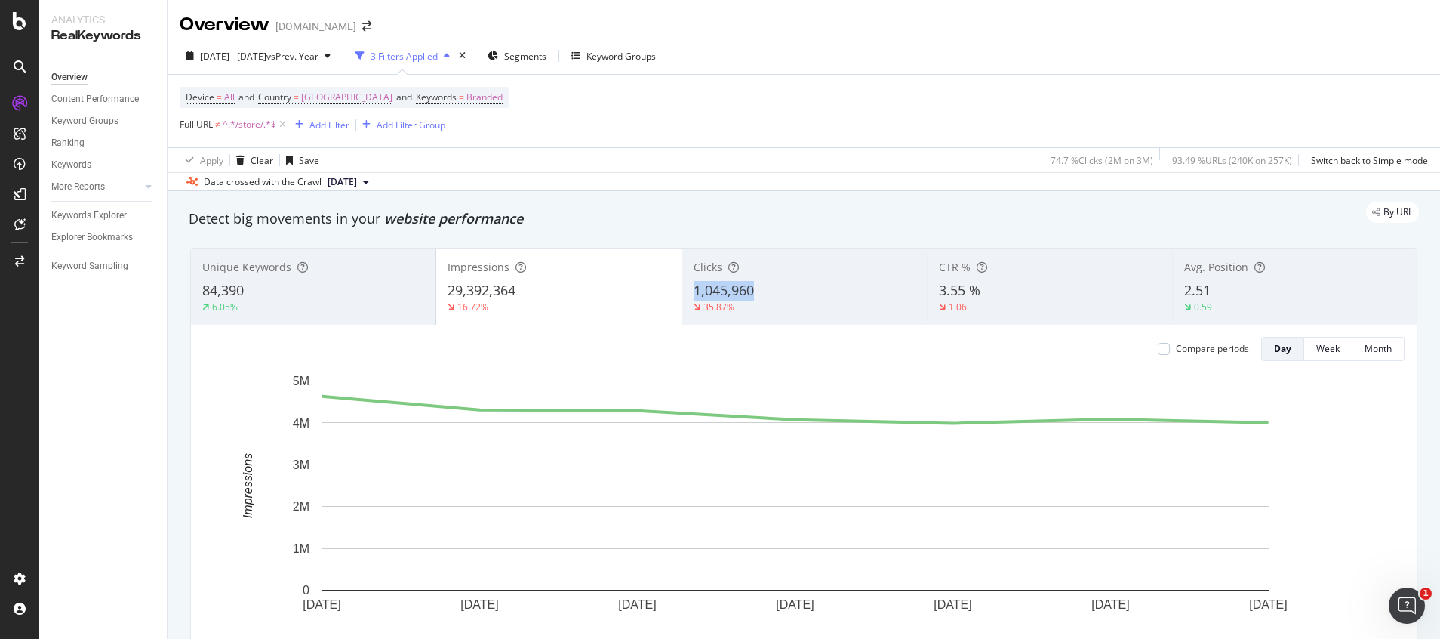
click at [749, 290] on div "Clicks 1,045,960 35.87%" at bounding box center [804, 287] width 245 height 68
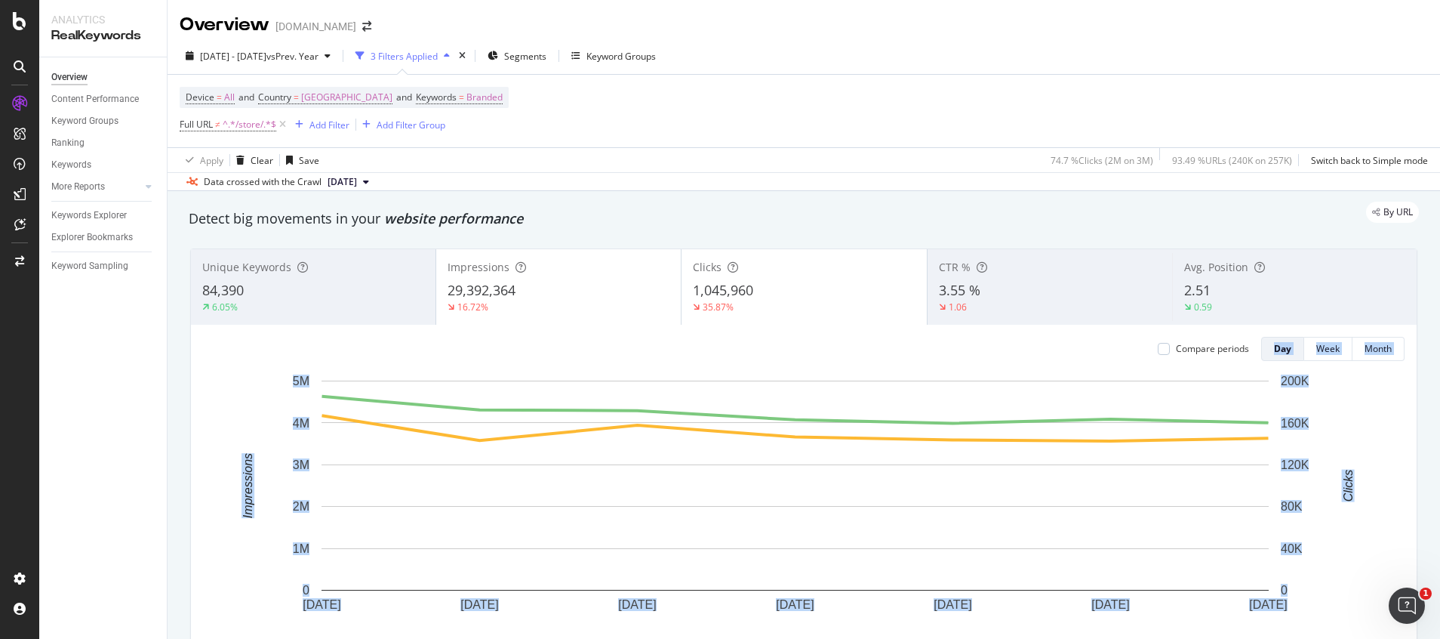
drag, startPoint x: 759, startPoint y: 346, endPoint x: 778, endPoint y: 332, distance: 24.3
drag, startPoint x: 778, startPoint y: 332, endPoint x: 864, endPoint y: 208, distance: 151.4
click at [1018, 61] on div "2025 Sep. 20th - Sep. 26th vs Prev. Year 3 Filters Applied Segments Keyword Gro…" at bounding box center [804, 59] width 1273 height 30
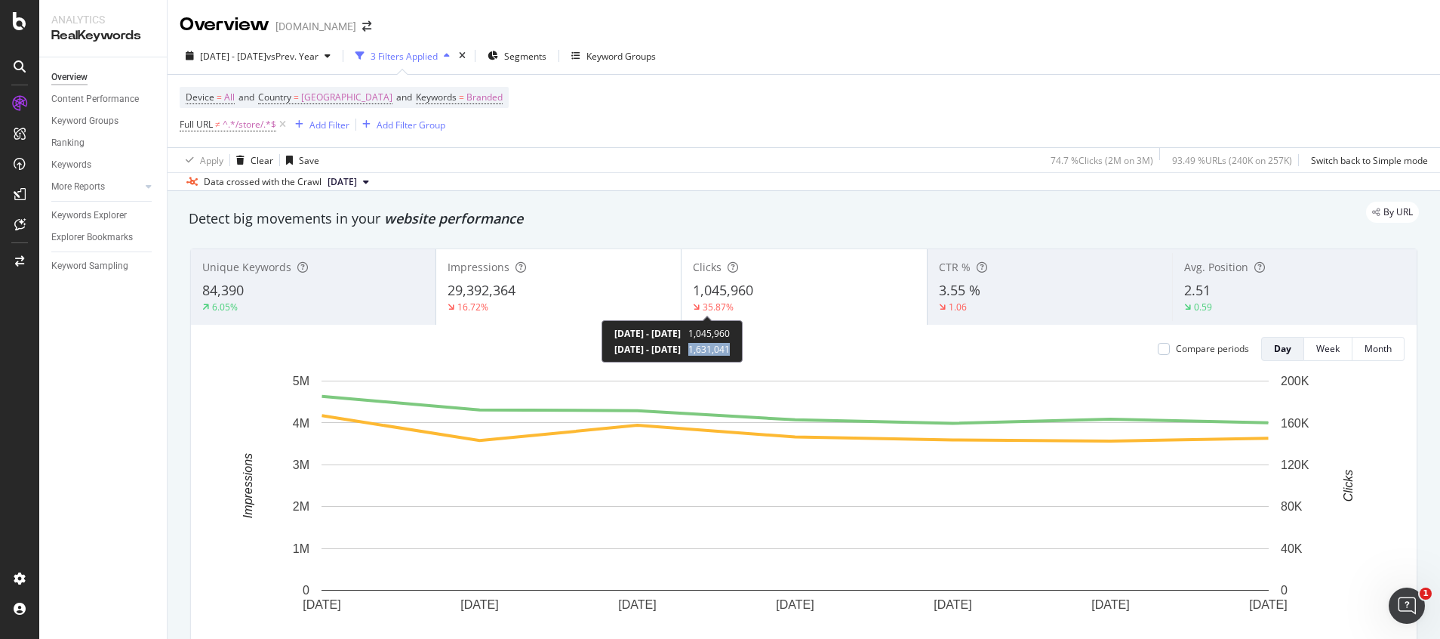
drag, startPoint x: 758, startPoint y: 348, endPoint x: 804, endPoint y: 349, distance: 46.0
click at [743, 349] on div "2025 Sep. 20th - 2025 Sep. 26th 1,045,960 2024 Sep. 21st - 2024 Sep. 27th 1,631…" at bounding box center [672, 341] width 141 height 42
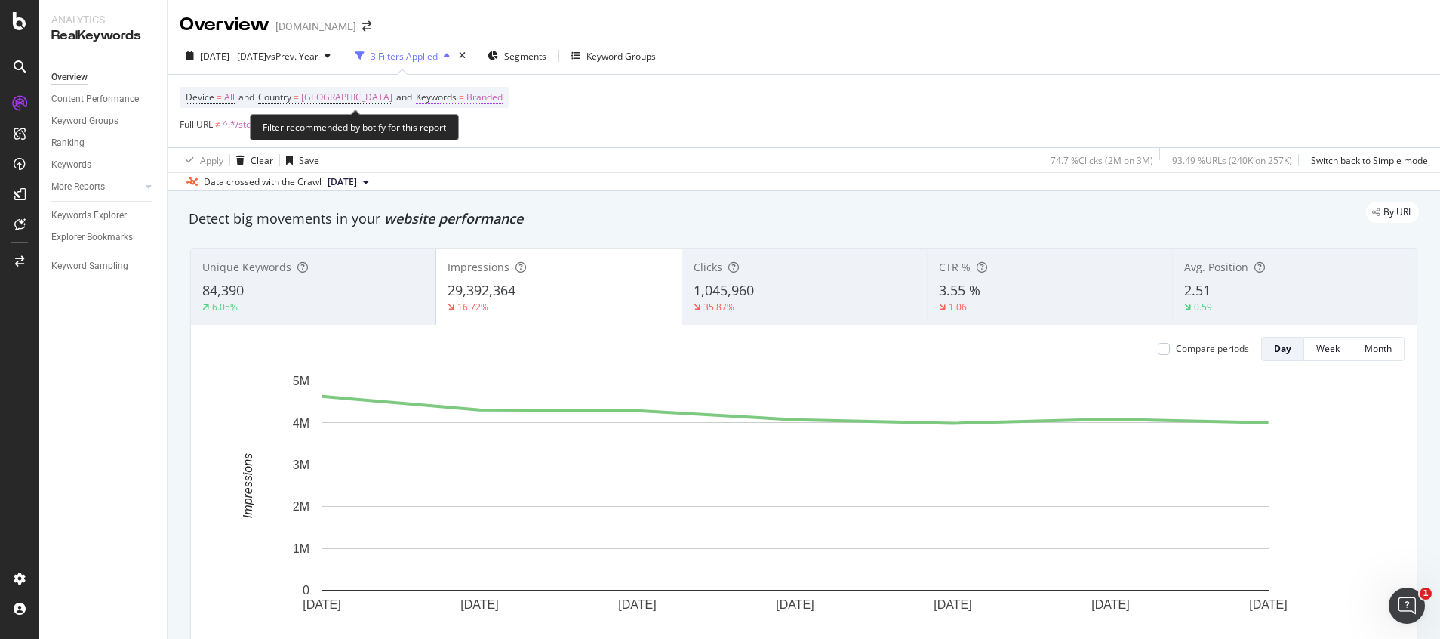
click at [503, 99] on span "Branded" at bounding box center [484, 97] width 36 height 21
click at [486, 134] on span "Branded" at bounding box center [472, 132] width 42 height 13
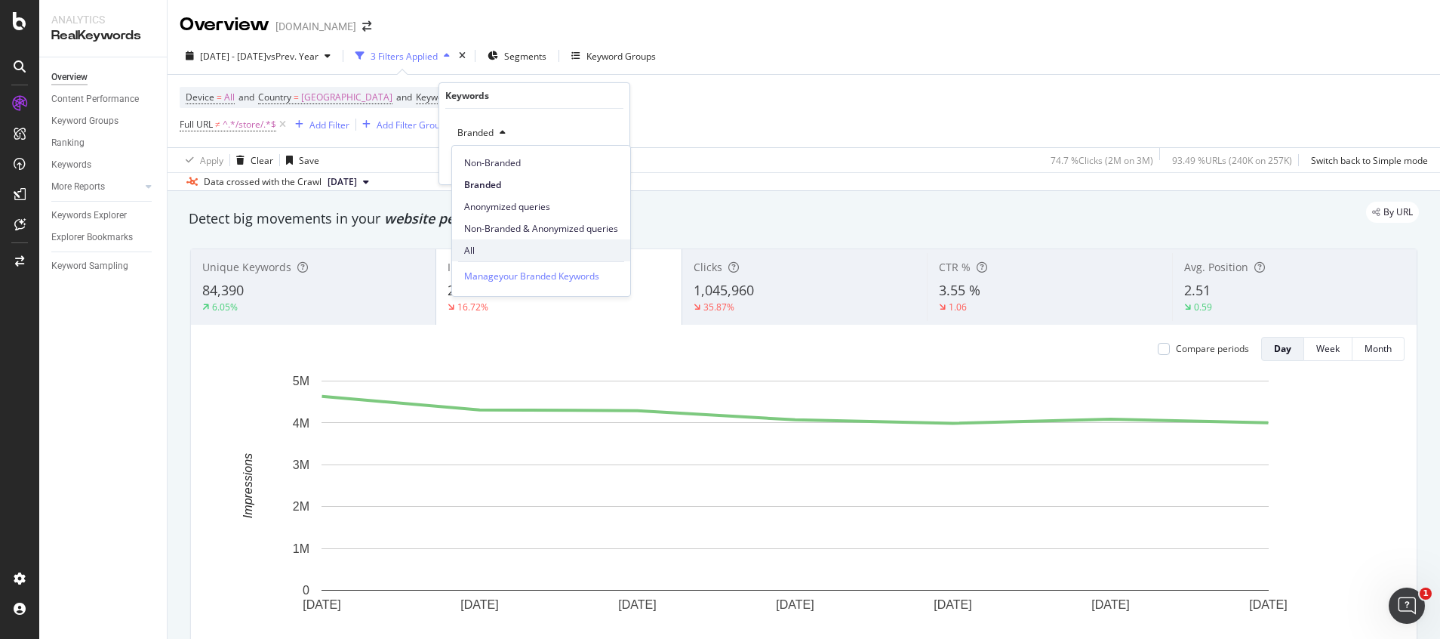
click at [479, 254] on span "All" at bounding box center [541, 251] width 154 height 14
click at [612, 163] on div "Apply" at bounding box center [605, 165] width 23 height 13
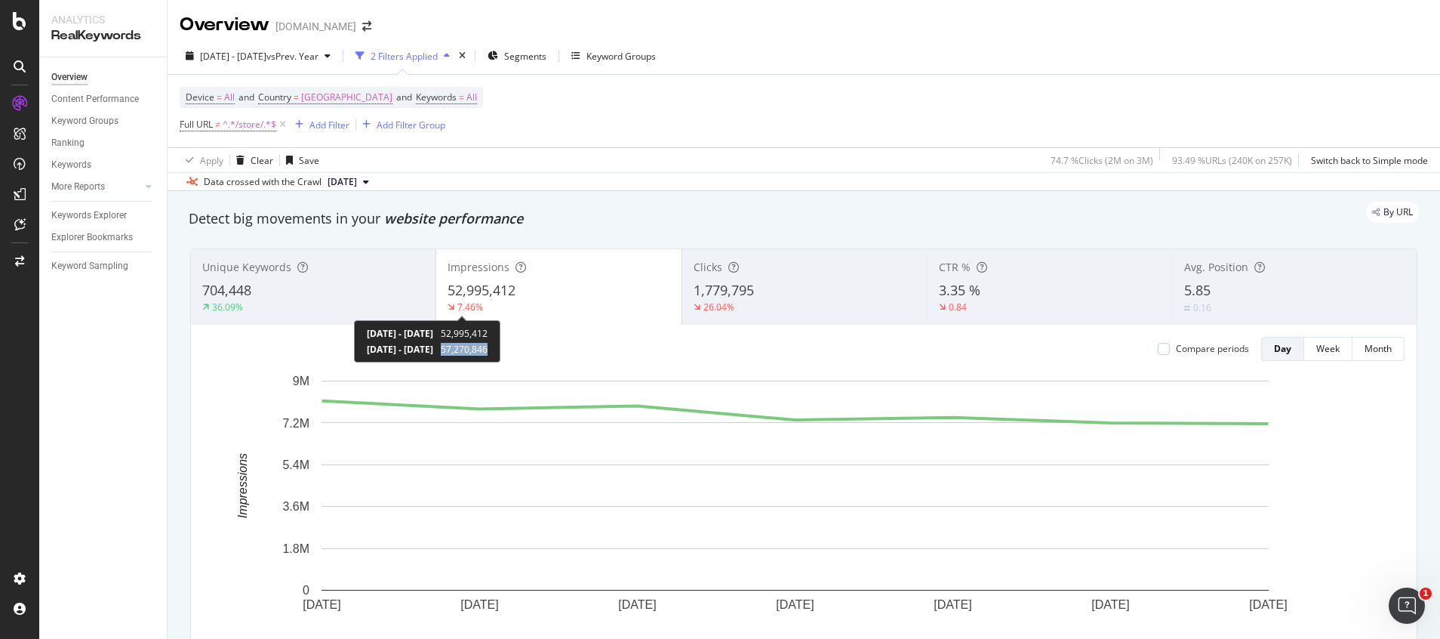
drag, startPoint x: 508, startPoint y: 348, endPoint x: 562, endPoint y: 349, distance: 54.4
click at [500, 349] on div "2025 Sep. 20th - 2025 Sep. 26th 52,995,412 2024 Sep. 21st - 2024 Sep. 27th 57,2…" at bounding box center [427, 341] width 146 height 42
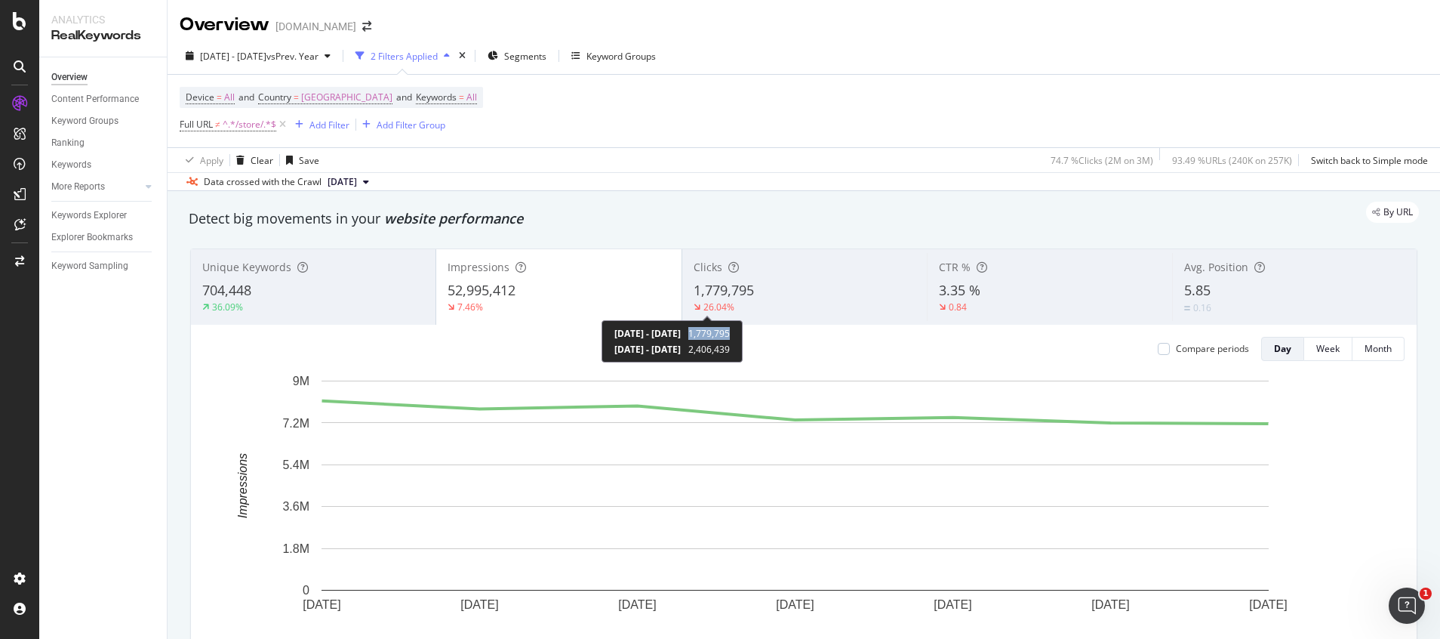
drag, startPoint x: 758, startPoint y: 328, endPoint x: 799, endPoint y: 331, distance: 40.9
click at [730, 331] on span "1,779,795" at bounding box center [709, 333] width 42 height 13
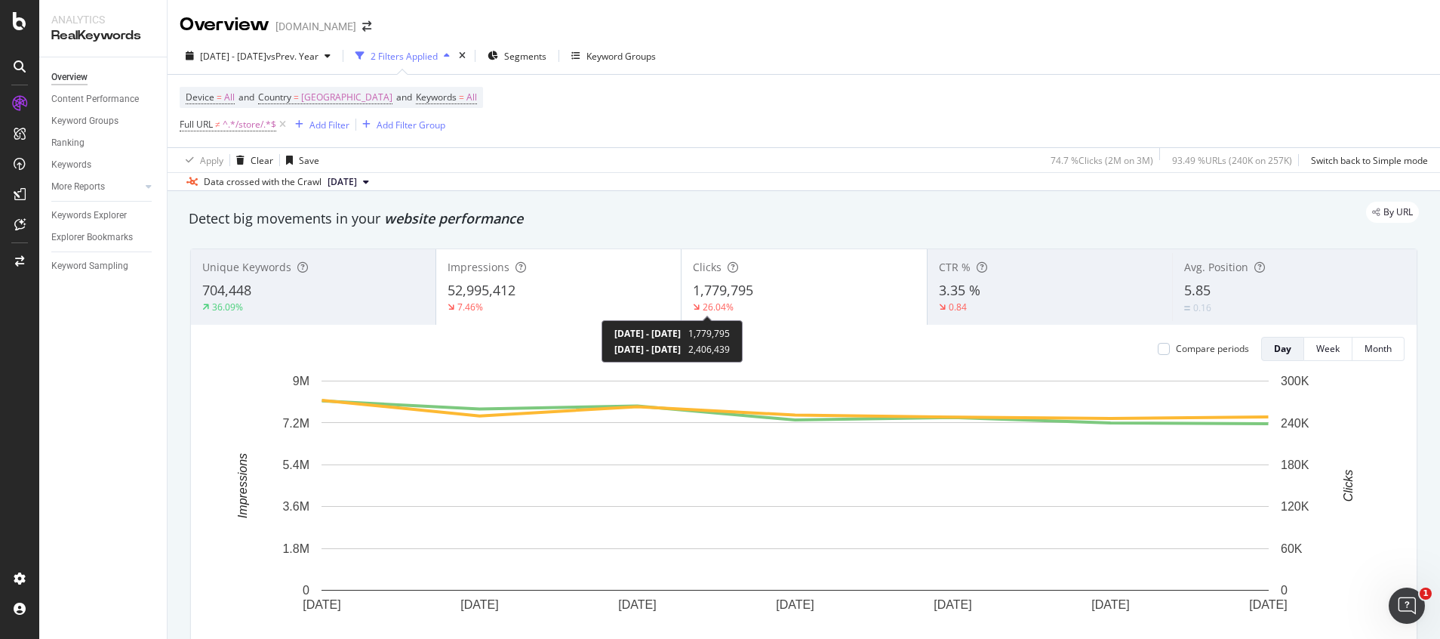
drag, startPoint x: 746, startPoint y: 334, endPoint x: 779, endPoint y: 336, distance: 33.3
click at [730, 336] on div "2025 Sep. 20th - 2025 Sep. 26th 1,779,795" at bounding box center [671, 333] width 115 height 13
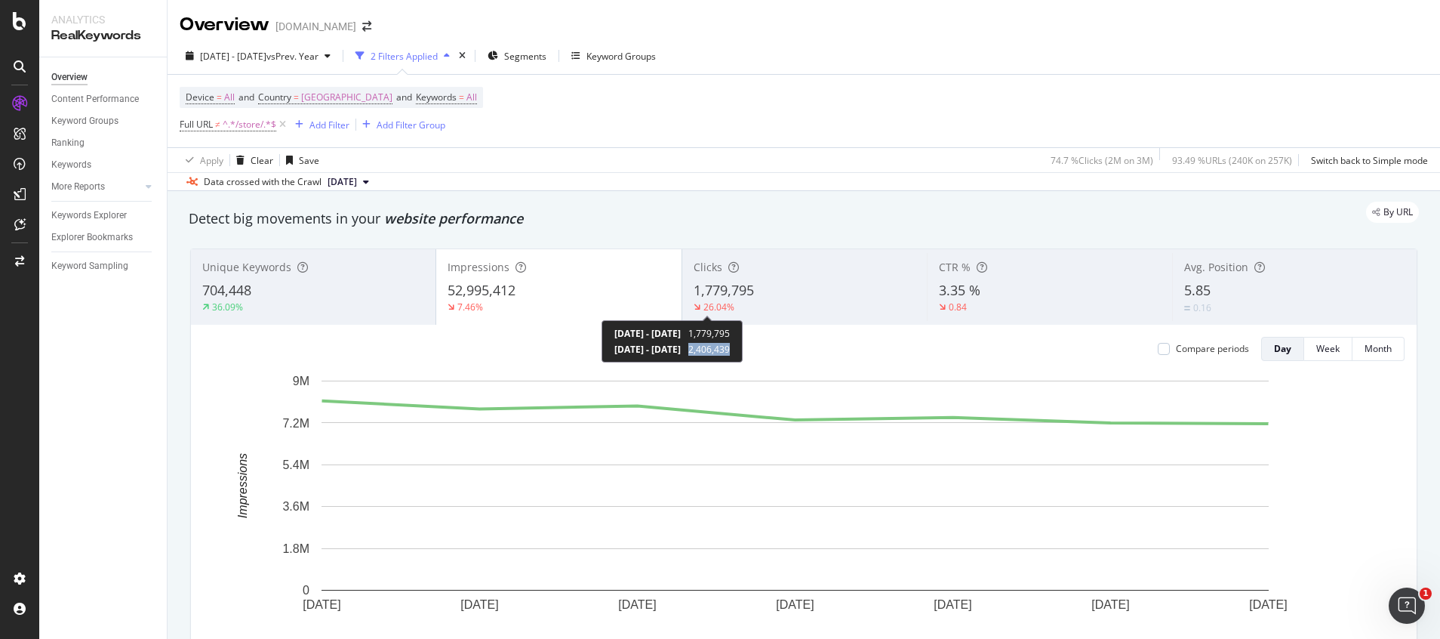
drag, startPoint x: 759, startPoint y: 351, endPoint x: 807, endPoint y: 353, distance: 47.6
click at [743, 353] on div "2025 Sep. 20th - 2025 Sep. 26th 1,779,795 2024 Sep. 21st - 2024 Sep. 27th 2,406…" at bounding box center [672, 341] width 141 height 42
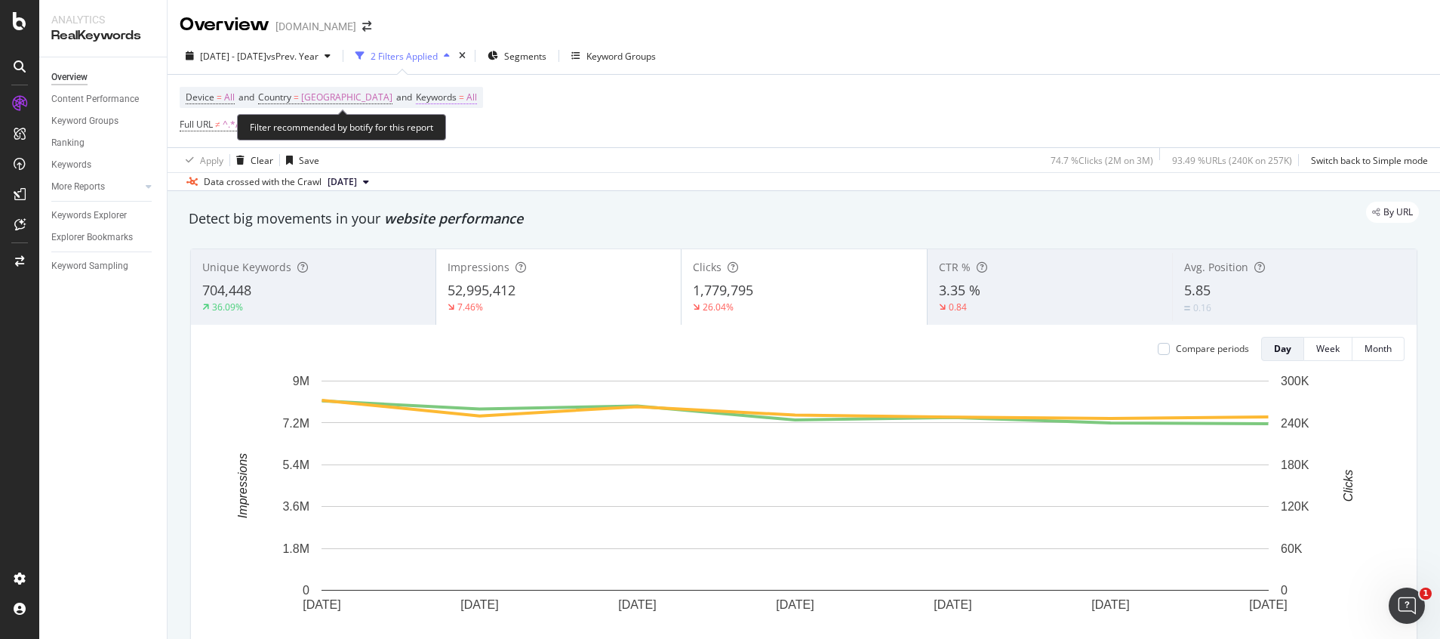
click at [477, 94] on span "All" at bounding box center [471, 97] width 11 height 21
click at [469, 143] on div "All" at bounding box center [468, 133] width 35 height 23
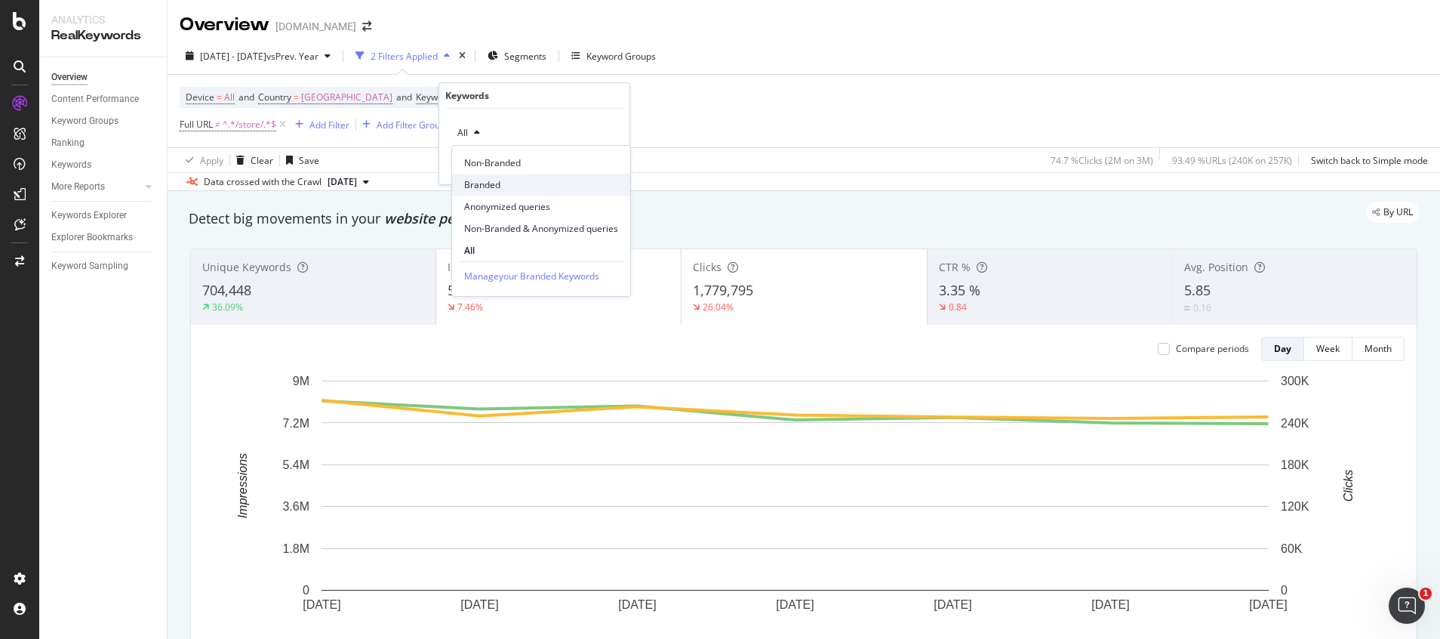
click at [484, 187] on span "Branded" at bounding box center [541, 185] width 154 height 14
click at [602, 171] on div "Apply" at bounding box center [596, 165] width 44 height 14
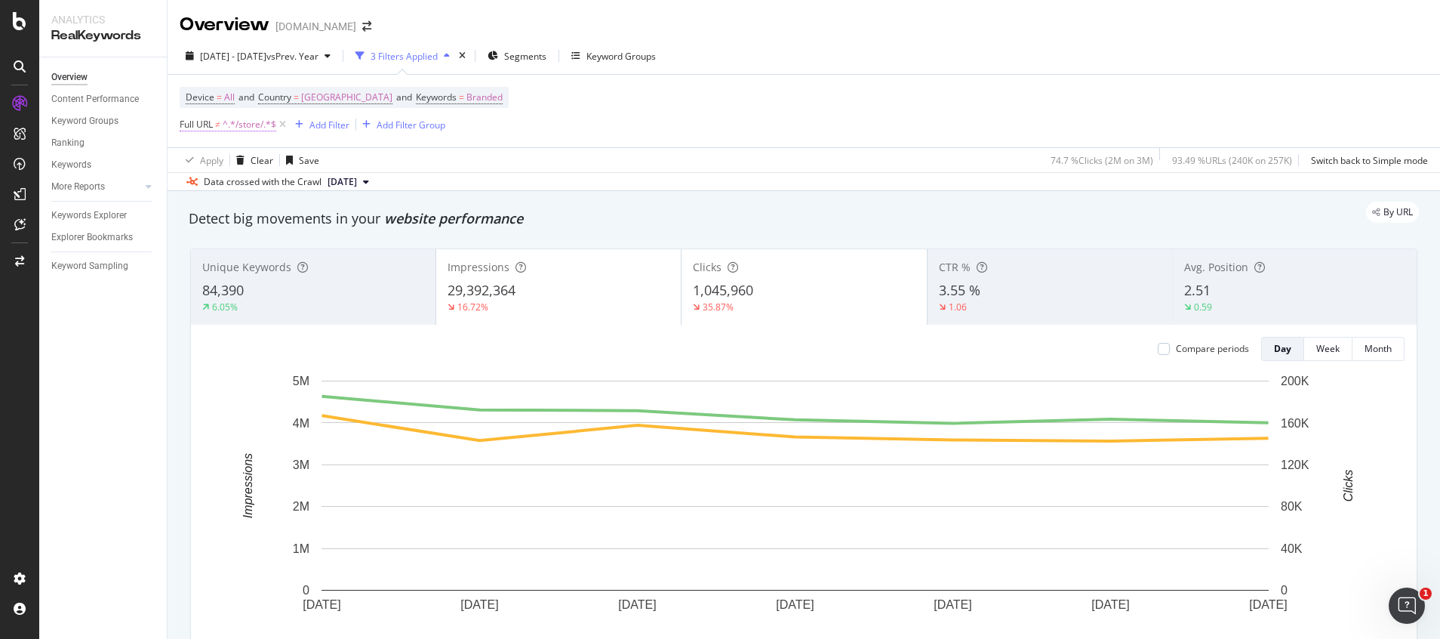
click at [245, 127] on span "^.*/store/.*$" at bounding box center [250, 124] width 54 height 21
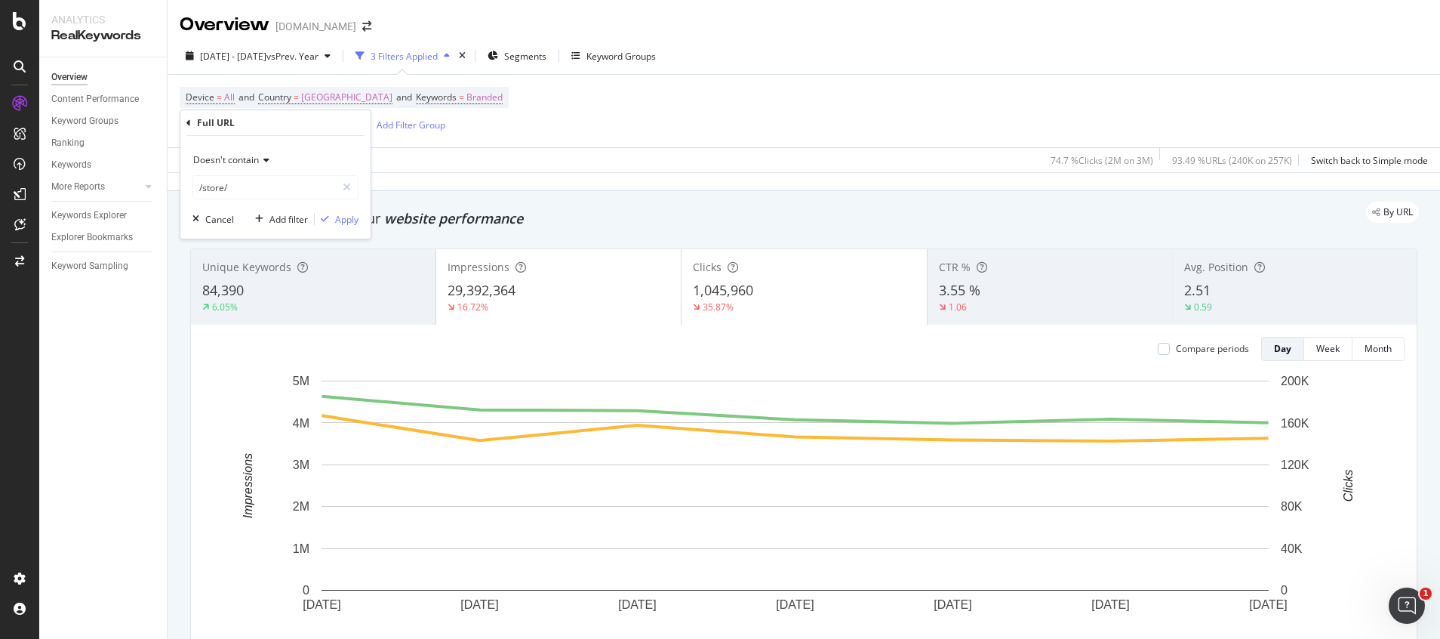
click at [247, 164] on span "Doesn't contain" at bounding box center [226, 159] width 66 height 13
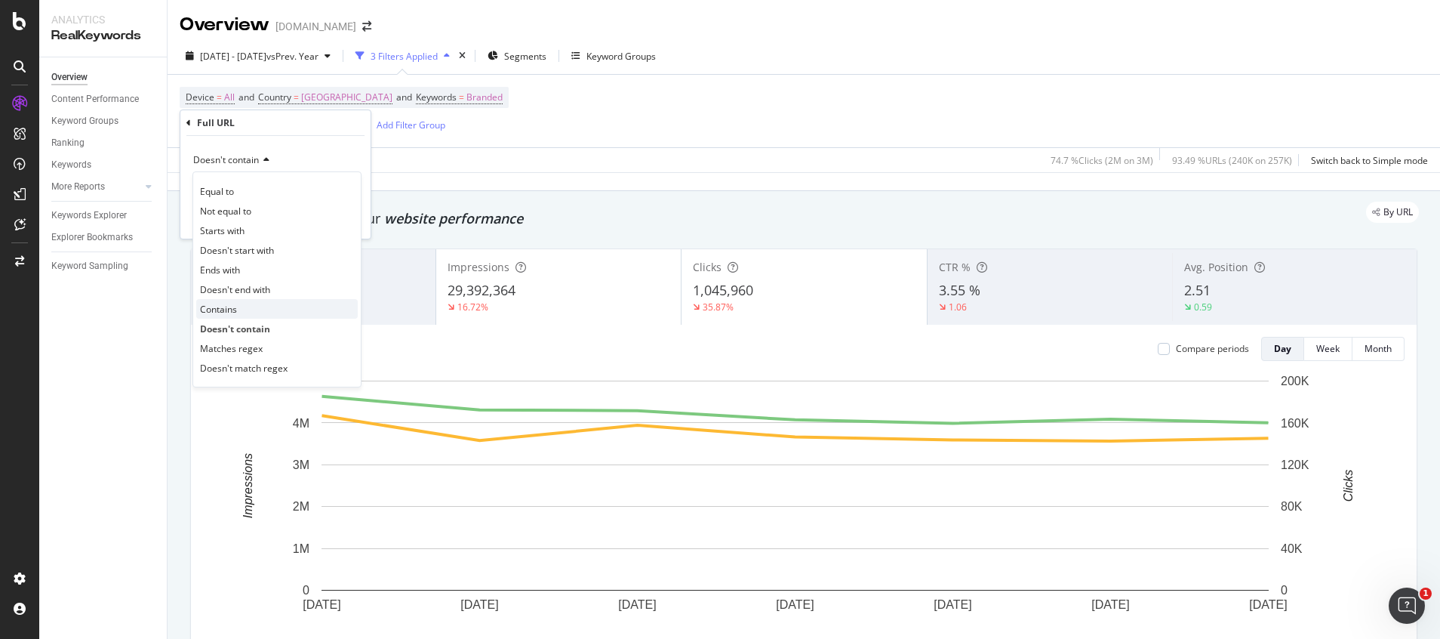
click at [239, 306] on div "Contains" at bounding box center [277, 309] width 162 height 20
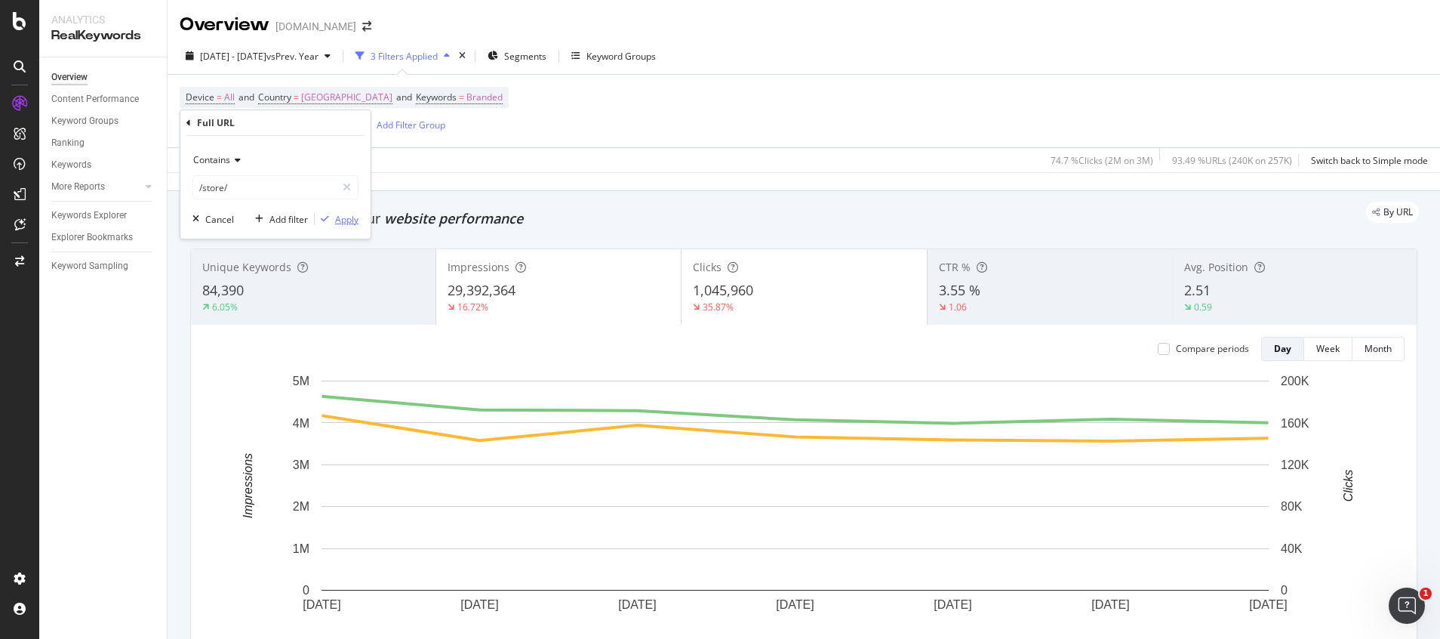
click at [343, 221] on div "Apply" at bounding box center [346, 219] width 23 height 13
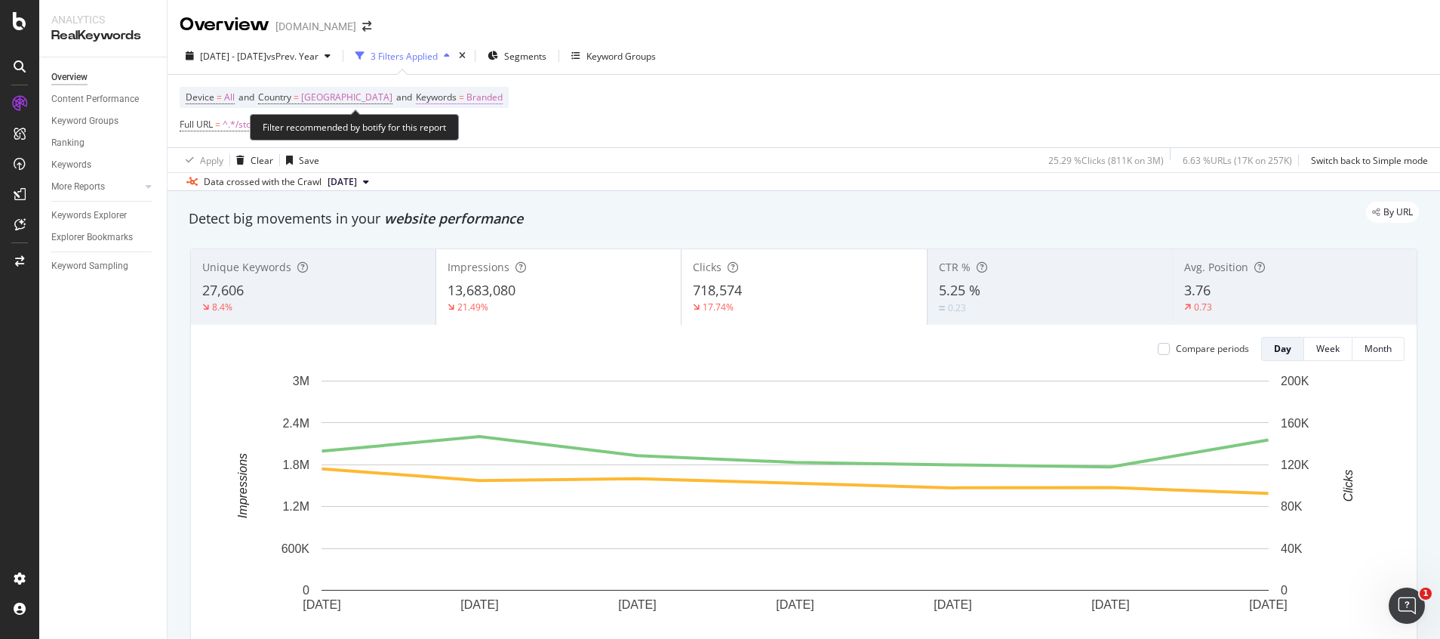
click at [503, 102] on span "Branded" at bounding box center [484, 97] width 36 height 21
click at [492, 129] on span "Branded" at bounding box center [472, 132] width 42 height 13
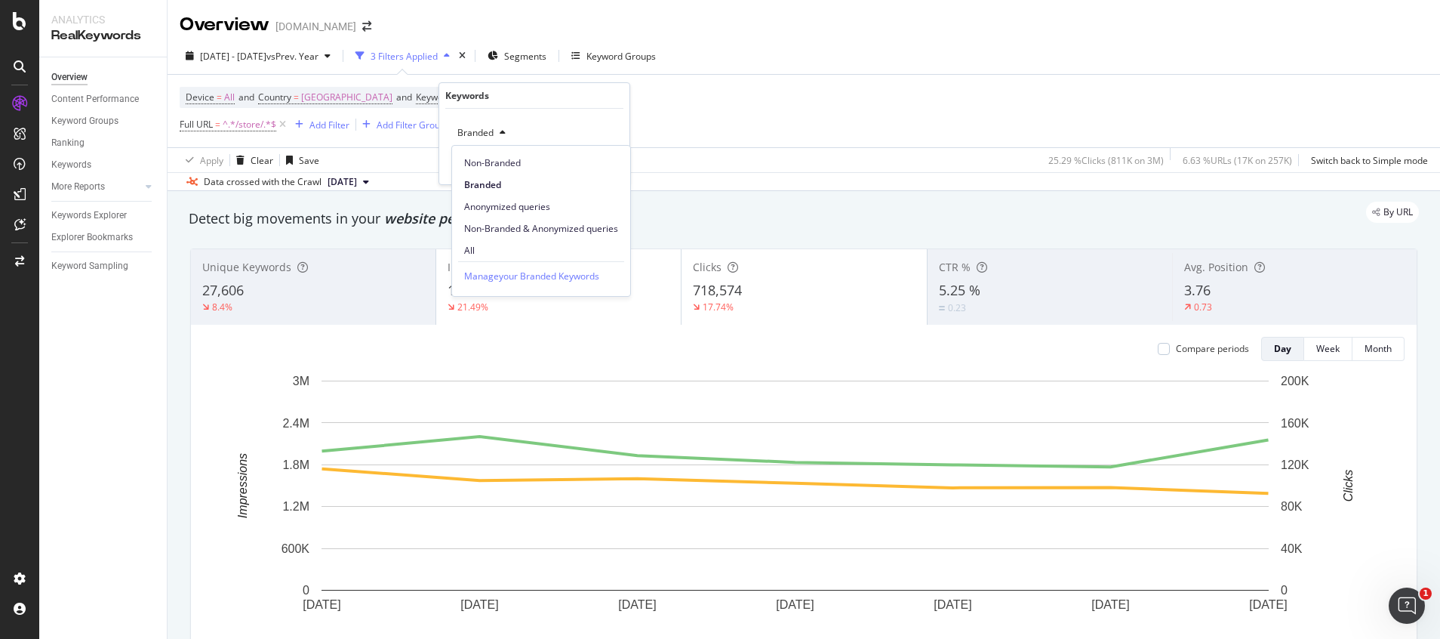
click at [482, 244] on span "All" at bounding box center [541, 251] width 154 height 14
click at [600, 164] on div "Apply" at bounding box center [605, 165] width 23 height 13
